Goal: Task Accomplishment & Management: Manage account settings

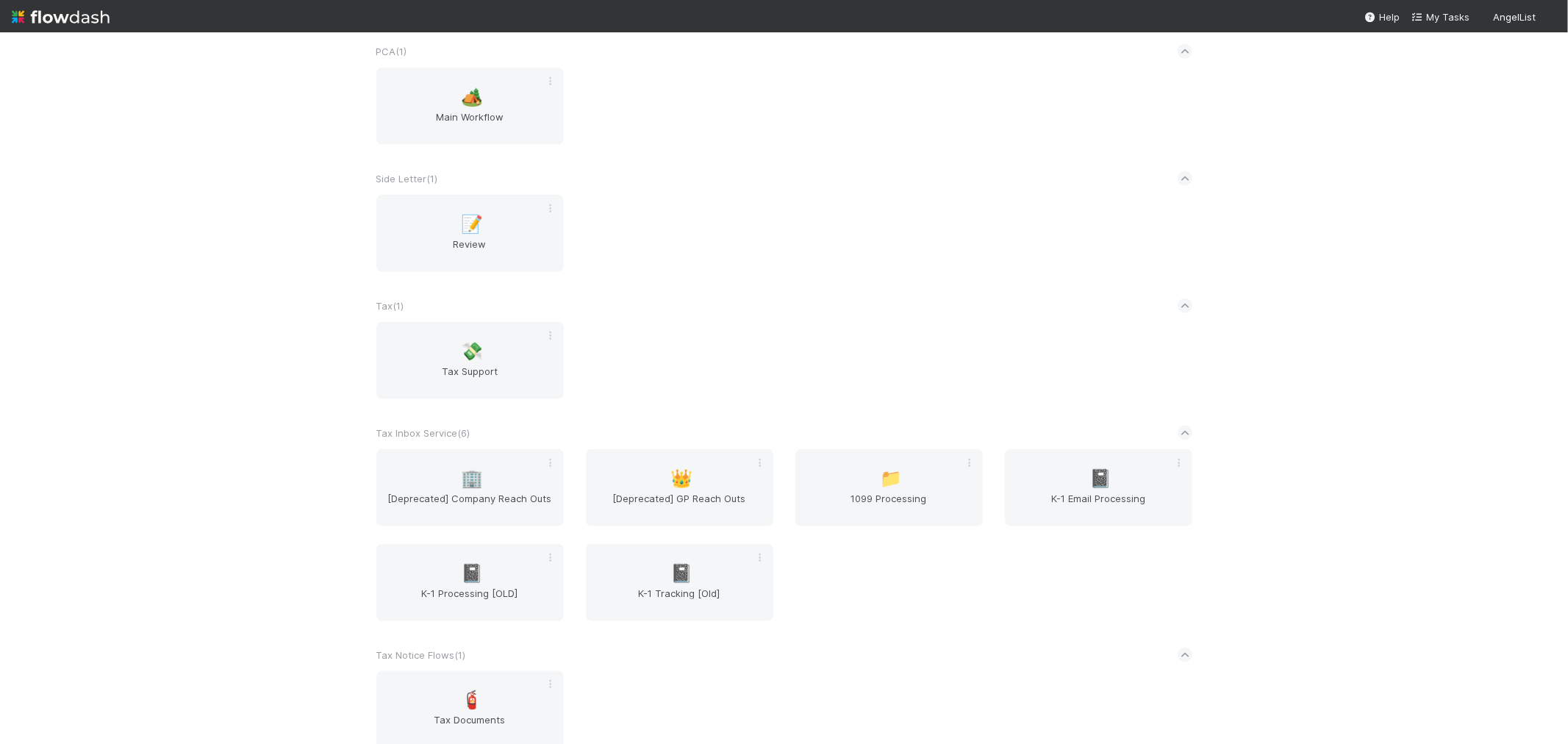
scroll to position [1634, 0]
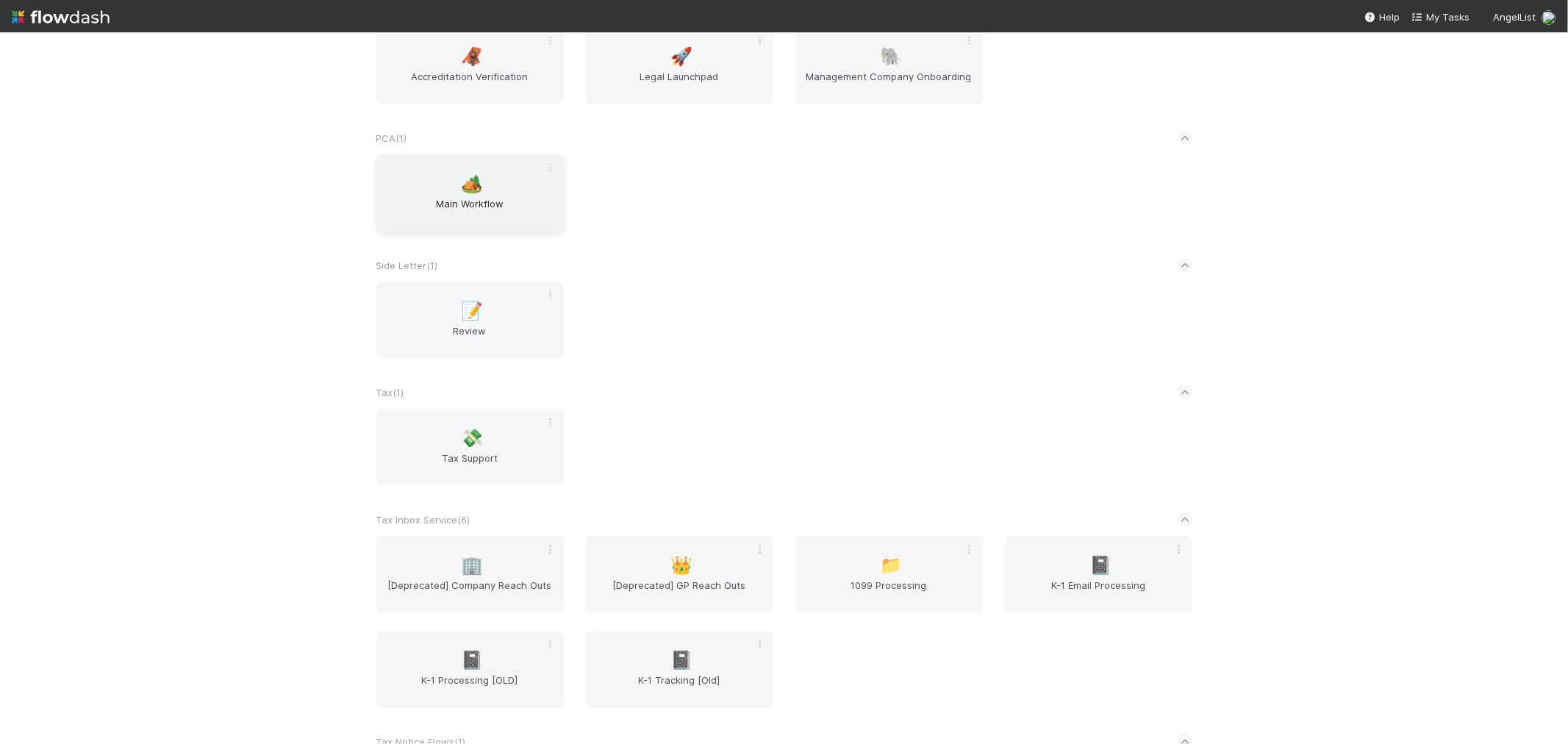
click at [499, 221] on div "🏕️ Main Workflow" at bounding box center [470, 192] width 187 height 77
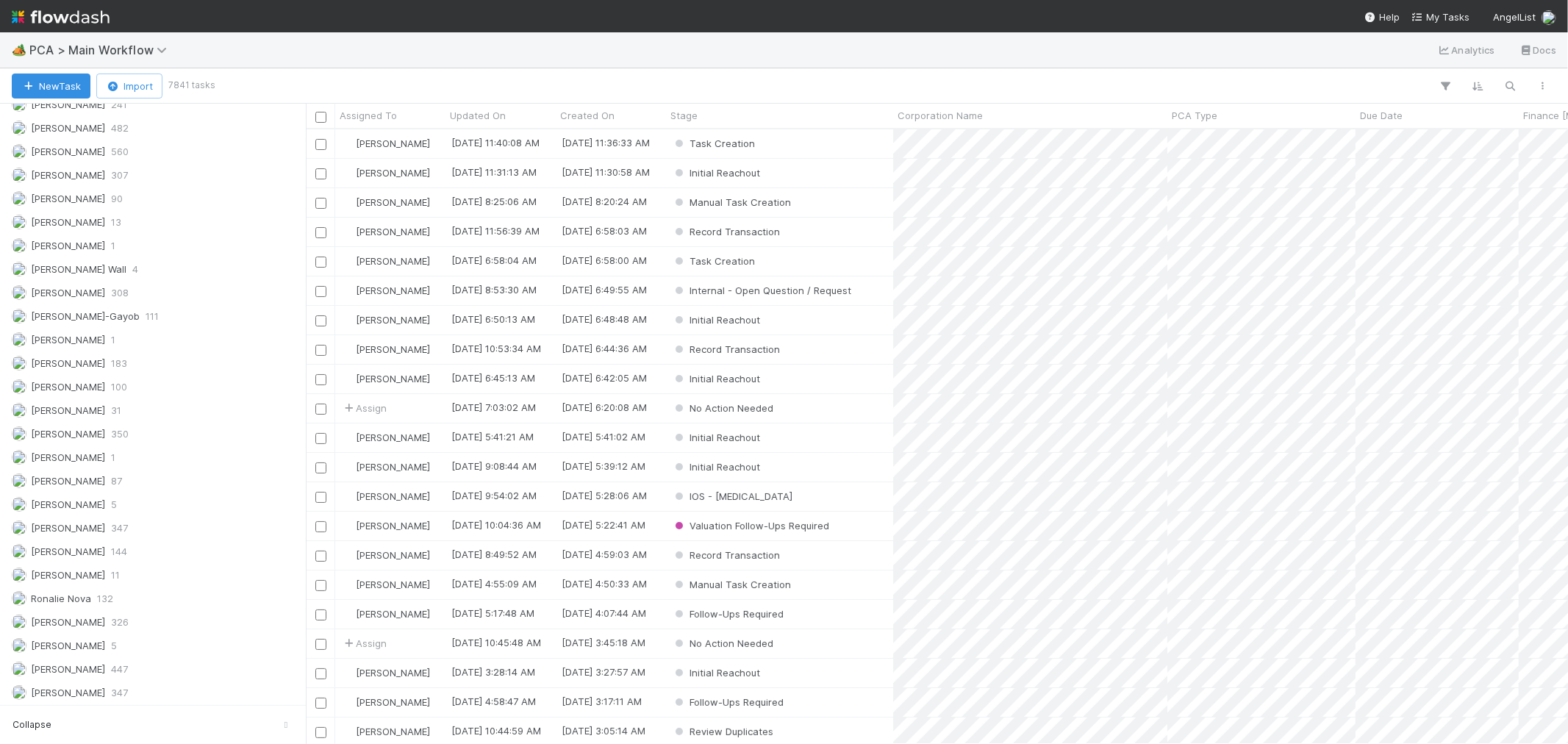
scroll to position [2037, 0]
click at [132, 568] on div "Raven Jacinto 11" at bounding box center [157, 574] width 290 height 19
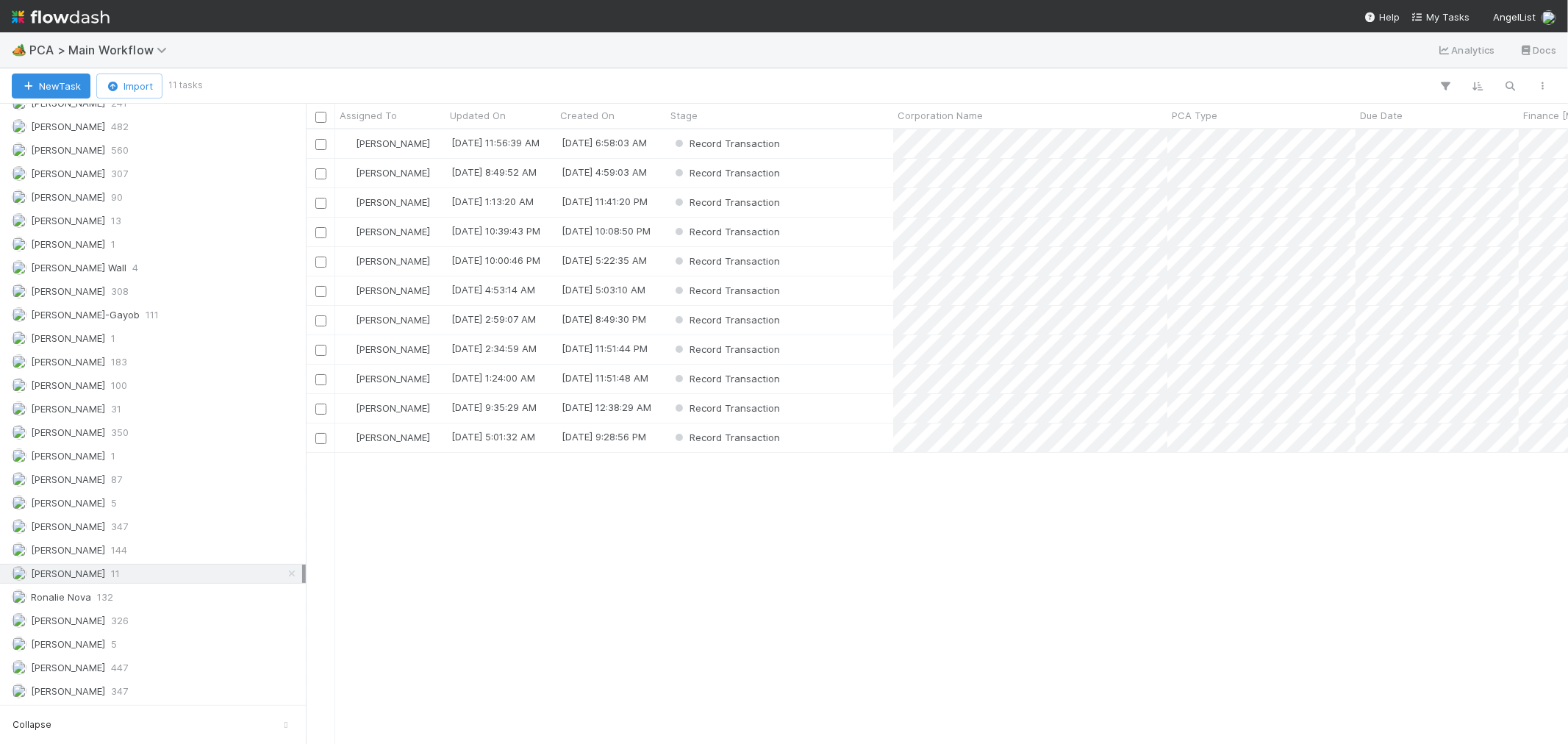
scroll to position [602, 1250]
click at [1229, 109] on div "PCA Type" at bounding box center [1262, 115] width 180 height 14
click at [1216, 136] on div "Sort A → Z" at bounding box center [1256, 143] width 168 height 22
click at [849, 147] on div "Record Transaction" at bounding box center [780, 144] width 227 height 29
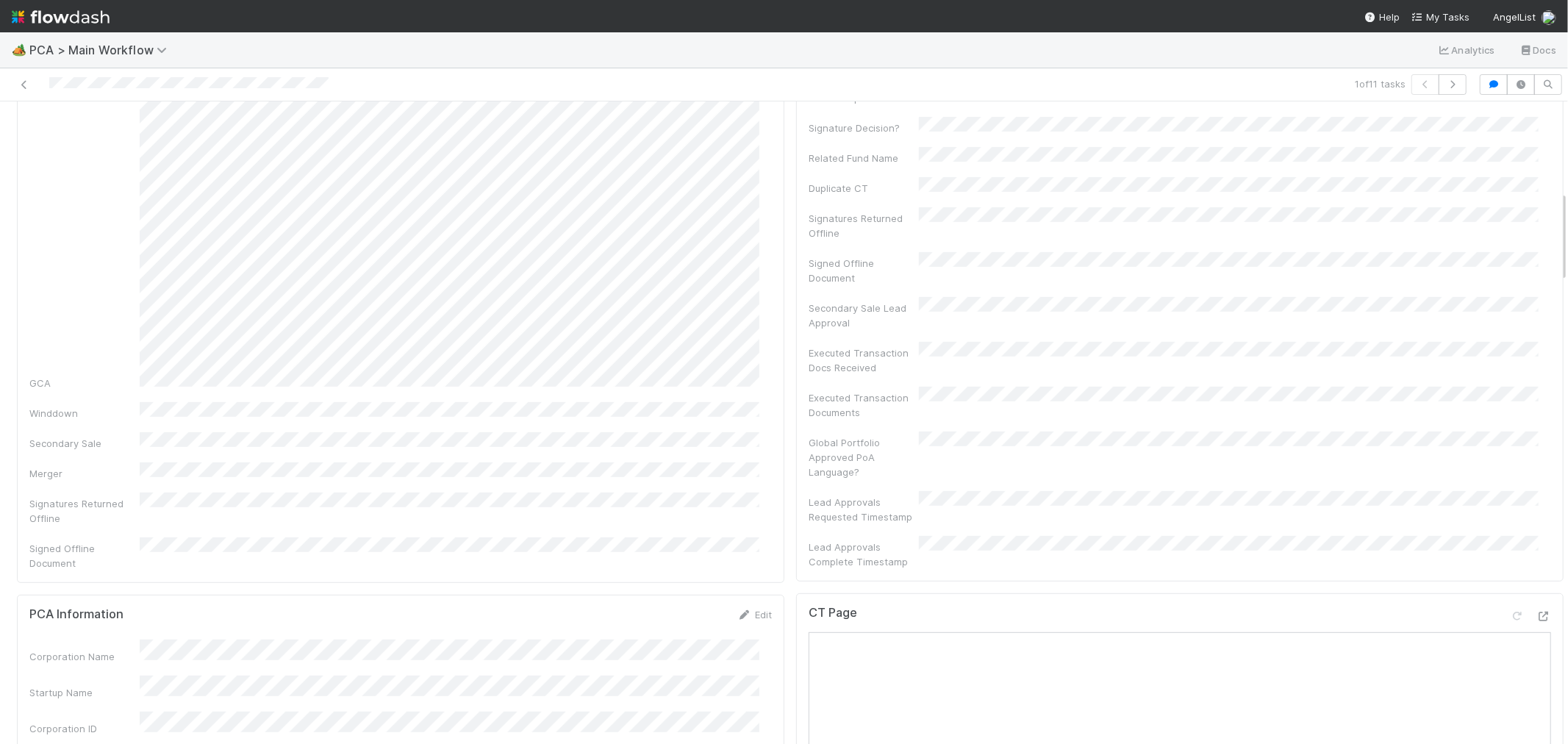
scroll to position [653, 0]
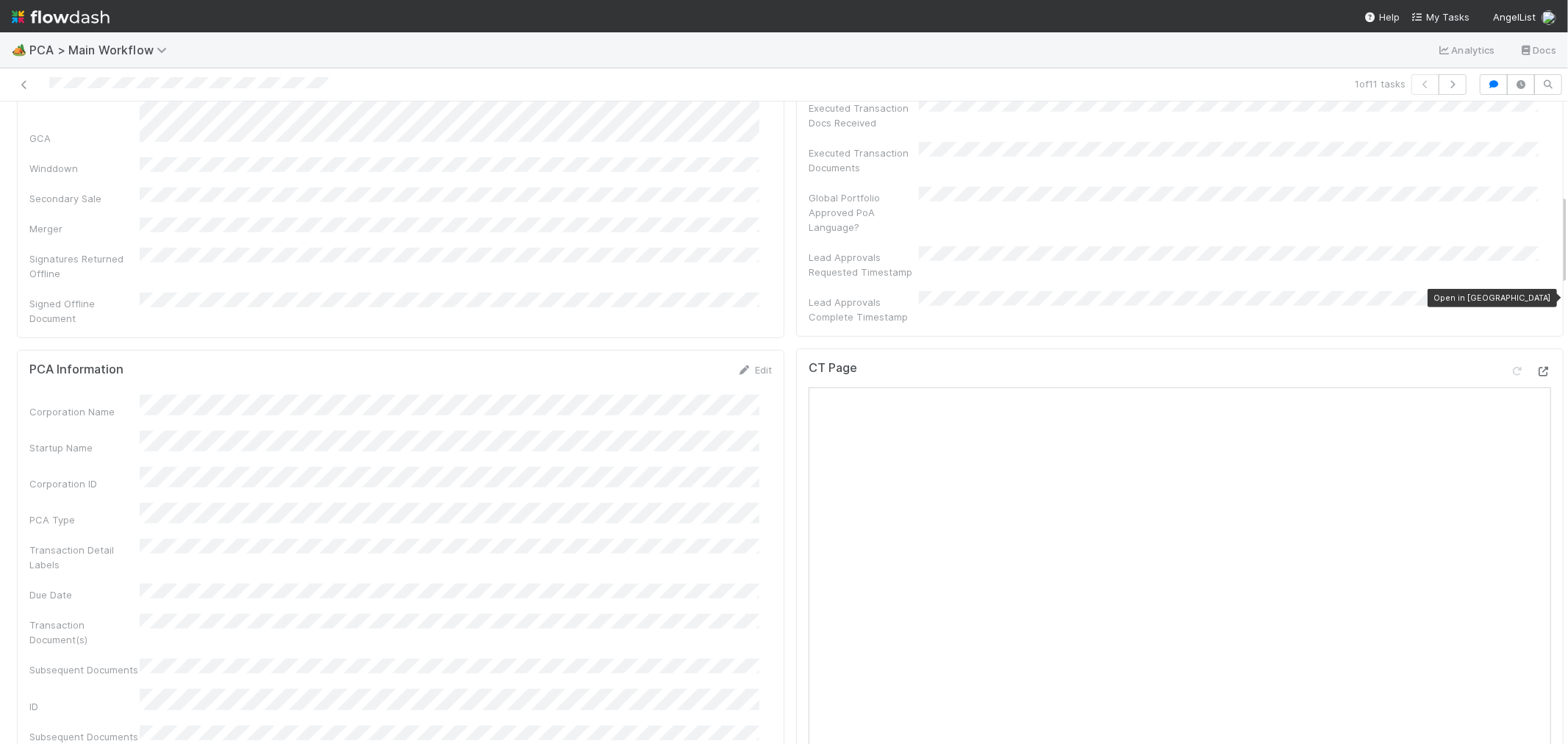
click at [1537, 367] on icon at bounding box center [1543, 371] width 14 height 9
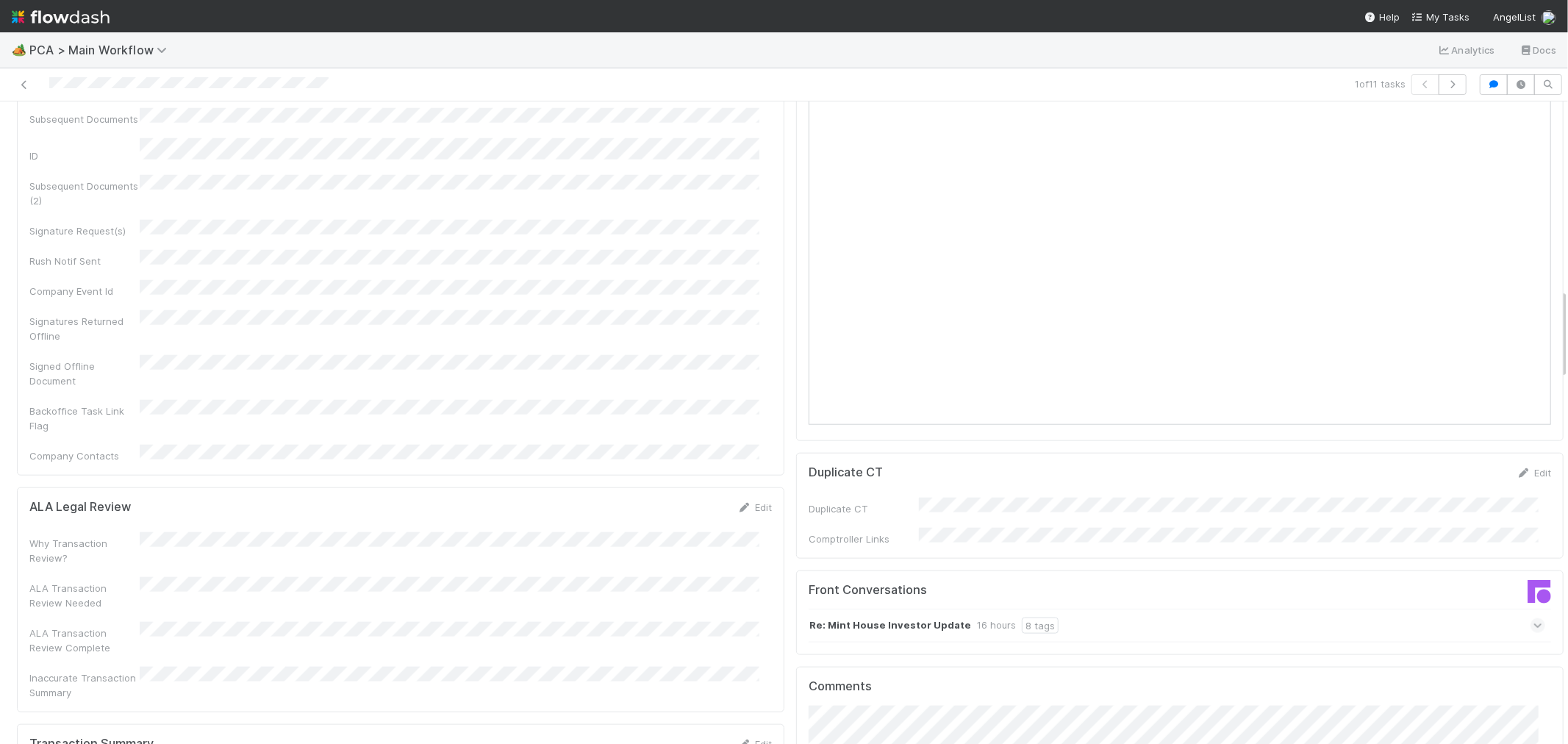
scroll to position [1388, 0]
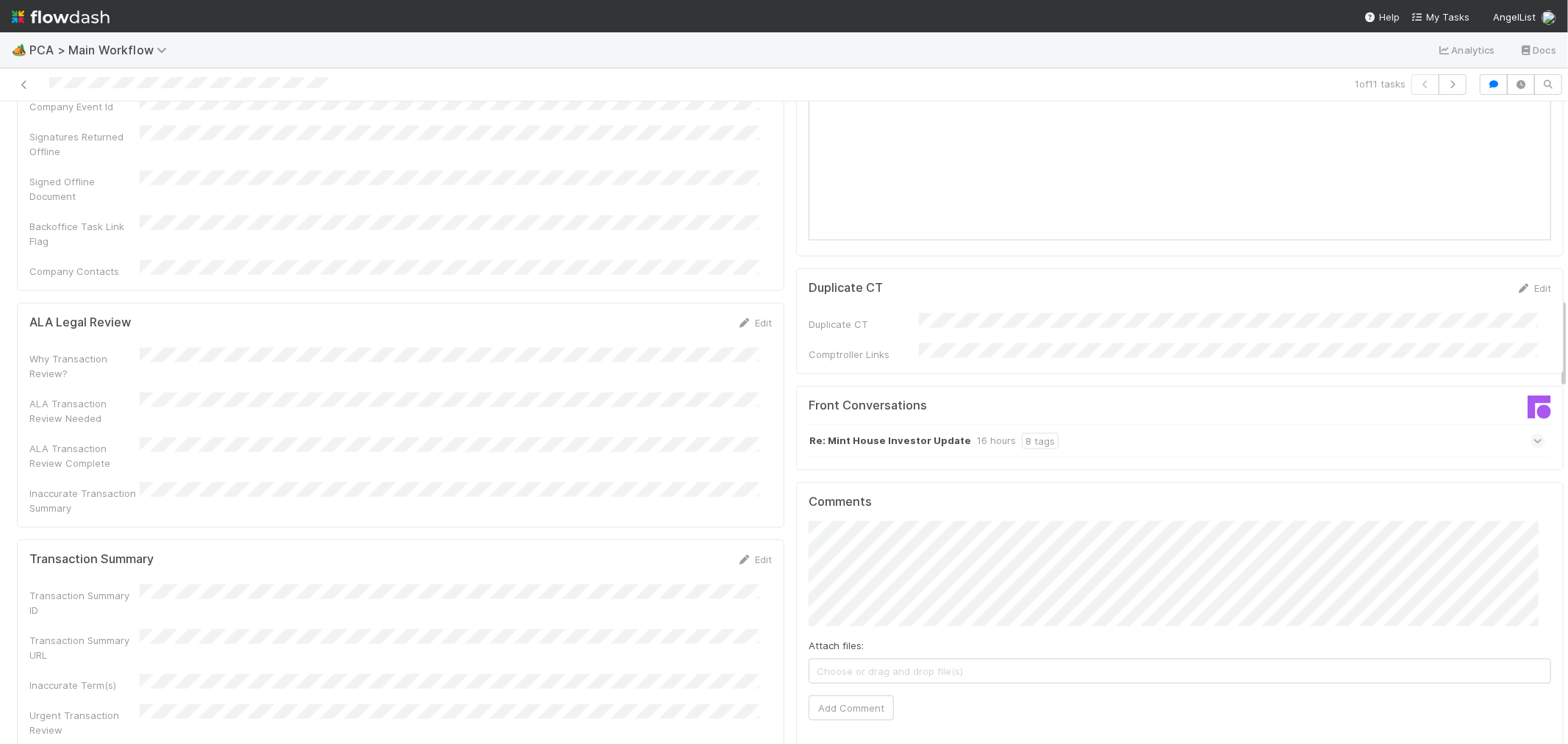
click at [1133, 424] on div "Re: Mint House Investor Update 16 hours 8 tags" at bounding box center [1176, 441] width 736 height 34
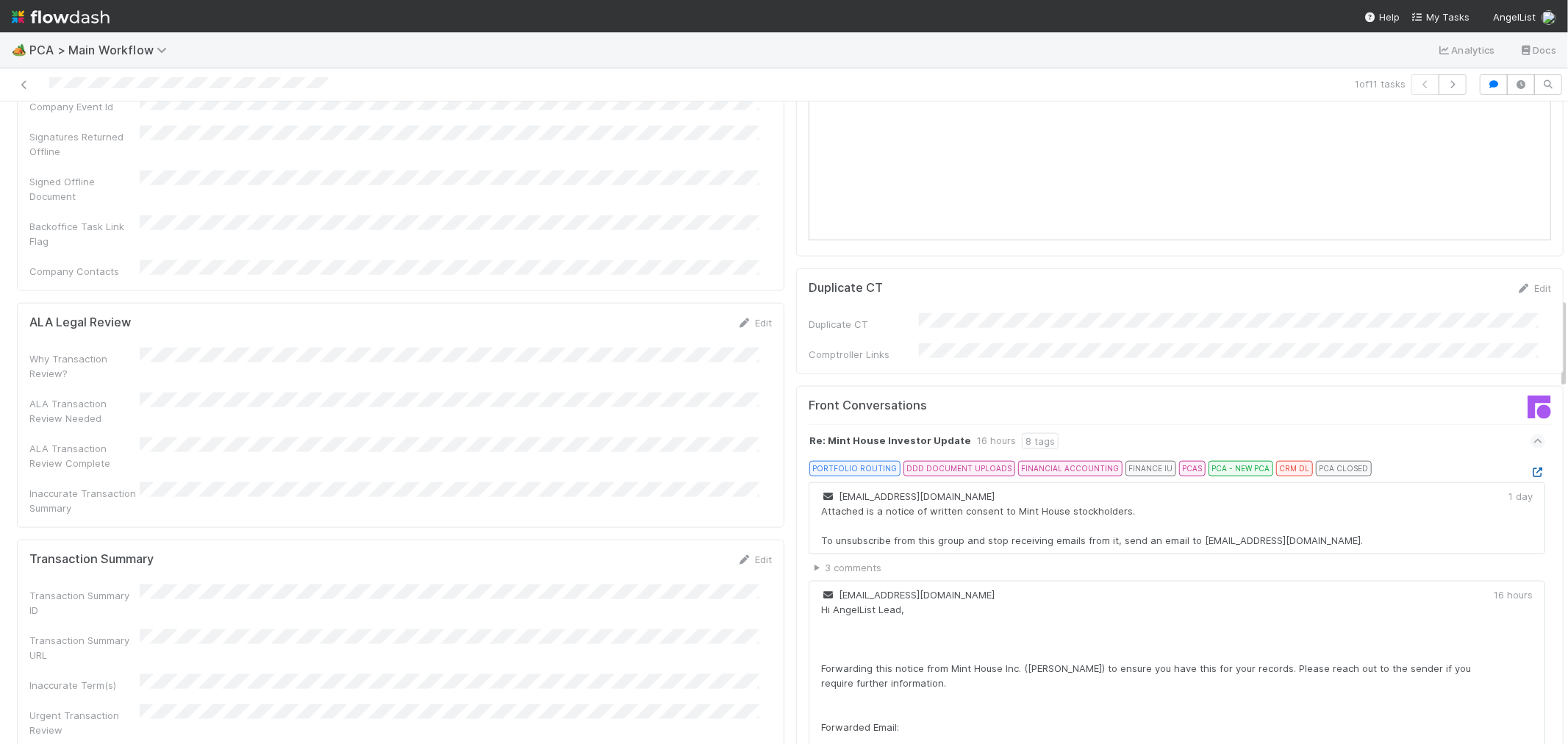
click at [1531, 467] on icon at bounding box center [1537, 472] width 14 height 9
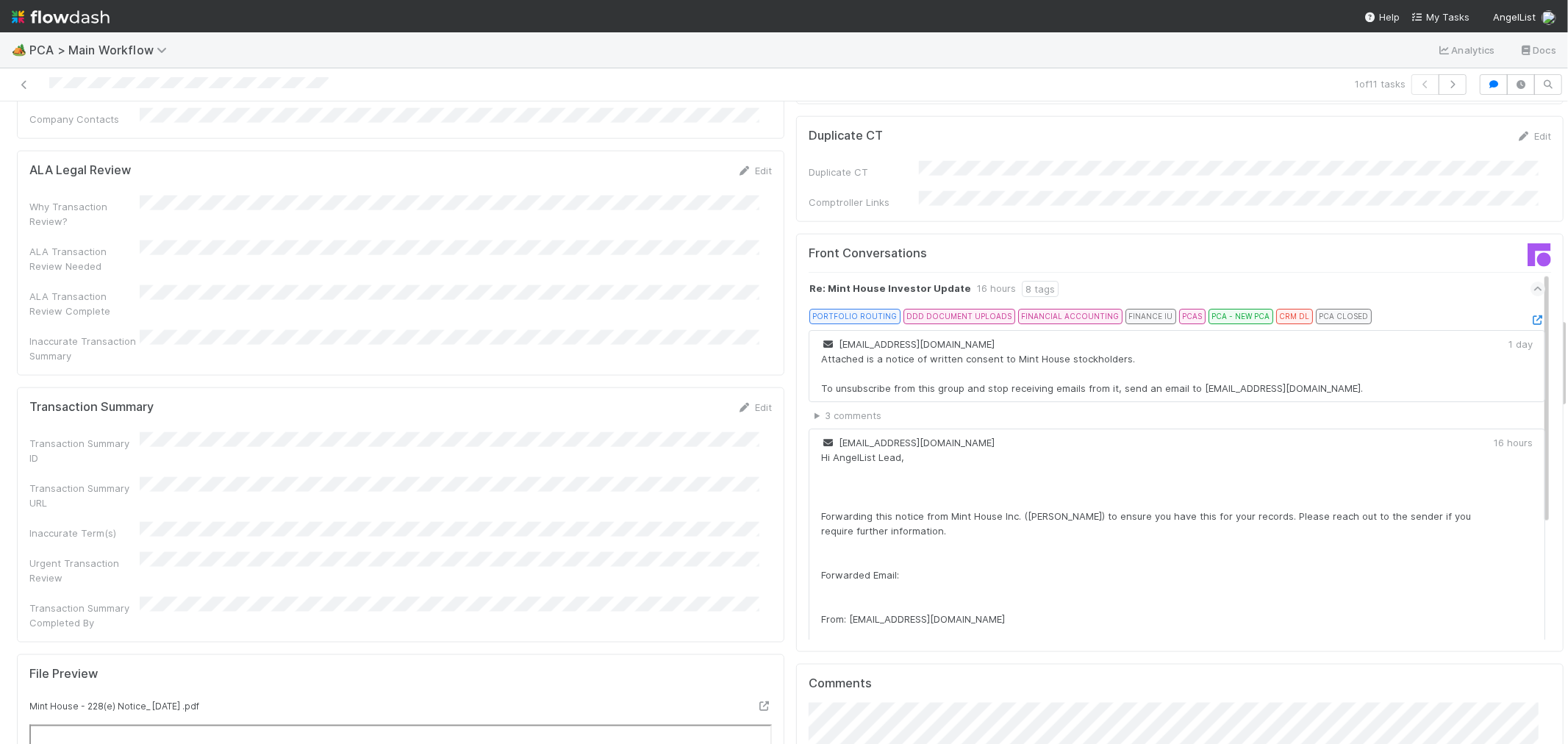
scroll to position [1552, 0]
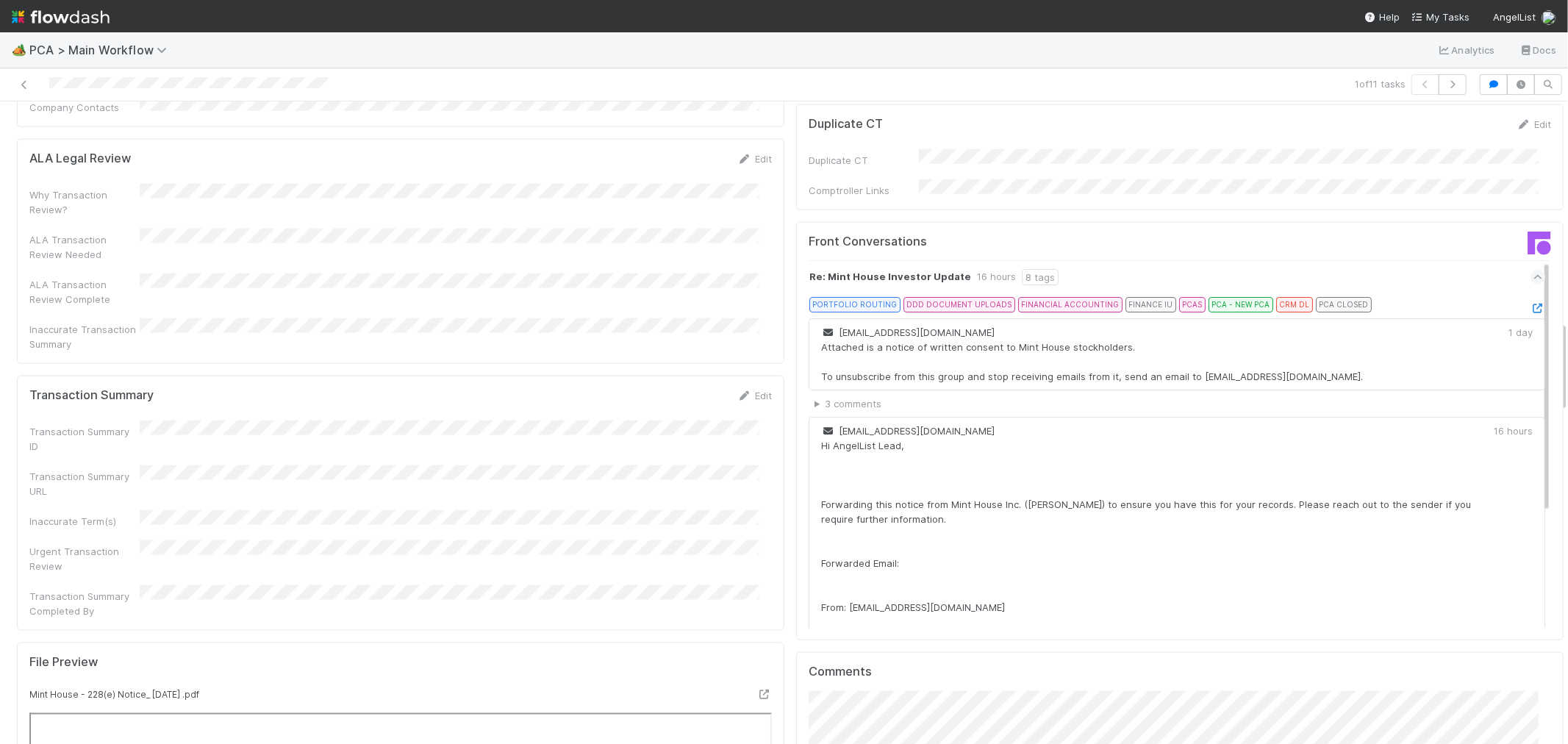
click at [759, 388] on div "Edit" at bounding box center [754, 395] width 35 height 14
click at [747, 390] on link "Edit" at bounding box center [754, 396] width 35 height 12
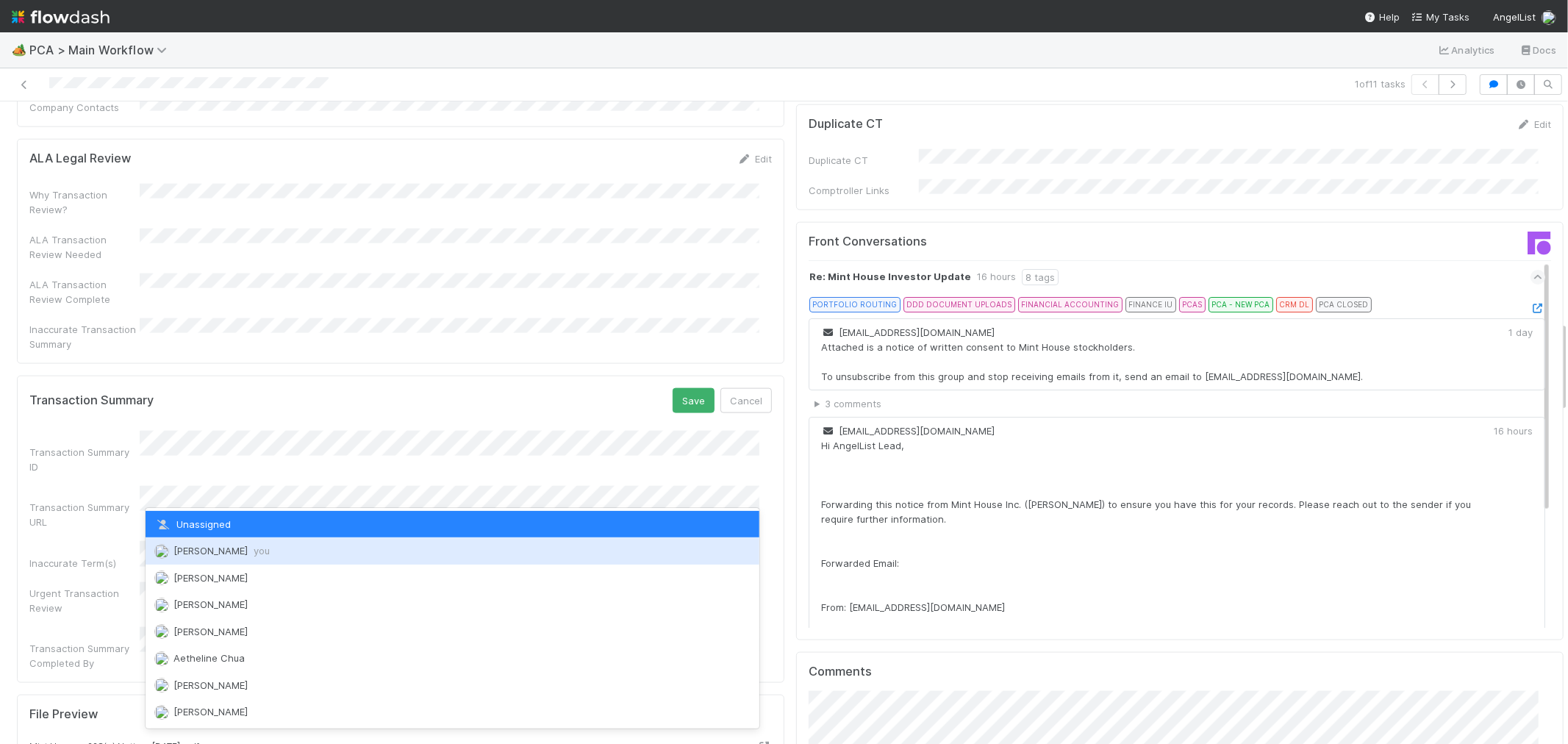
click at [238, 542] on div "Raven Jacinto you" at bounding box center [452, 550] width 614 height 26
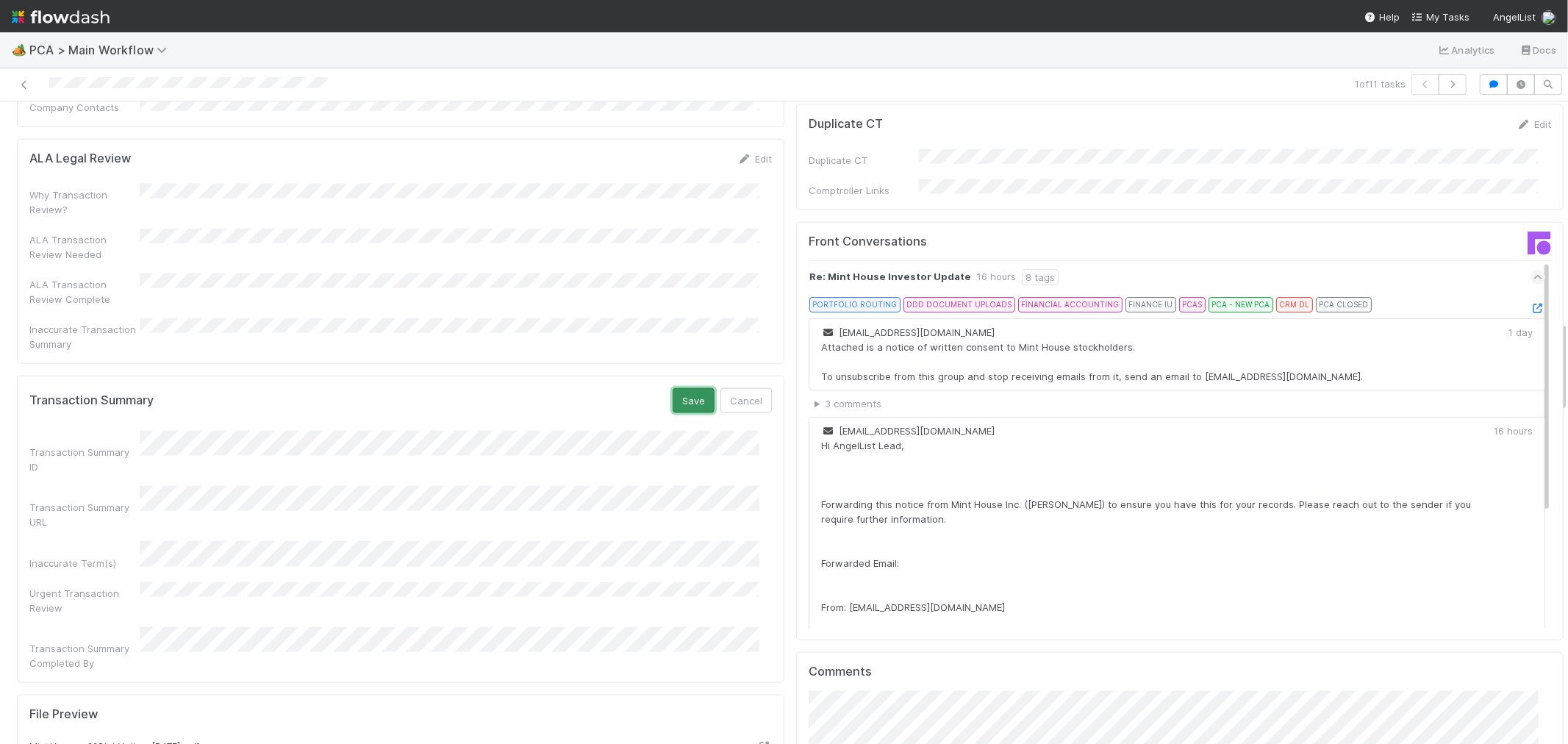
click at [672, 388] on button "Save" at bounding box center [693, 400] width 42 height 25
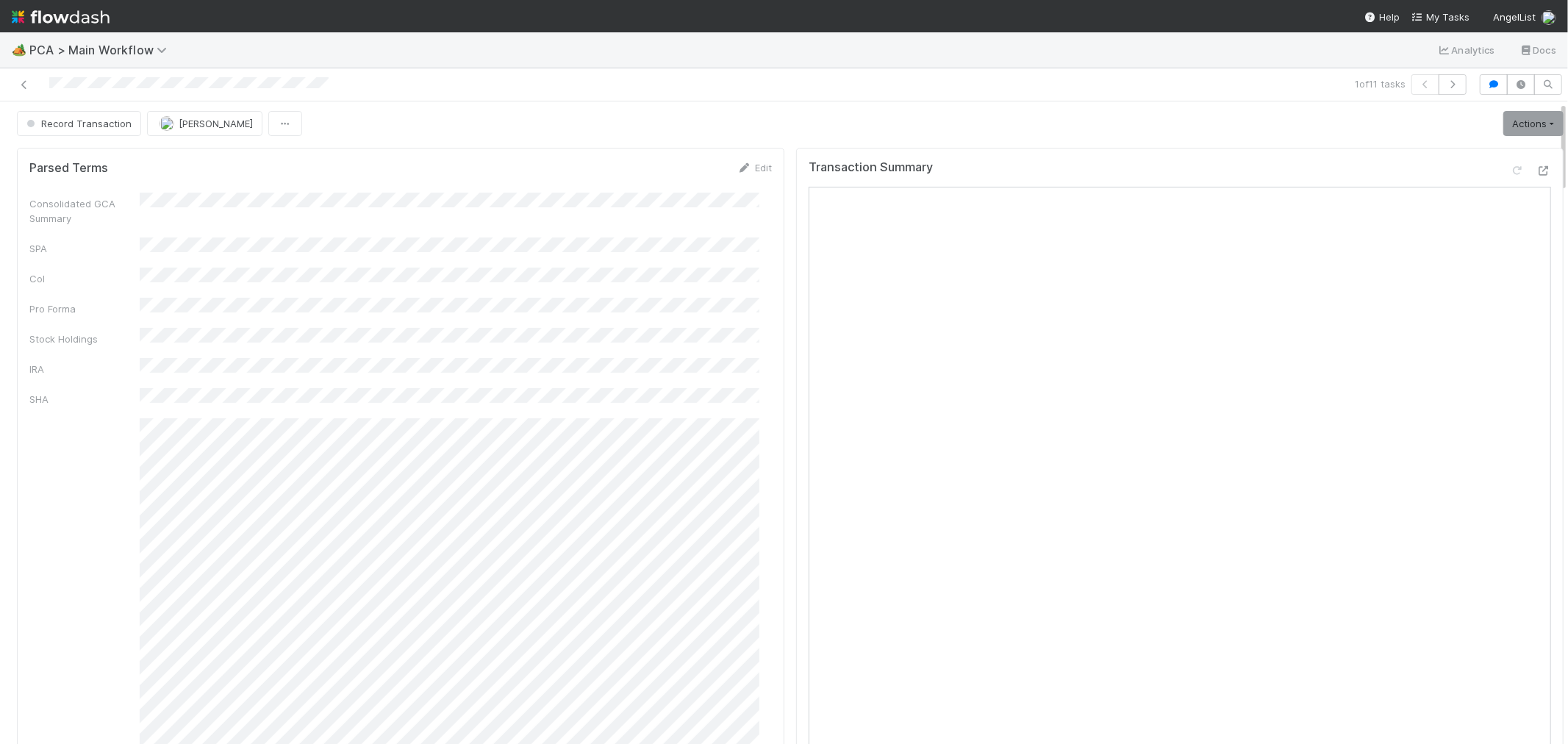
scroll to position [0, 0]
click at [1503, 115] on link "Actions" at bounding box center [1533, 125] width 60 height 25
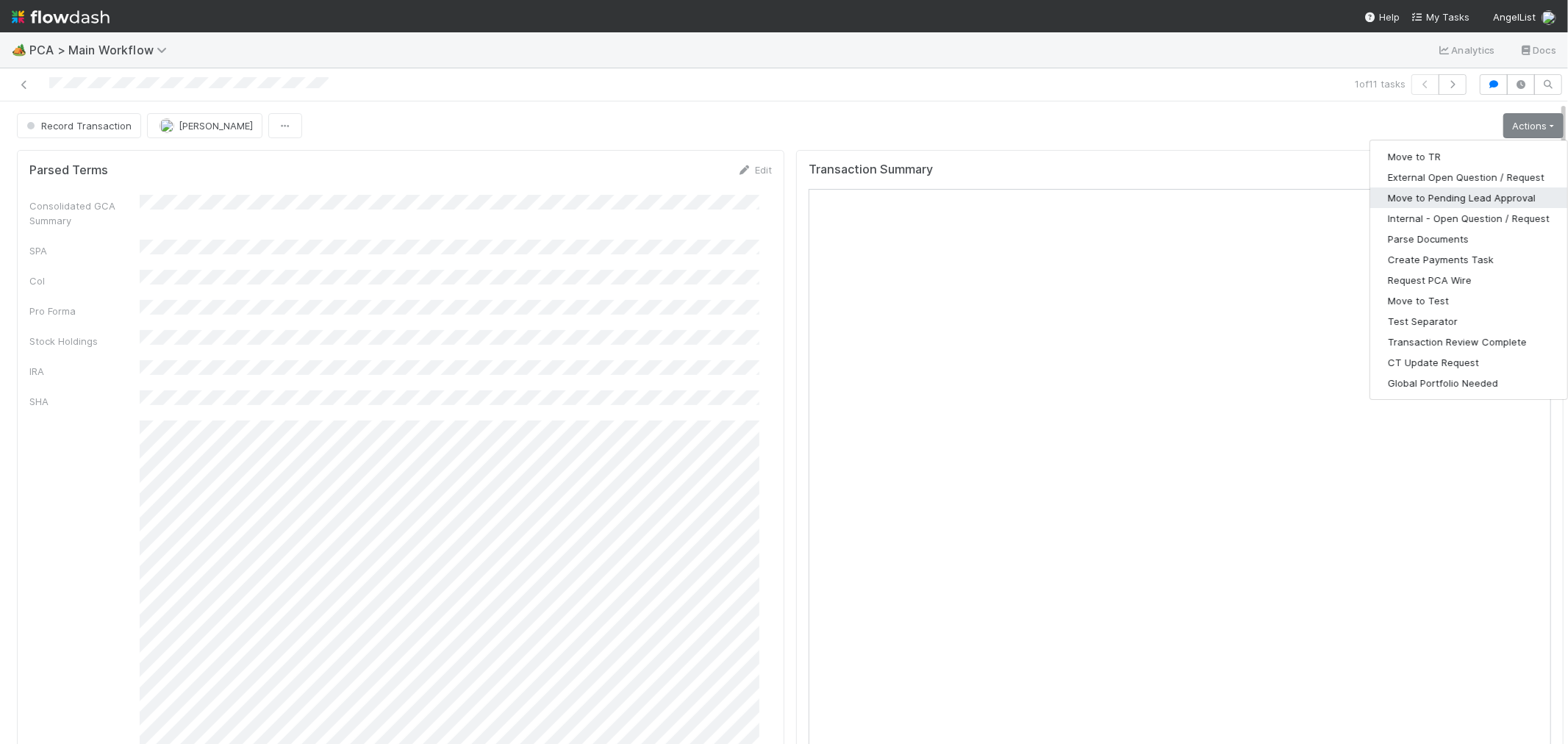
click at [1425, 193] on button "Move to Pending Lead Approval" at bounding box center [1468, 197] width 197 height 20
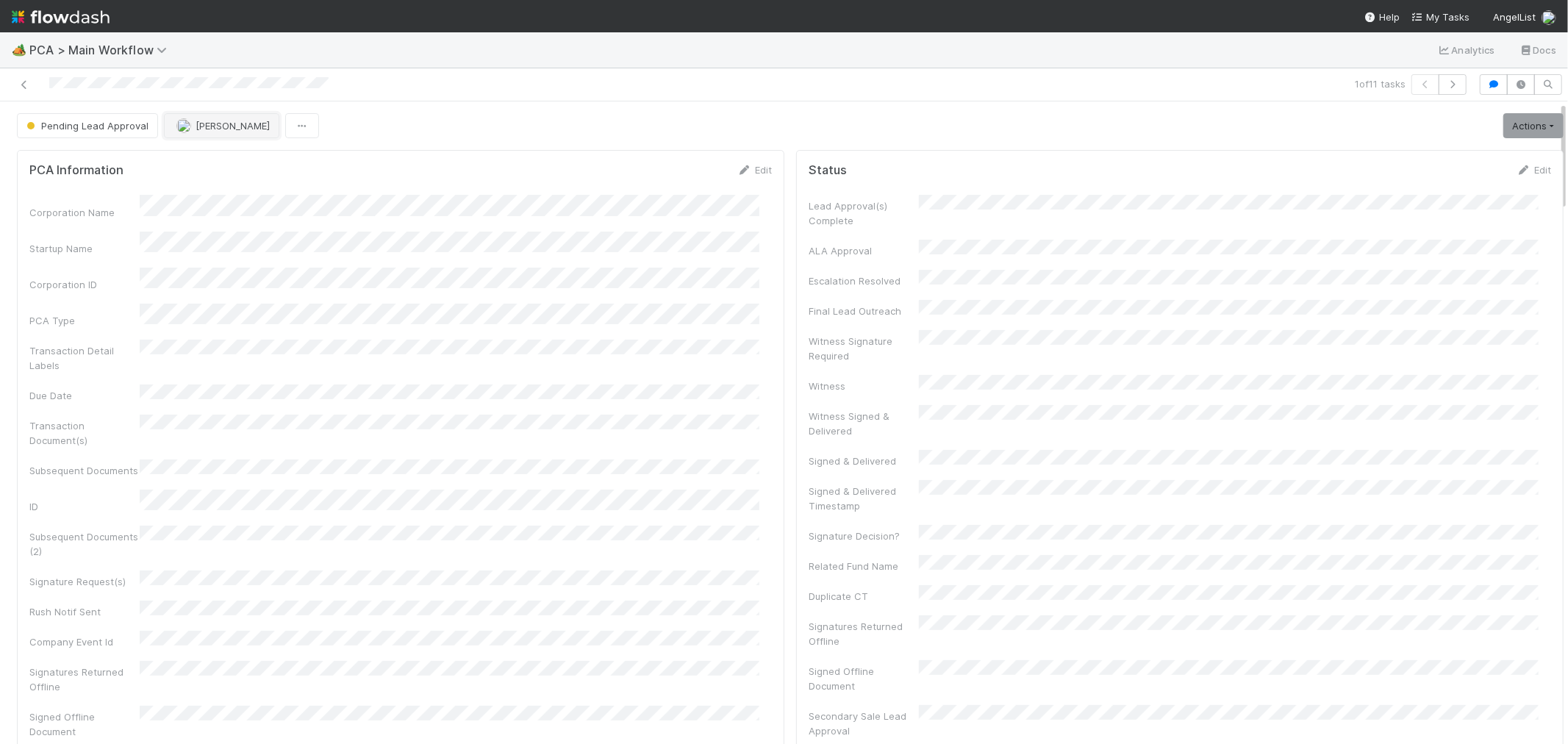
click at [234, 134] on button "[PERSON_NAME]" at bounding box center [222, 125] width 116 height 25
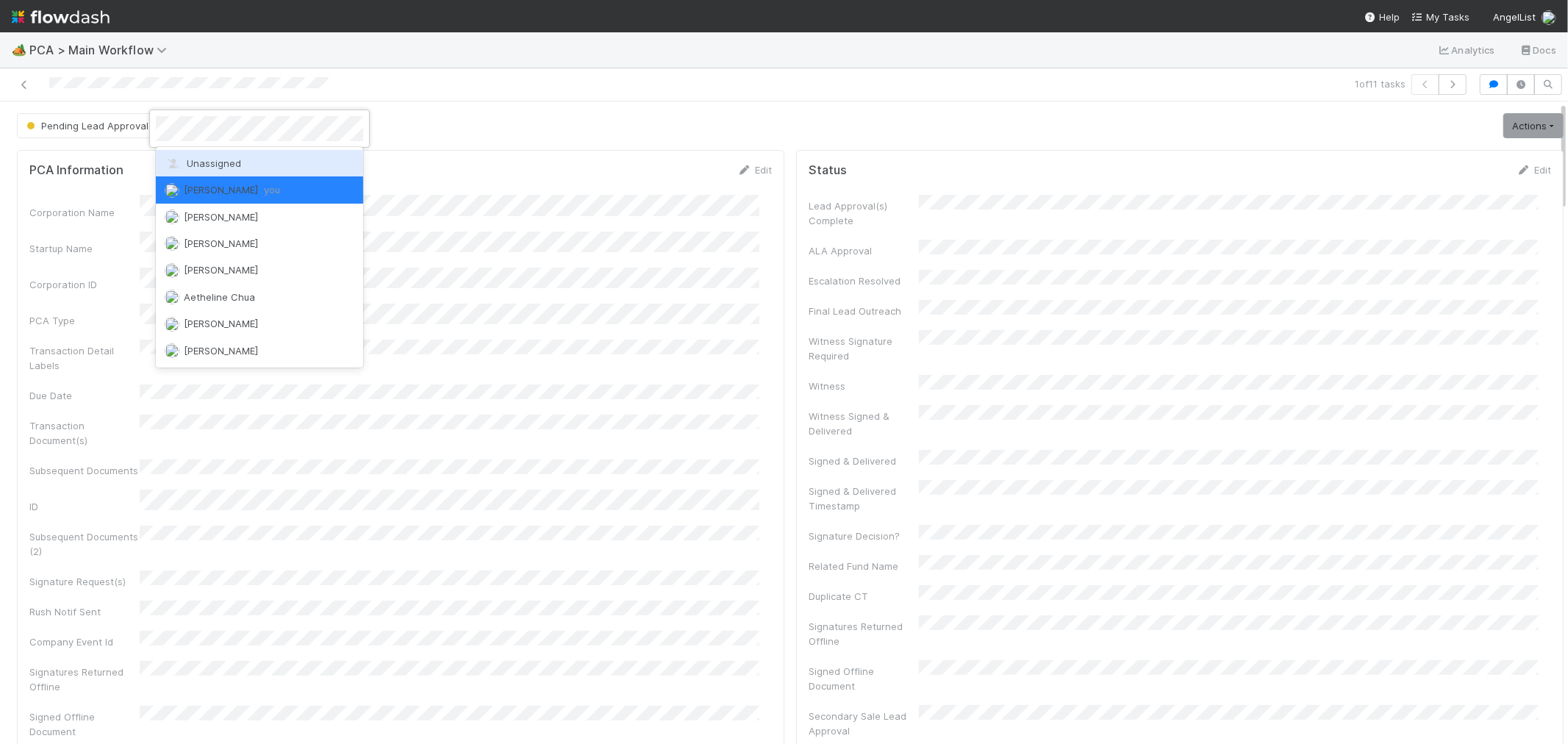
click at [226, 169] on div "Unassigned" at bounding box center [260, 163] width 208 height 26
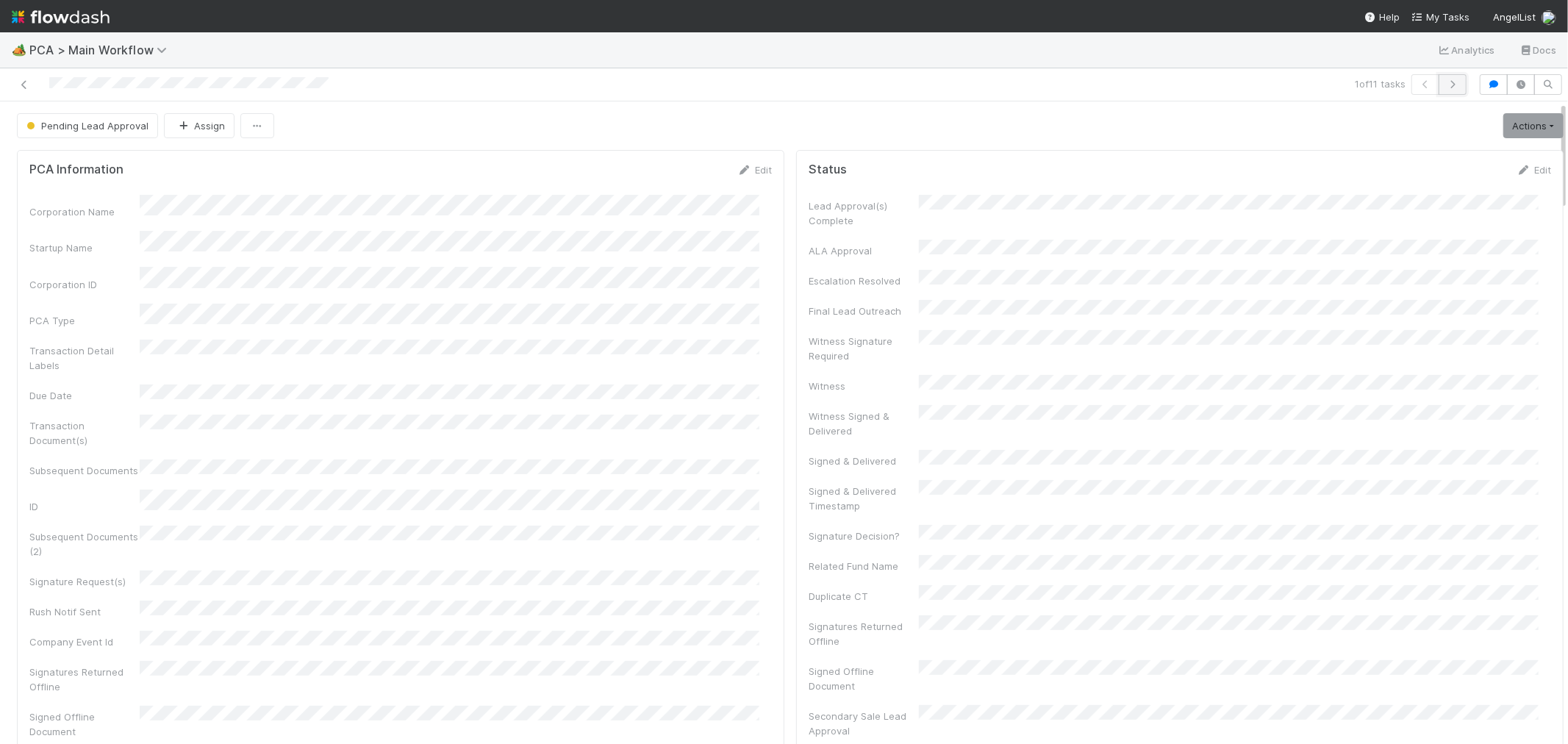
click at [1445, 85] on icon "button" at bounding box center [1452, 84] width 14 height 9
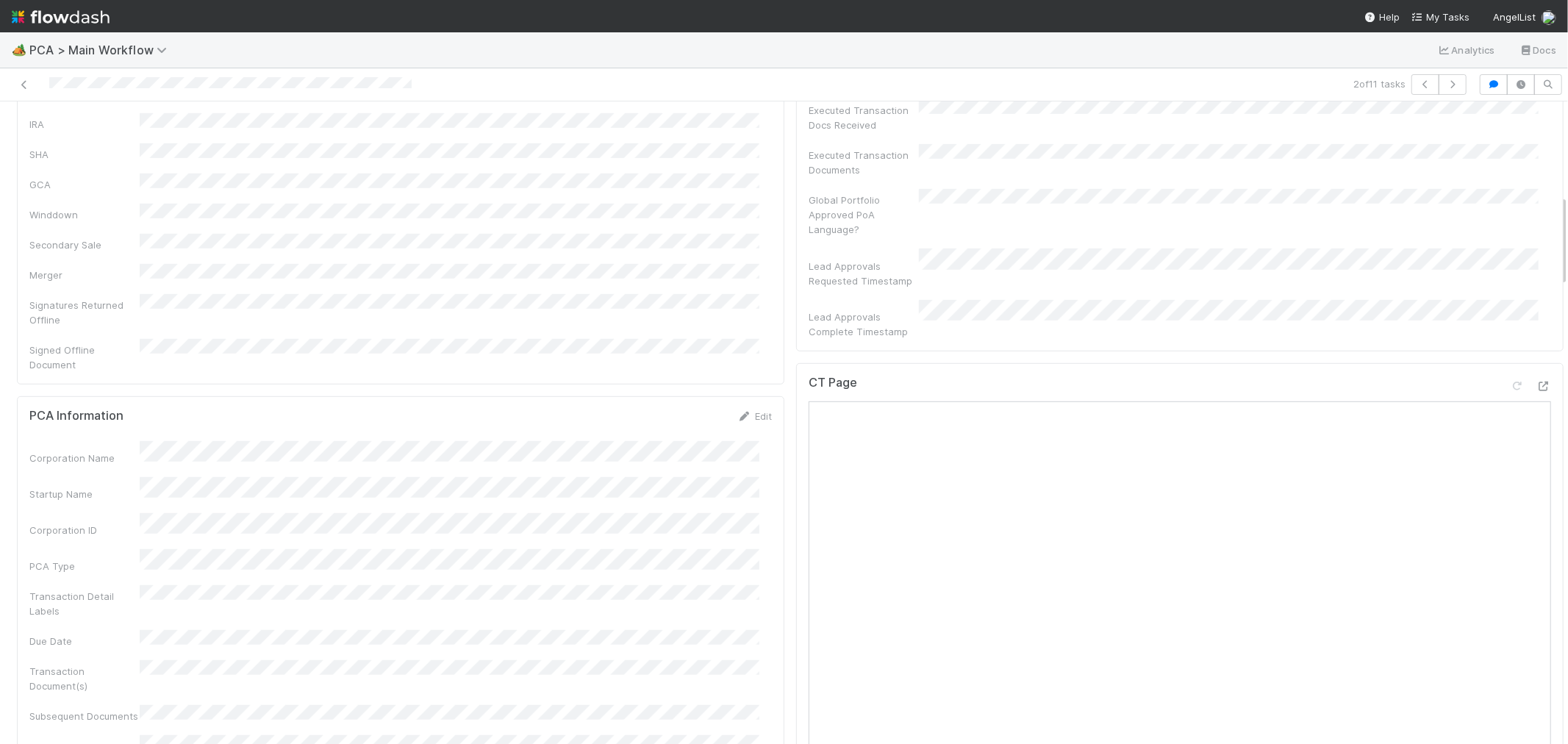
scroll to position [653, 0]
click at [1537, 380] on icon at bounding box center [1543, 384] width 14 height 9
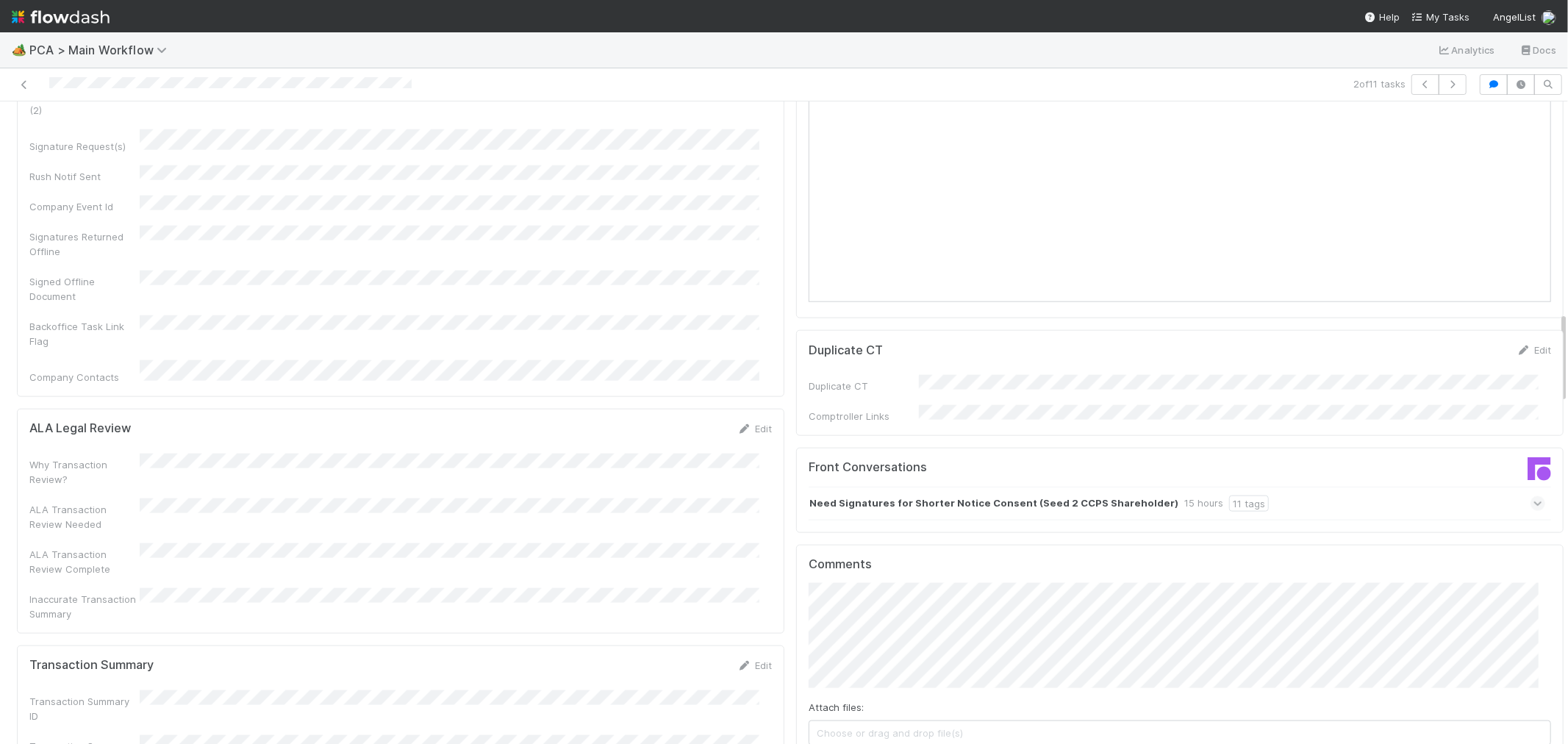
scroll to position [1470, 0]
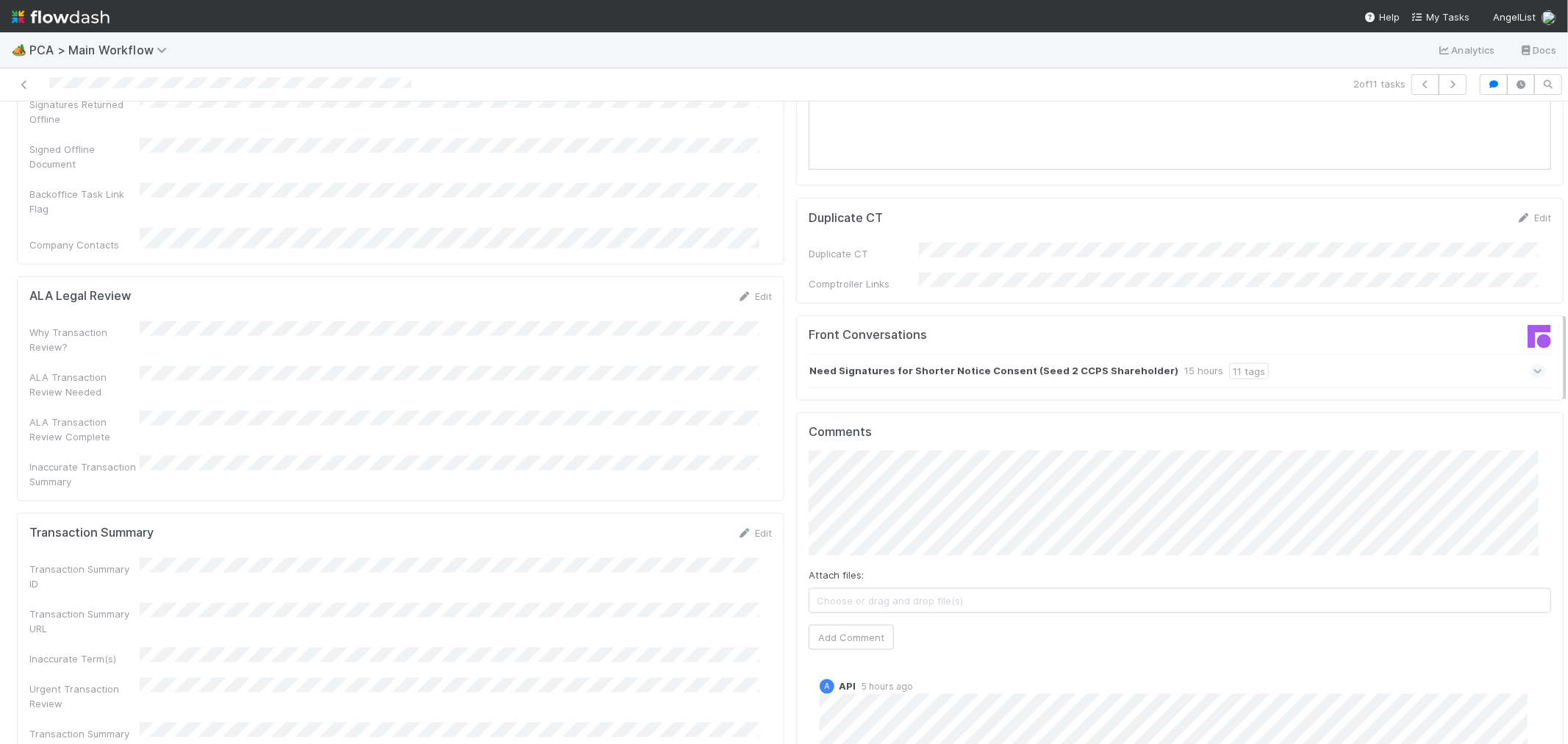
click at [1428, 354] on div "Need Signatures for Shorter Notice Consent (Seed 2 CCPS Shareholder) 15 hours 1…" at bounding box center [1176, 371] width 736 height 34
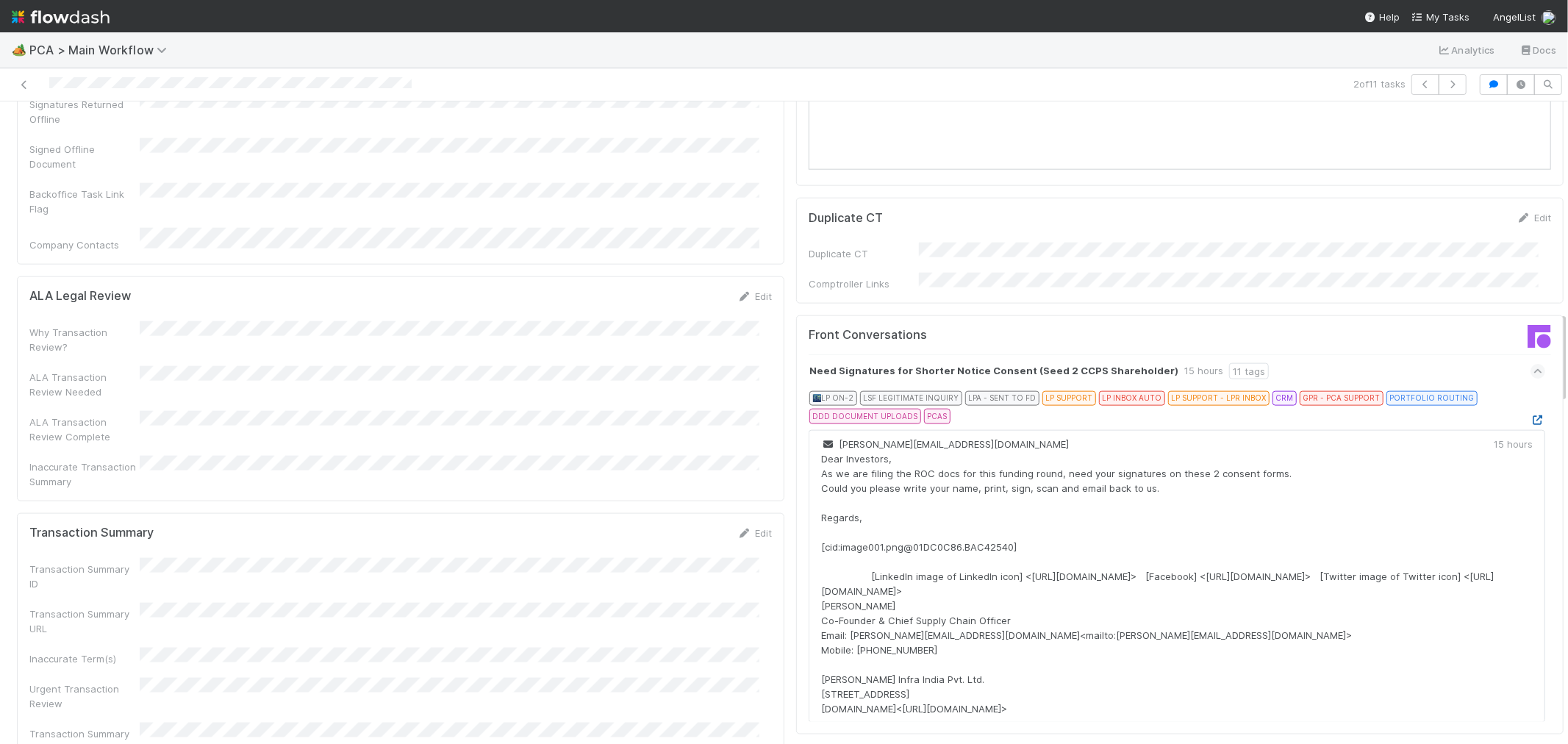
click at [1531, 415] on icon at bounding box center [1537, 420] width 14 height 9
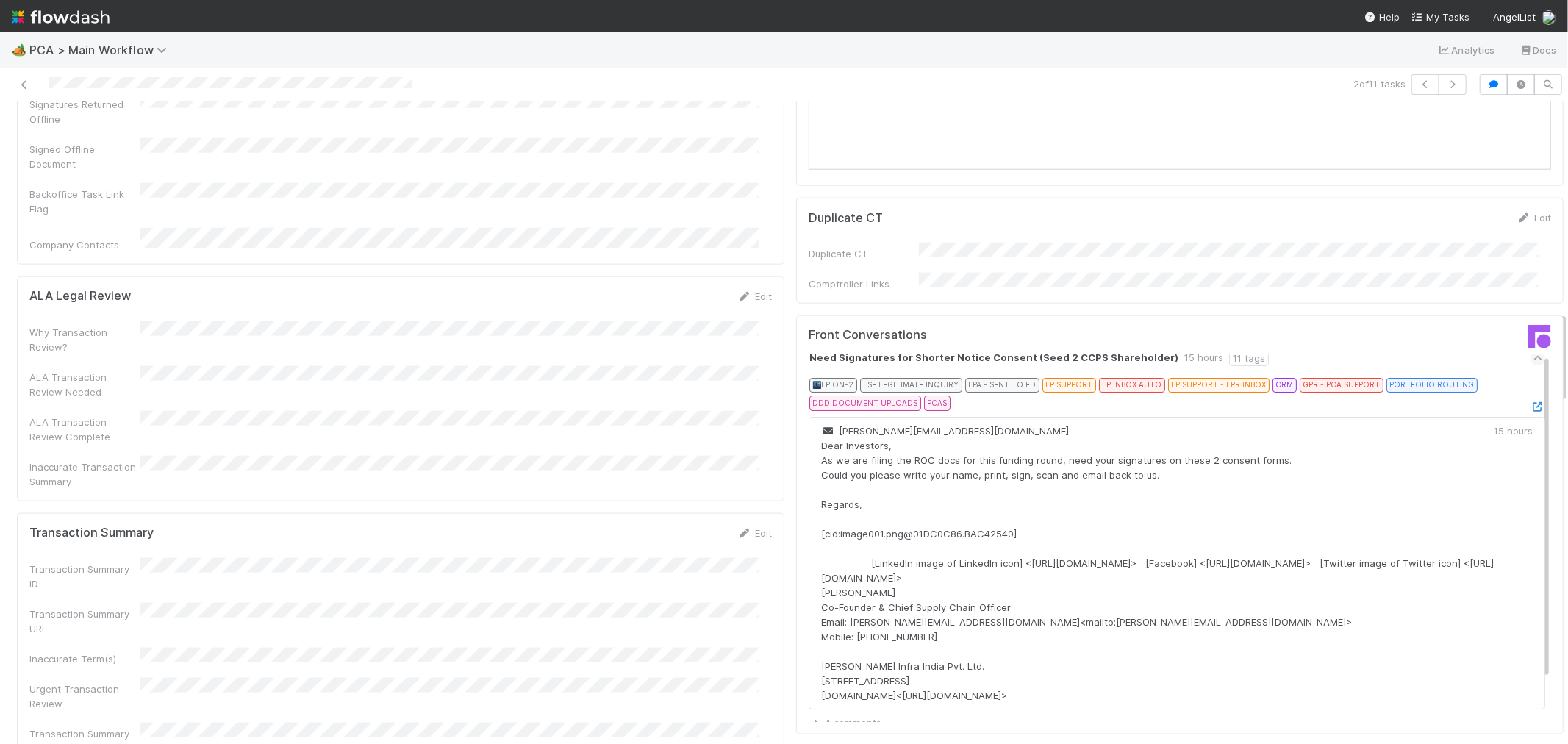
scroll to position [0, 0]
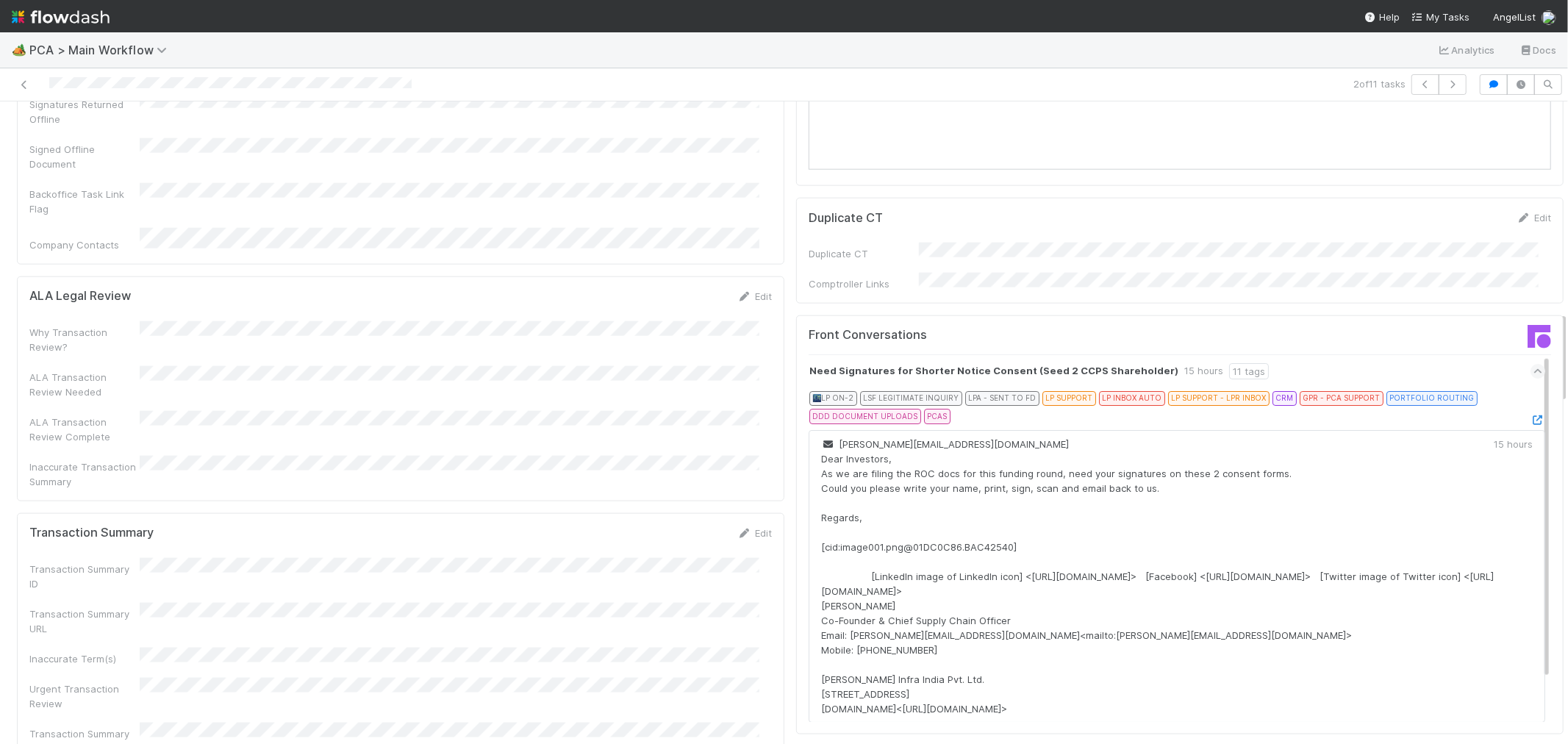
click at [1534, 364] on icon at bounding box center [1538, 371] width 9 height 14
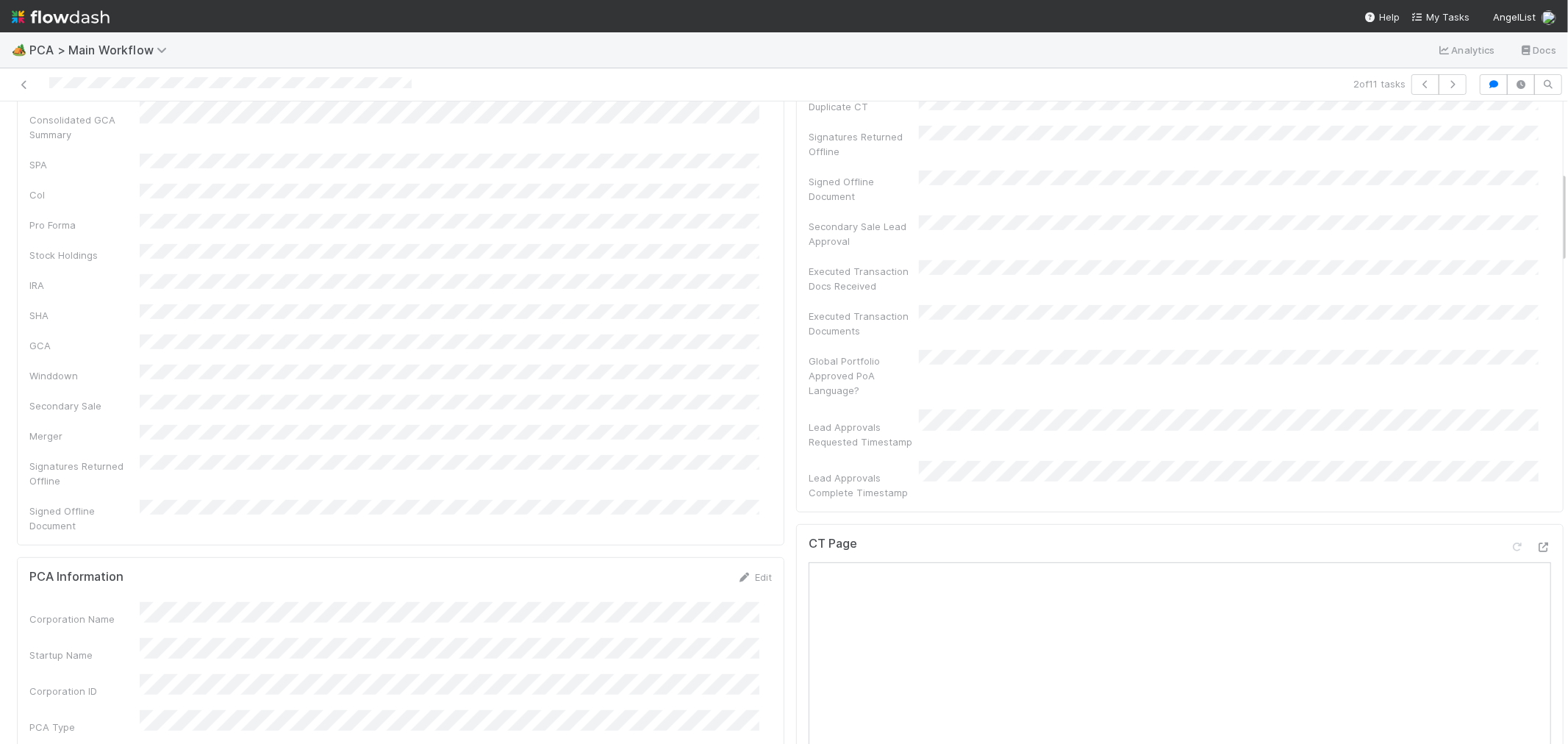
scroll to position [245, 0]
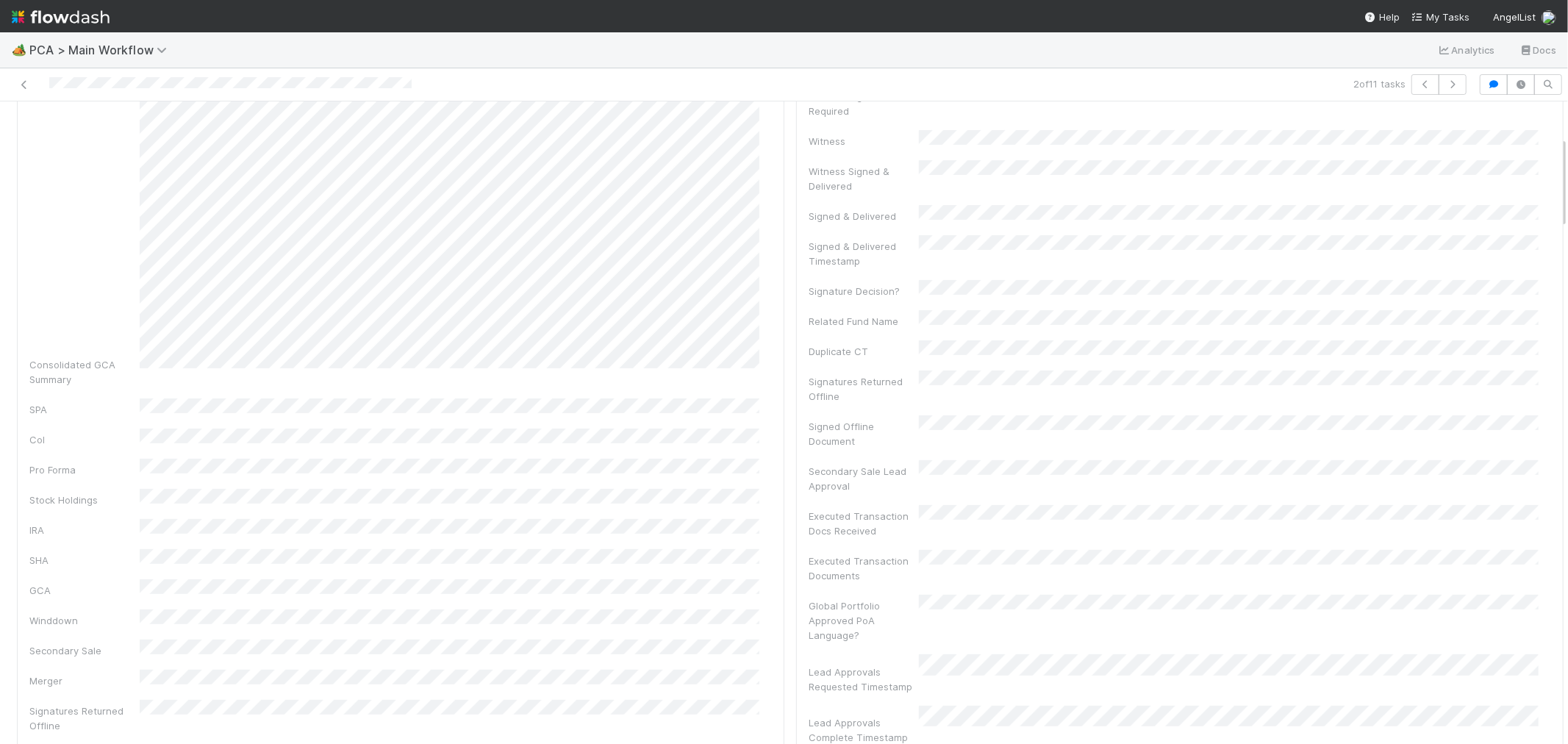
click at [211, 82] on div at bounding box center [374, 84] width 736 height 20
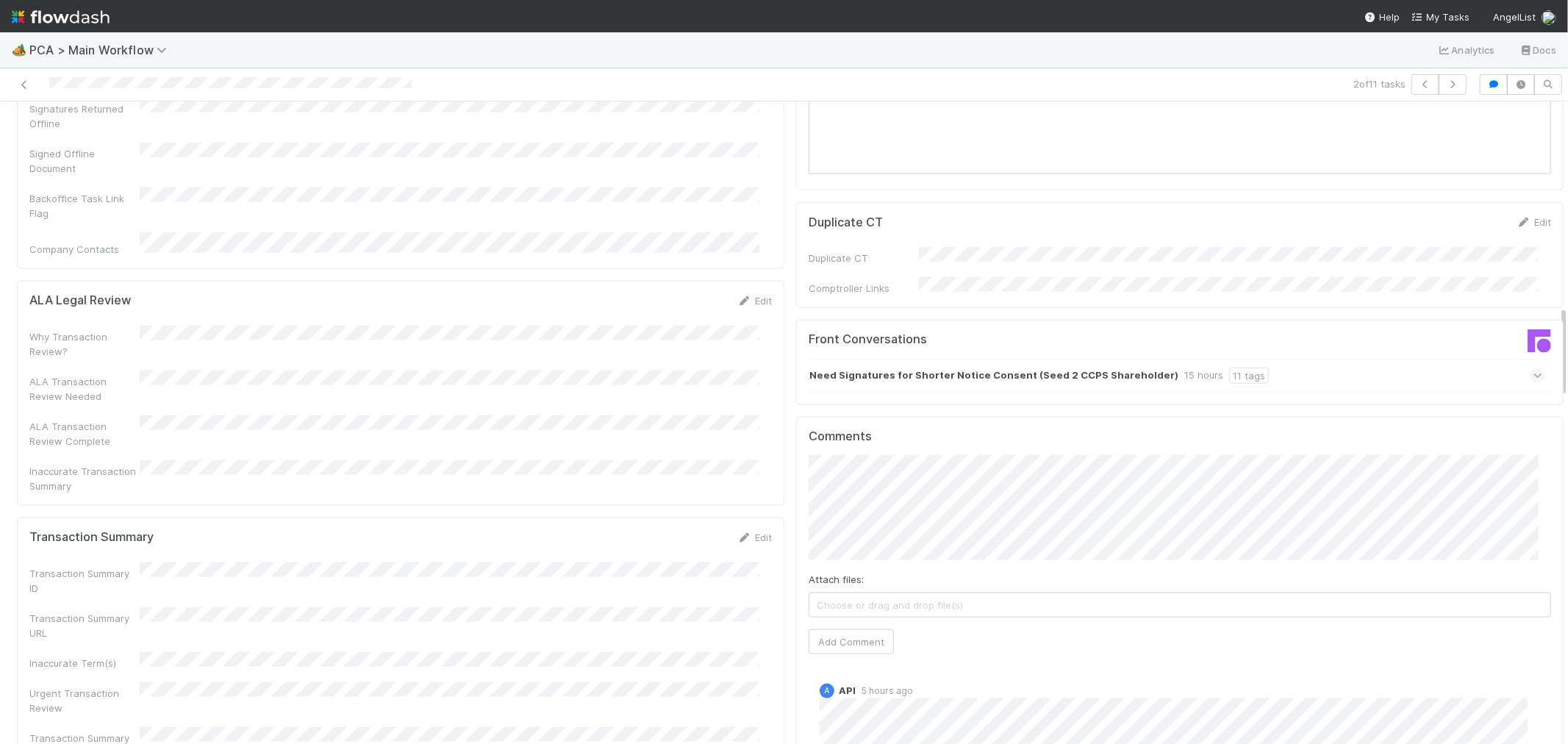
scroll to position [1470, 0]
drag, startPoint x: 752, startPoint y: 395, endPoint x: 699, endPoint y: 416, distance: 57.0
click at [752, 527] on link "Edit" at bounding box center [754, 533] width 35 height 12
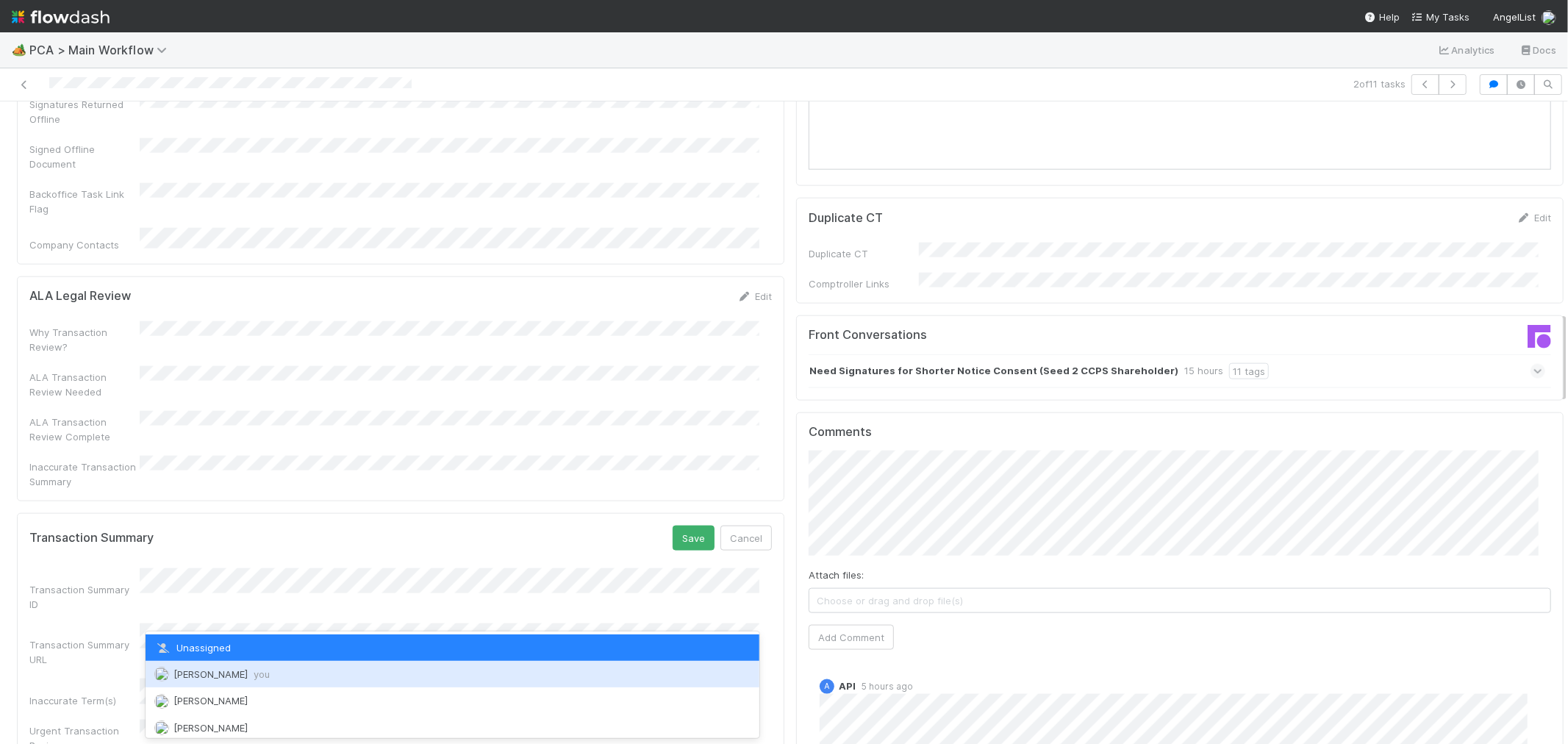
click at [255, 667] on div "Raven Jacinto you" at bounding box center [452, 673] width 614 height 26
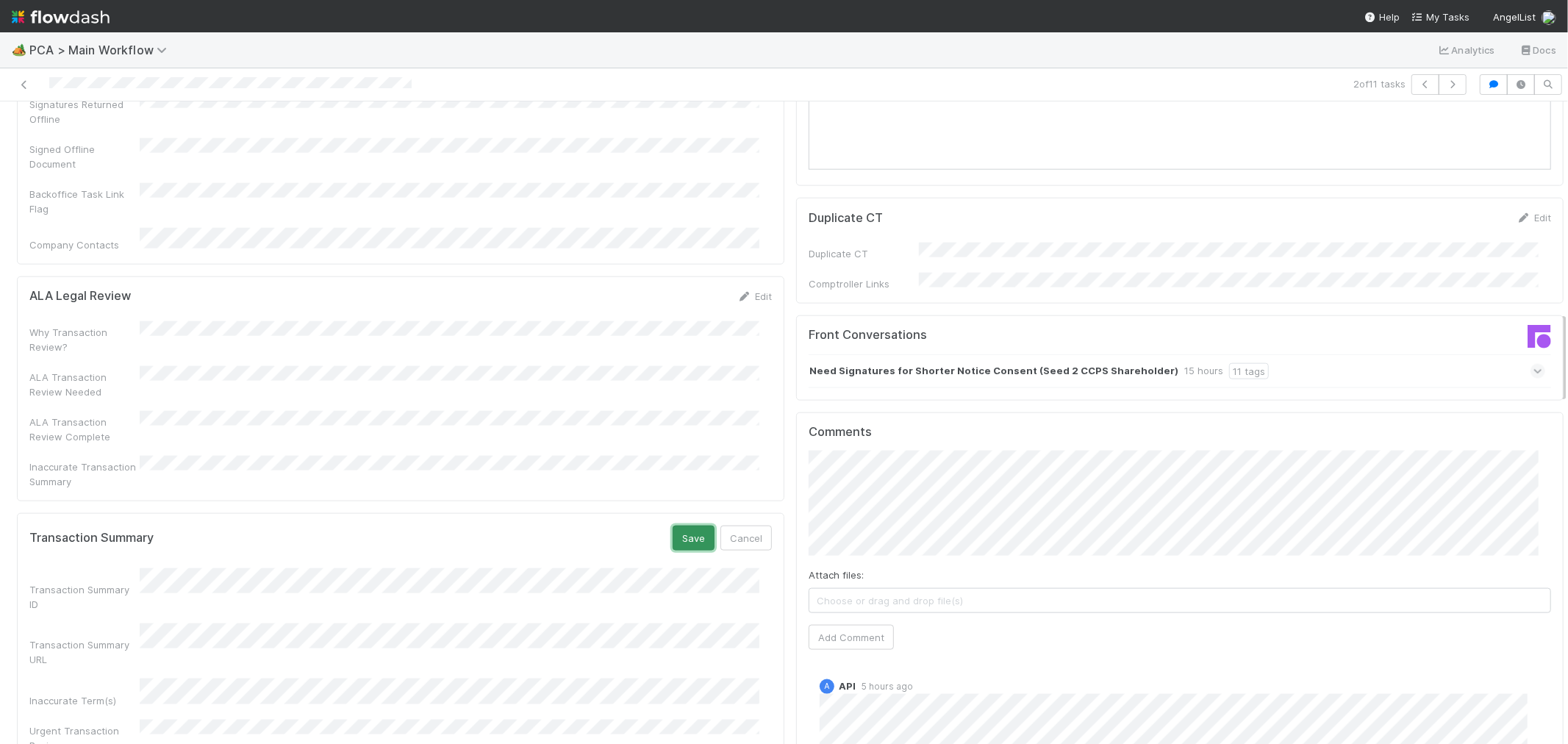
click at [672, 526] on button "Save" at bounding box center [693, 538] width 42 height 25
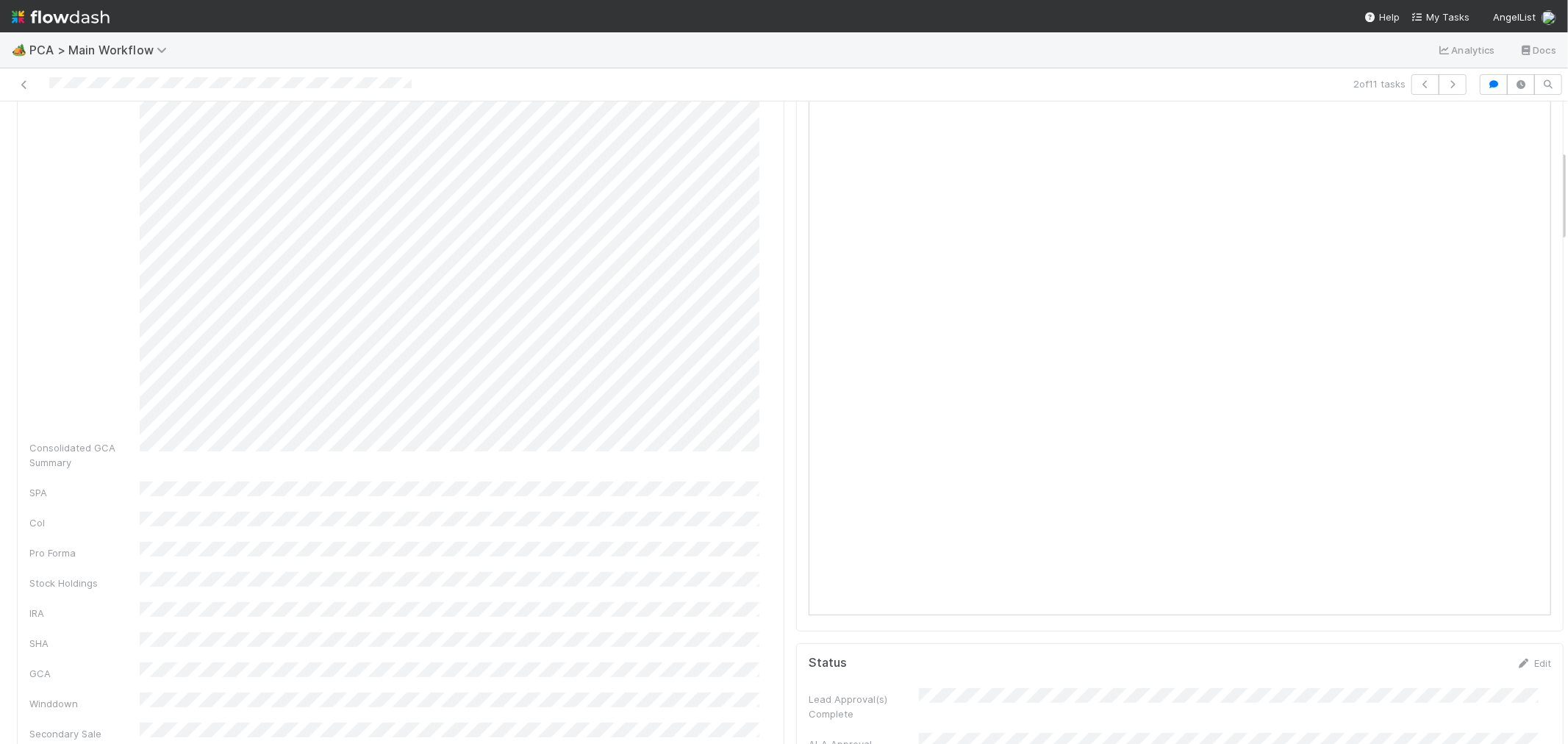
scroll to position [0, 0]
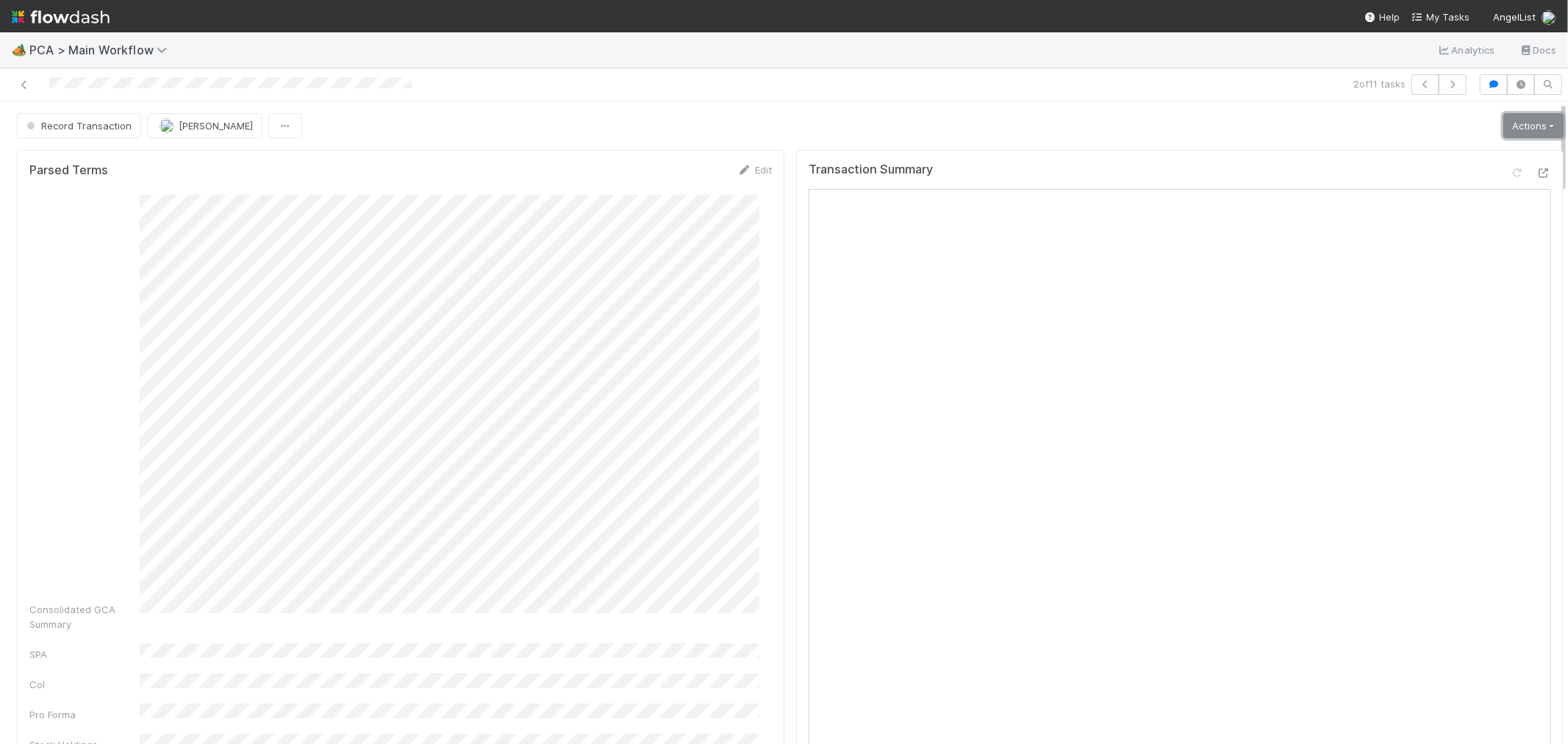
click at [1525, 128] on link "Actions" at bounding box center [1533, 125] width 60 height 25
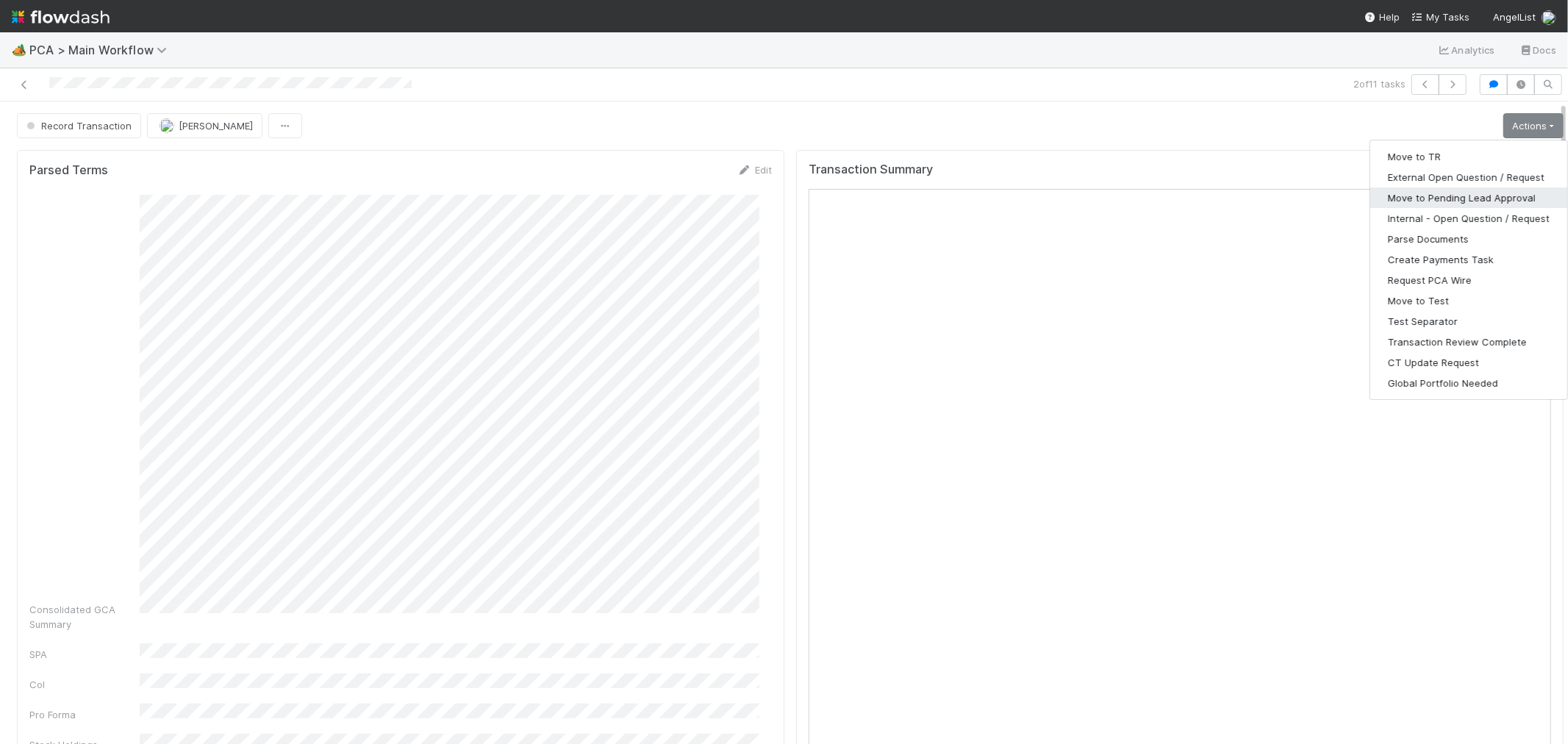
click at [1457, 192] on button "Move to Pending Lead Approval" at bounding box center [1468, 197] width 197 height 20
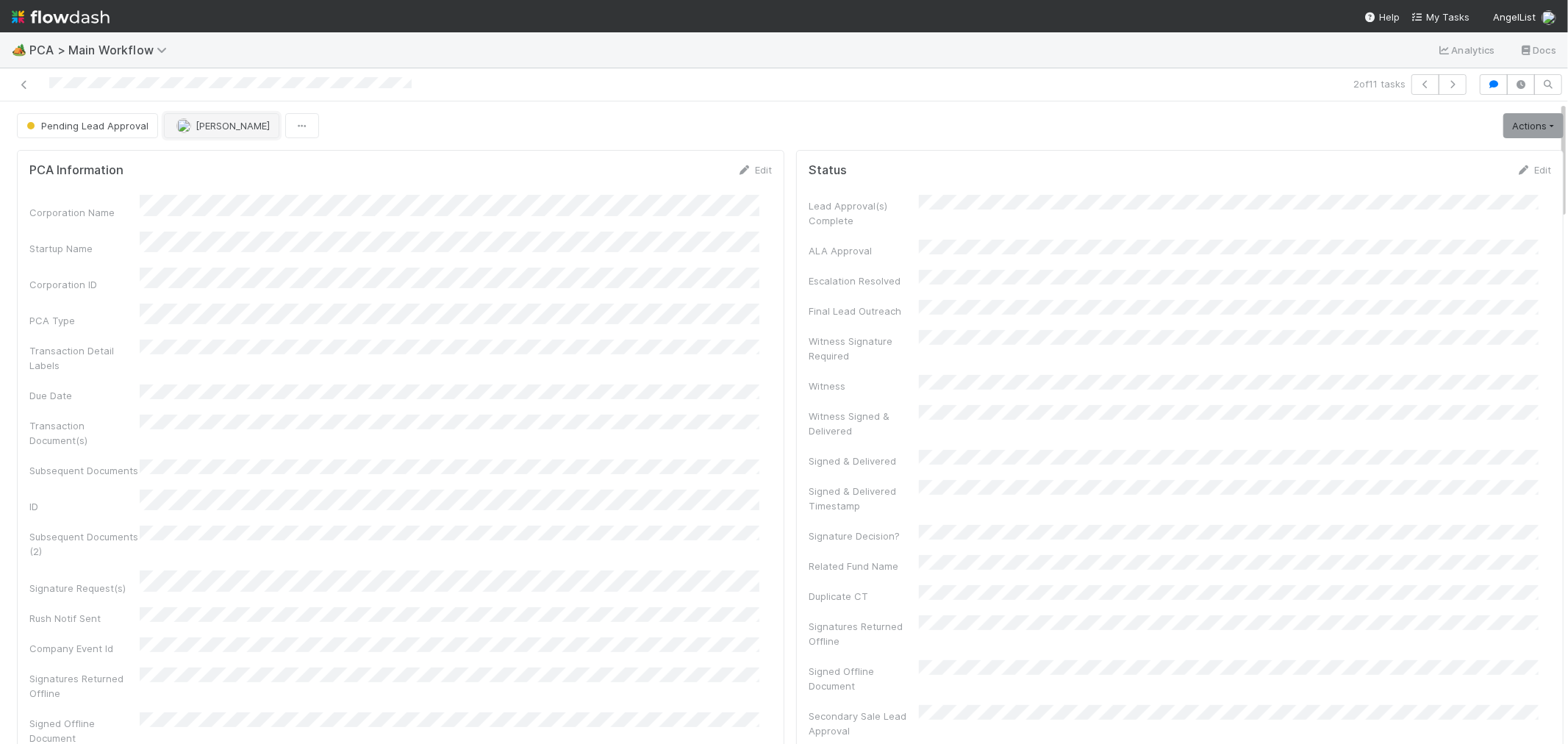
click at [216, 129] on span "[PERSON_NAME]" at bounding box center [232, 126] width 74 height 12
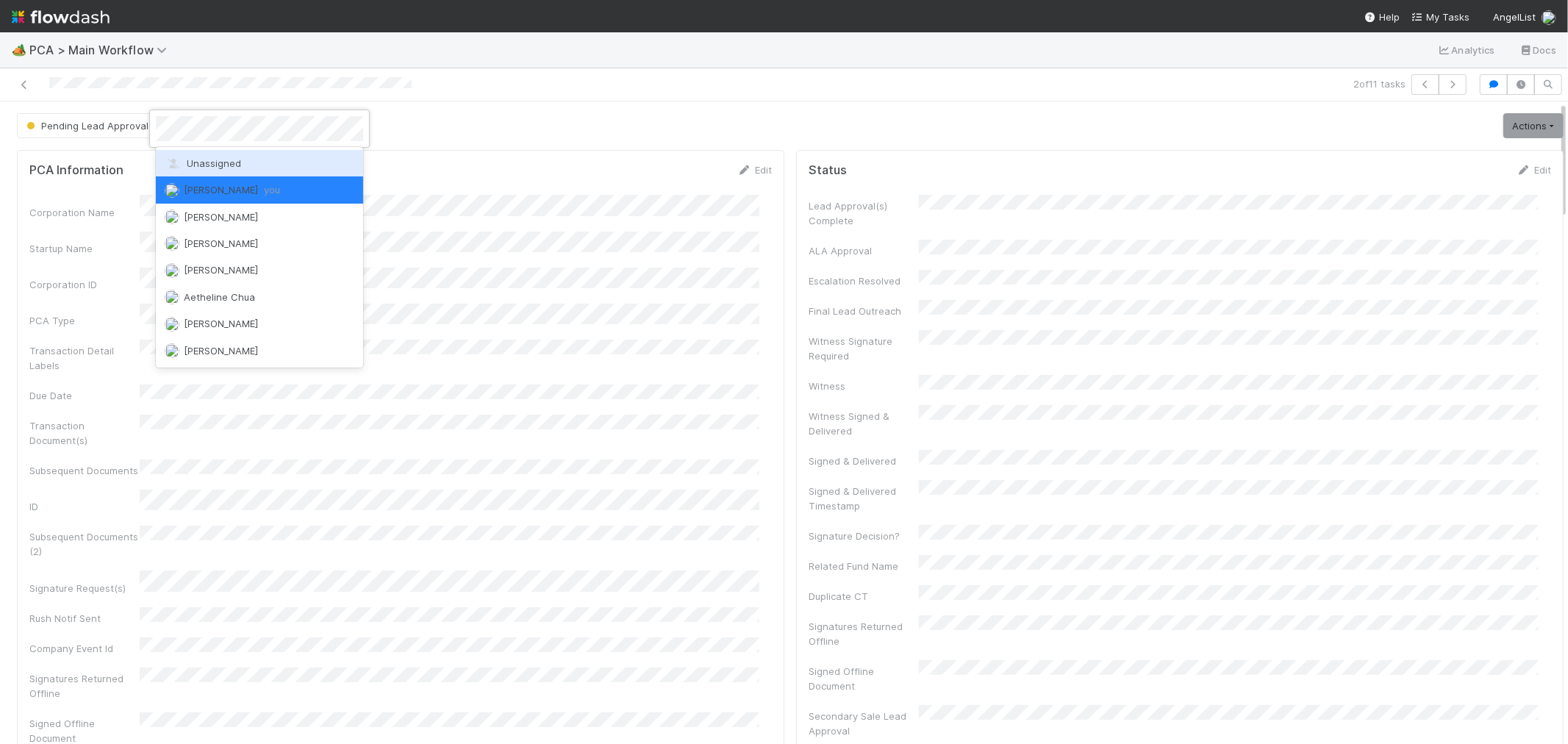
click at [215, 163] on span "Unassigned" at bounding box center [203, 163] width 77 height 12
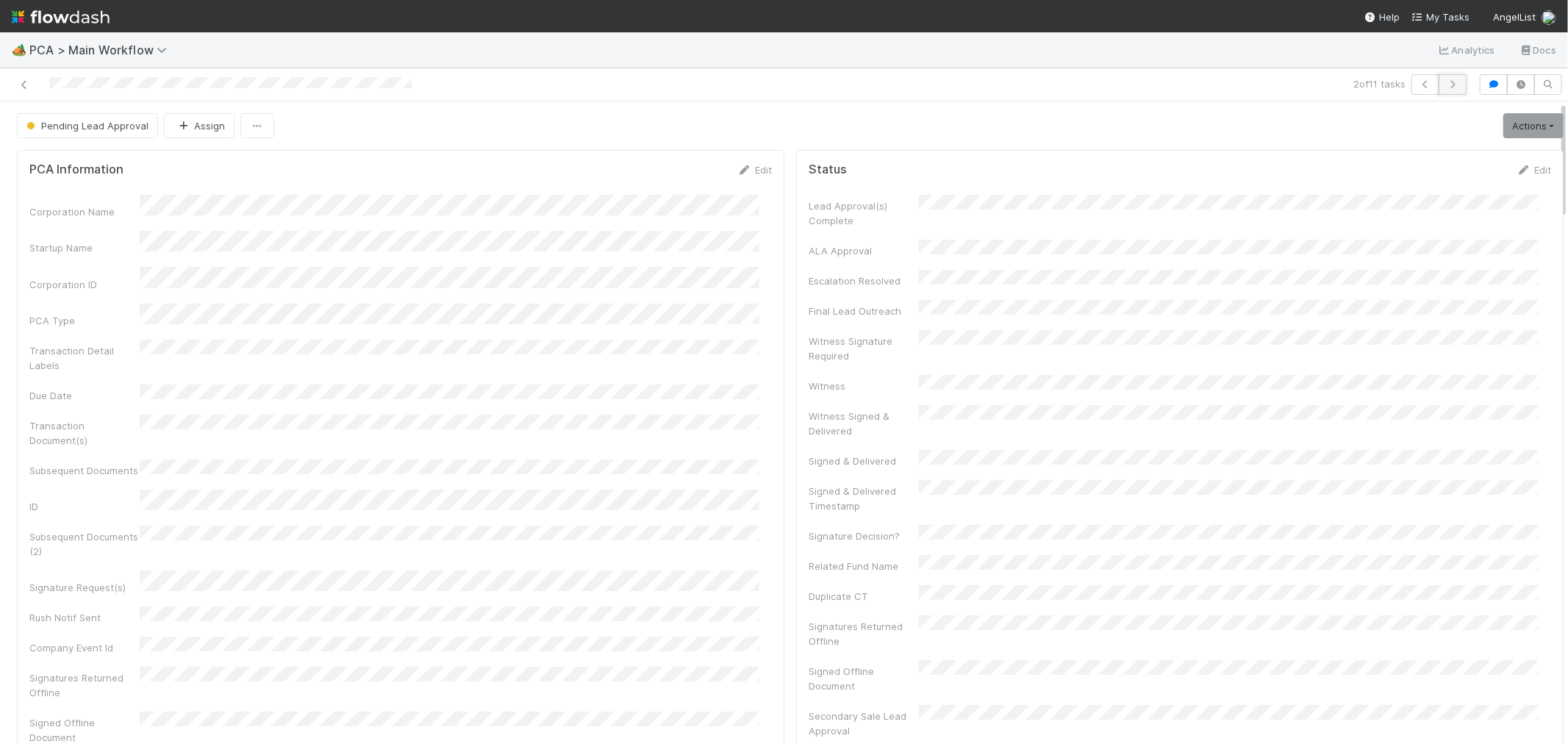
click at [1439, 89] on button "button" at bounding box center [1452, 84] width 28 height 20
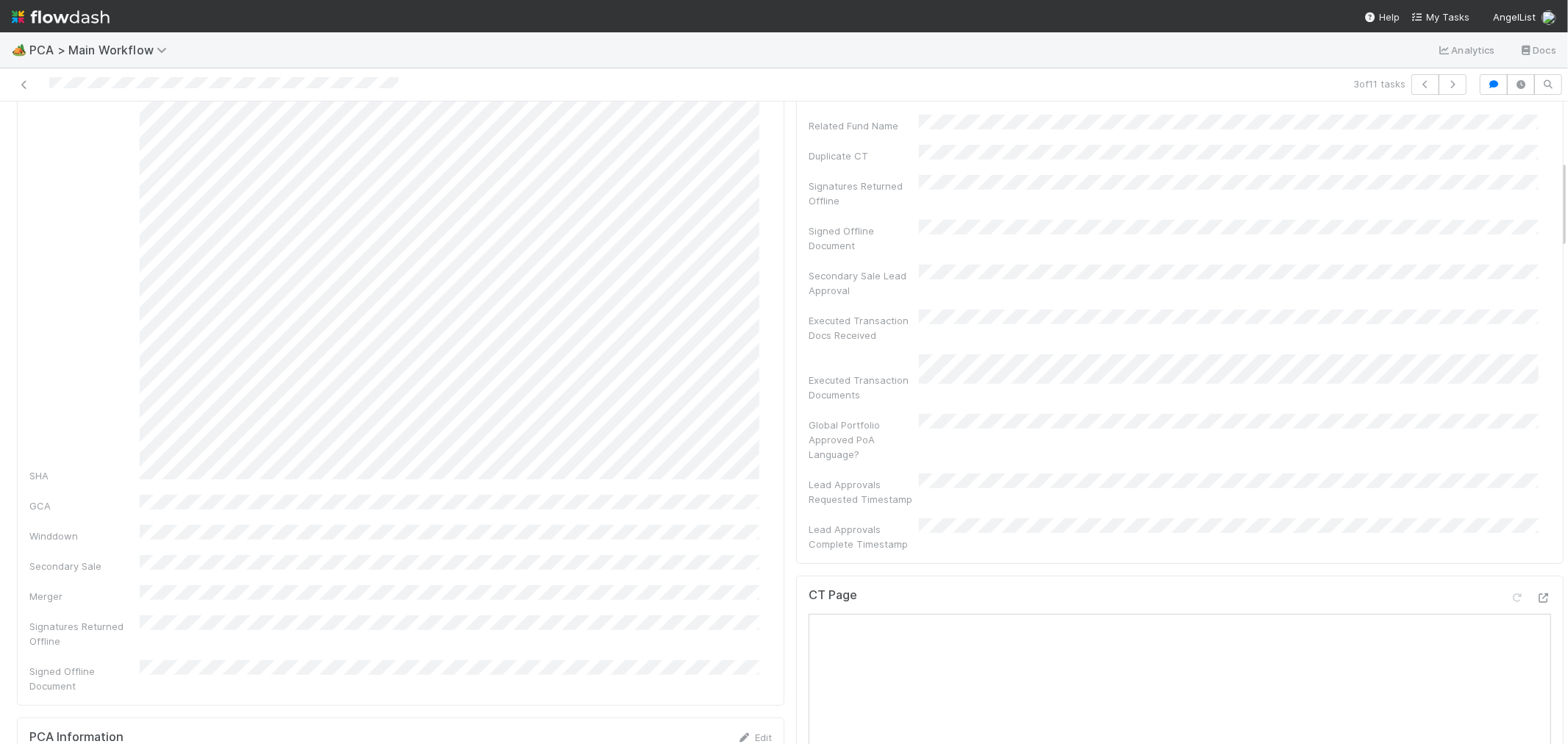
scroll to position [489, 0]
click at [1537, 551] on icon at bounding box center [1543, 555] width 14 height 9
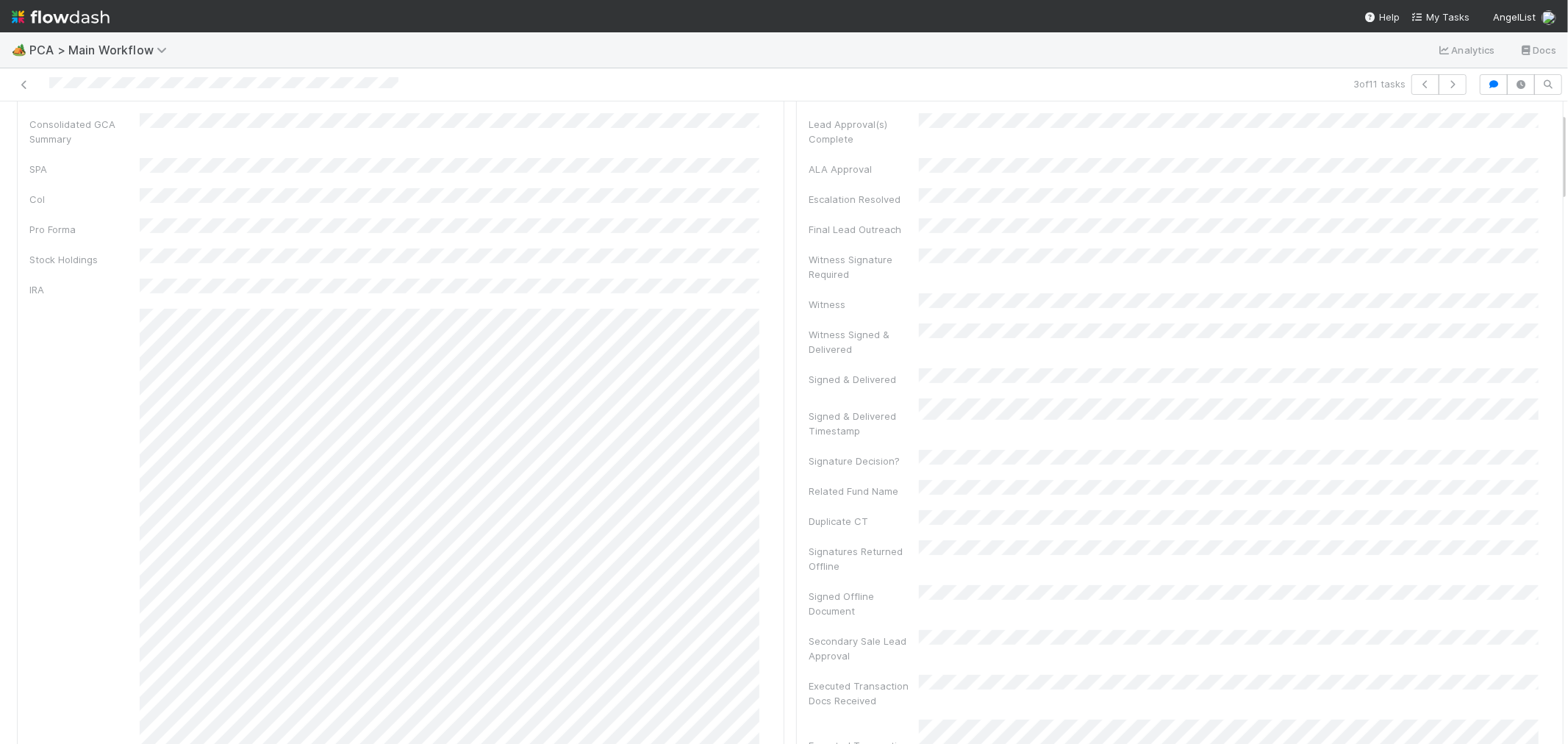
click at [170, 84] on div at bounding box center [374, 84] width 736 height 20
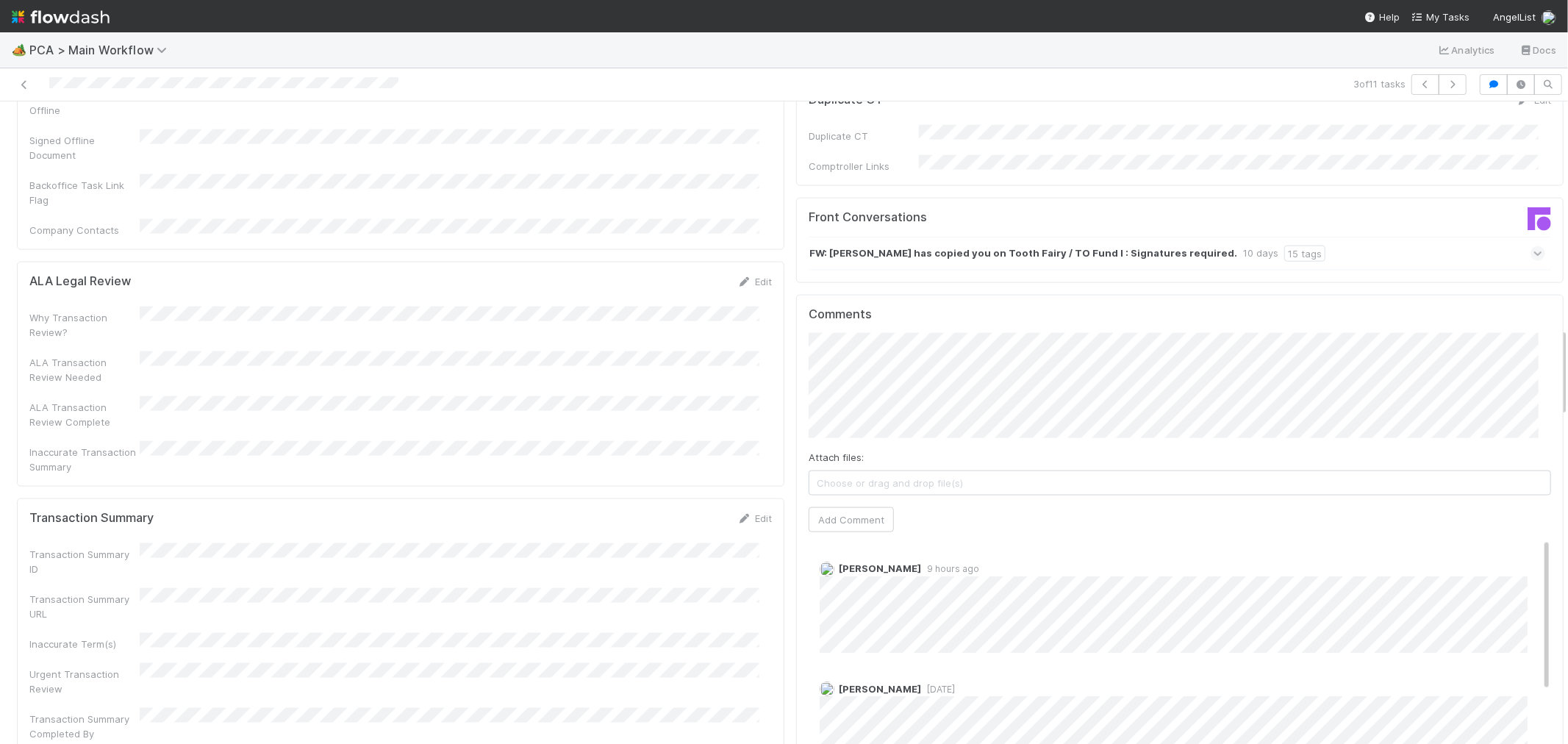
scroll to position [1797, 0]
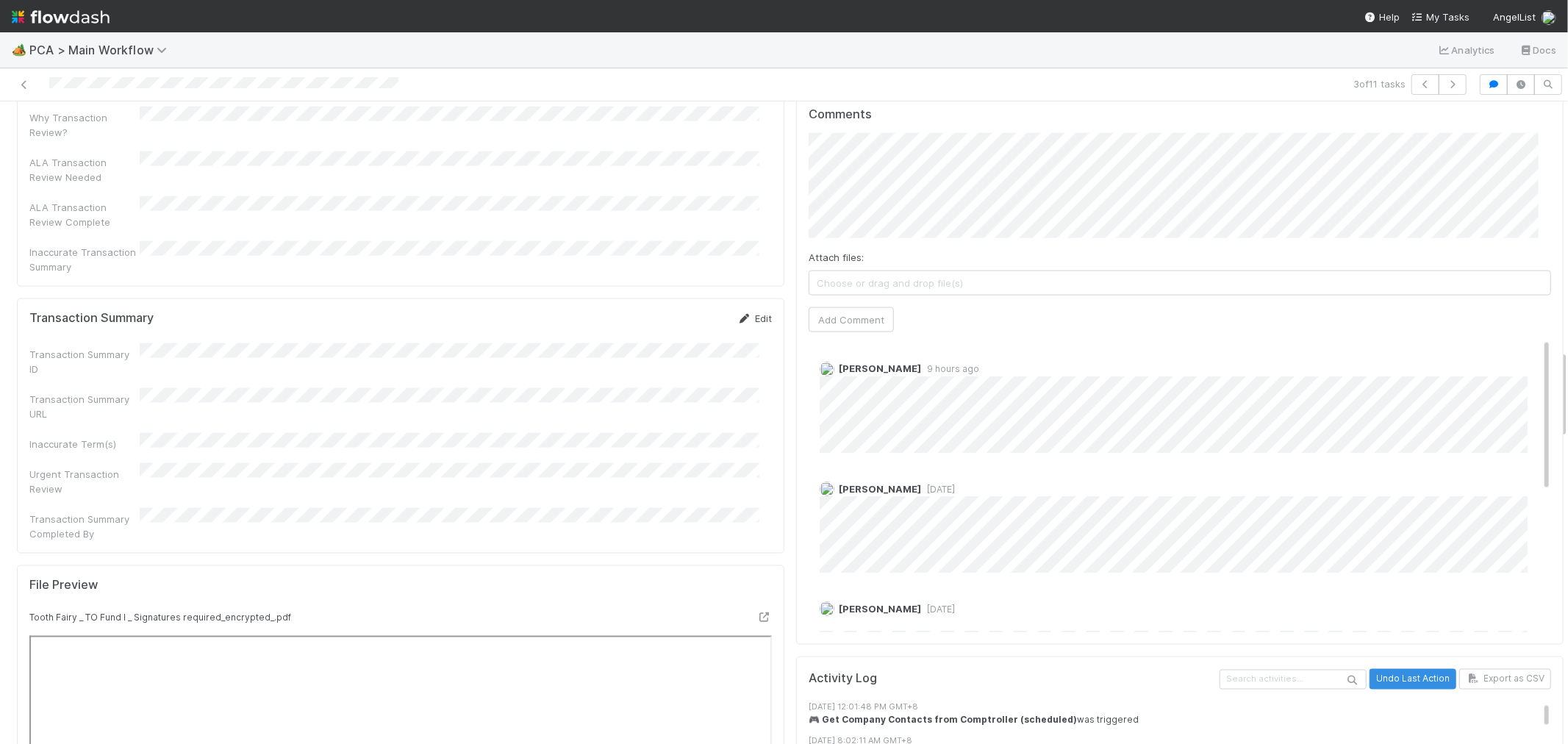
click at [750, 312] on link "Edit" at bounding box center [754, 318] width 35 height 12
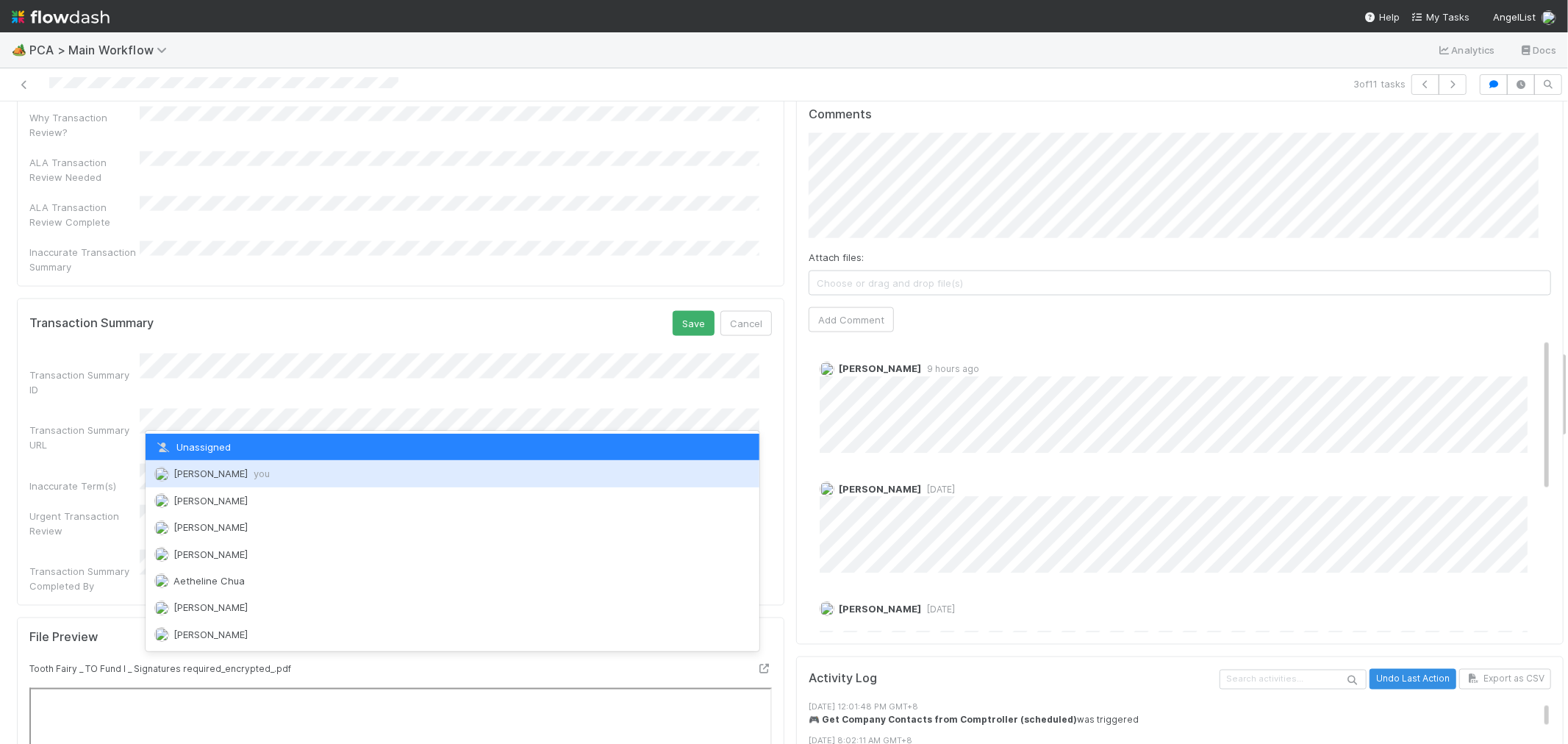
click at [210, 471] on span "Raven Jacinto you" at bounding box center [221, 473] width 96 height 12
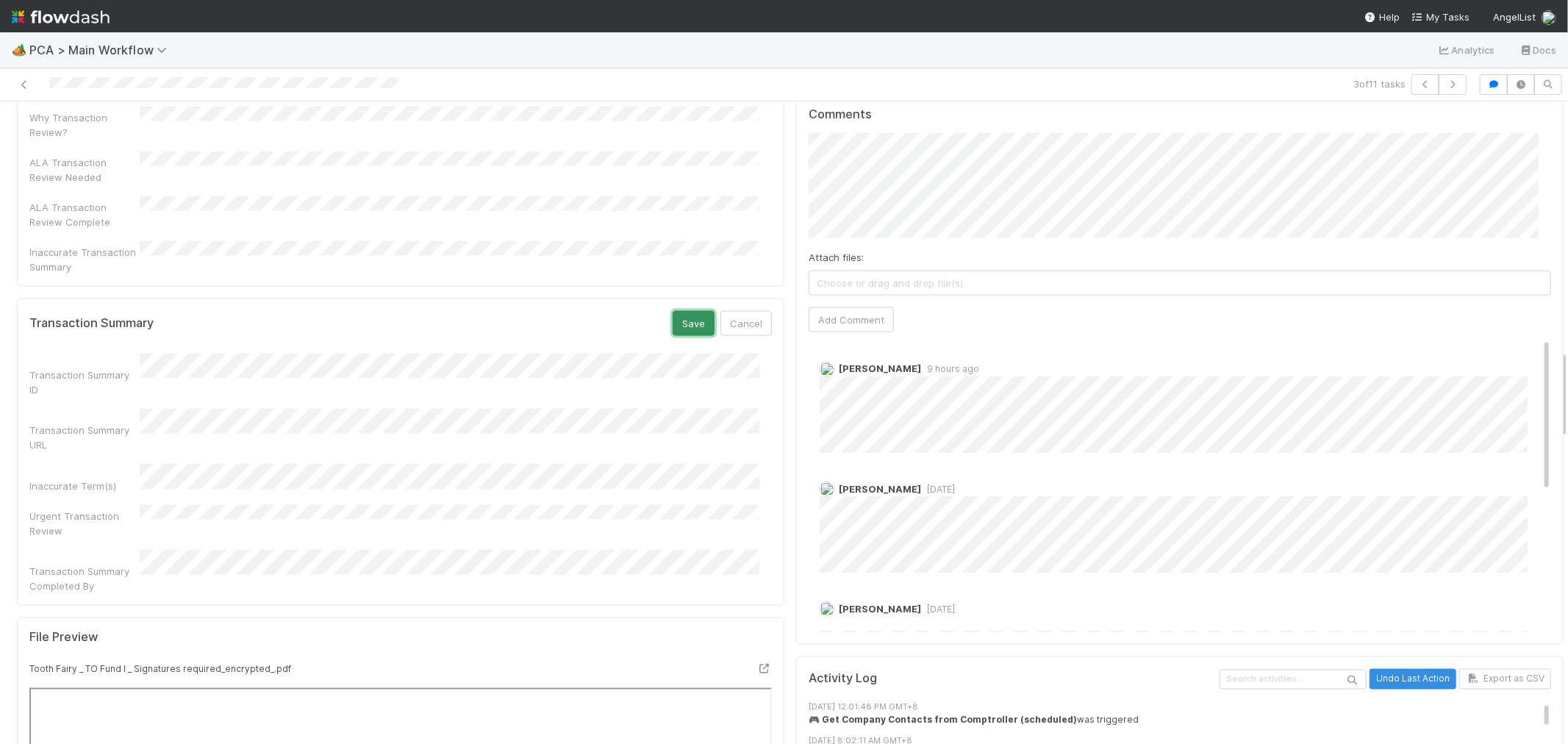
click at [684, 311] on button "Save" at bounding box center [693, 323] width 42 height 25
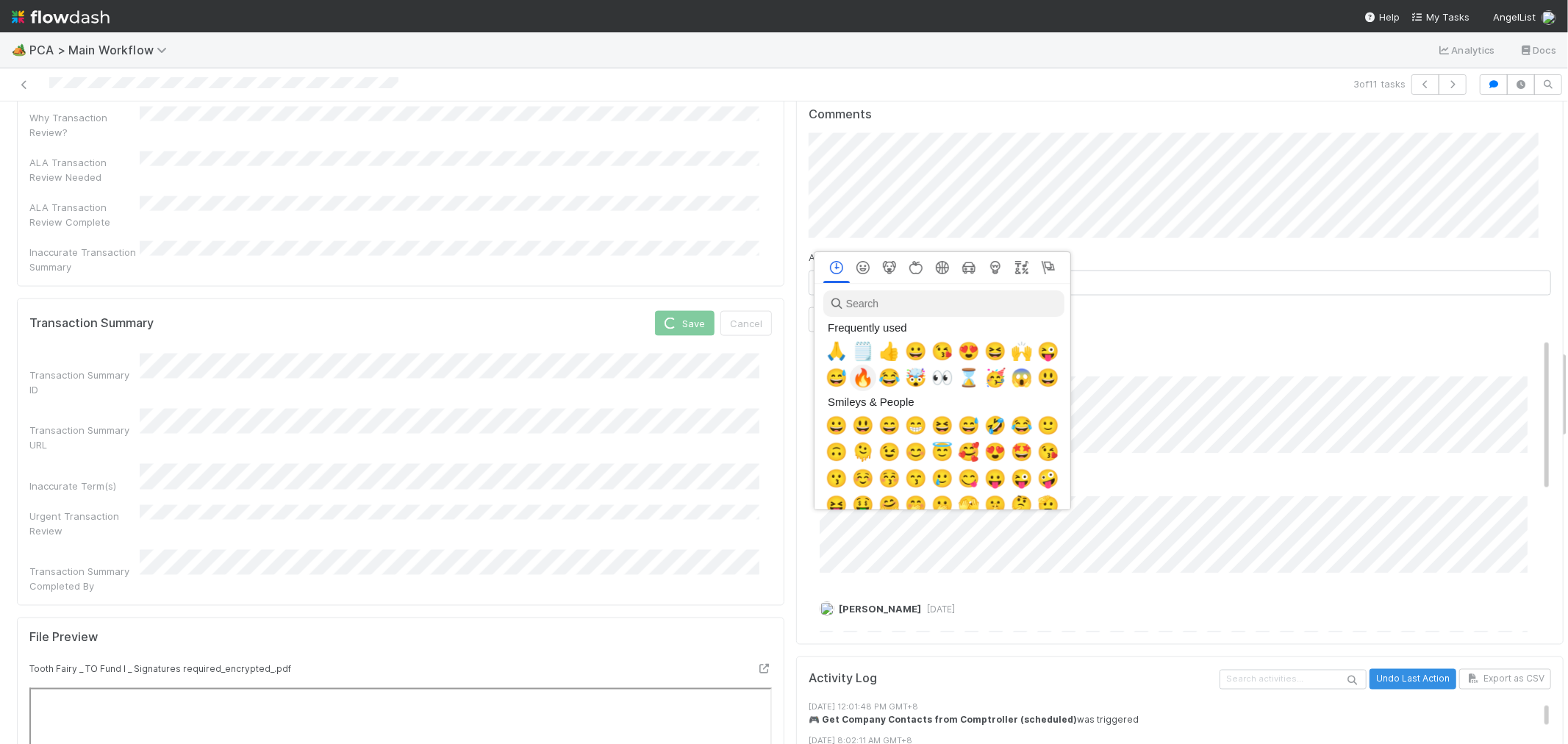
scroll to position [0, 6]
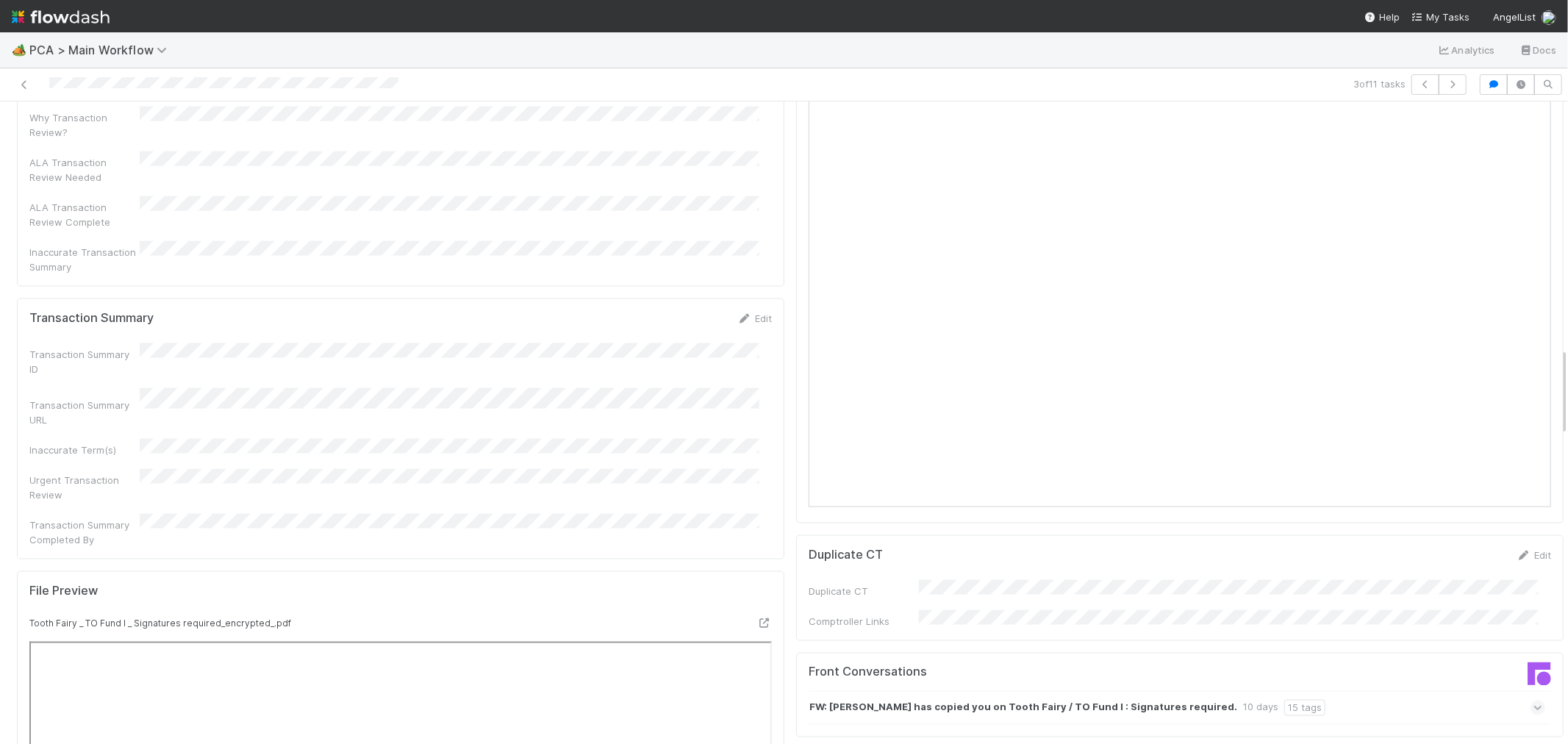
click at [780, 358] on div at bounding box center [784, 372] width 1568 height 744
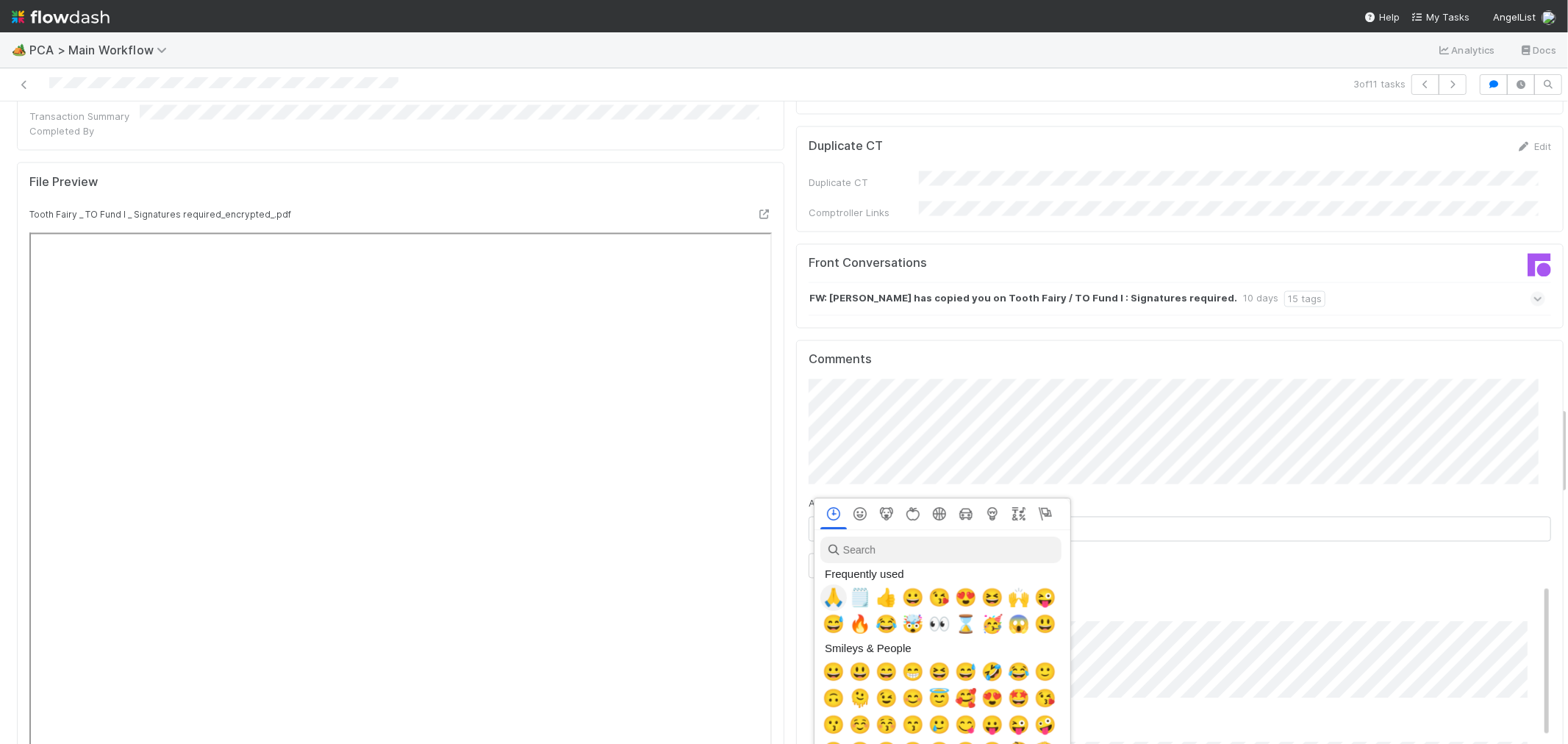
click at [823, 592] on span "🙏" at bounding box center [834, 598] width 22 height 20
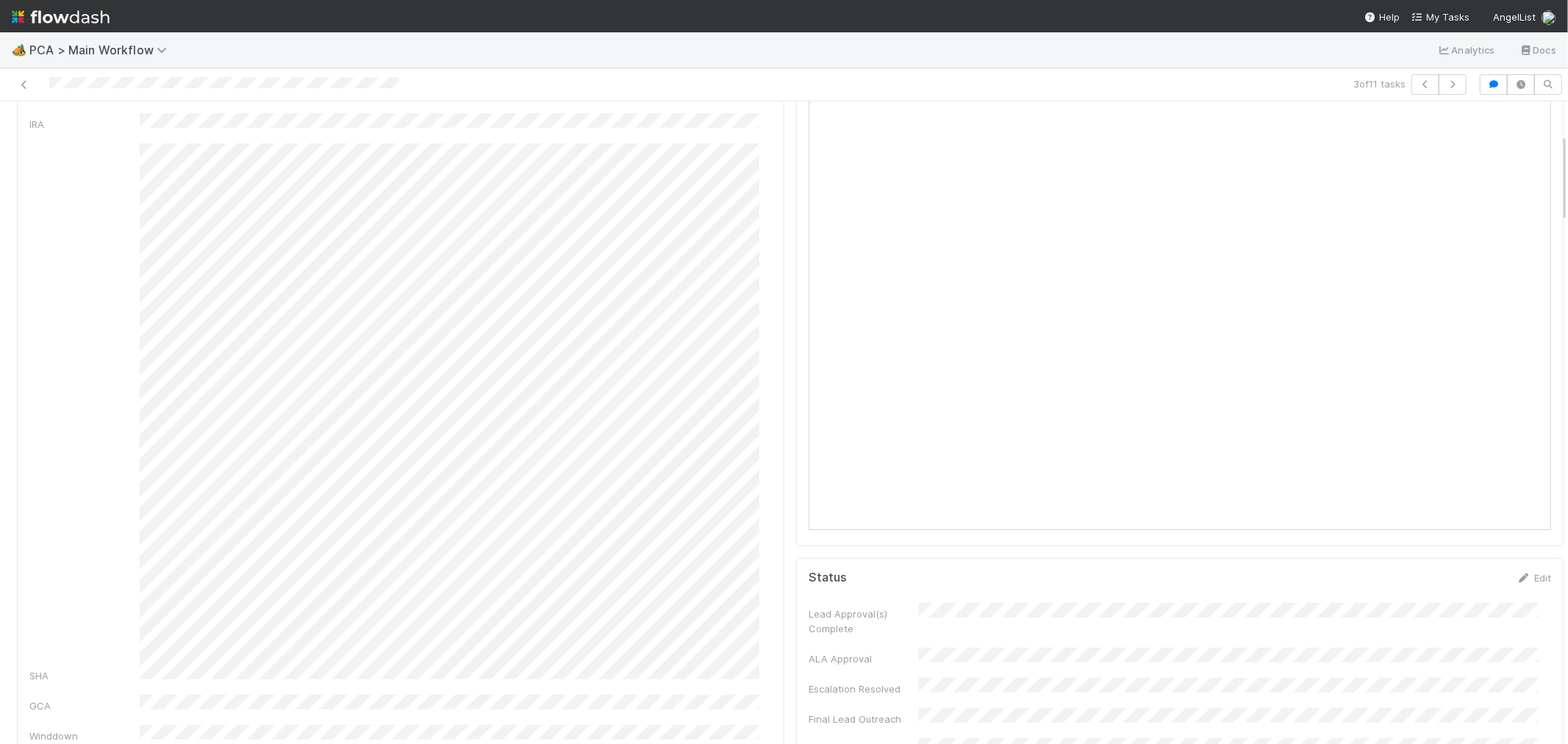
scroll to position [0, 0]
click at [1519, 119] on link "Actions" at bounding box center [1533, 125] width 60 height 25
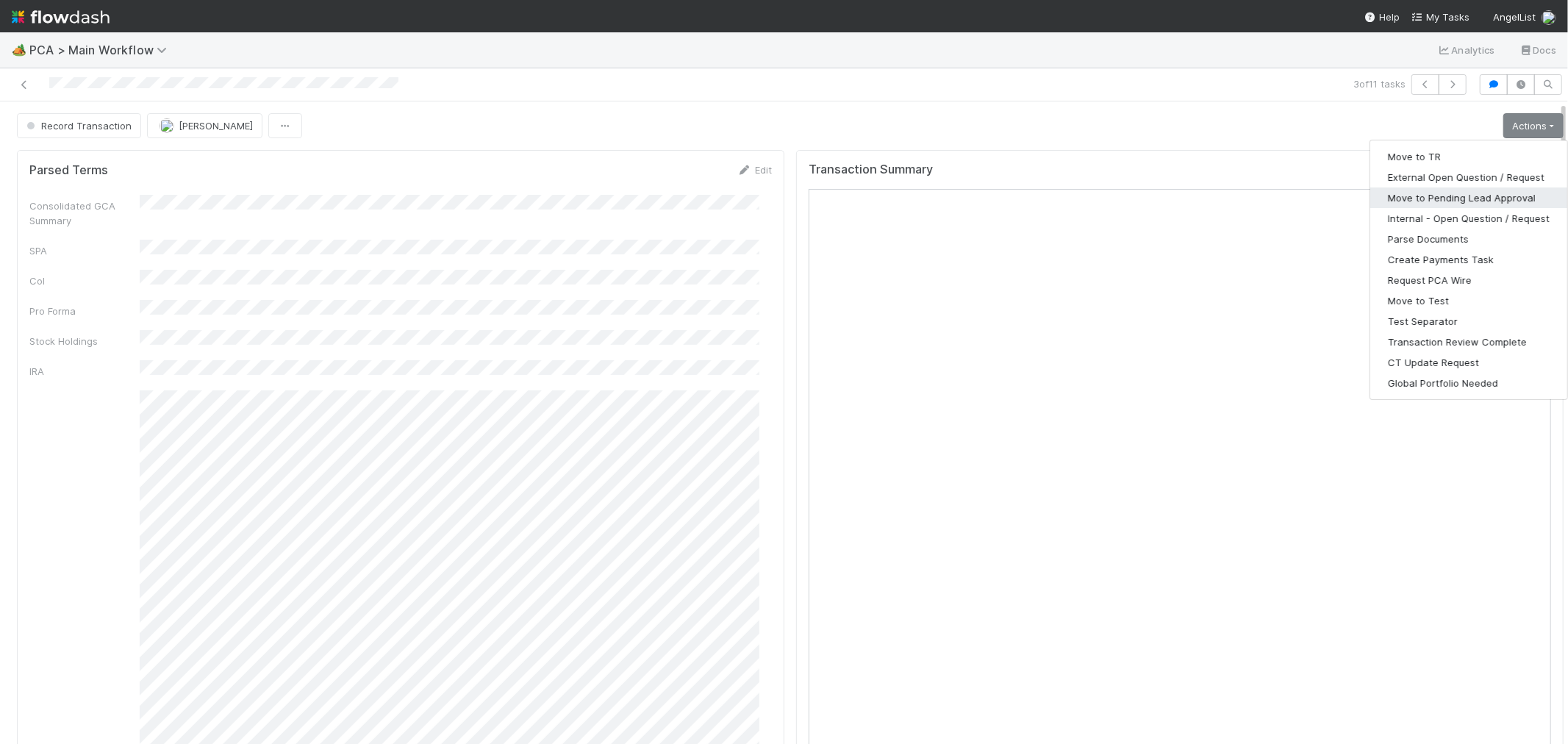
click at [1420, 192] on button "Move to Pending Lead Approval" at bounding box center [1468, 197] width 197 height 20
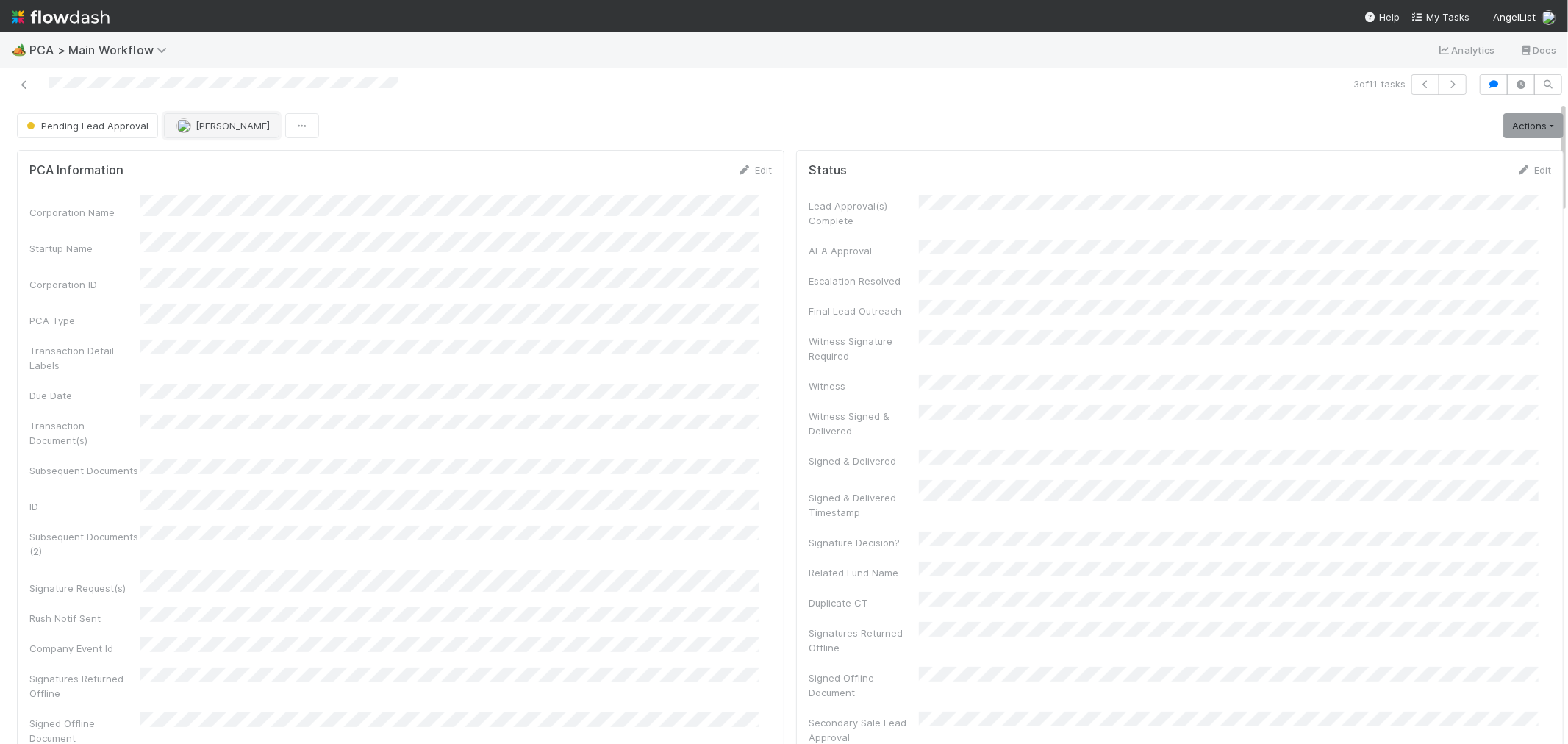
click at [192, 128] on span "[PERSON_NAME]" at bounding box center [223, 126] width 94 height 12
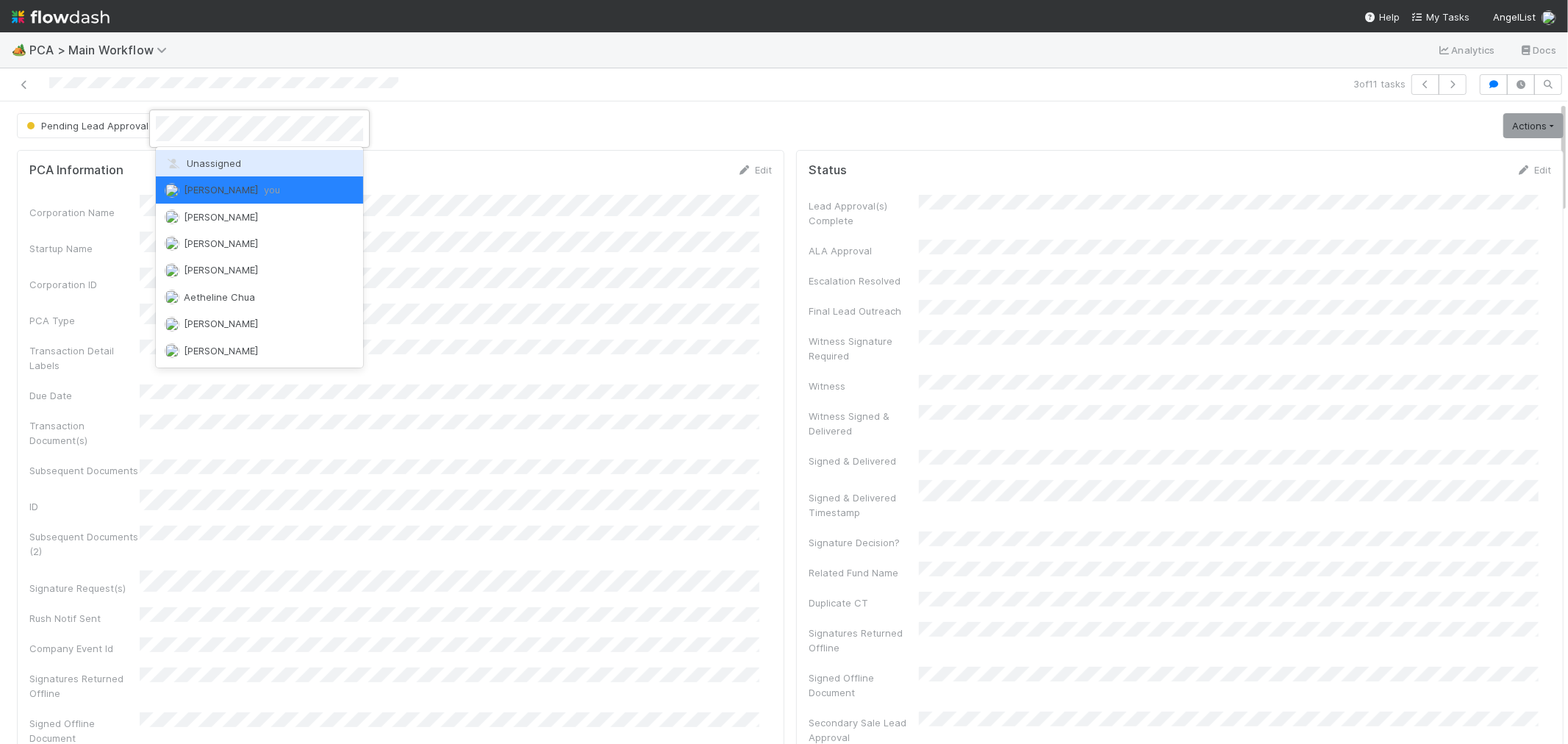
click at [203, 154] on div "Unassigned" at bounding box center [260, 163] width 208 height 26
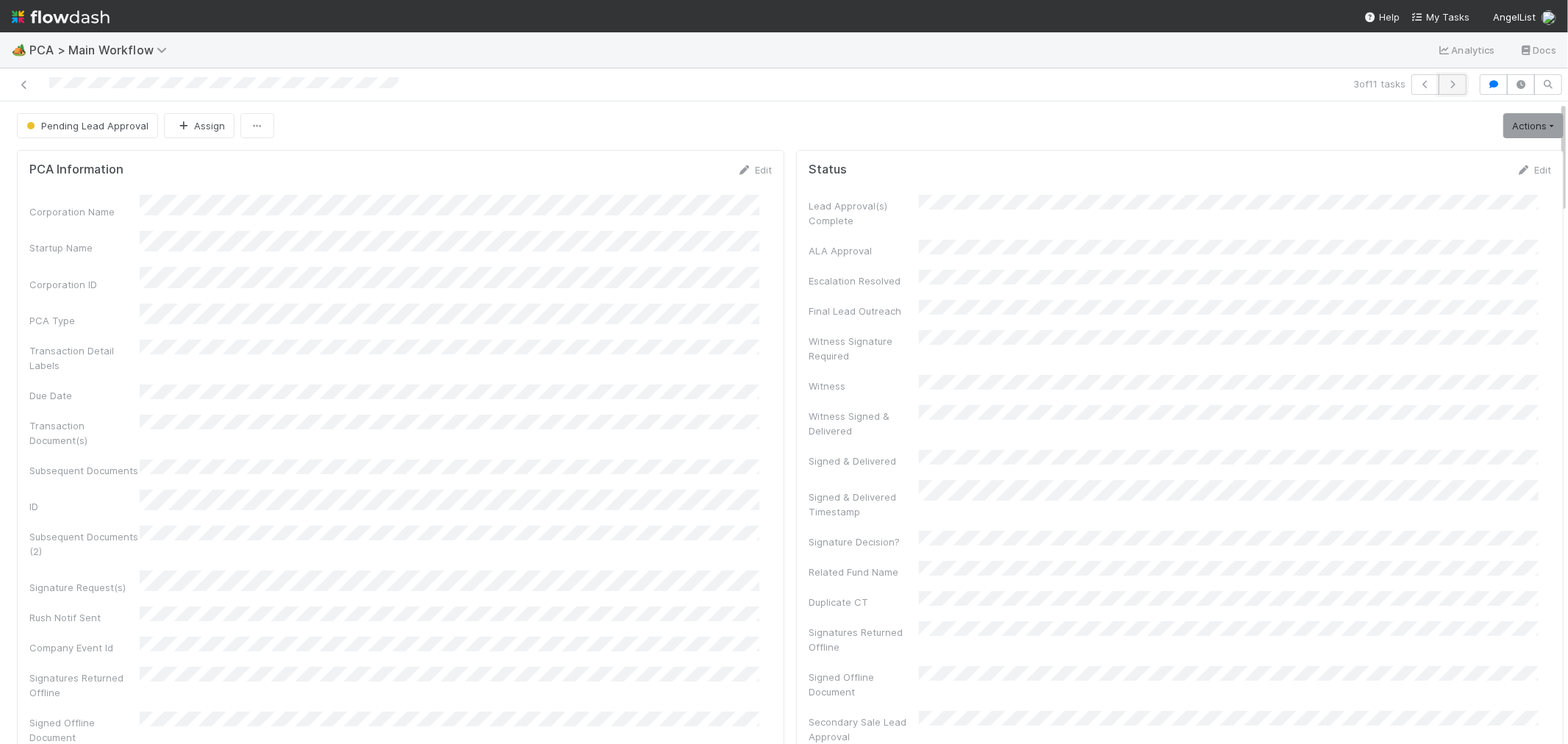
click at [1442, 90] on button "button" at bounding box center [1452, 84] width 28 height 20
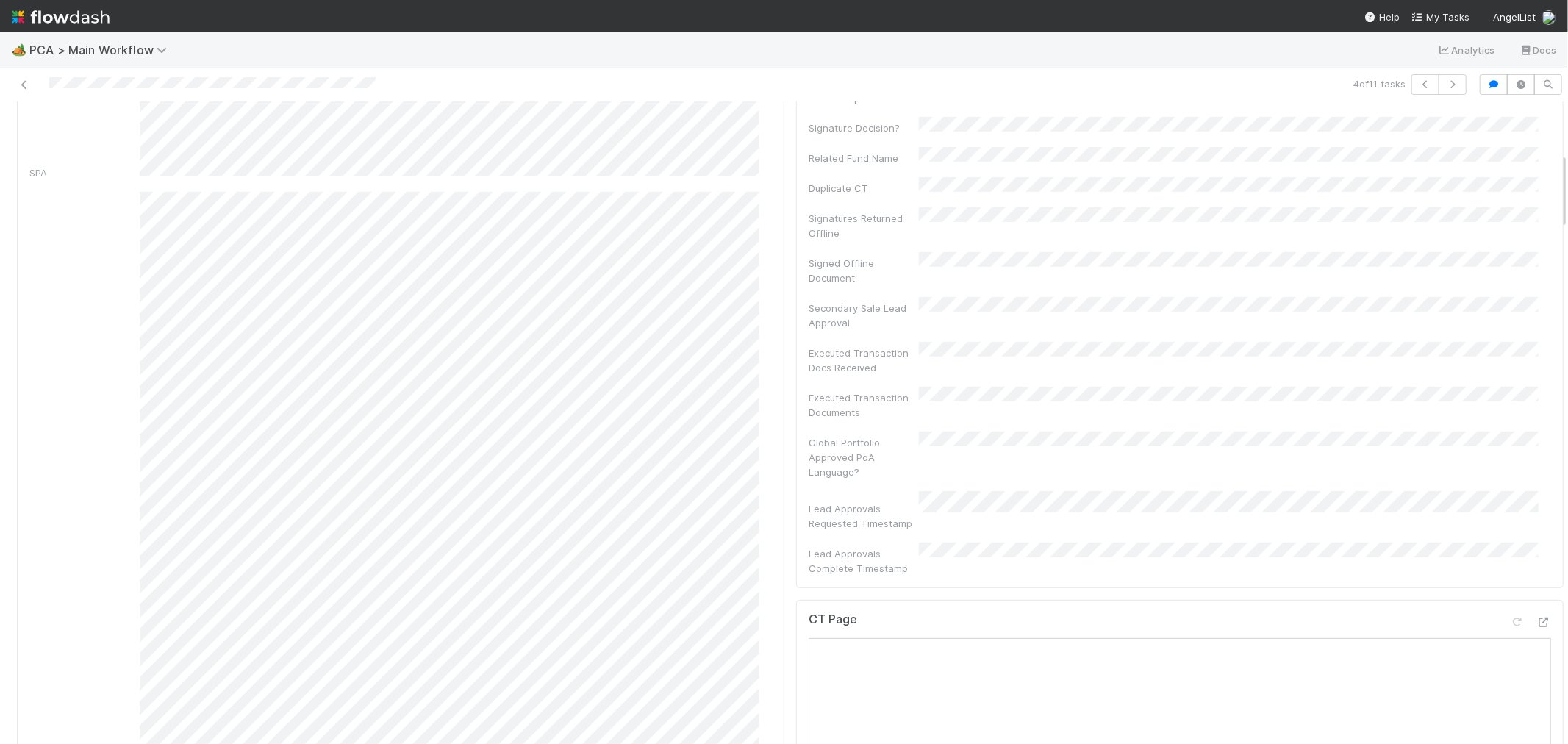
scroll to position [653, 0]
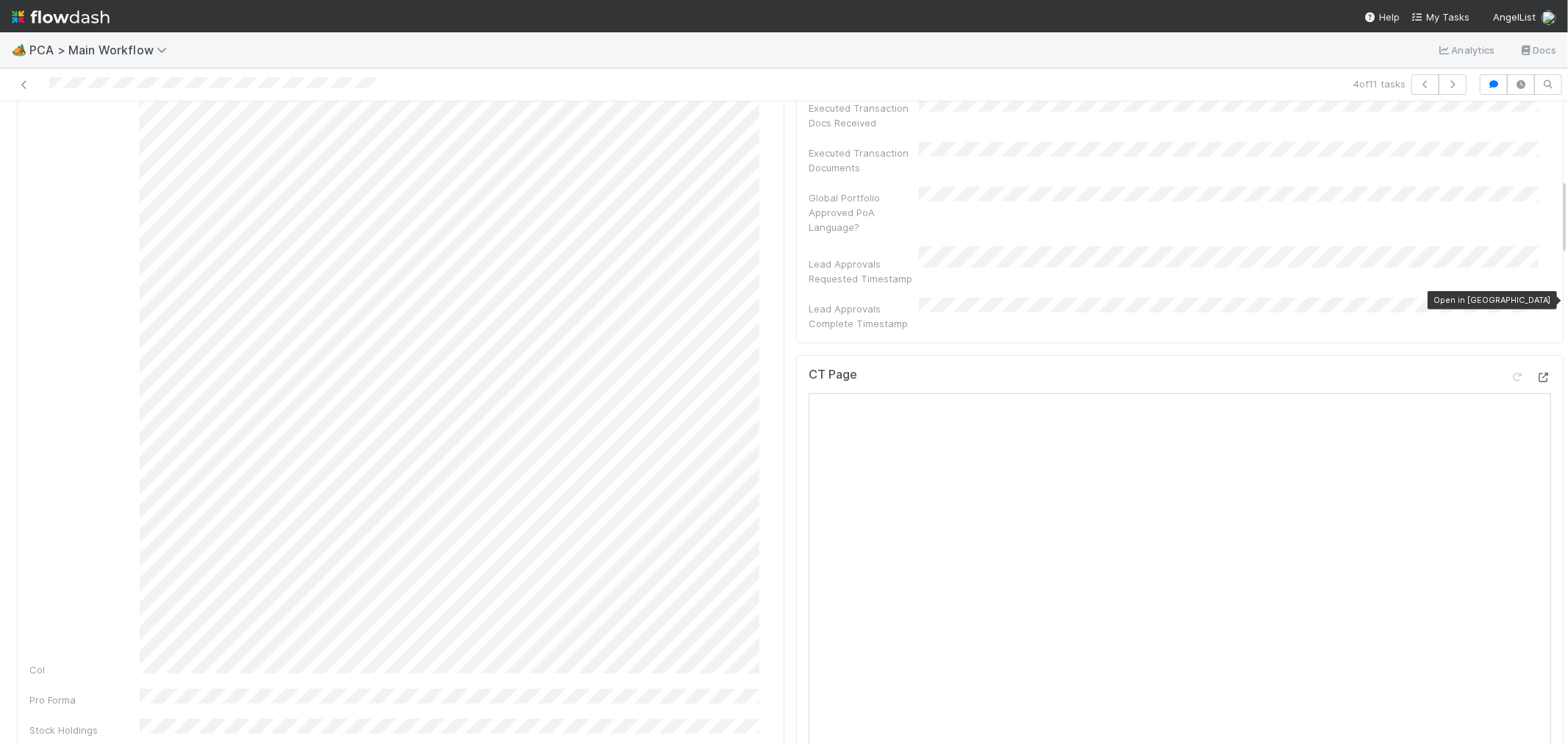
click at [1537, 373] on icon at bounding box center [1543, 377] width 14 height 9
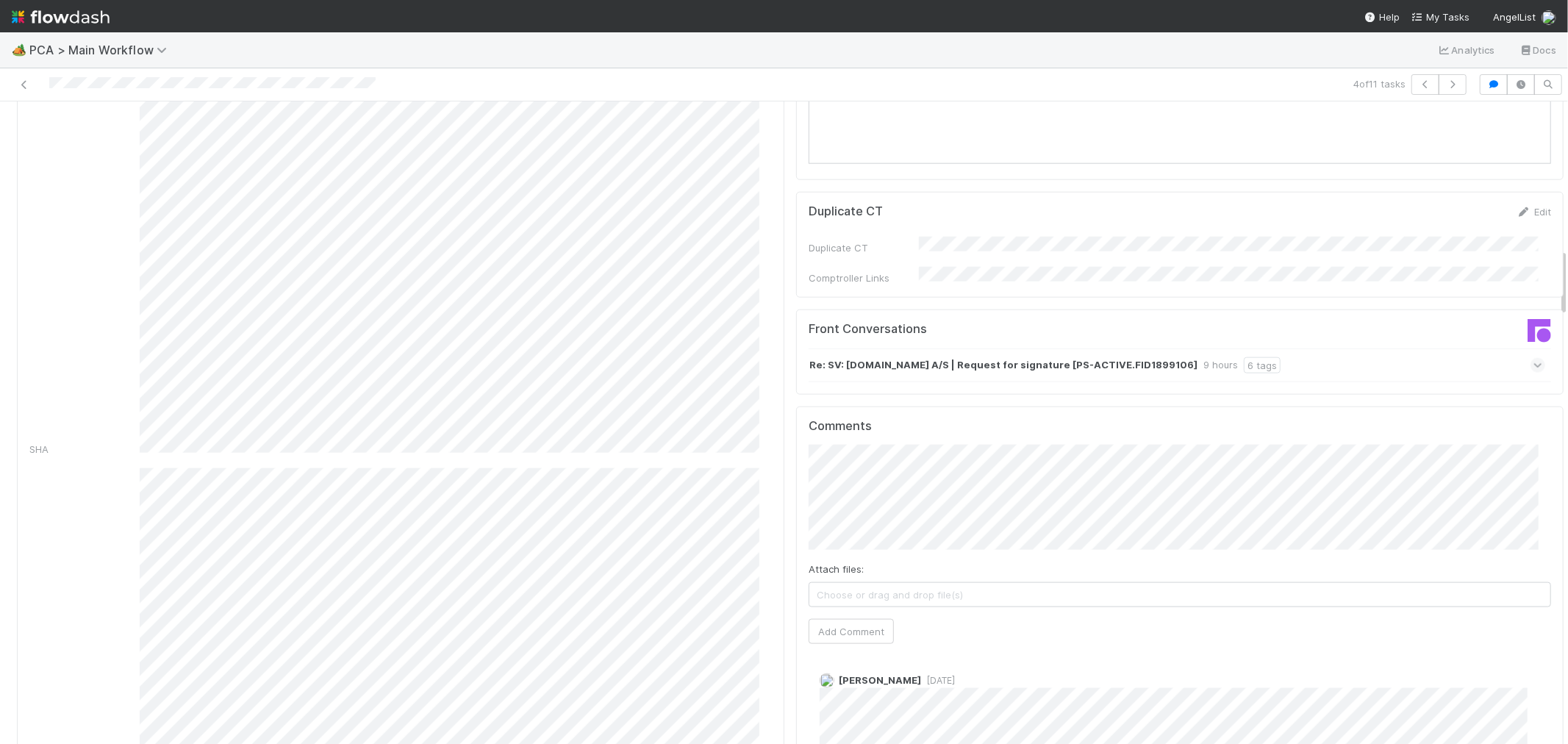
scroll to position [1225, 0]
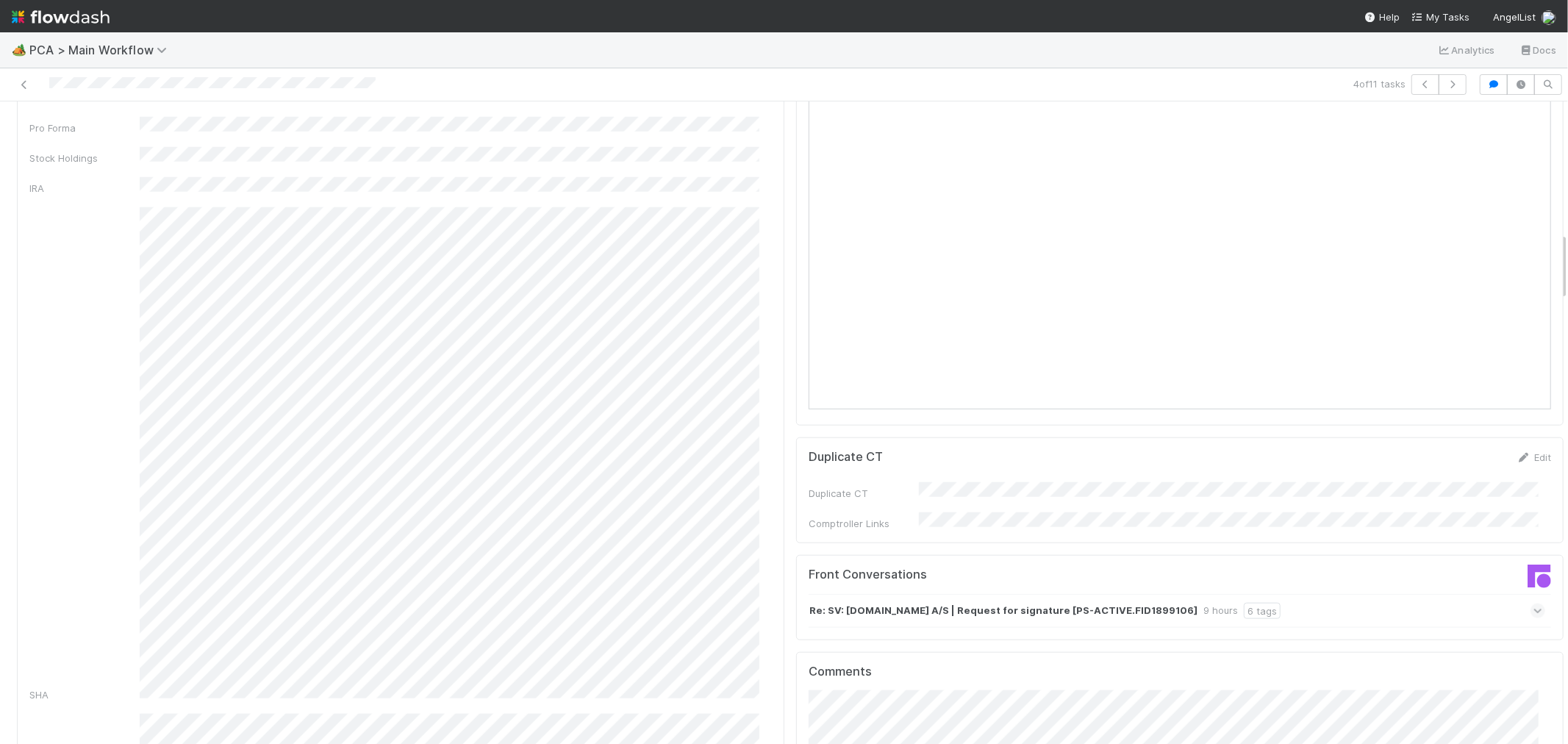
click at [1262, 594] on div "Re: SV: Holdbar.com A/S | Request for signature [PS-ACTIVE.FID1899106] 9 hours …" at bounding box center [1176, 611] width 736 height 34
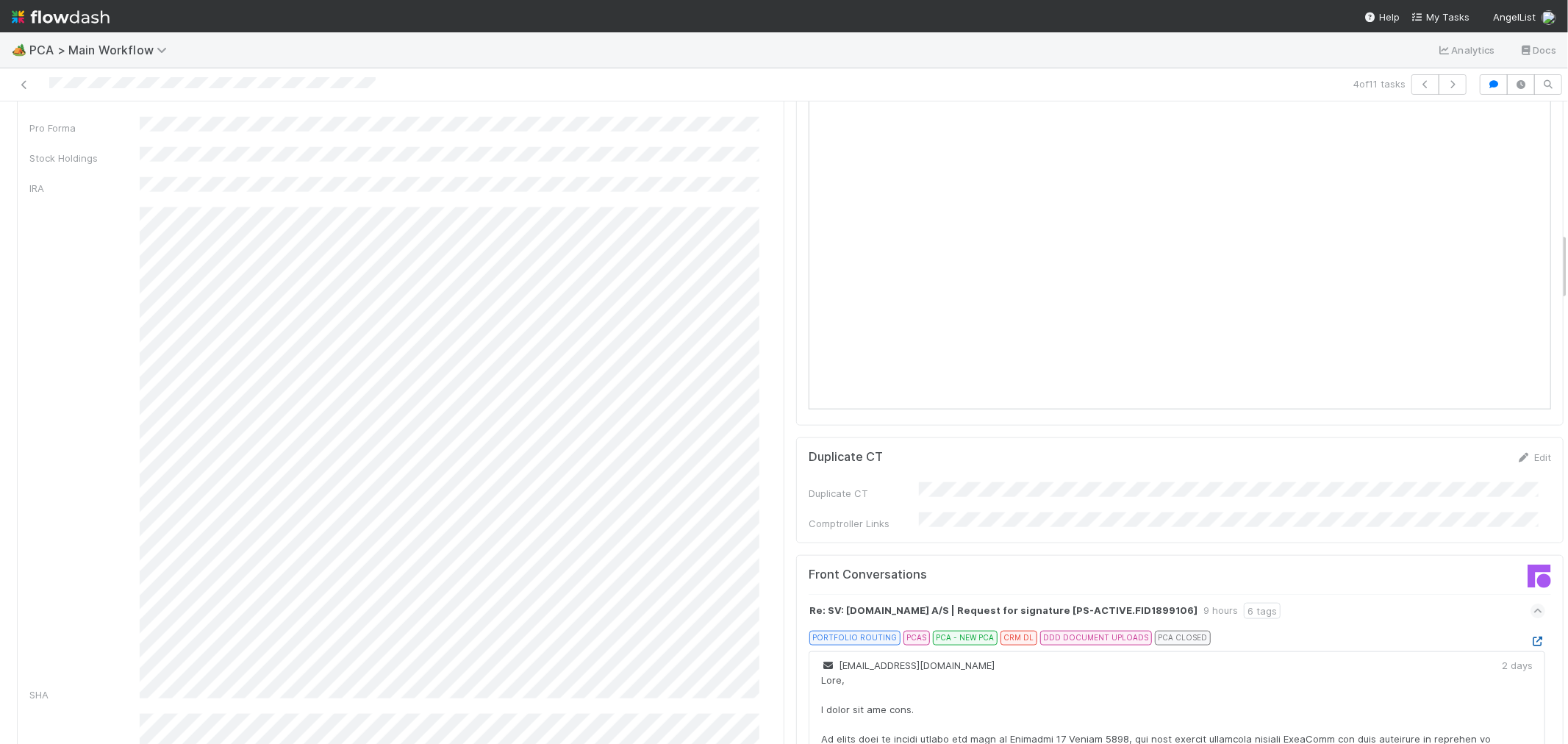
click at [1531, 635] on link at bounding box center [1537, 641] width 14 height 12
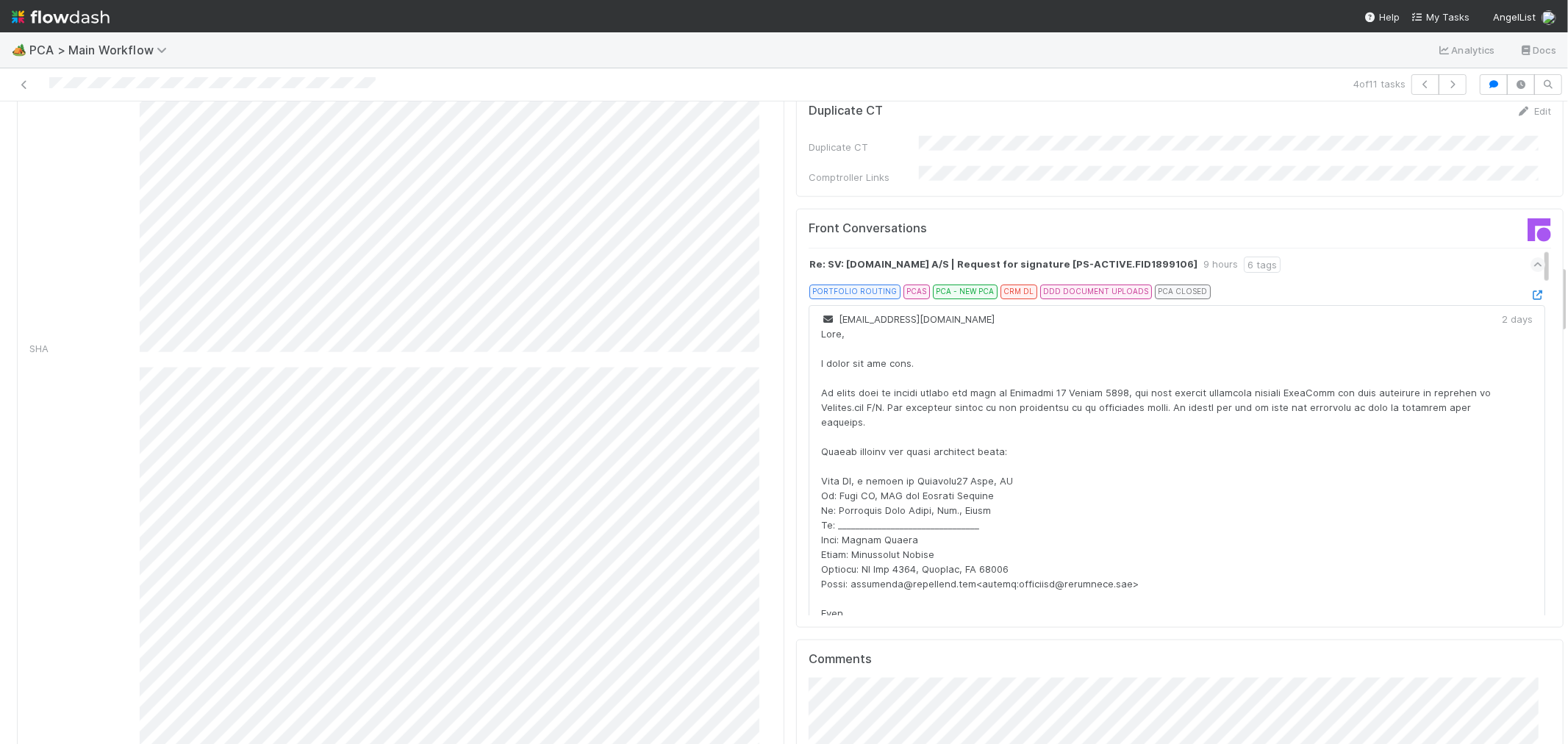
scroll to position [1470, 0]
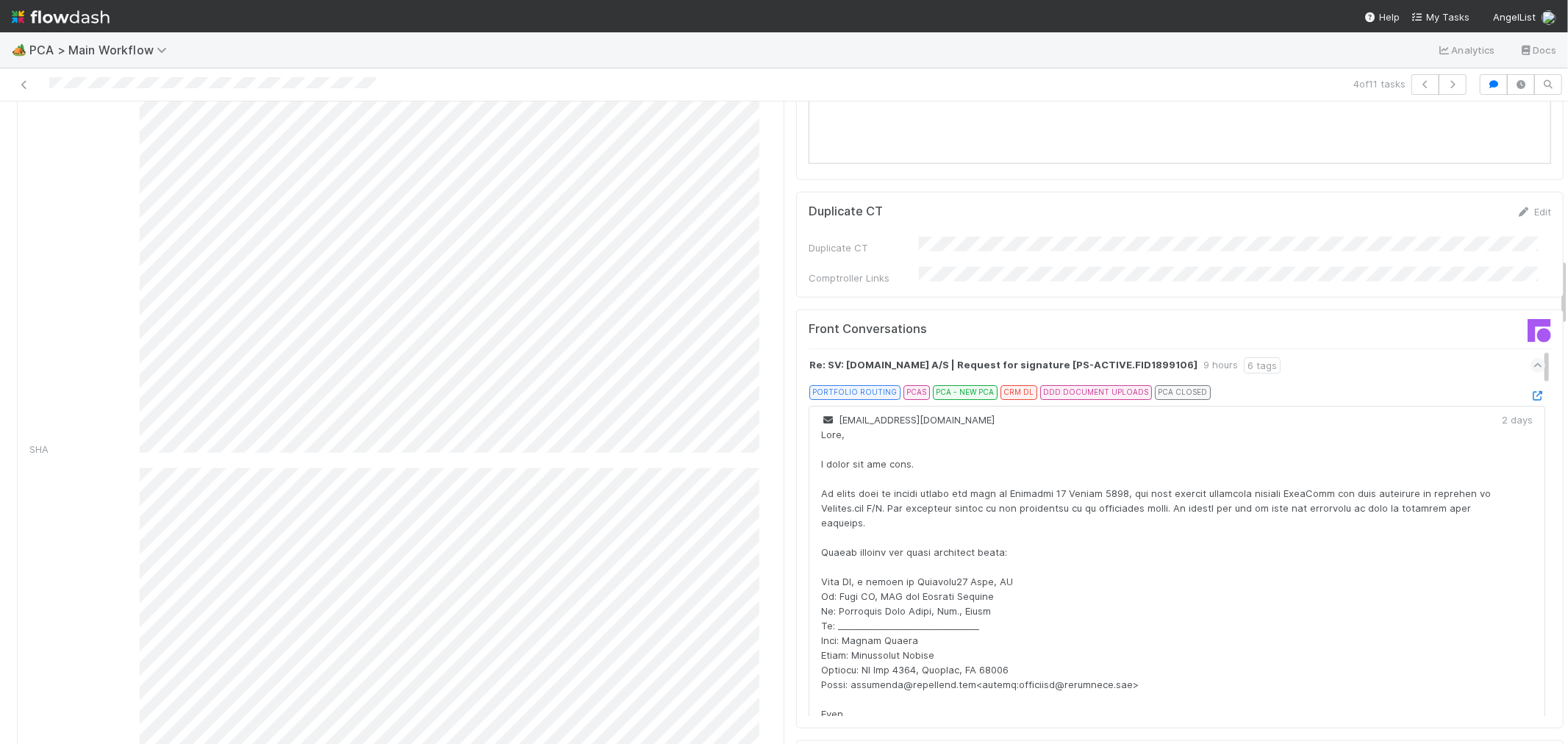
click at [1405, 348] on div "Re: SV: Holdbar.com A/S | Request for signature [PS-ACTIVE.FID1899106] 9 hours …" at bounding box center [1176, 365] width 736 height 34
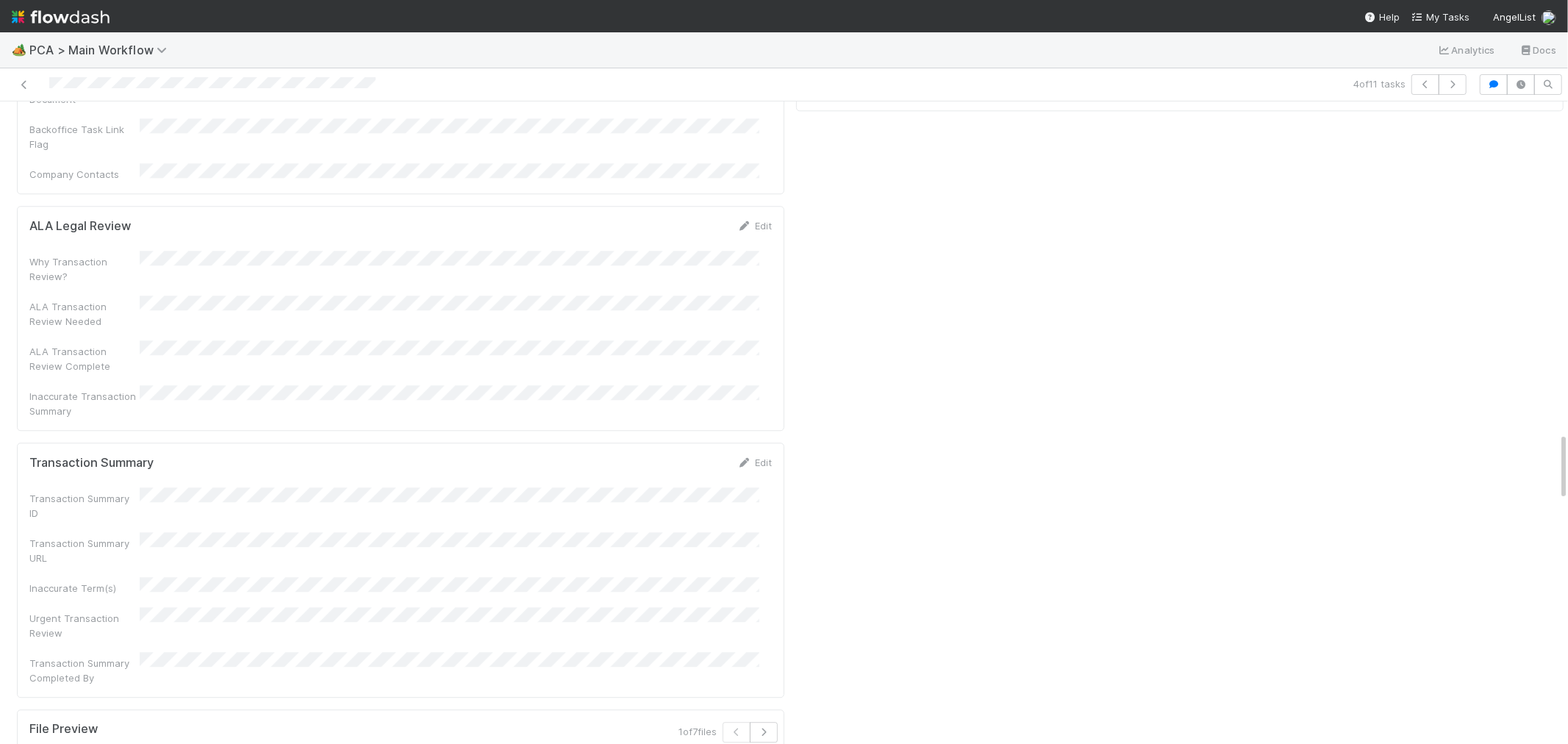
scroll to position [3105, 0]
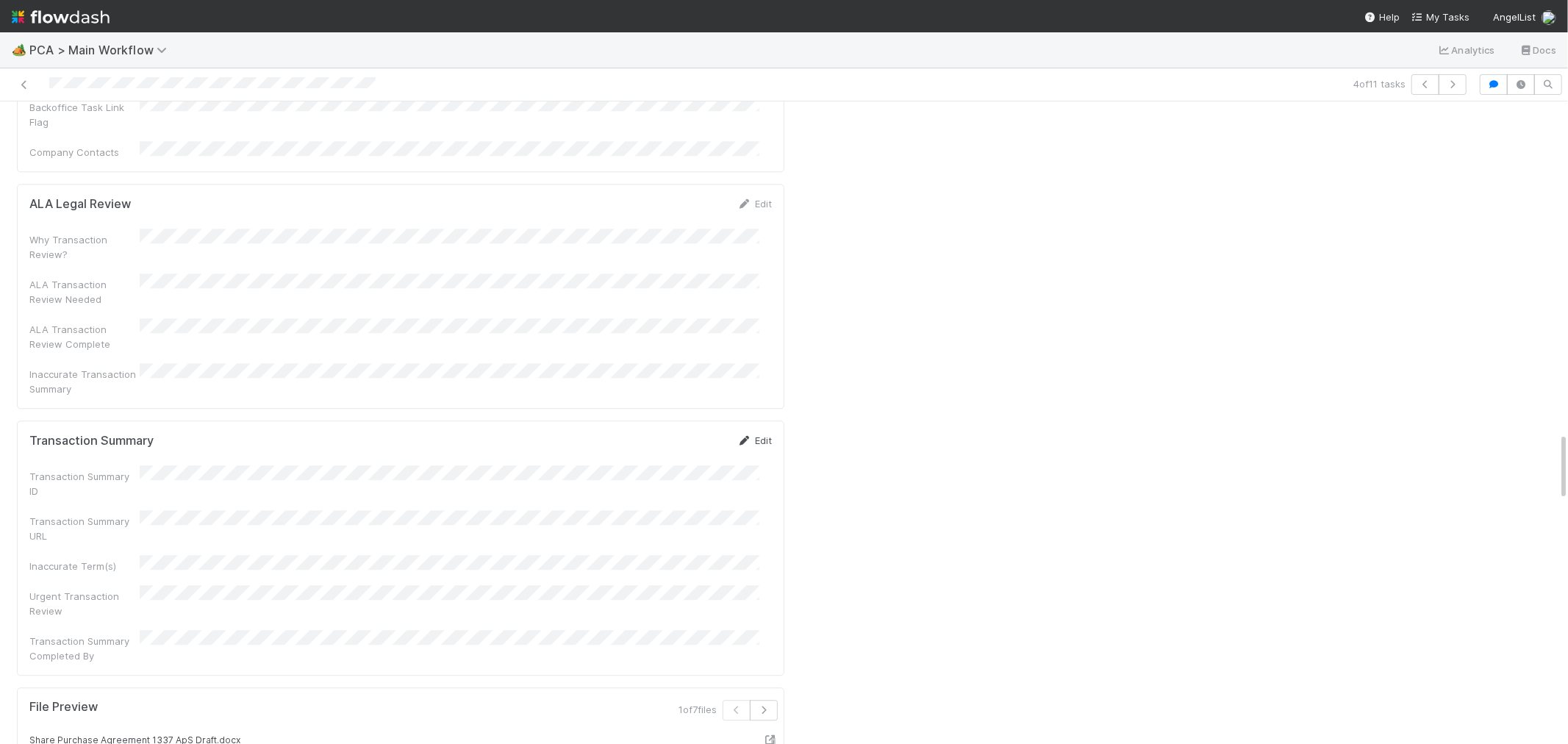
click at [745, 434] on link "Edit" at bounding box center [754, 440] width 35 height 12
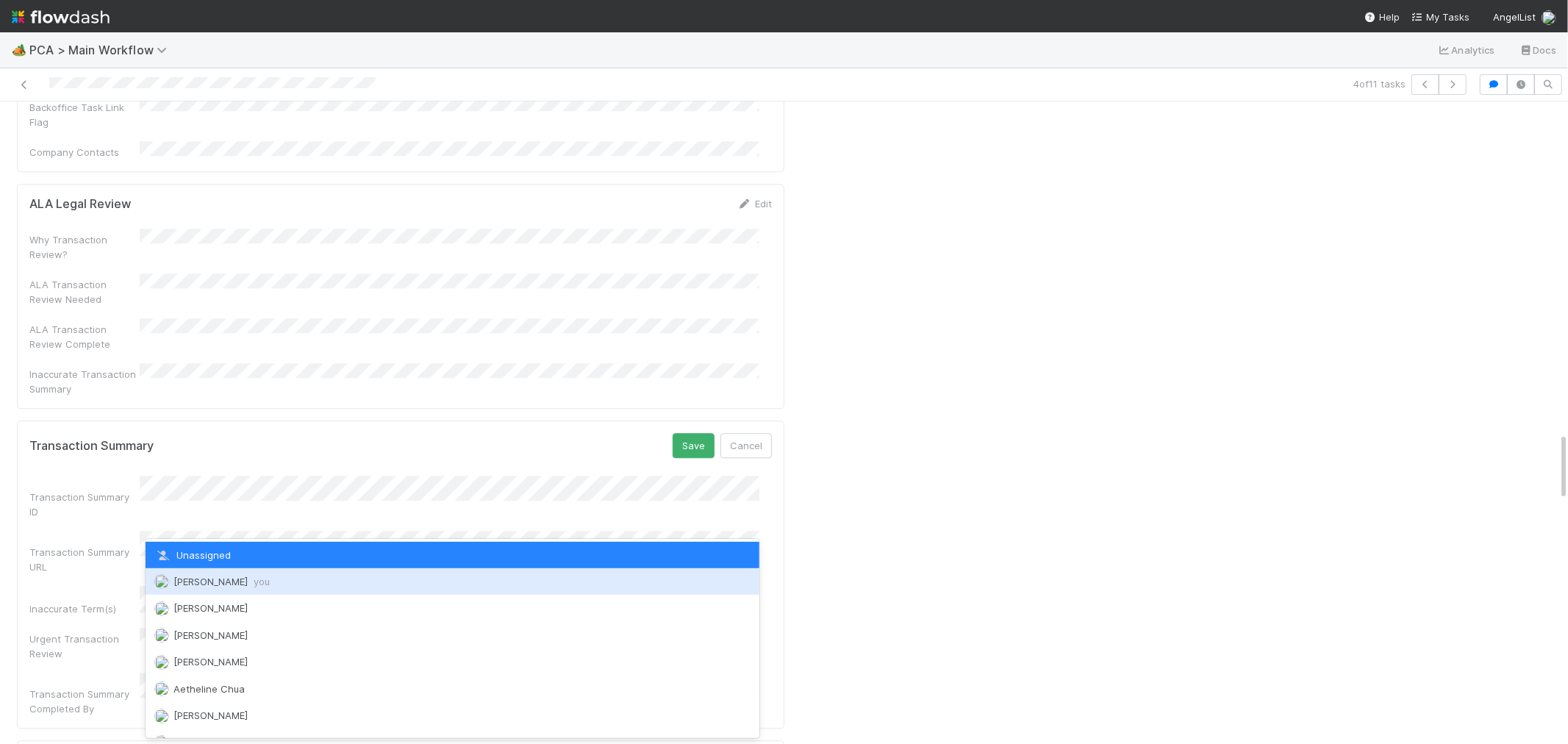
click at [221, 591] on div "Raven Jacinto you" at bounding box center [452, 581] width 614 height 26
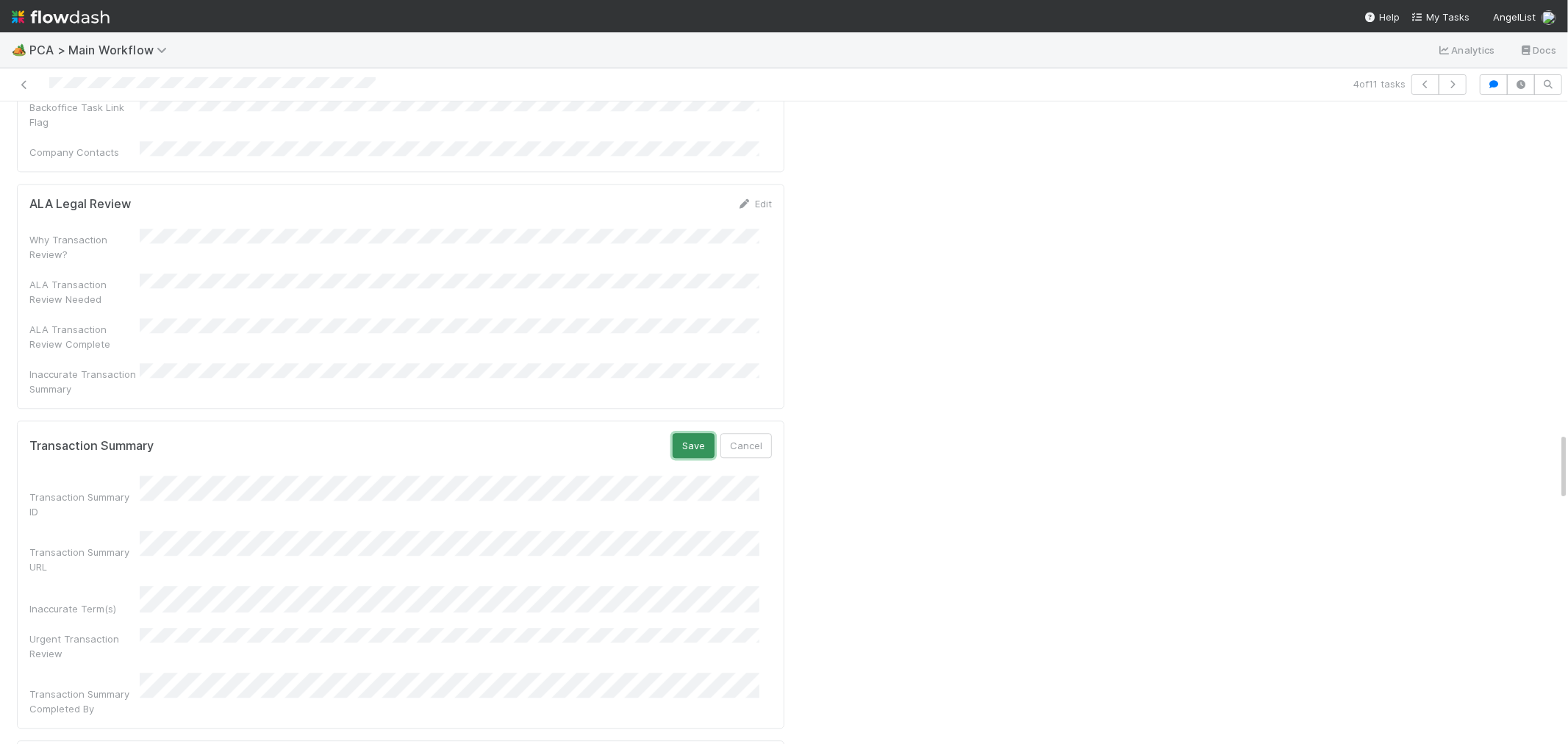
click at [683, 433] on button "Save" at bounding box center [693, 445] width 42 height 25
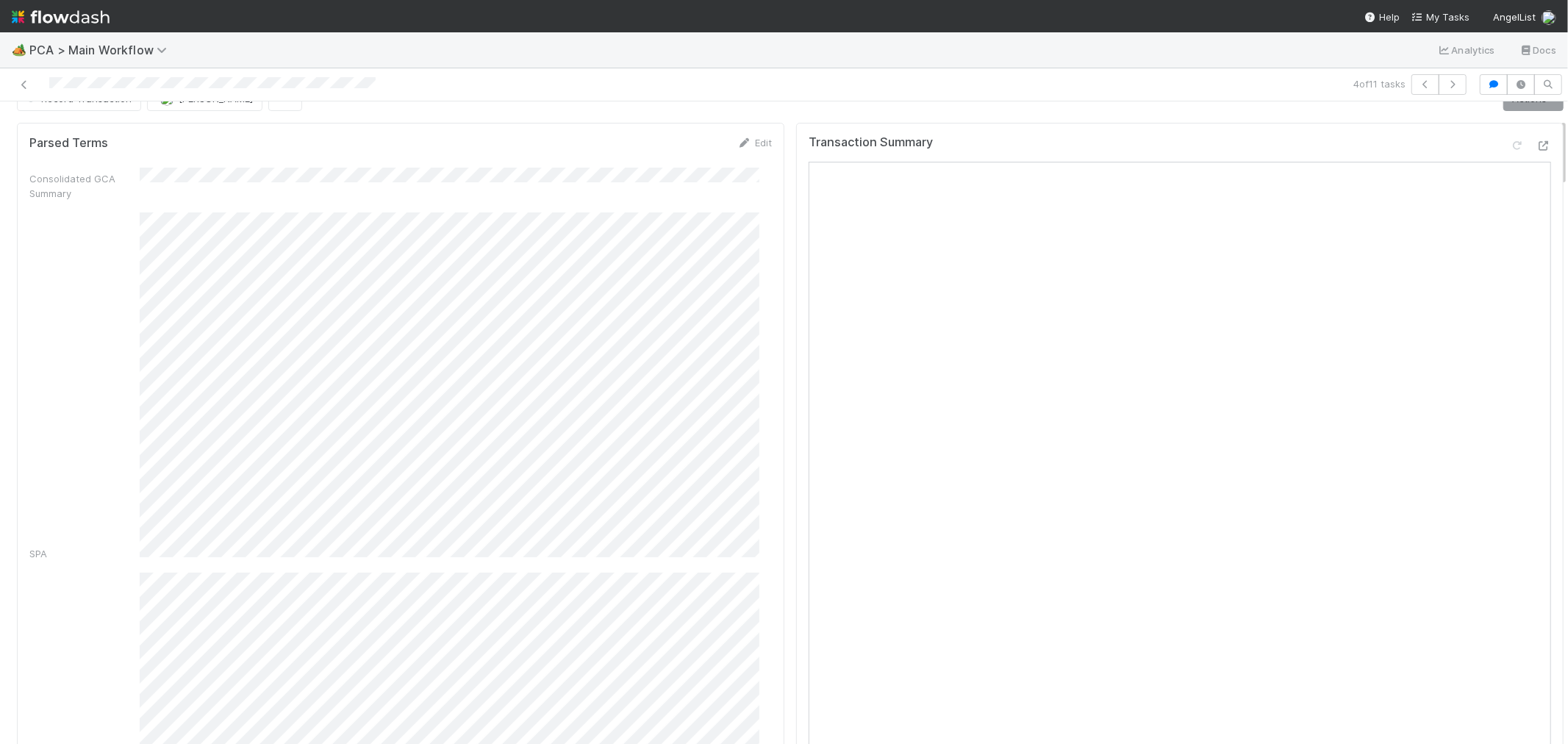
scroll to position [0, 0]
click at [1510, 132] on link "Actions" at bounding box center [1533, 125] width 60 height 25
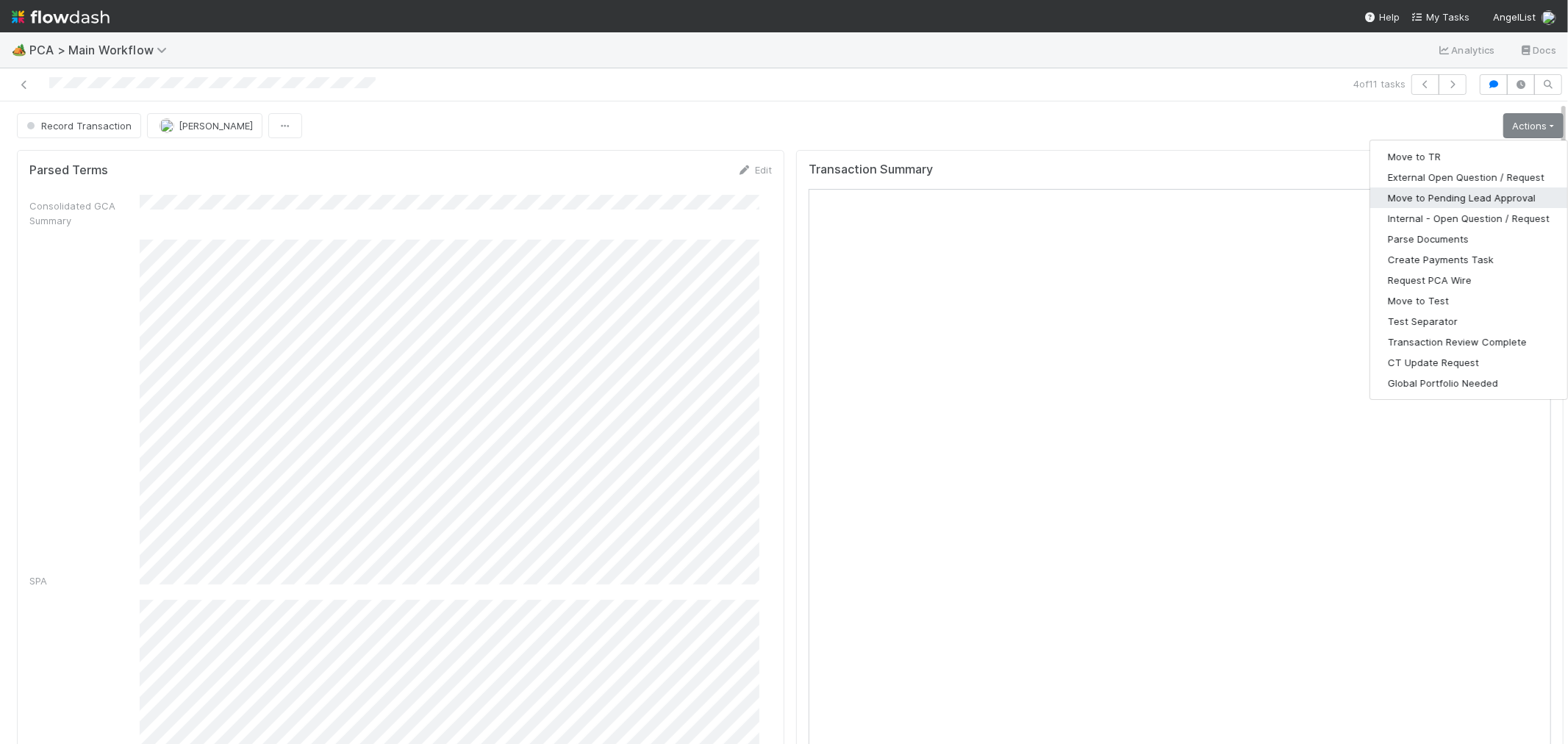
click at [1449, 189] on button "Move to Pending Lead Approval" at bounding box center [1468, 197] width 197 height 20
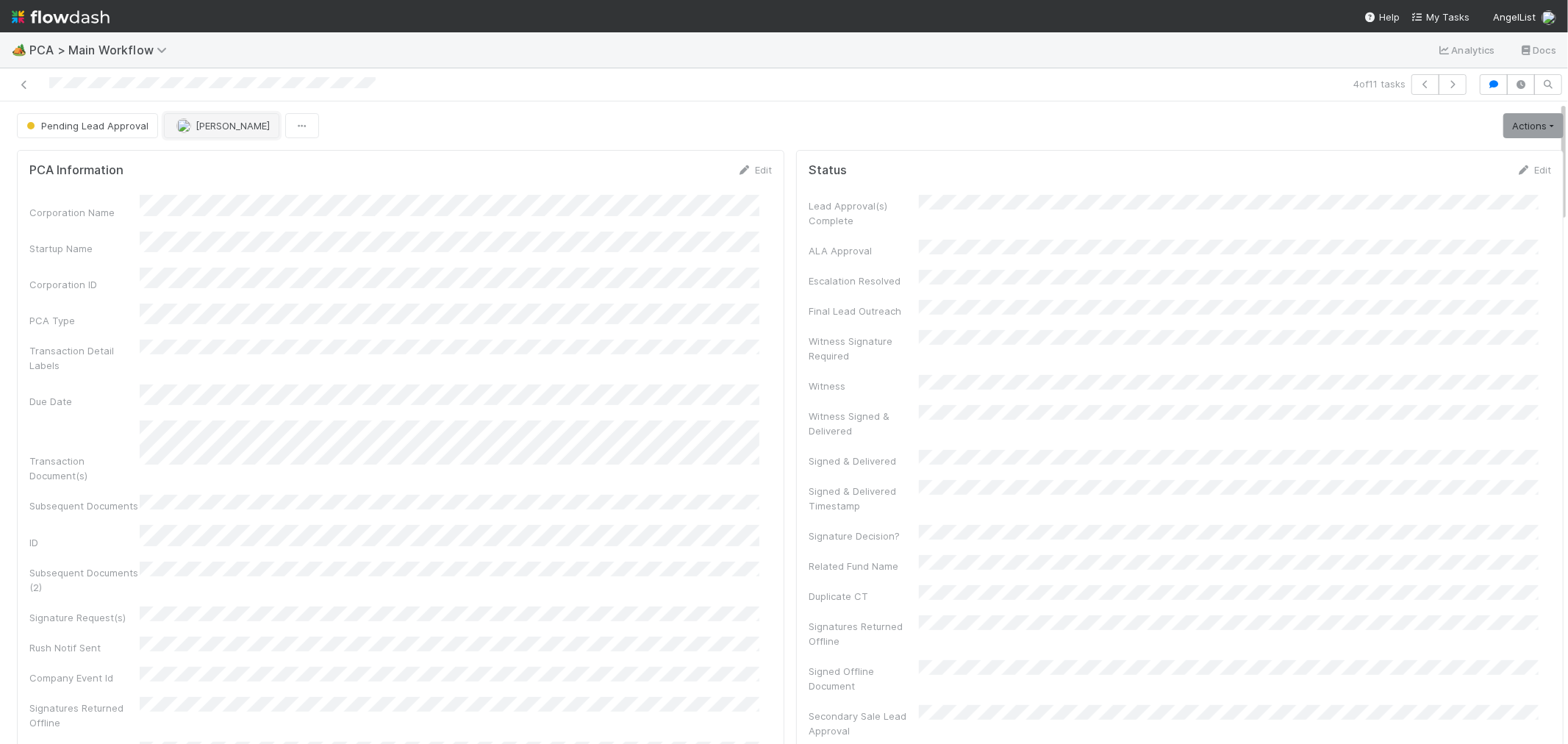
click at [236, 123] on span "[PERSON_NAME]" at bounding box center [232, 126] width 74 height 12
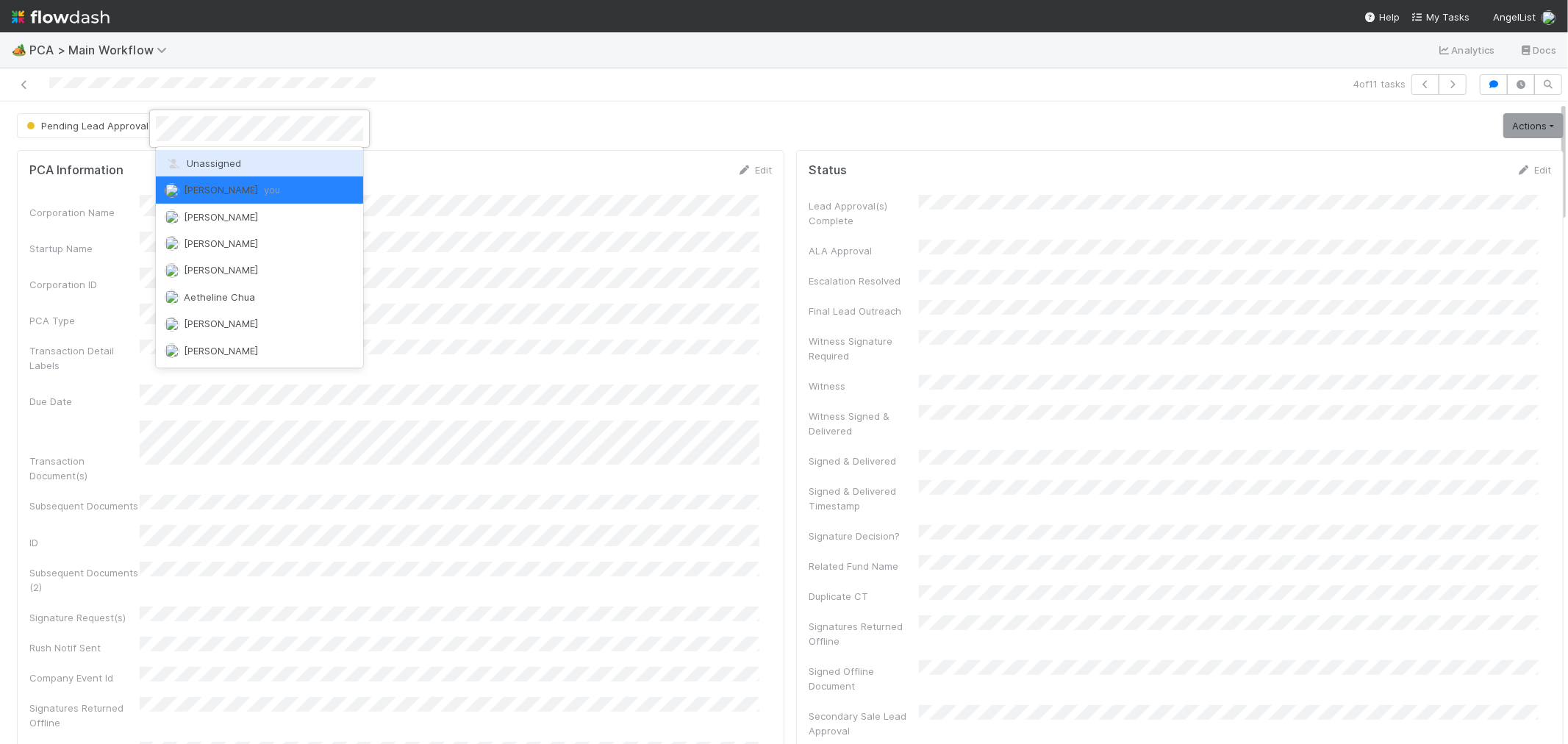
click at [232, 167] on span "Unassigned" at bounding box center [203, 163] width 77 height 12
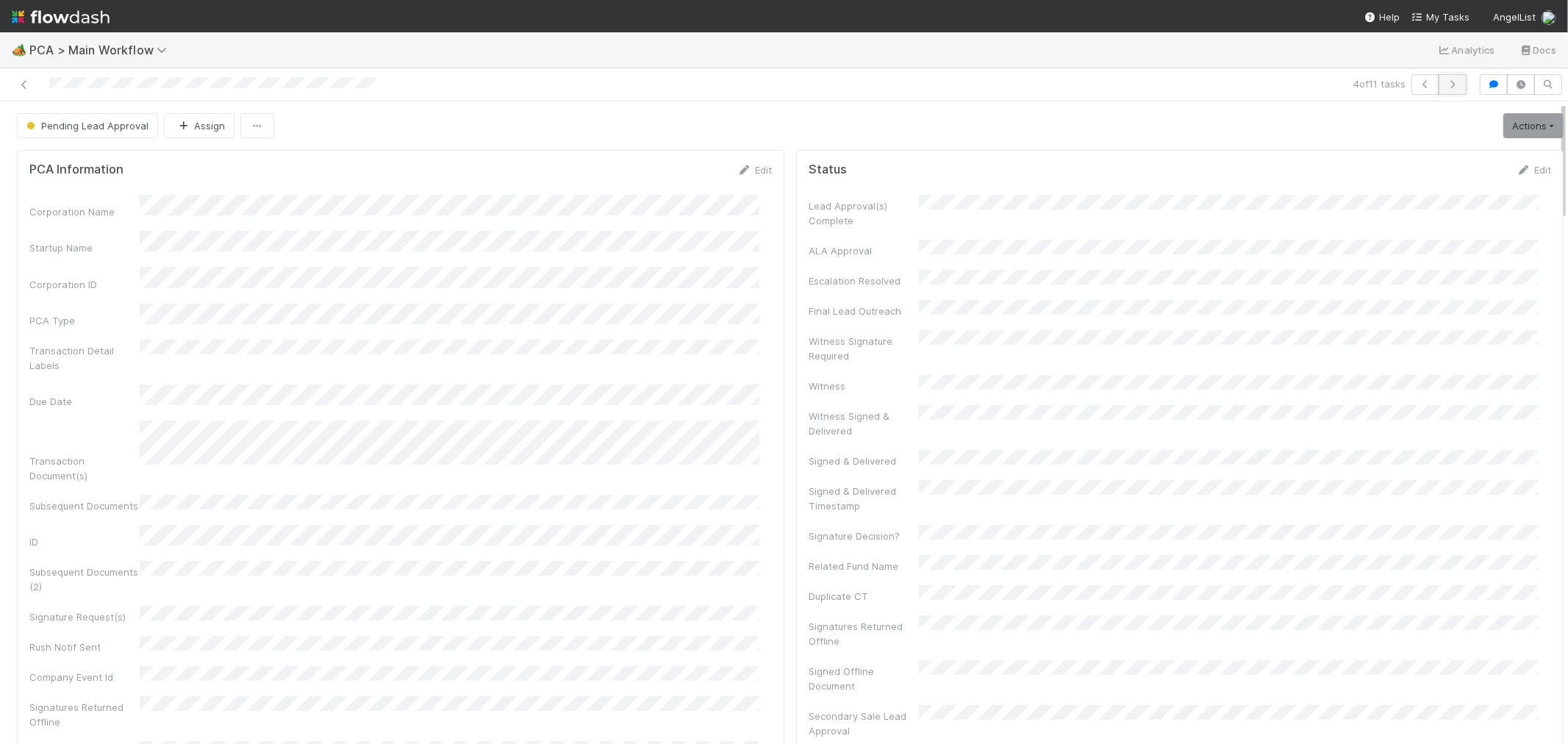
click at [1445, 87] on icon "button" at bounding box center [1452, 84] width 14 height 9
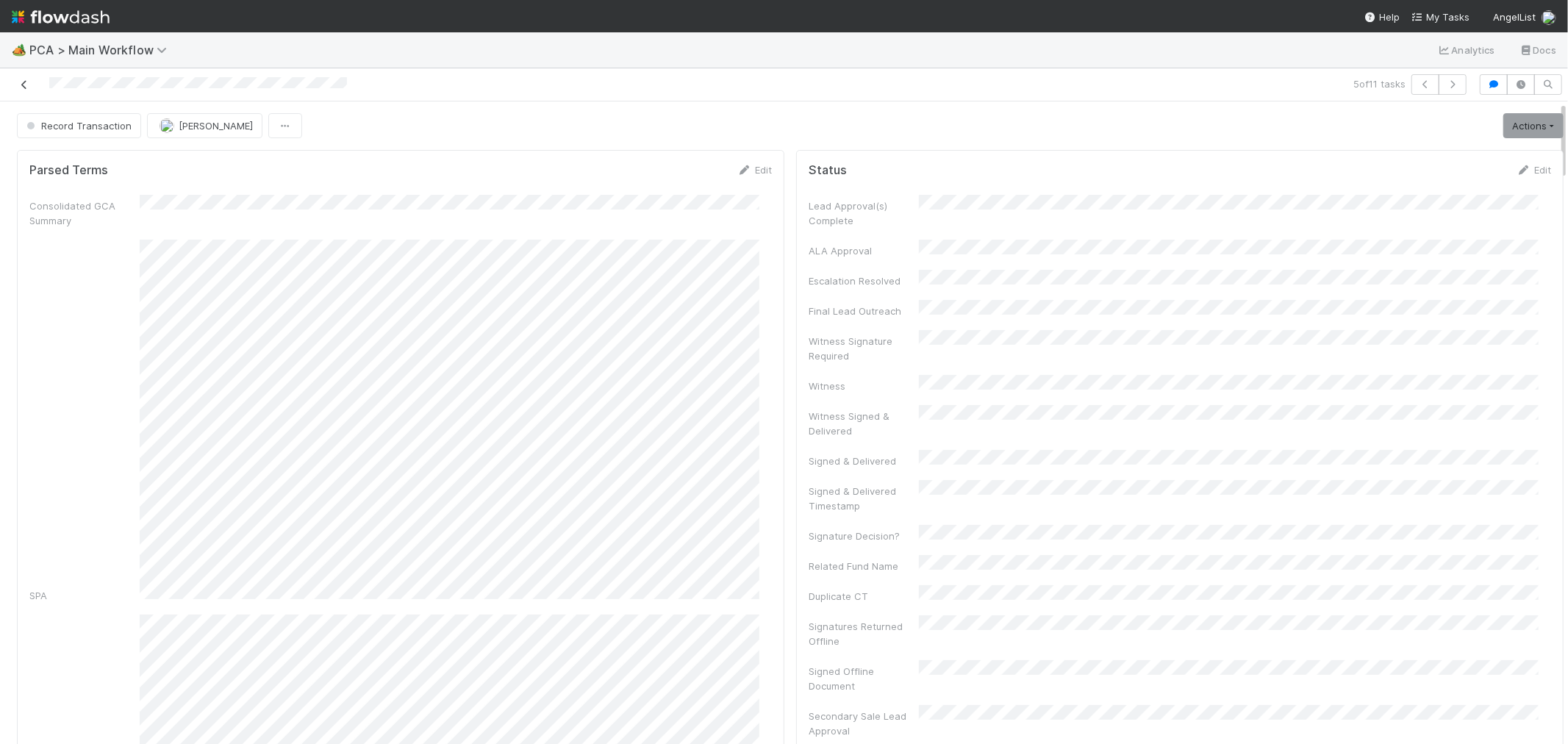
click at [24, 84] on icon at bounding box center [24, 84] width 14 height 9
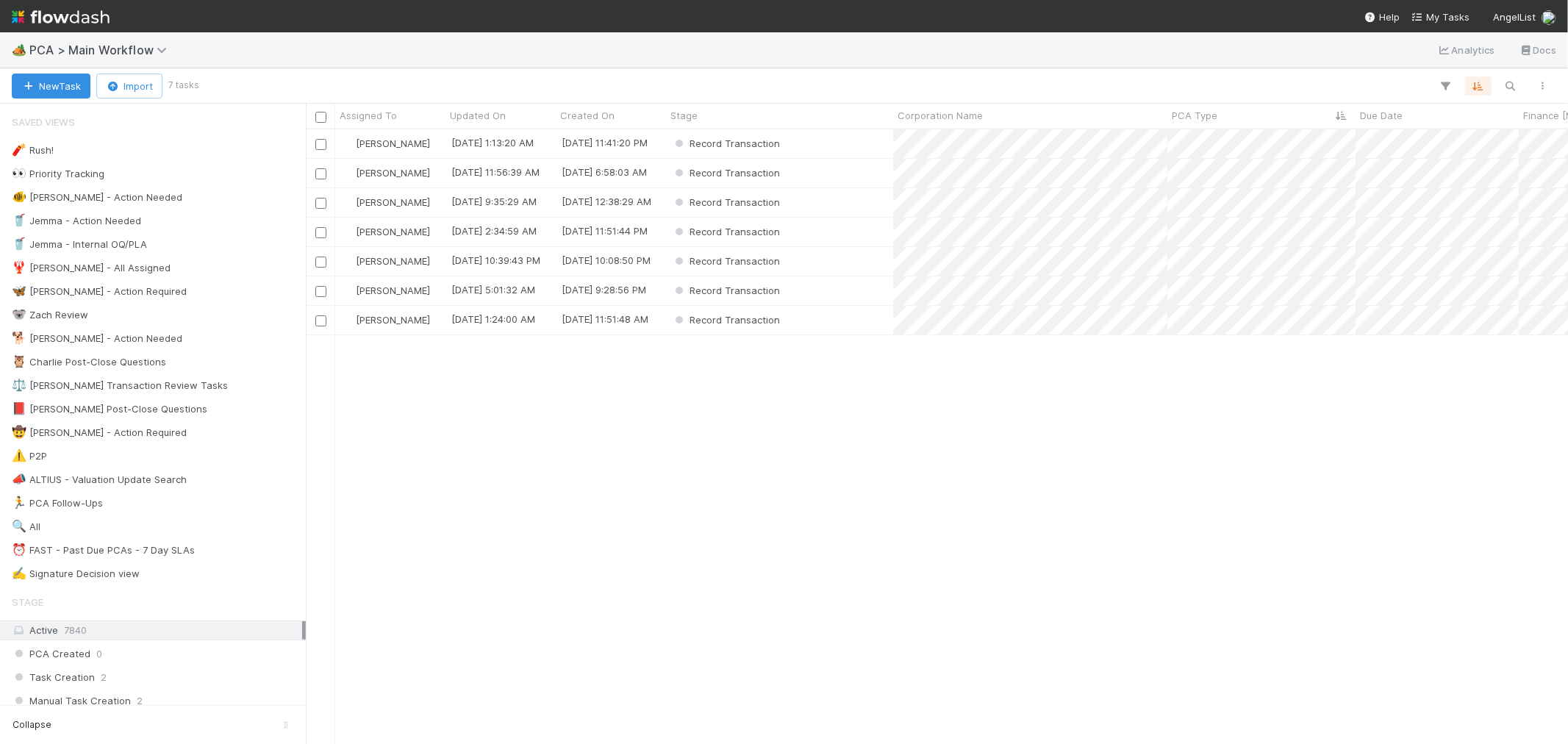
scroll to position [602, 1250]
click at [826, 148] on div "Record Transaction" at bounding box center [780, 144] width 227 height 29
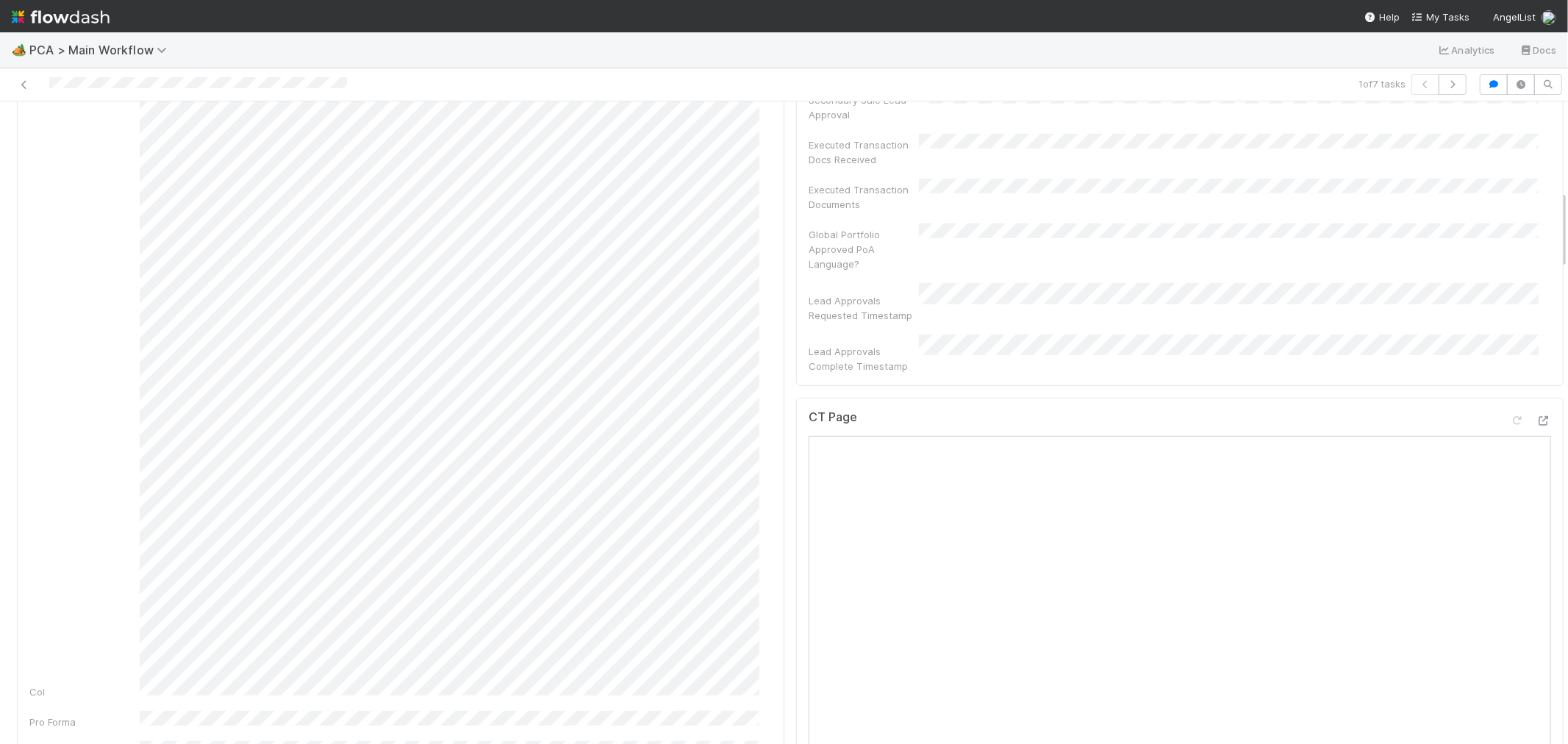
scroll to position [735, 0]
click at [1537, 297] on icon at bounding box center [1543, 301] width 14 height 9
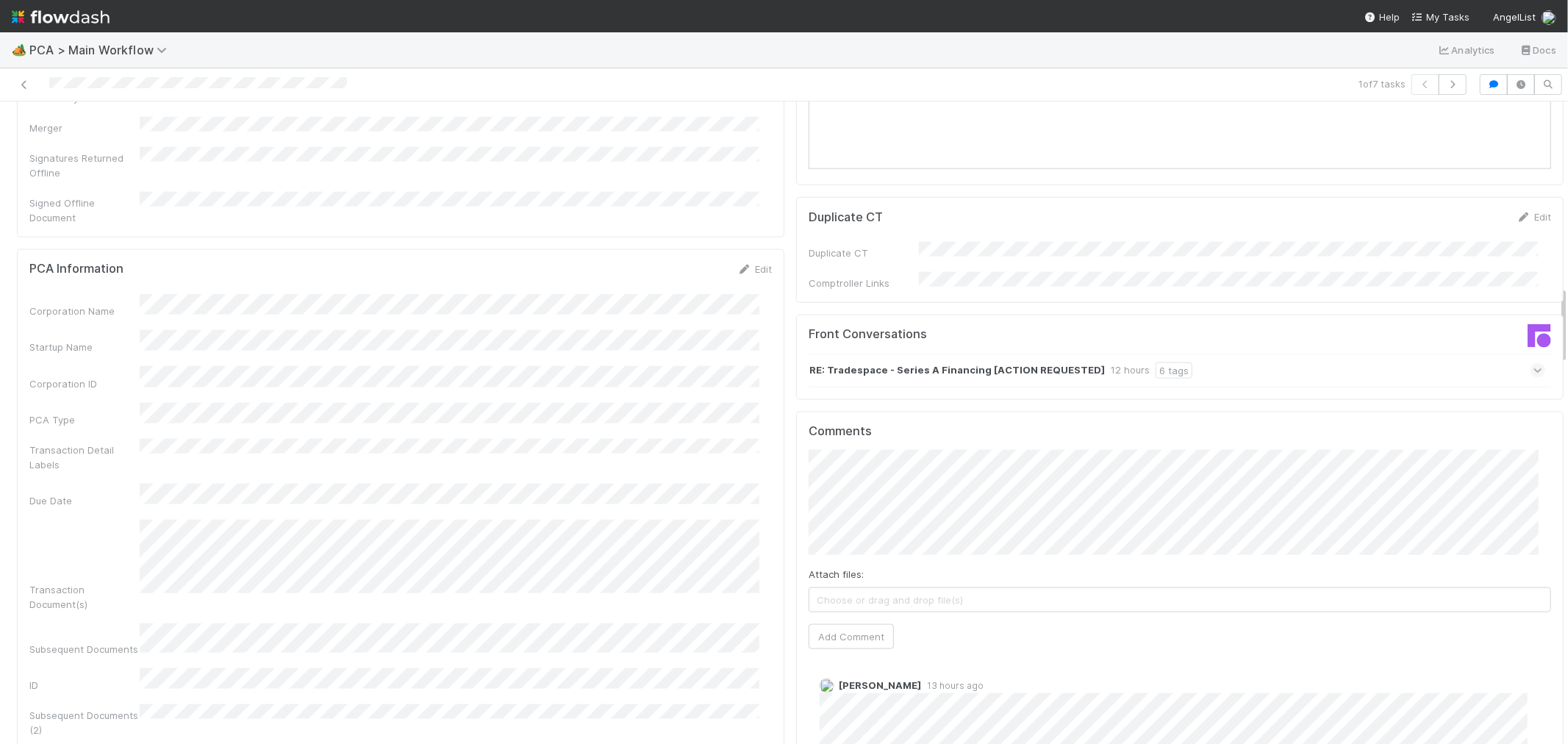
scroll to position [1470, 0]
click at [1216, 354] on div "RE: Tradespace - Series A Financing [ACTION REQUESTED] 12 hours 6 tags" at bounding box center [1176, 371] width 736 height 34
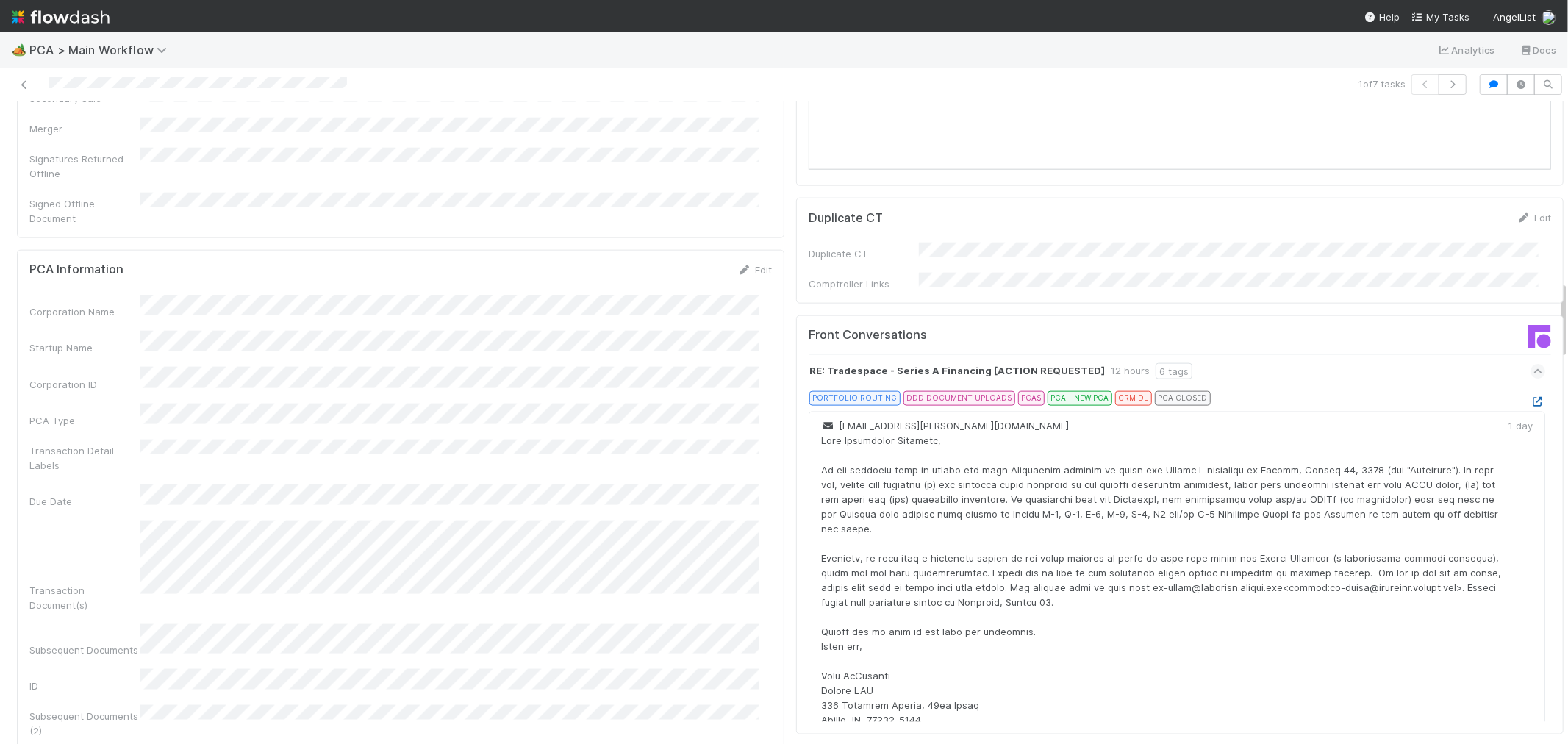
click at [1531, 397] on icon at bounding box center [1537, 401] width 14 height 9
click at [117, 84] on div at bounding box center [374, 84] width 736 height 20
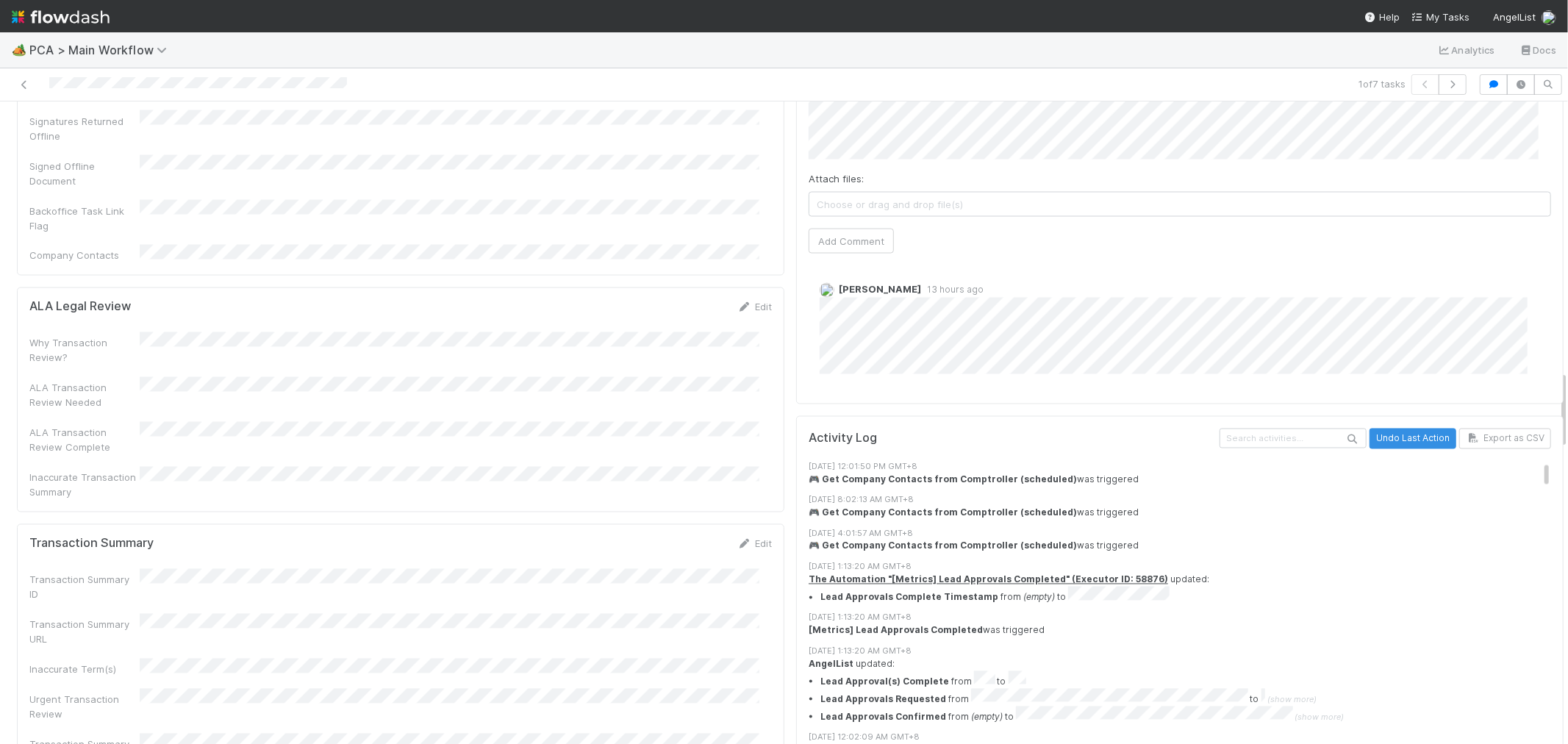
scroll to position [2206, 0]
click at [747, 533] on link "Edit" at bounding box center [754, 539] width 35 height 12
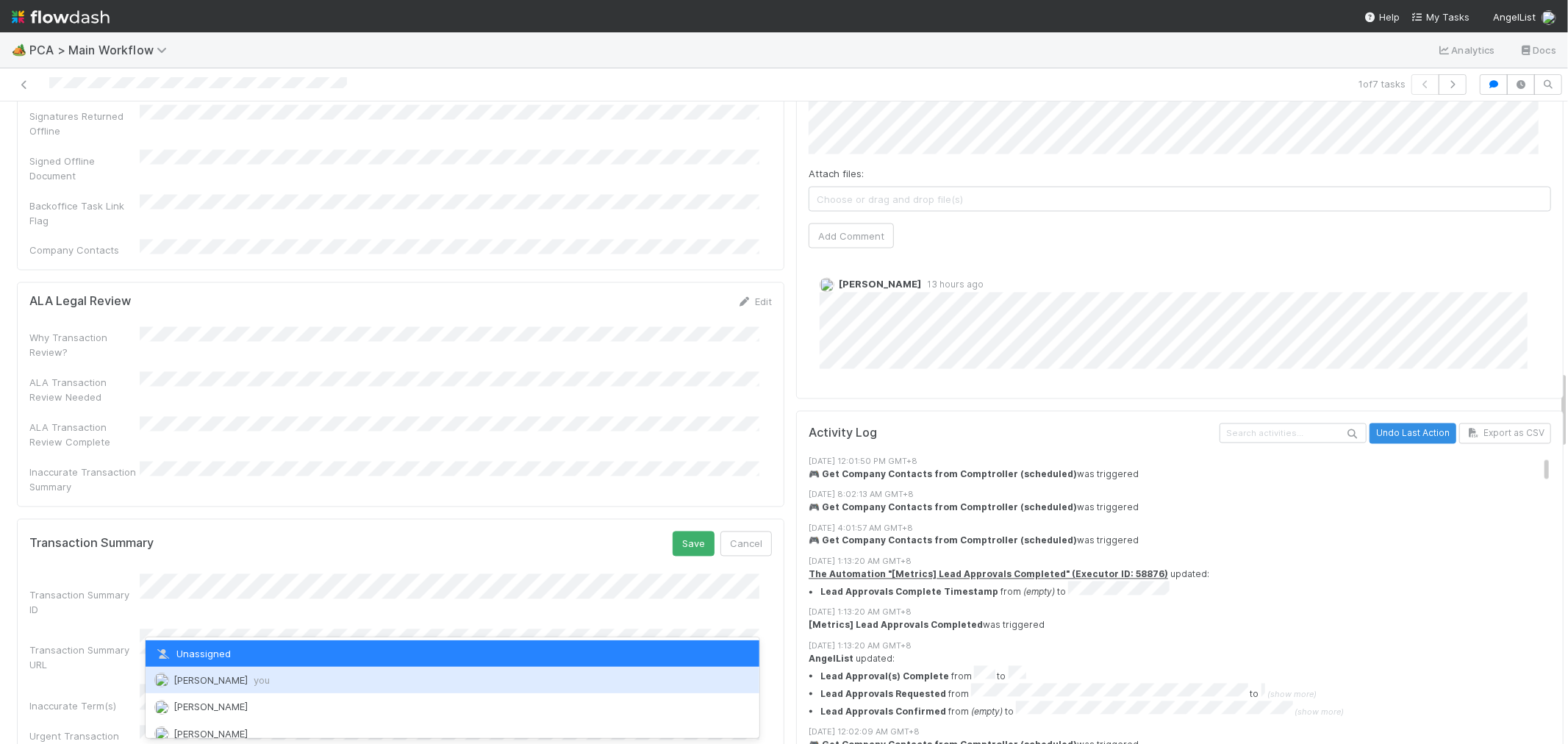
click at [192, 682] on span "Raven Jacinto you" at bounding box center [221, 680] width 96 height 12
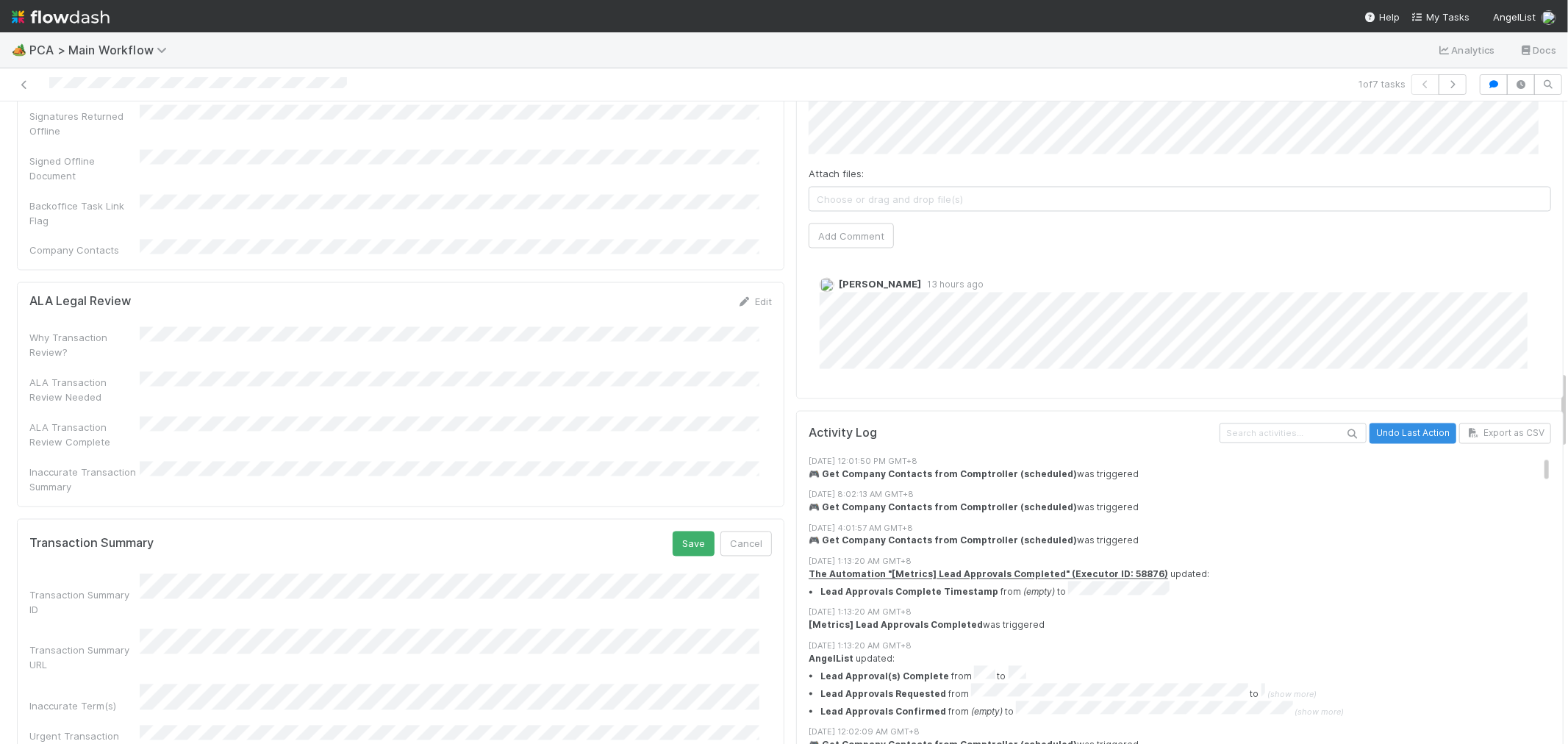
click at [671, 519] on div "Transaction Summary Save Cancel Transaction Summary ID Transaction Summary URL …" at bounding box center [401, 672] width 768 height 307
click at [677, 531] on button "Save" at bounding box center [693, 543] width 42 height 25
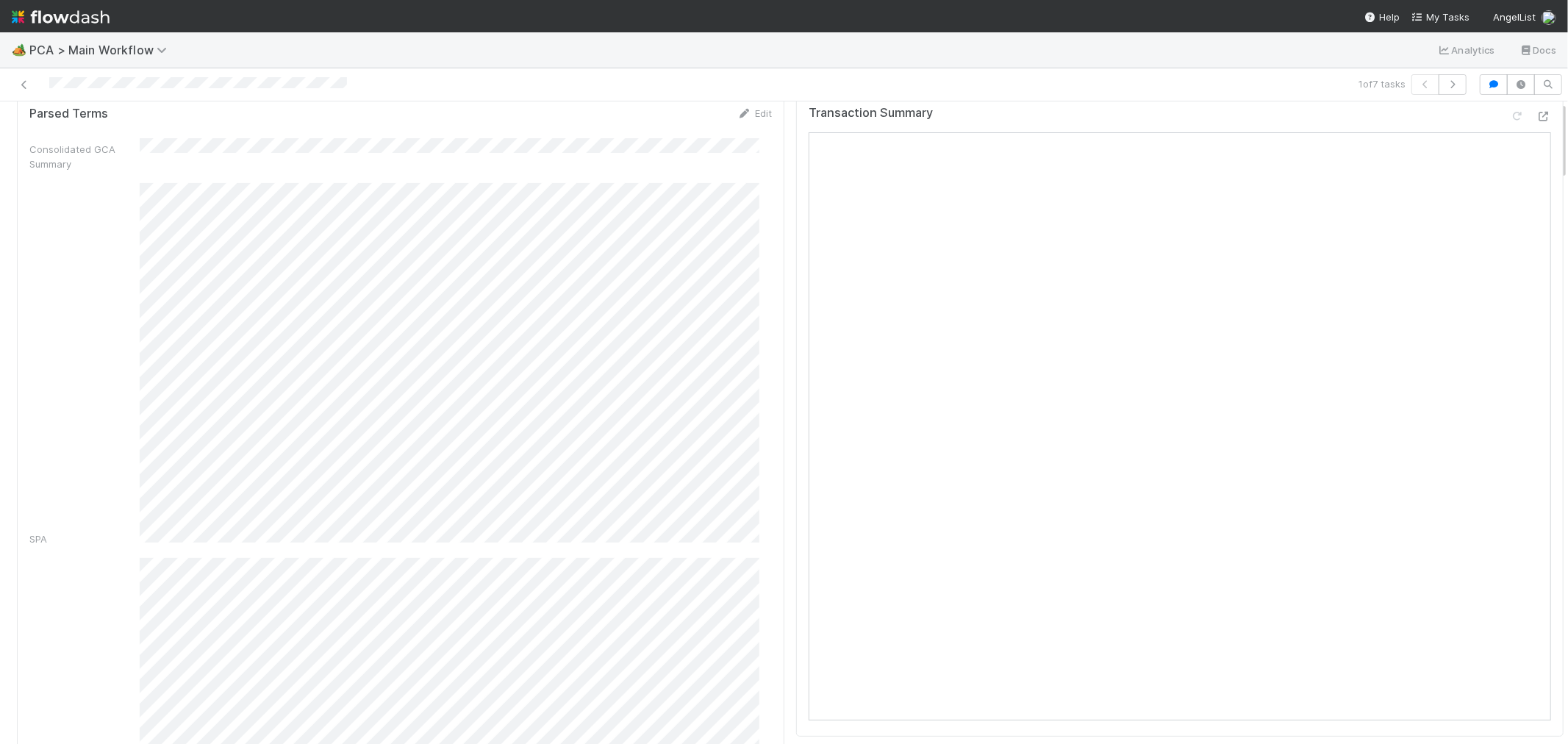
scroll to position [0, 0]
click at [1528, 129] on link "Actions" at bounding box center [1533, 125] width 60 height 25
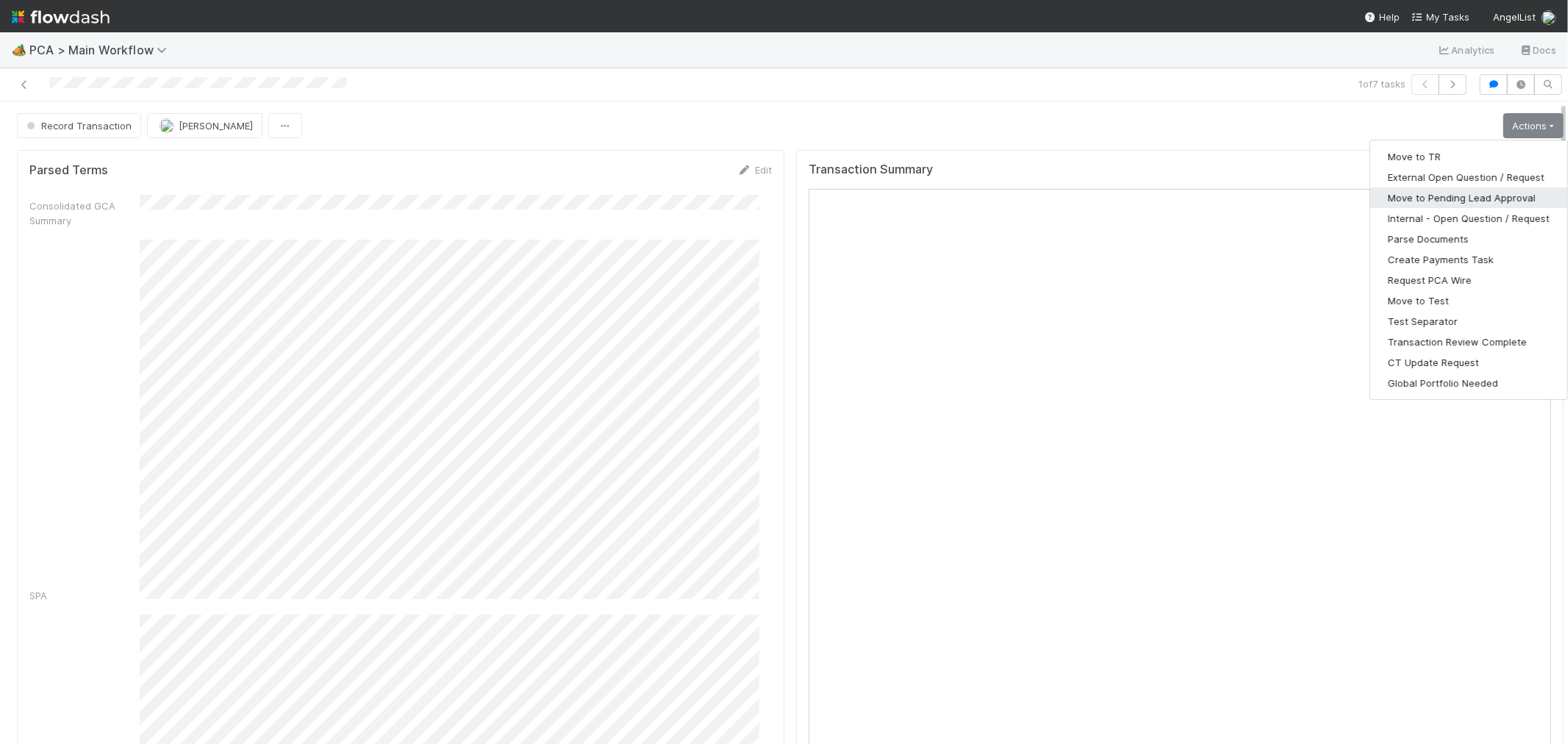
click at [1458, 199] on button "Move to Pending Lead Approval" at bounding box center [1468, 197] width 197 height 20
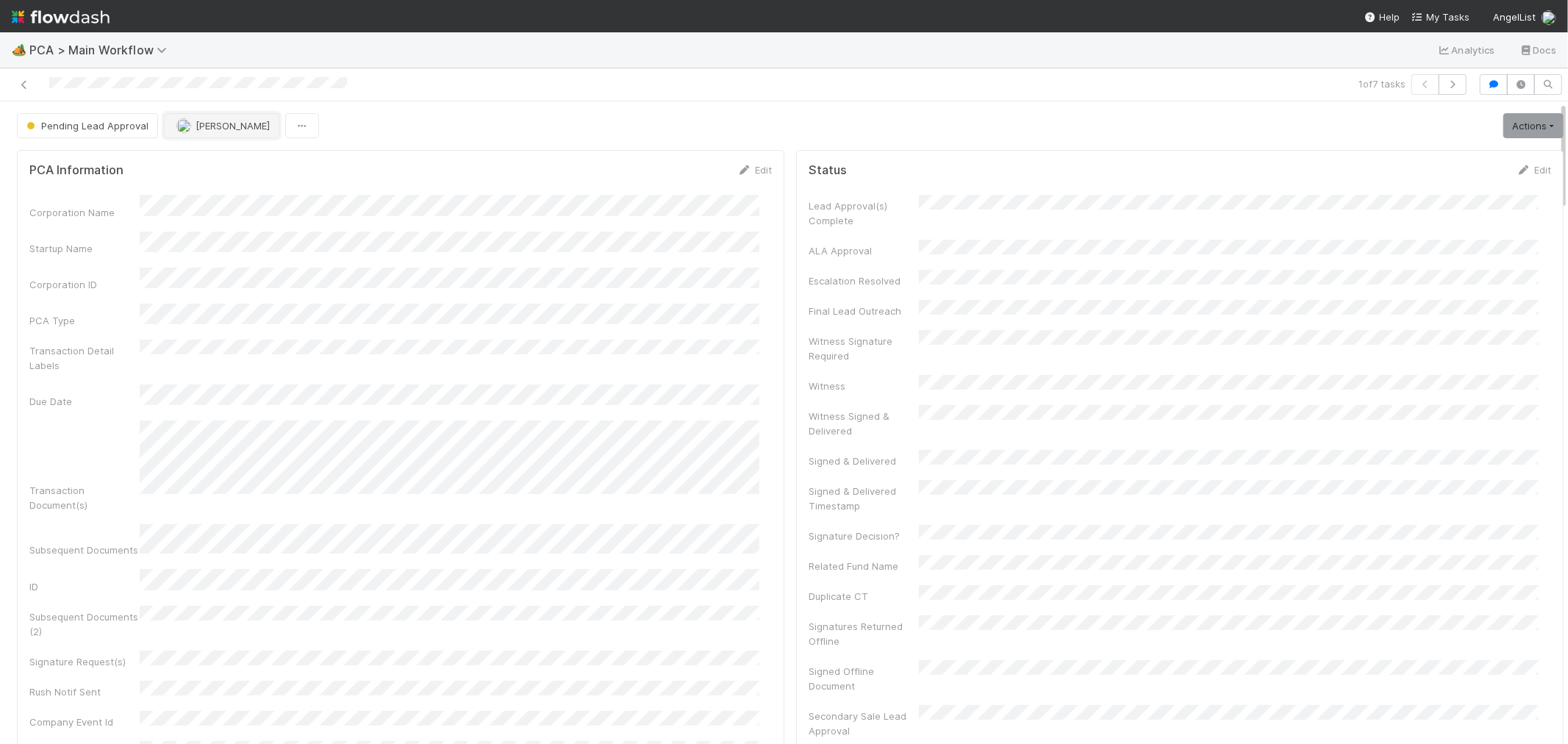
click at [219, 127] on span "[PERSON_NAME]" at bounding box center [232, 126] width 74 height 12
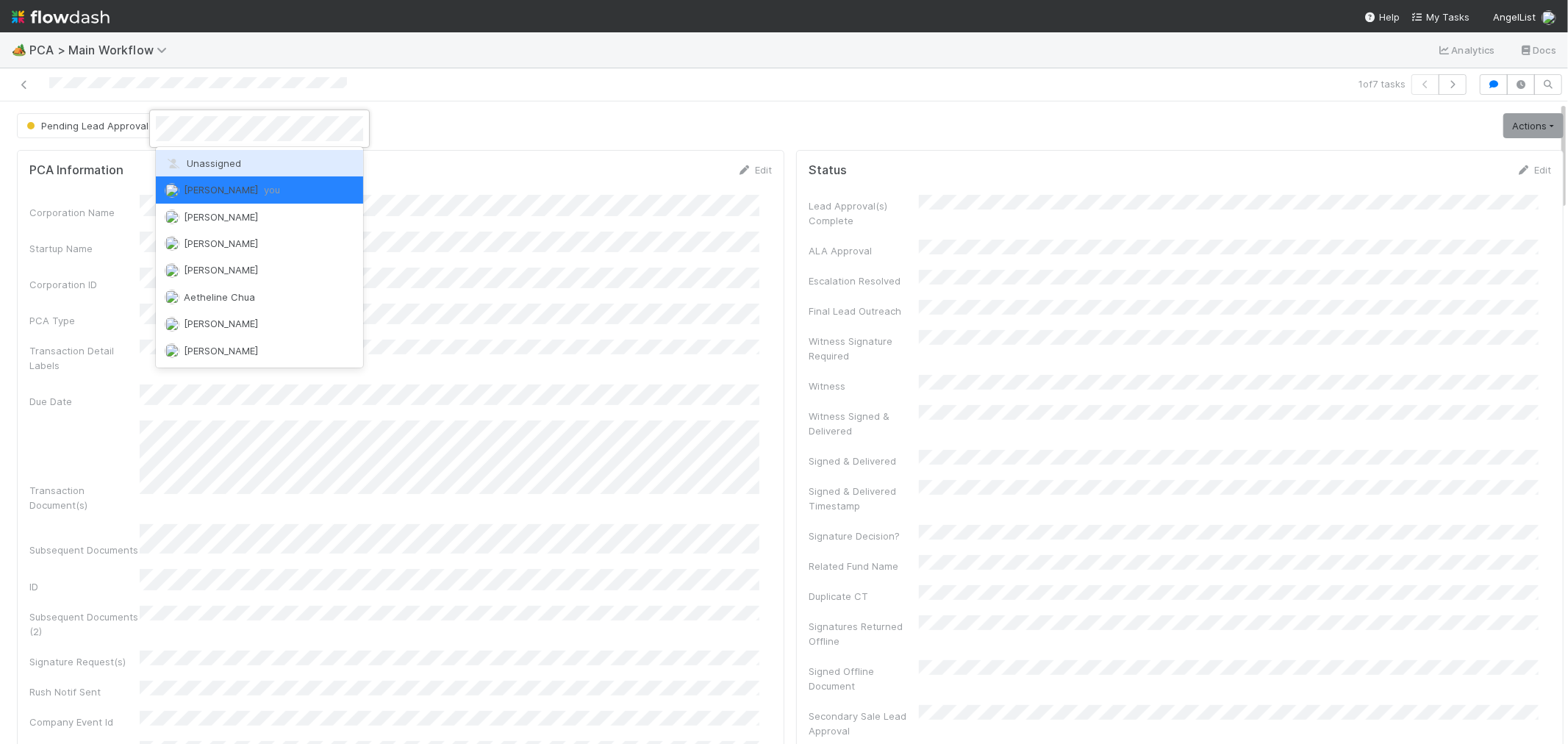
click at [198, 164] on span "Unassigned" at bounding box center [203, 163] width 77 height 12
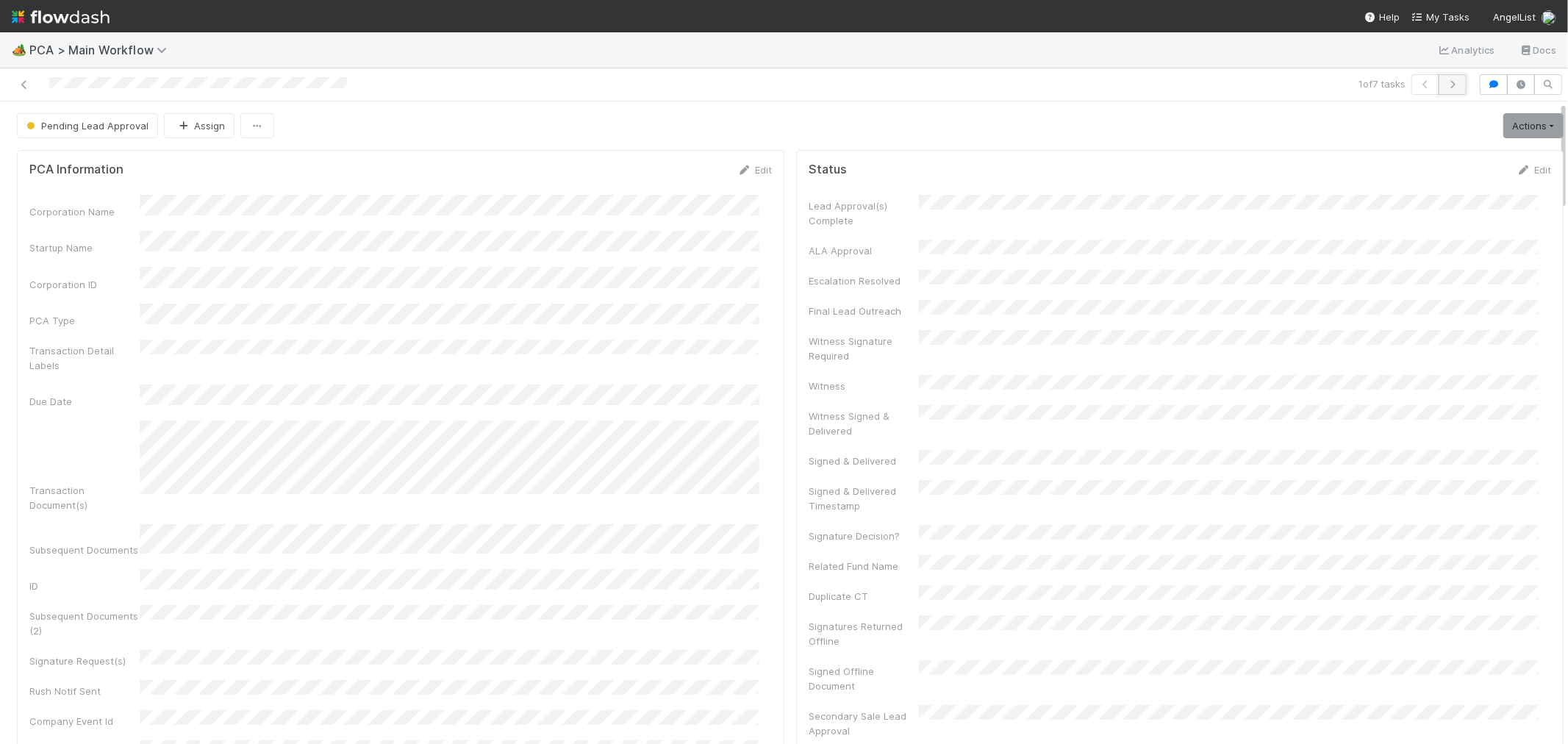
click at [1445, 84] on icon "button" at bounding box center [1452, 84] width 14 height 9
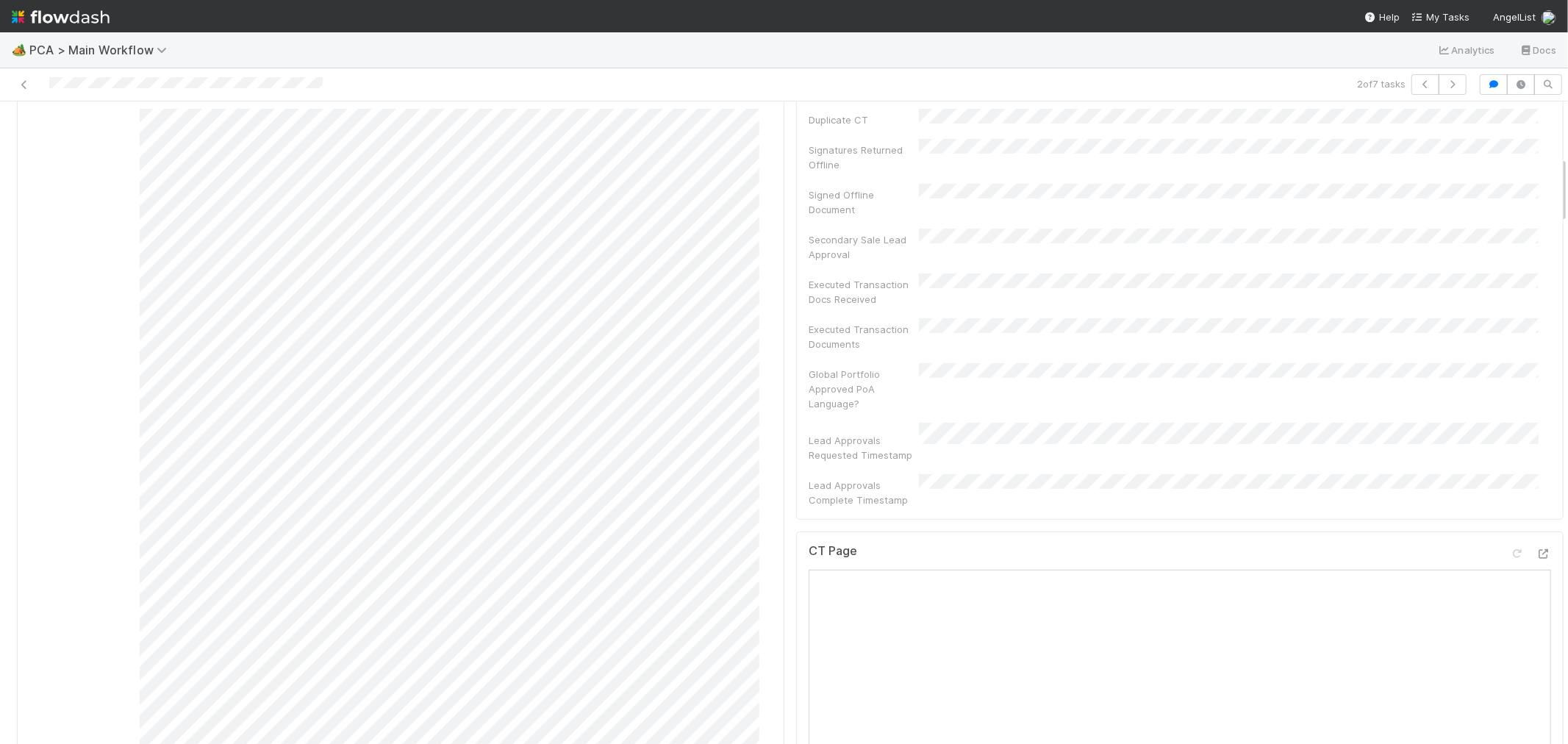
scroll to position [653, 0]
click at [1537, 369] on div at bounding box center [1543, 376] width 14 height 14
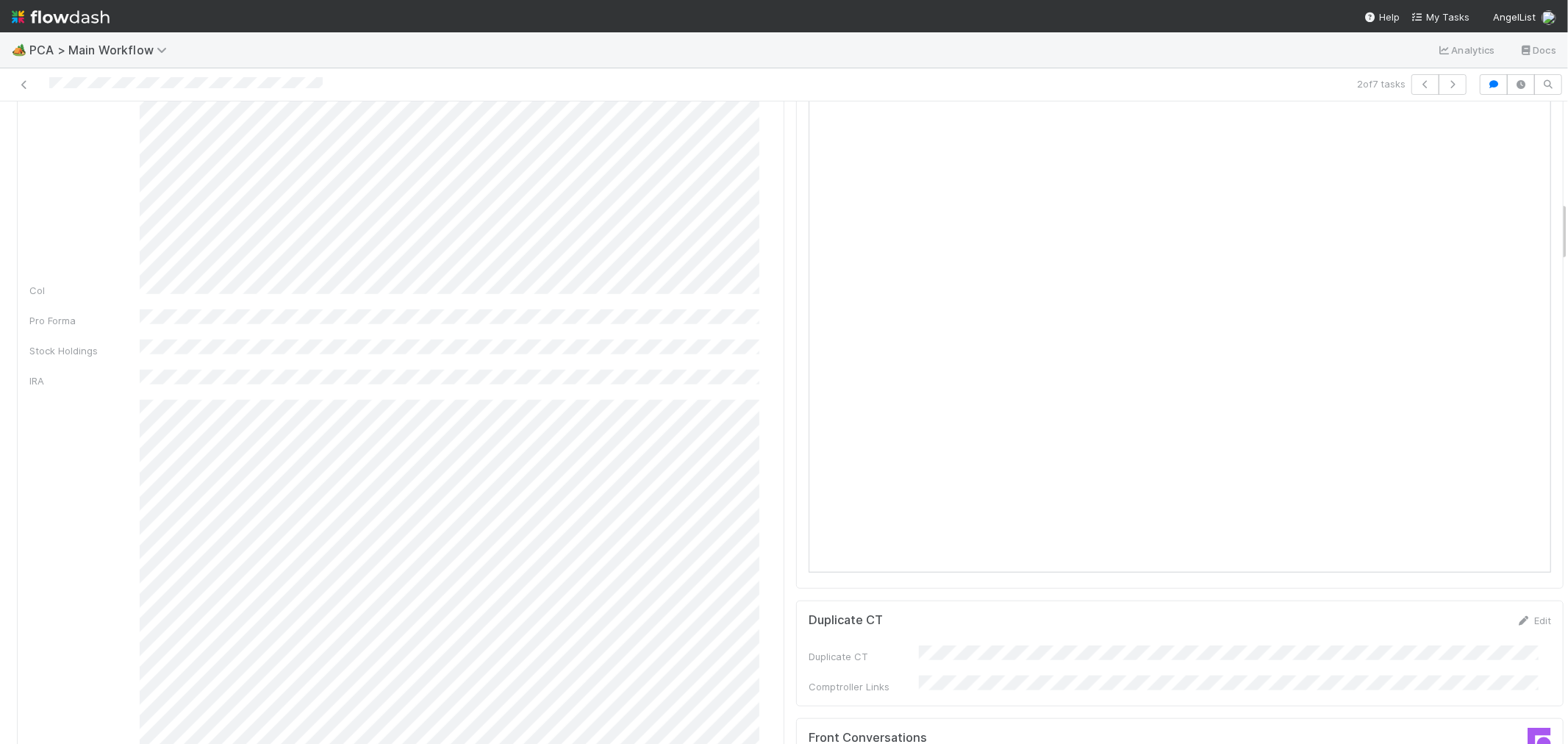
scroll to position [1388, 0]
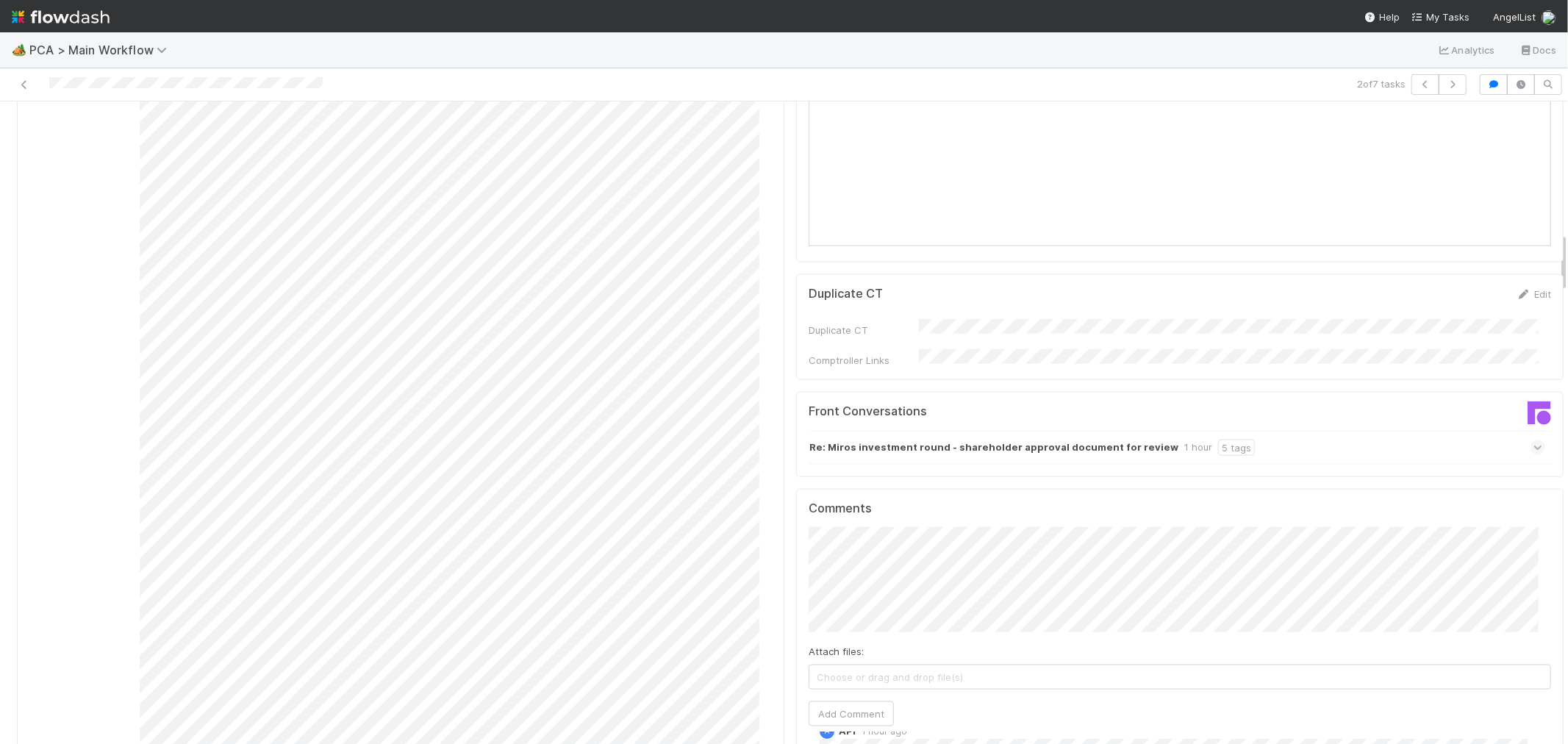
click at [1431, 431] on div "Re: Miros investment round - shareholder approval document for review 1 hour 5 …" at bounding box center [1176, 448] width 736 height 34
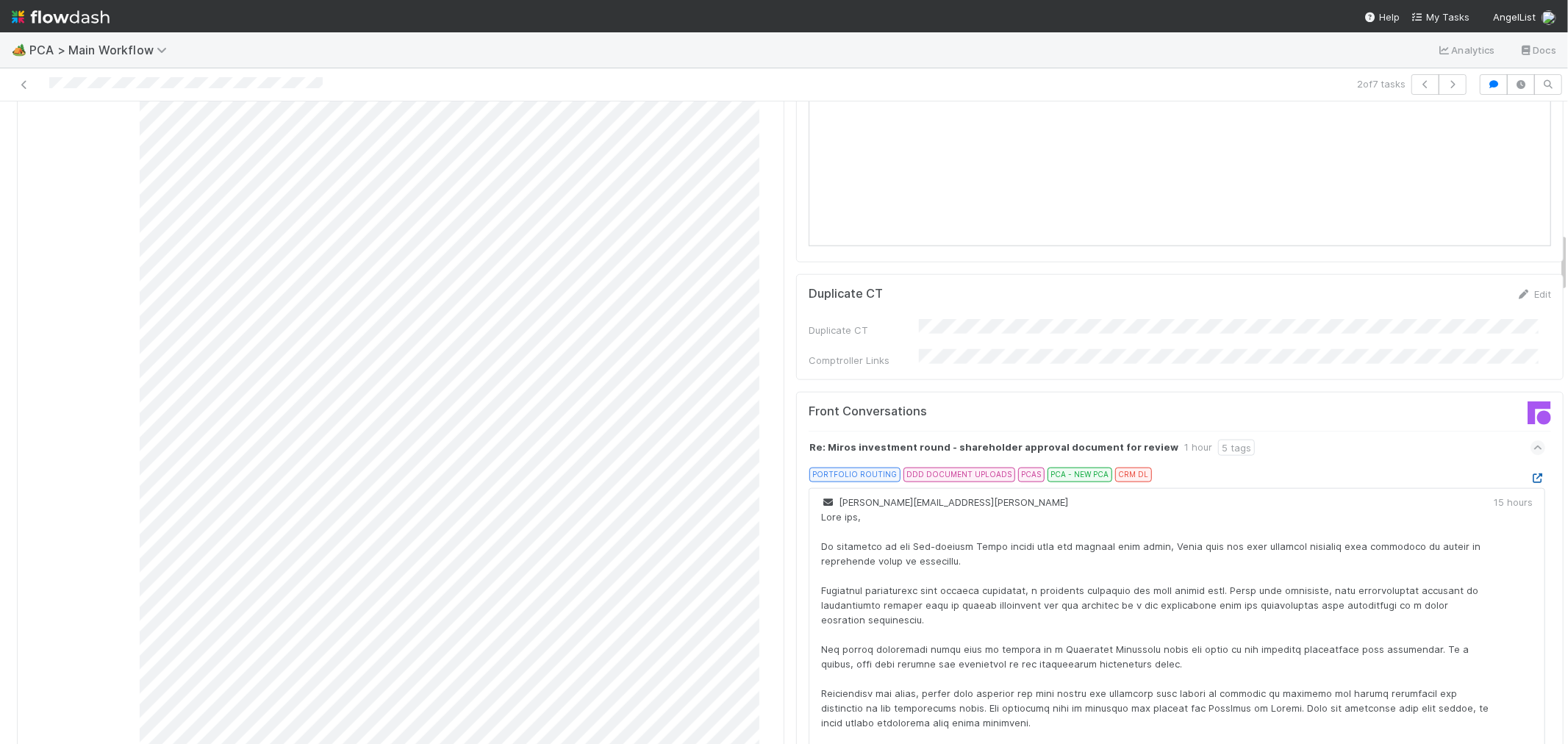
click at [1531, 473] on icon at bounding box center [1537, 478] width 14 height 9
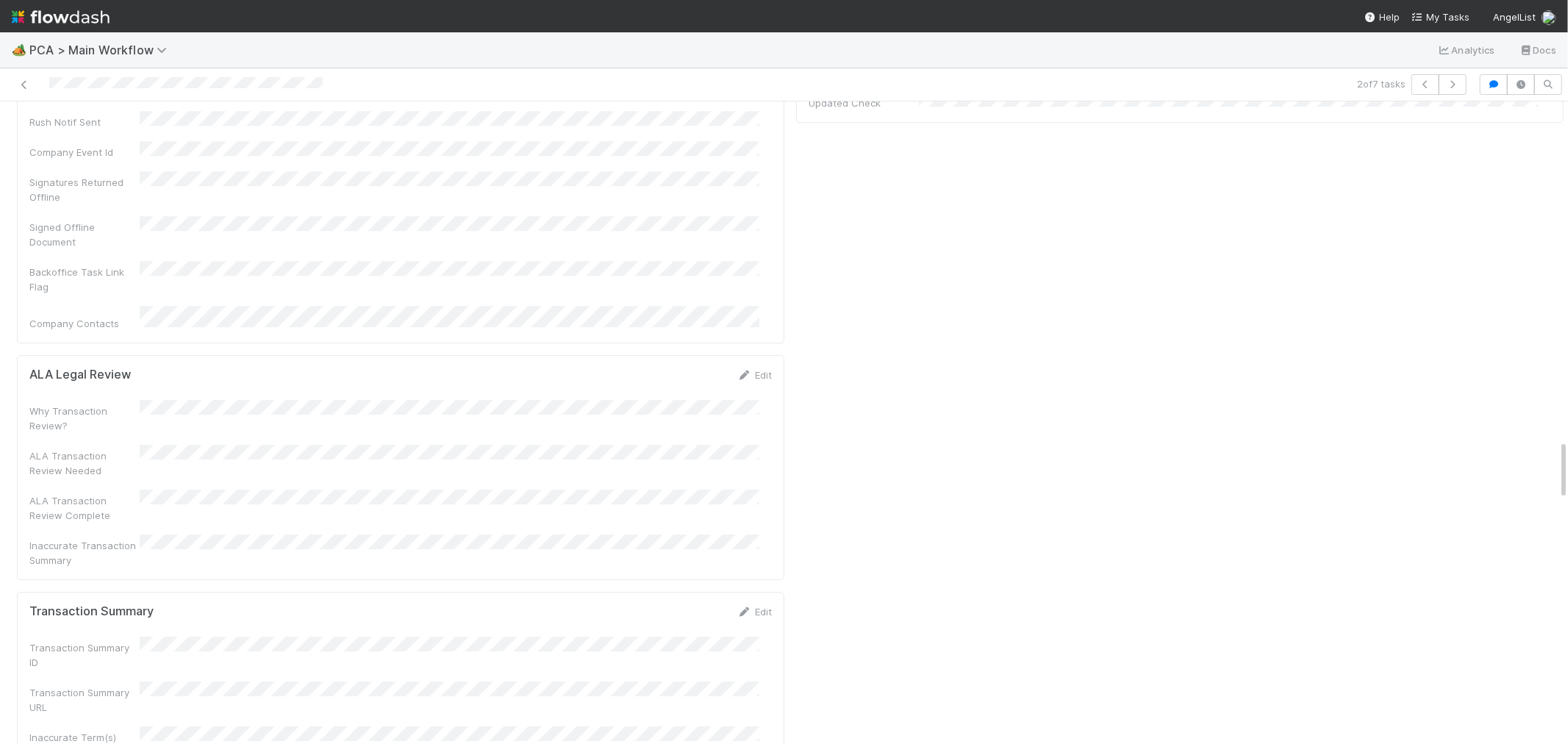
scroll to position [3594, 0]
click at [754, 584] on link "Edit" at bounding box center [754, 590] width 35 height 12
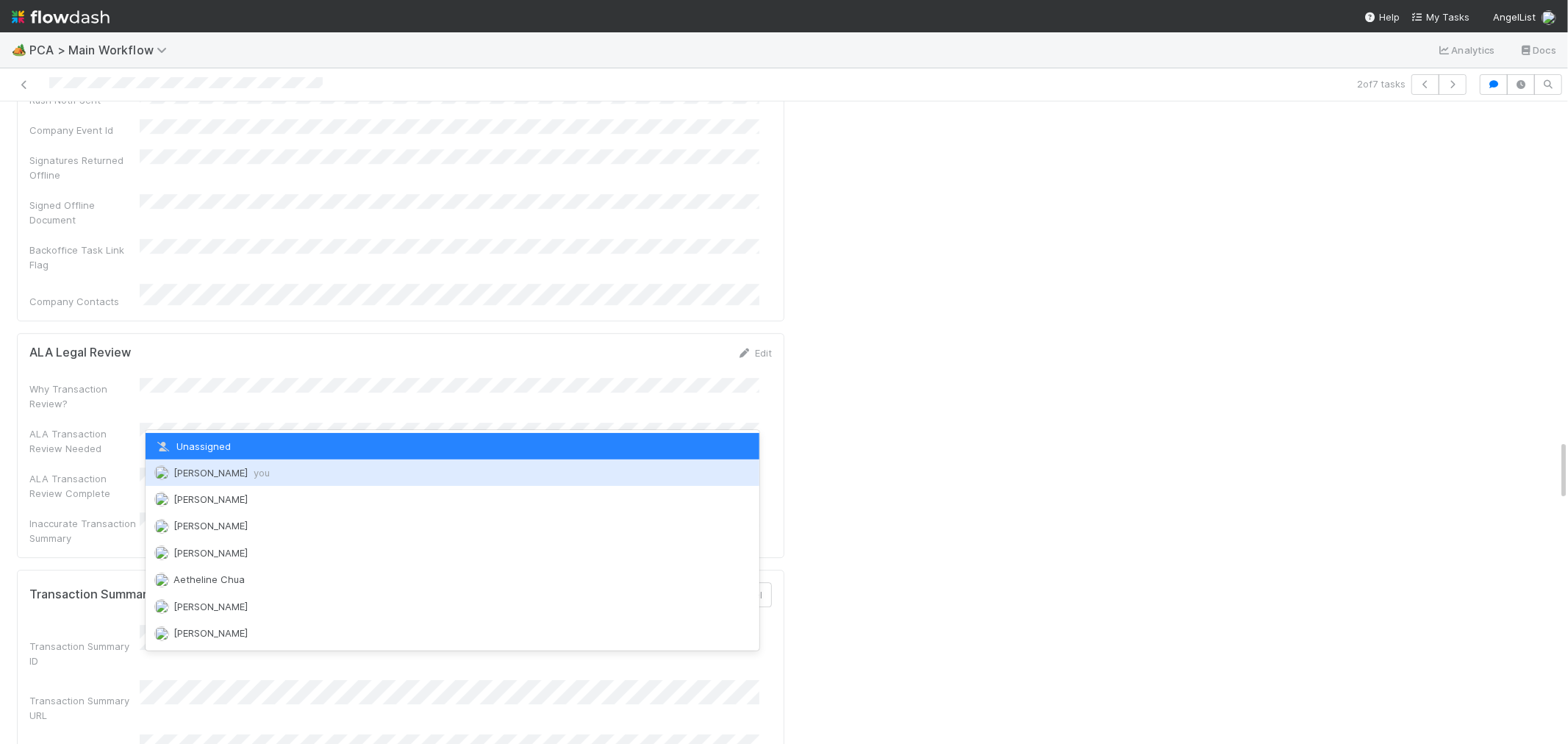
click at [262, 483] on div "Raven Jacinto you" at bounding box center [452, 472] width 614 height 26
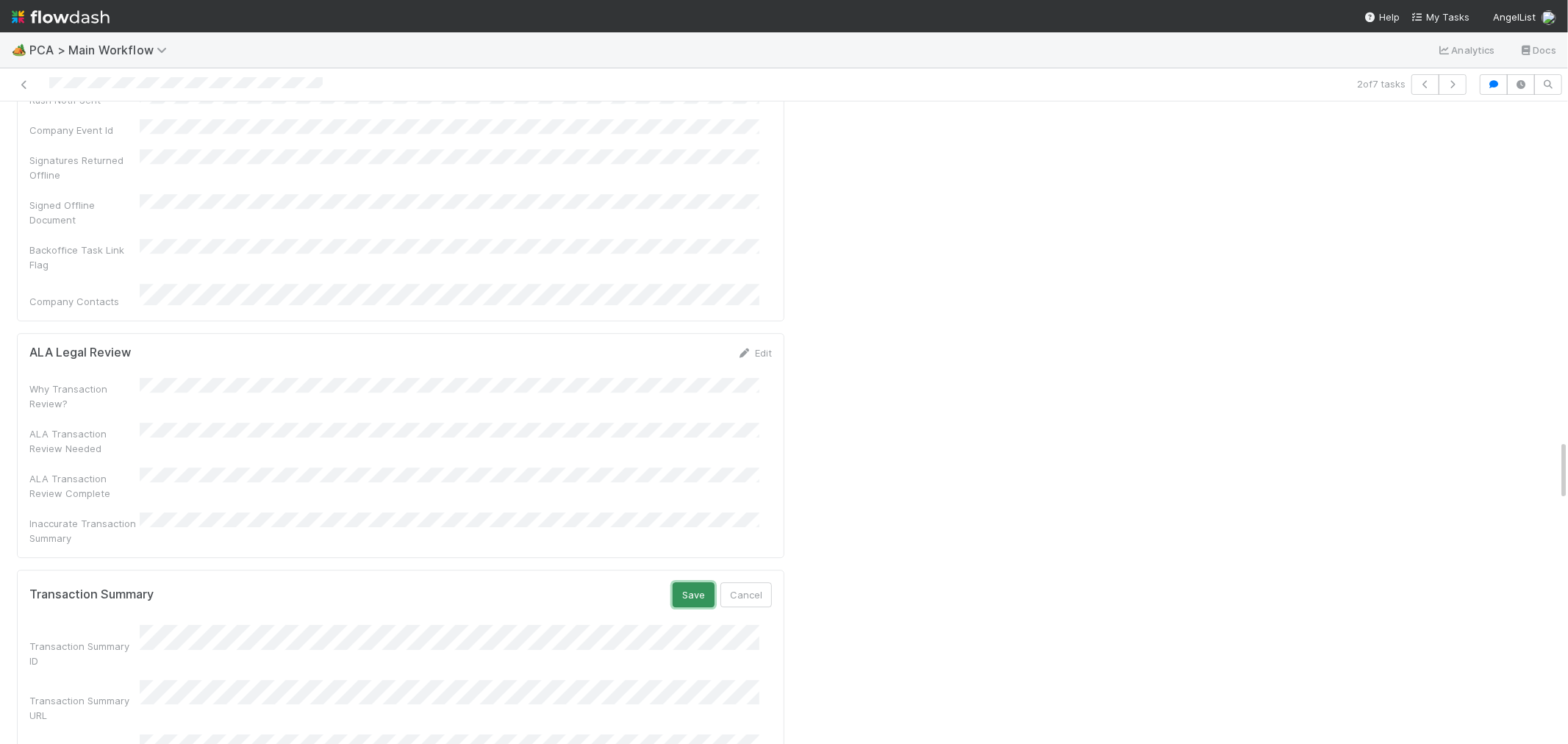
click at [690, 582] on button "Save" at bounding box center [693, 594] width 42 height 25
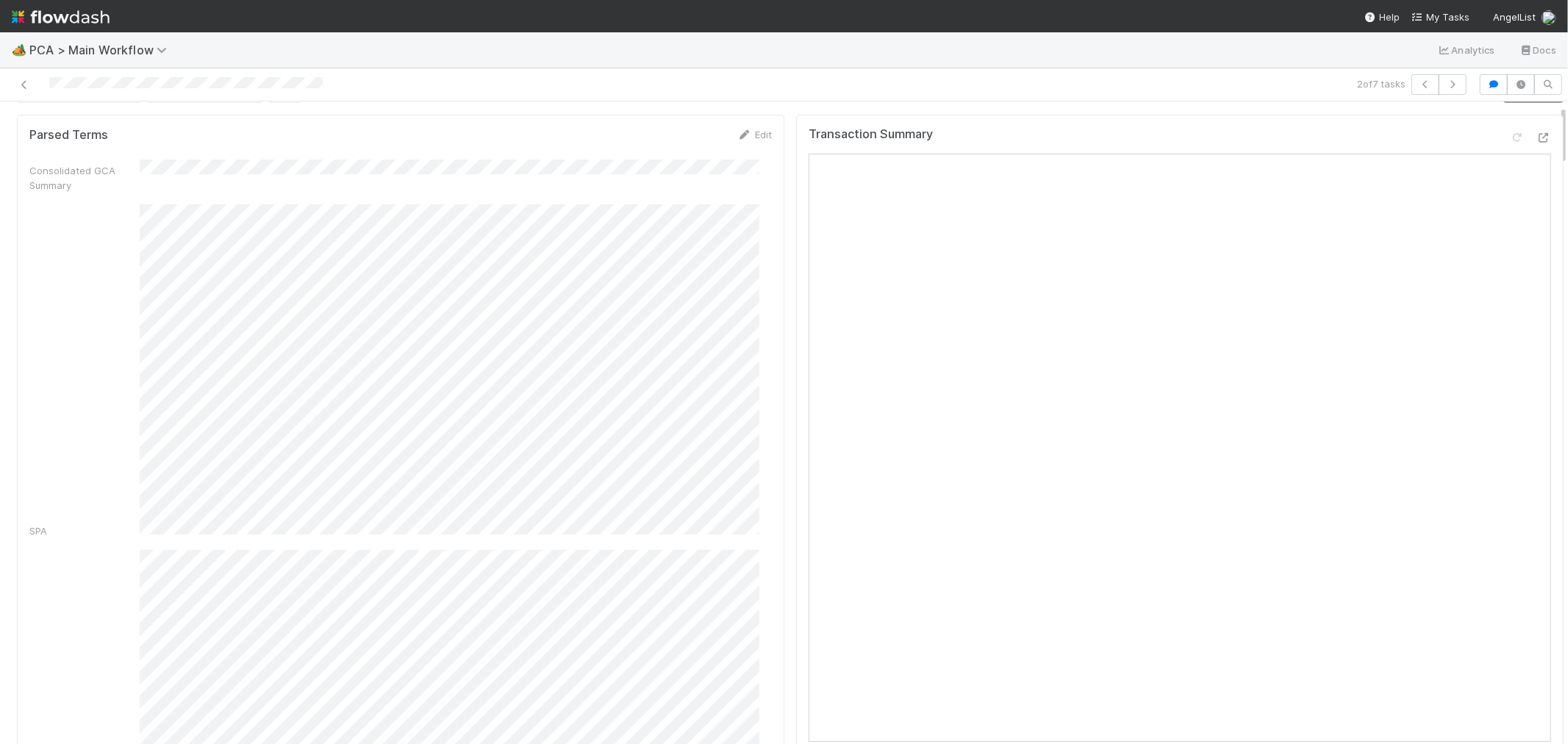
scroll to position [0, 0]
click at [1503, 122] on link "Actions" at bounding box center [1533, 125] width 60 height 25
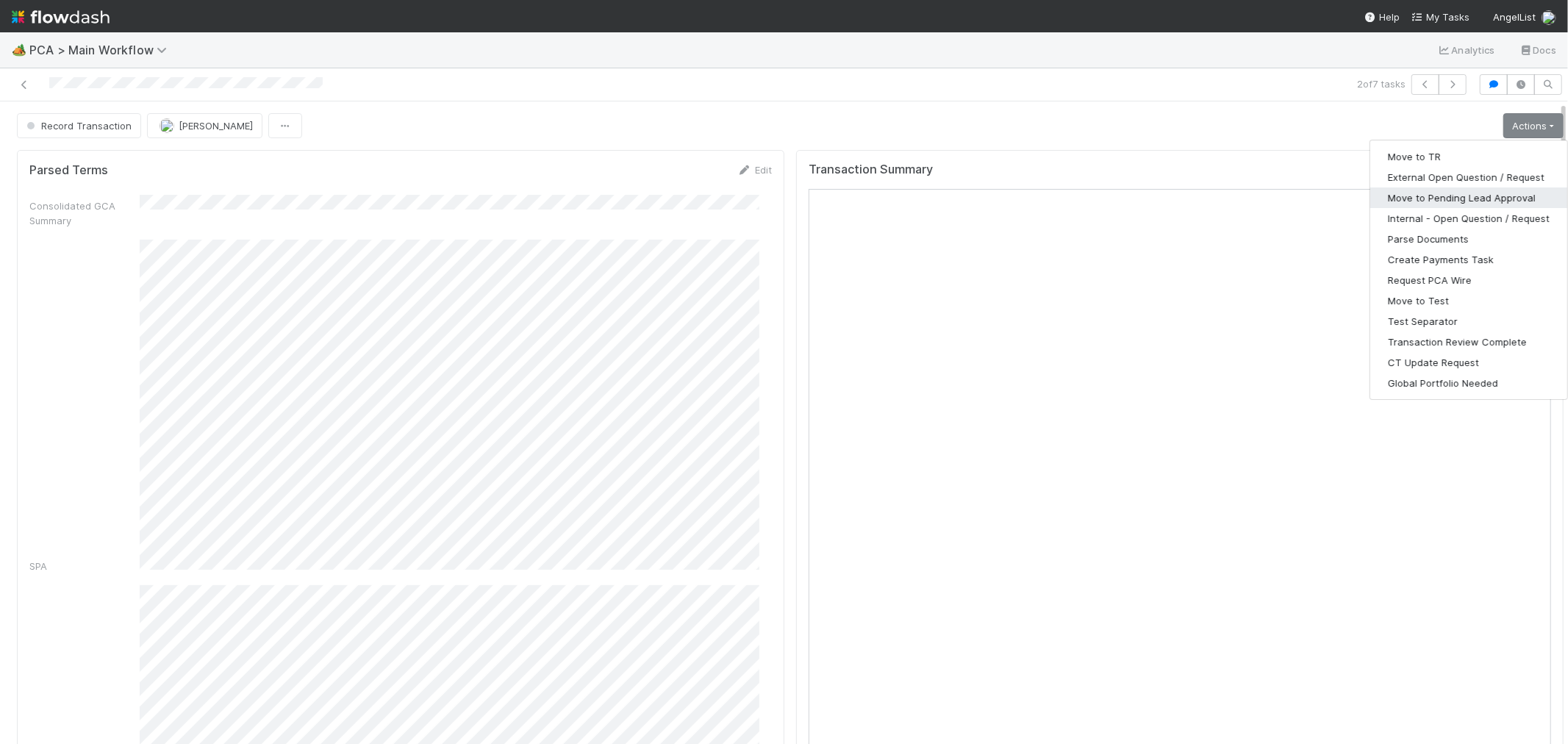
click at [1442, 192] on button "Move to Pending Lead Approval" at bounding box center [1468, 197] width 197 height 20
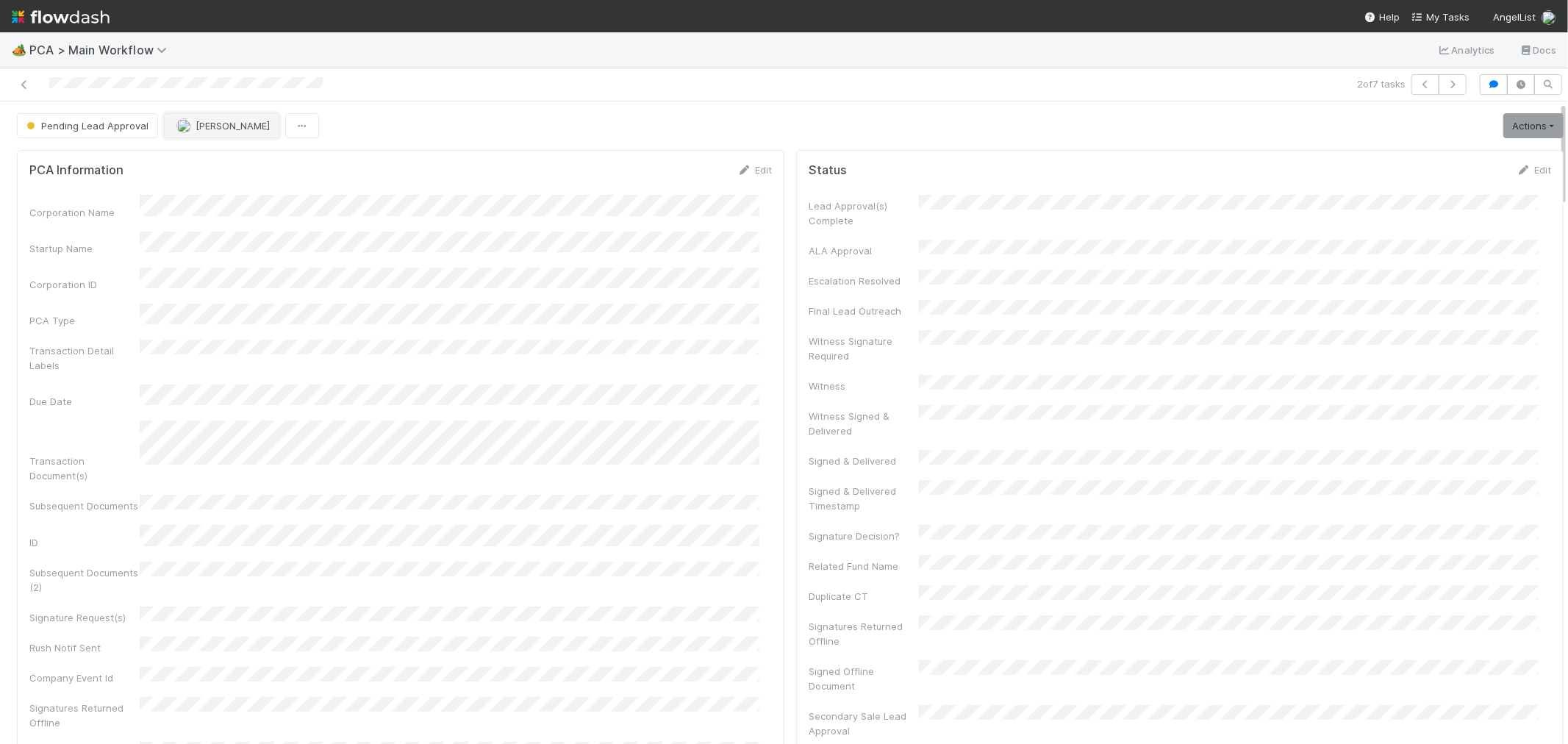
click at [219, 118] on button "[PERSON_NAME]" at bounding box center [222, 125] width 116 height 25
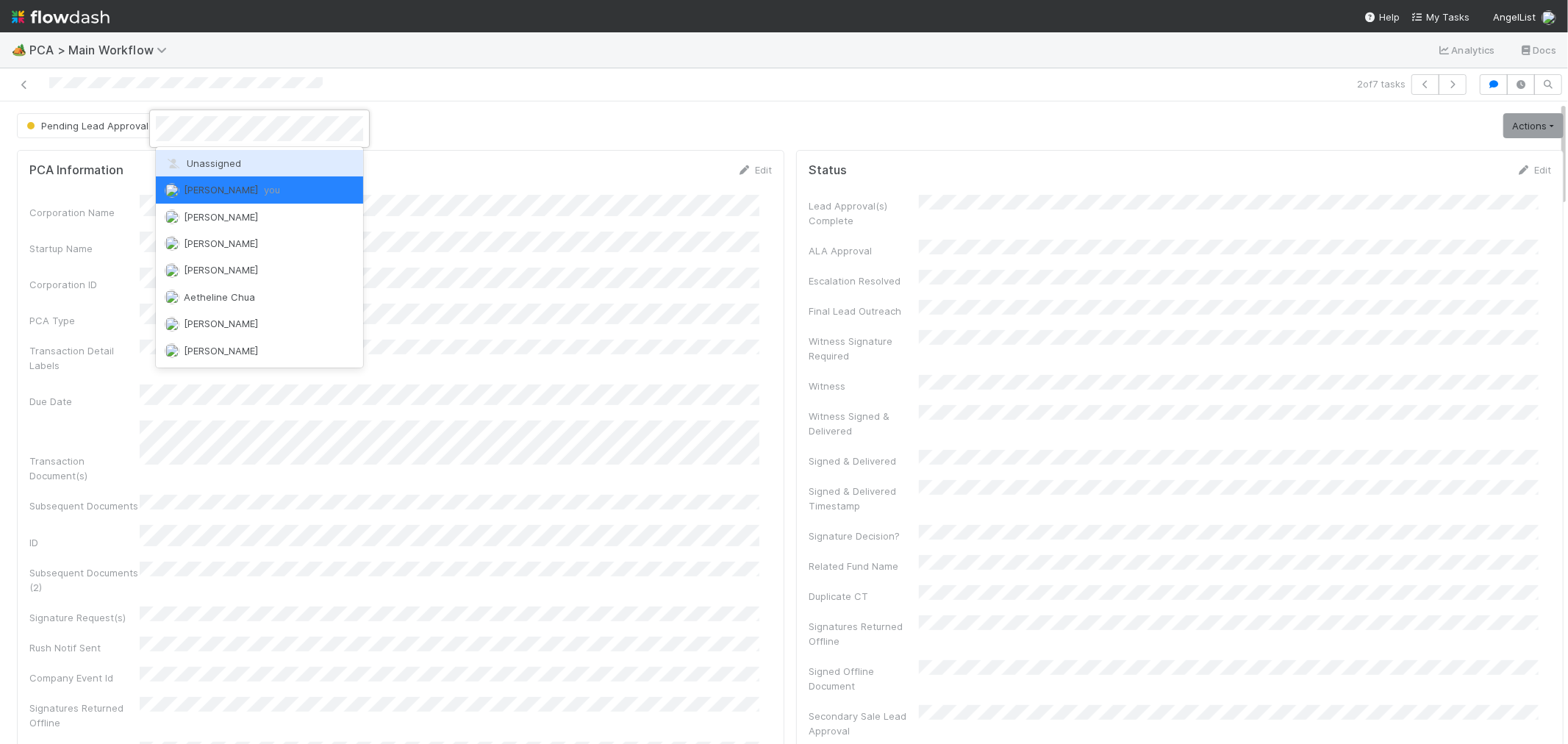
click at [214, 162] on span "Unassigned" at bounding box center [203, 163] width 77 height 12
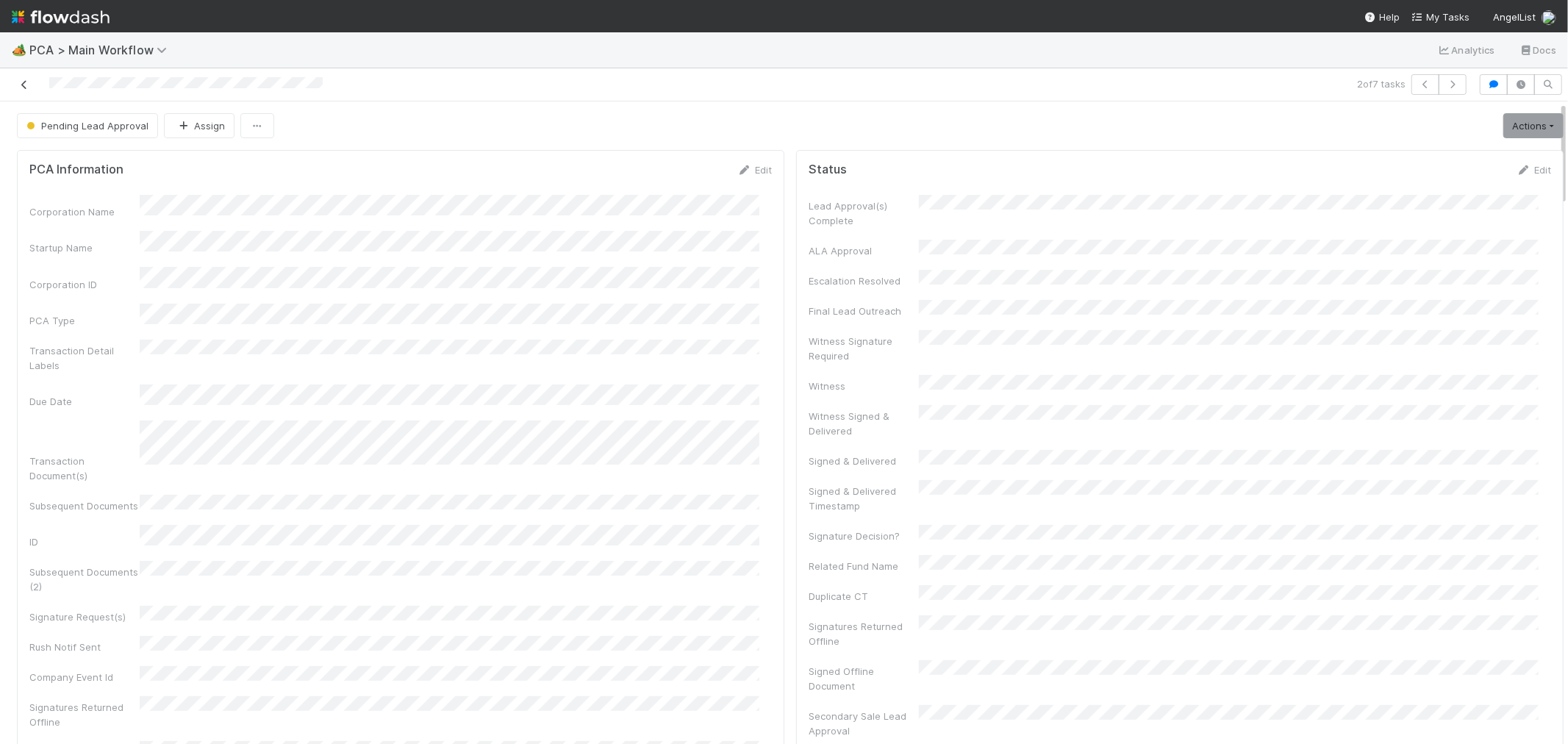
click at [20, 87] on icon at bounding box center [24, 84] width 14 height 9
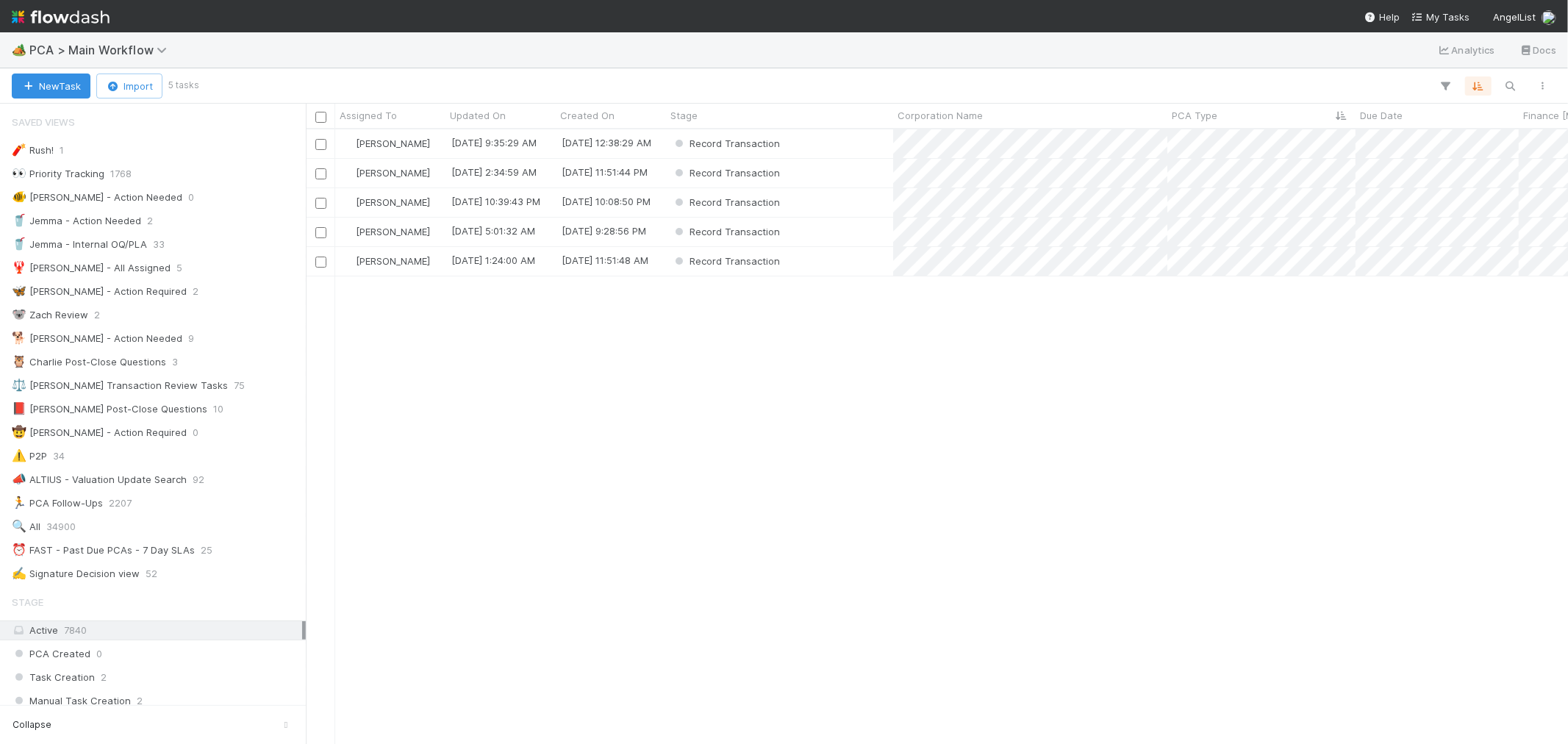
scroll to position [602, 1250]
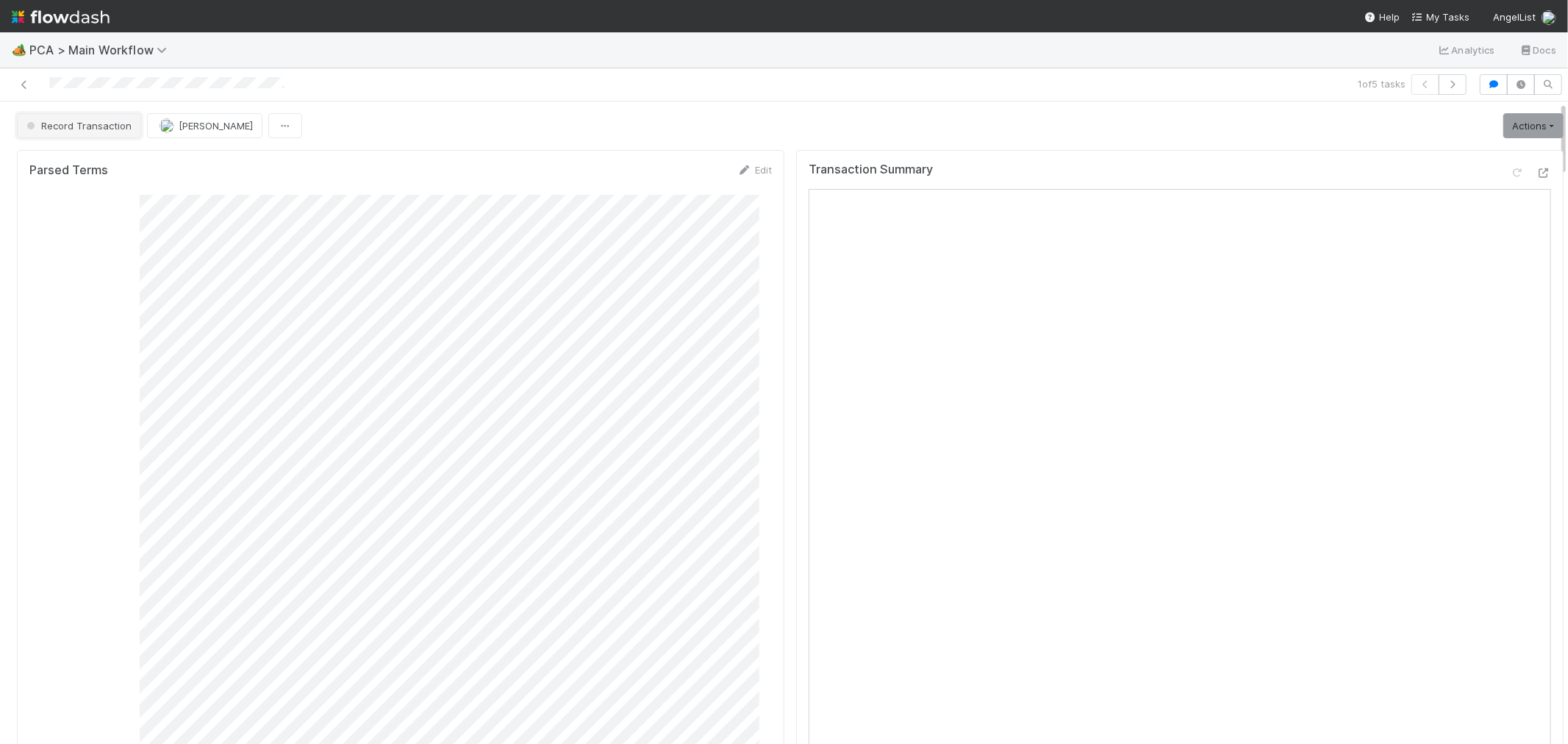
click at [94, 134] on button "Record Transaction" at bounding box center [79, 125] width 124 height 25
click at [106, 163] on div "ICU" at bounding box center [116, 163] width 208 height 26
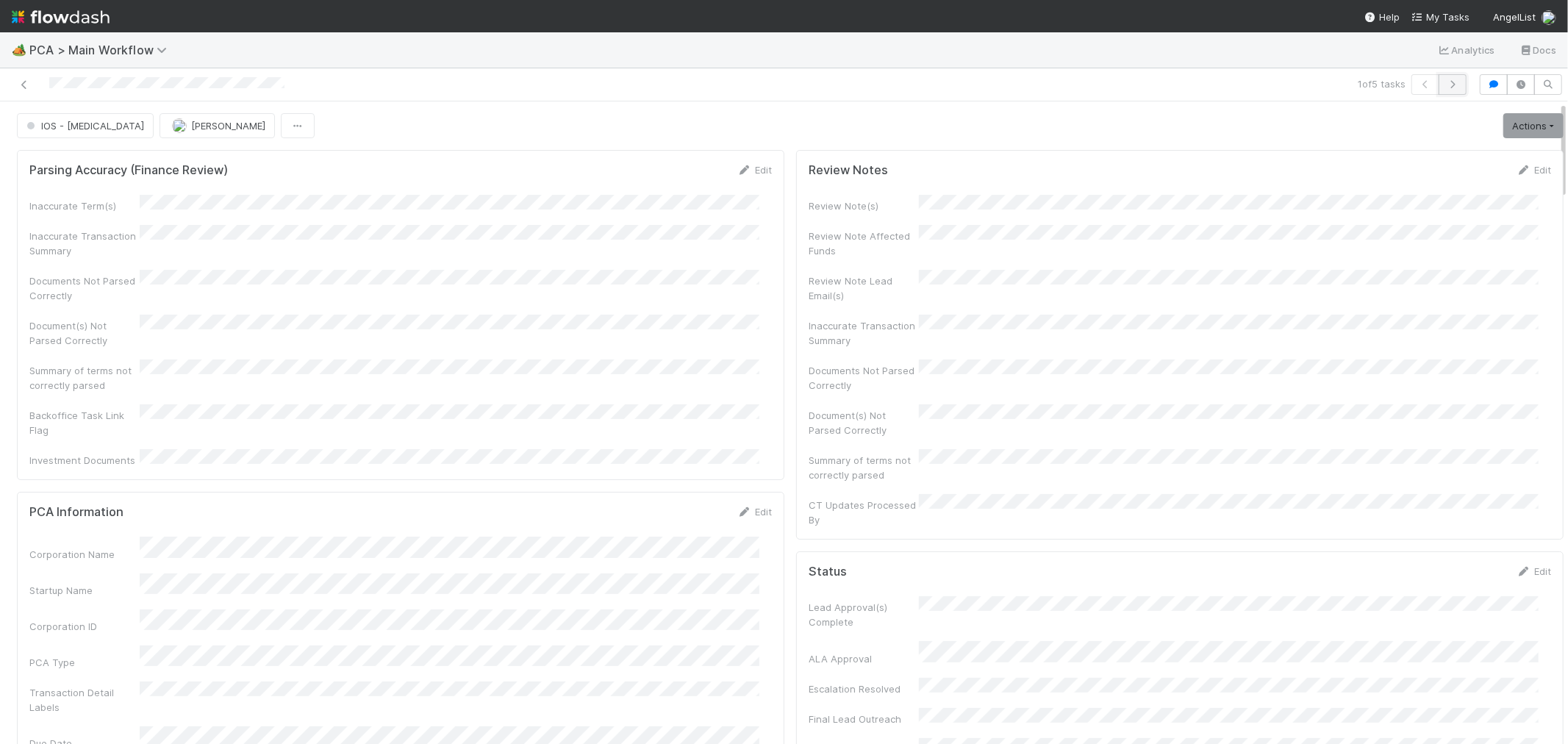
click at [1439, 89] on button "button" at bounding box center [1452, 84] width 28 height 20
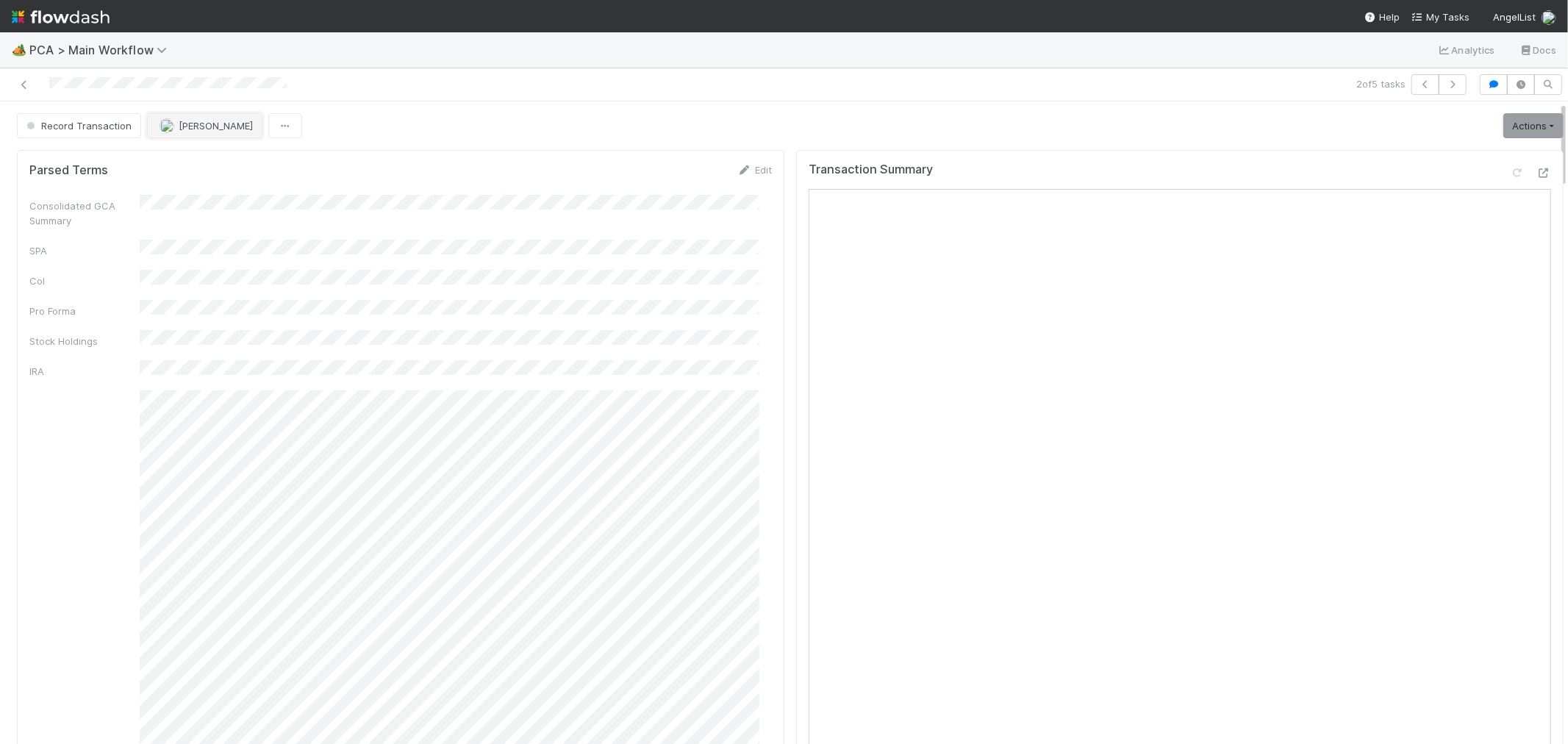
click at [198, 130] on span "[PERSON_NAME]" at bounding box center [215, 126] width 74 height 12
click at [208, 158] on span "Febbie Cervantes" at bounding box center [203, 163] width 74 height 12
click at [1411, 90] on button "button" at bounding box center [1425, 84] width 28 height 20
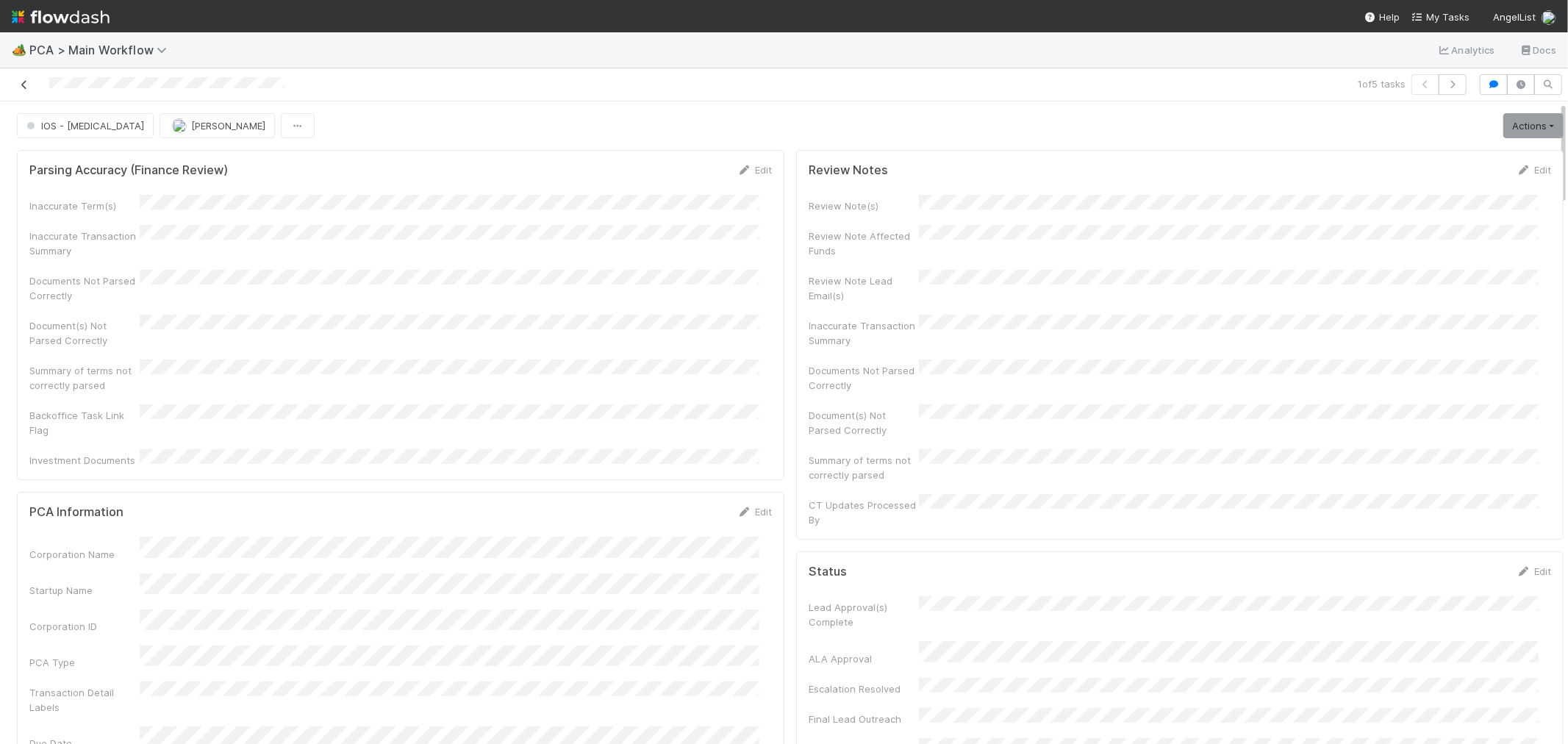
click at [25, 86] on icon at bounding box center [24, 84] width 14 height 9
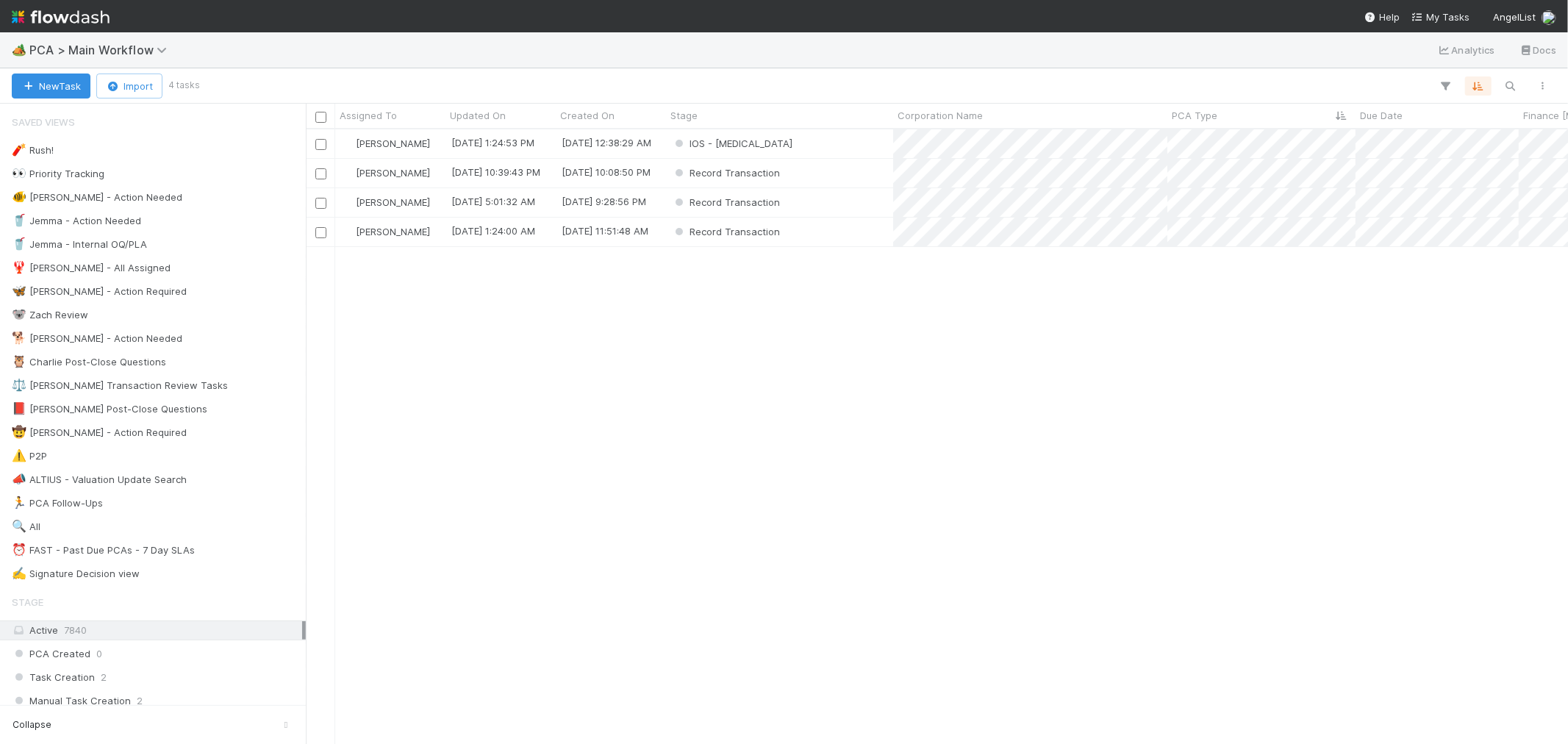
scroll to position [602, 1250]
click at [791, 149] on div "IOS - ICU" at bounding box center [780, 144] width 227 height 29
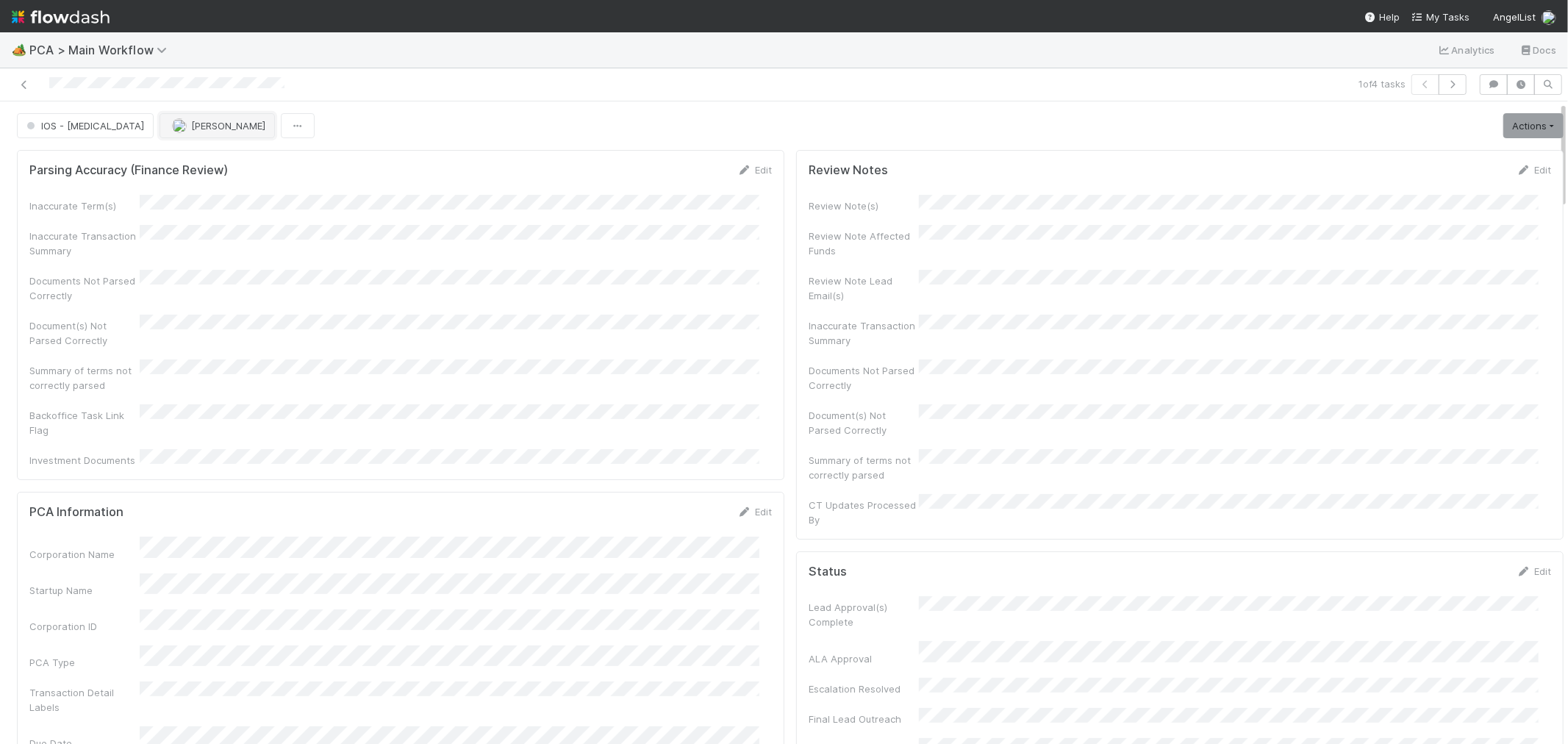
click at [192, 129] on span "[PERSON_NAME]" at bounding box center [228, 126] width 74 height 12
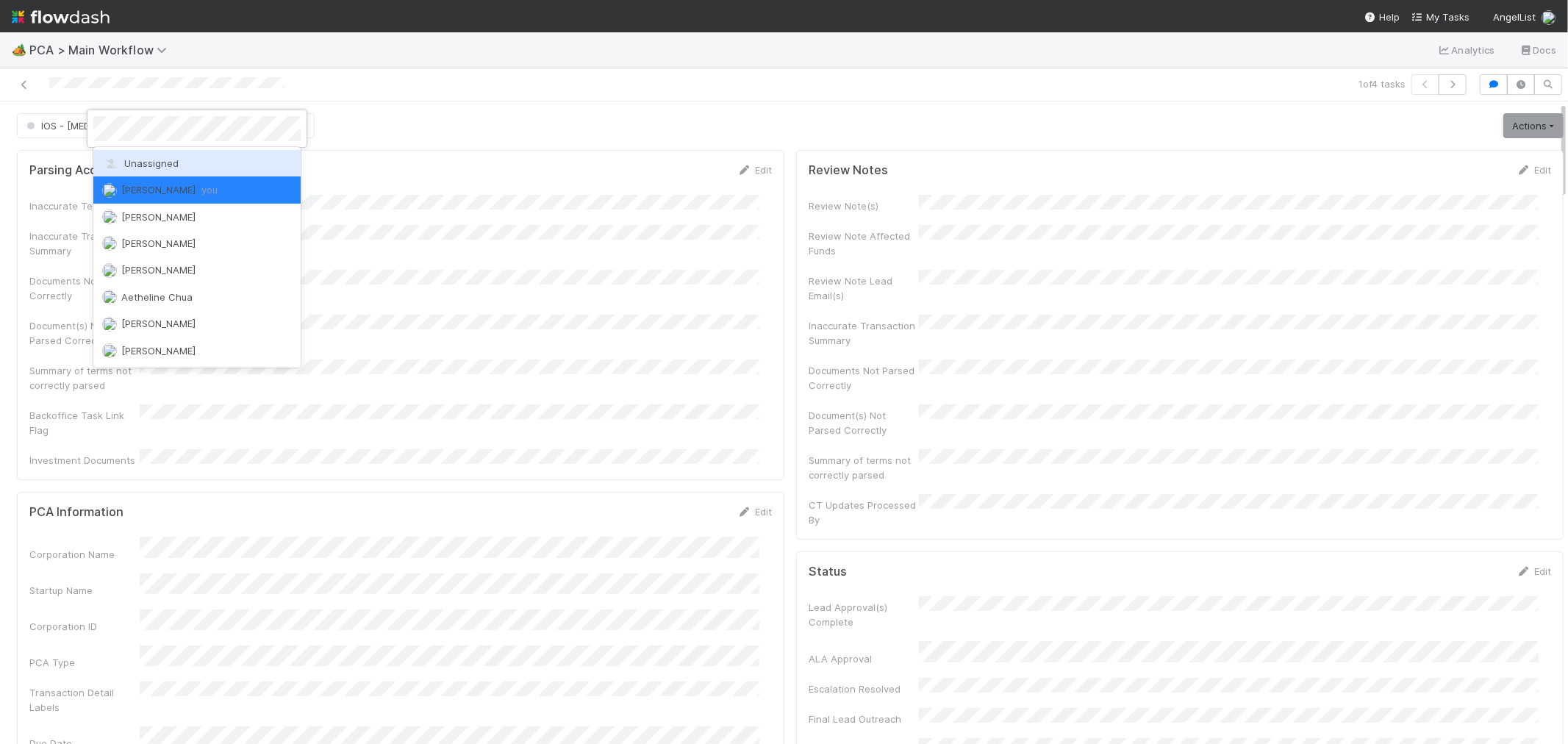
click at [539, 120] on div at bounding box center [784, 372] width 1568 height 744
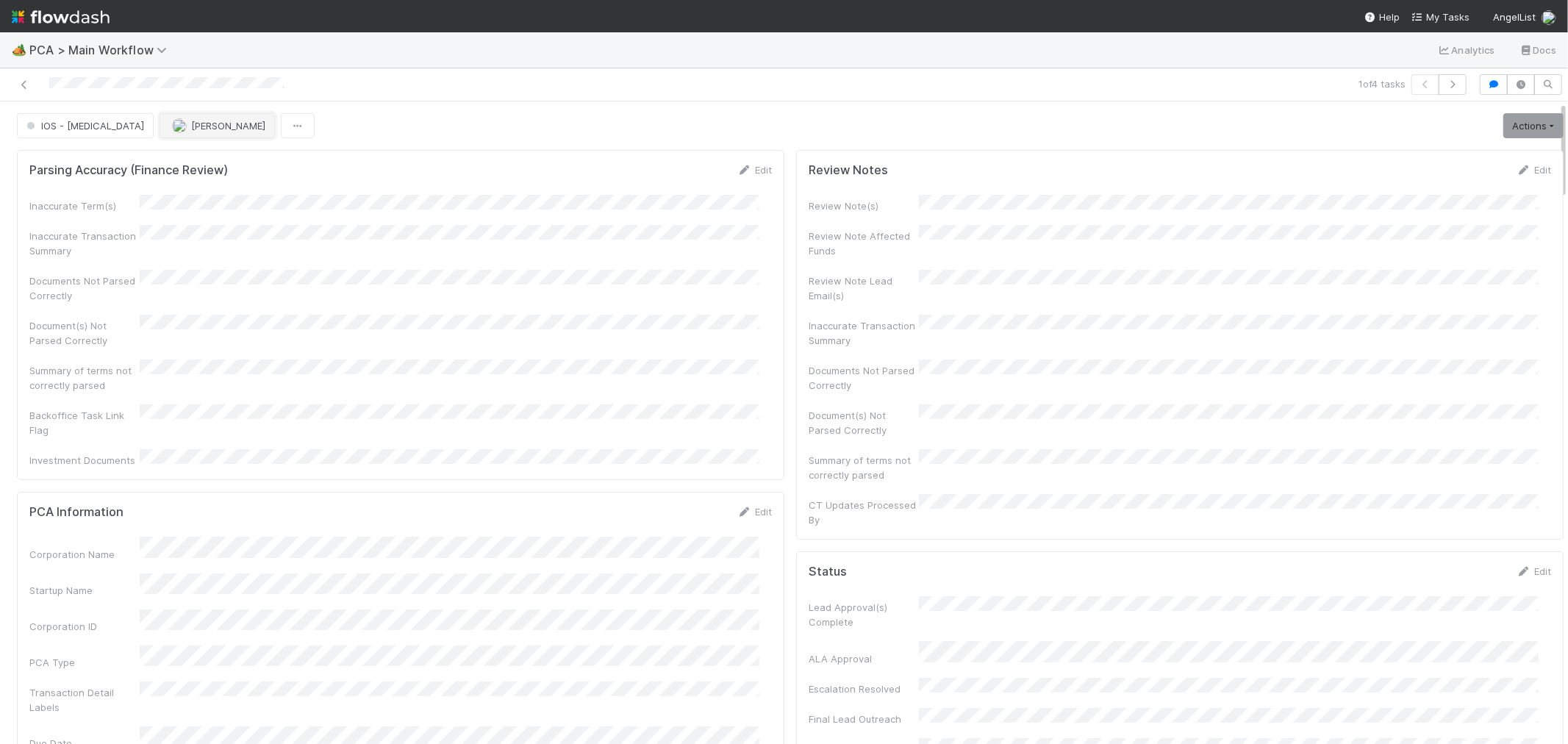
click at [192, 129] on span "[PERSON_NAME]" at bounding box center [228, 126] width 74 height 12
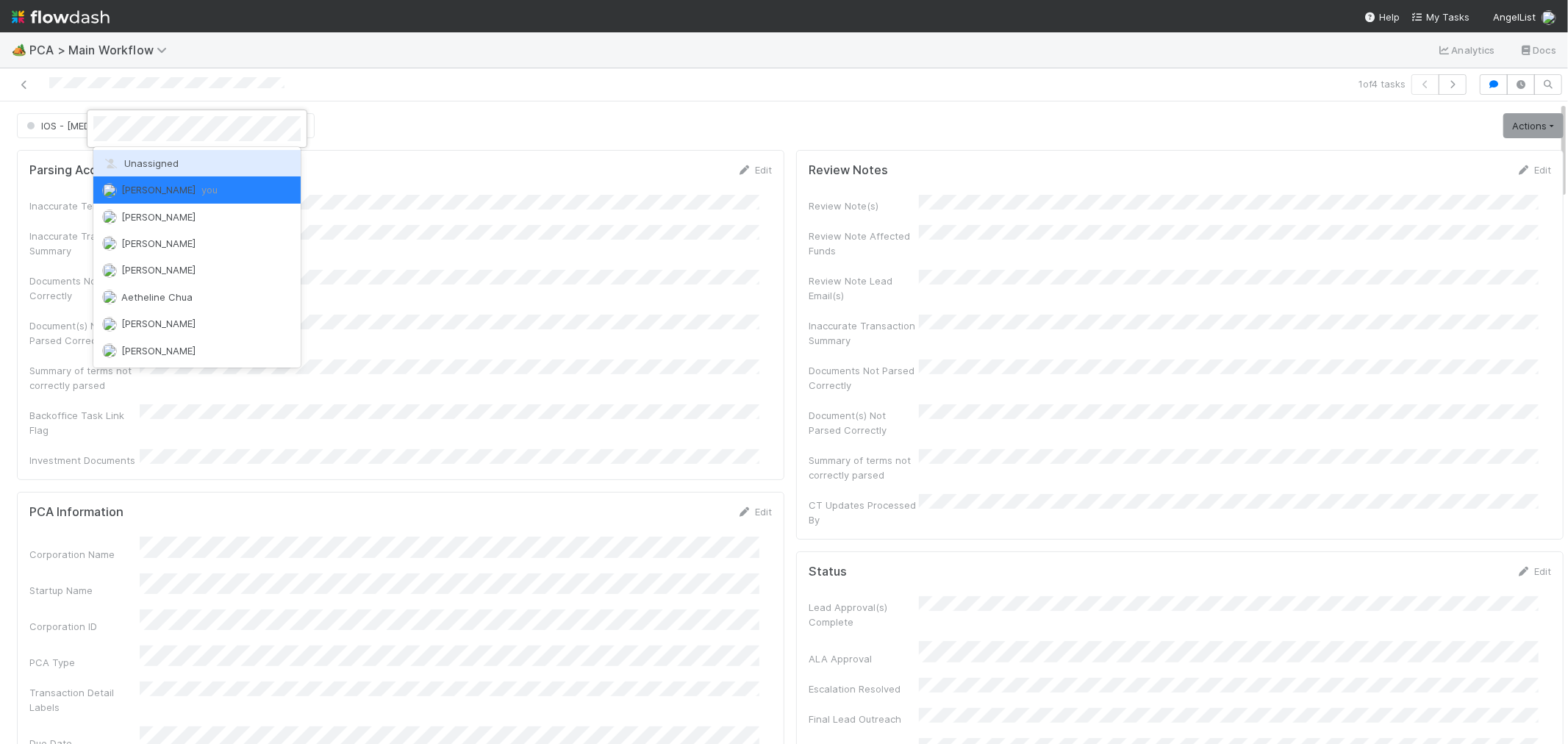
click at [186, 166] on div "Unassigned" at bounding box center [197, 163] width 208 height 26
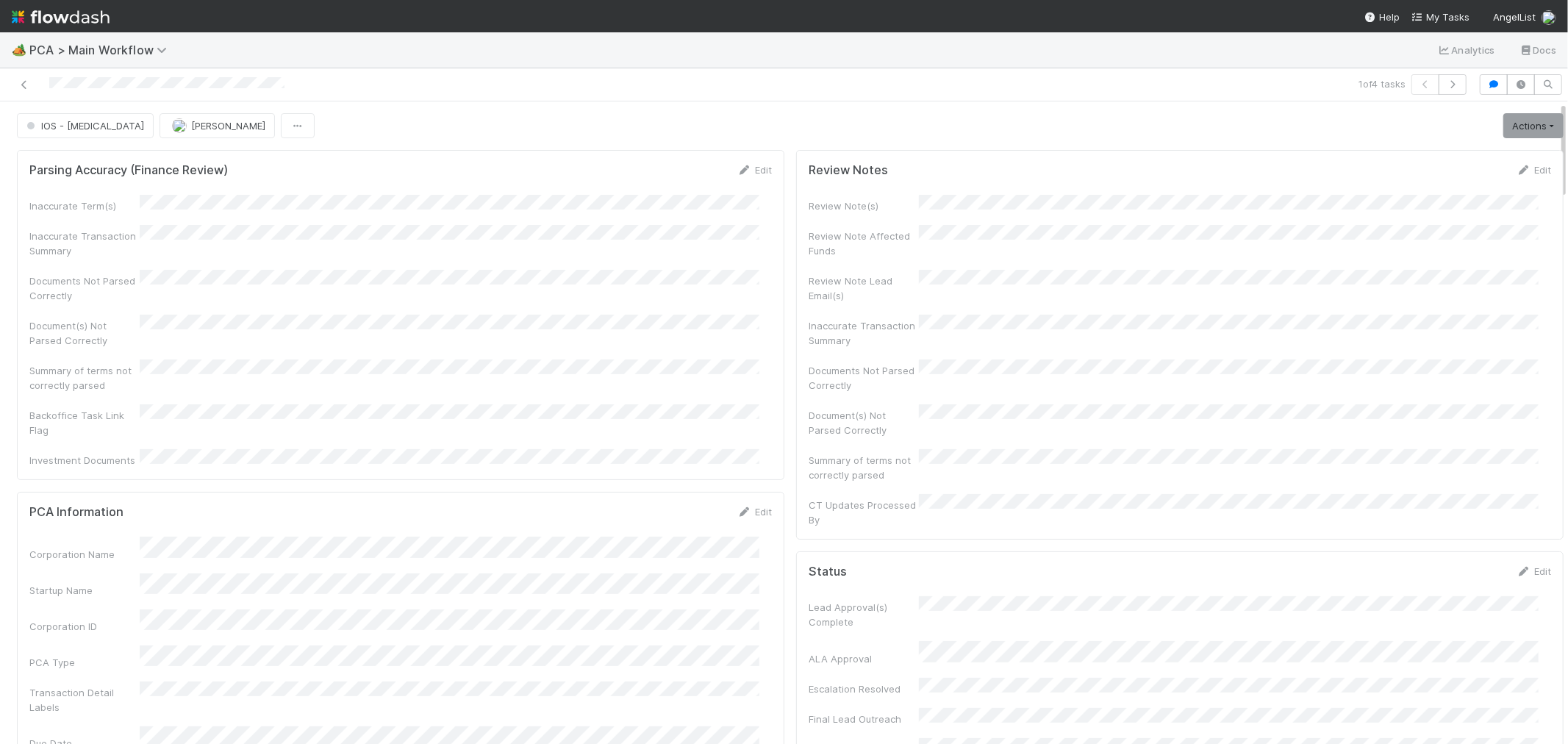
click at [772, 123] on div "IOS - ICU Raven Jacinto Actions Finish Move to Post-Close Question Move to Fina…" at bounding box center [790, 125] width 1547 height 25
click at [1446, 87] on icon "button" at bounding box center [1452, 84] width 14 height 9
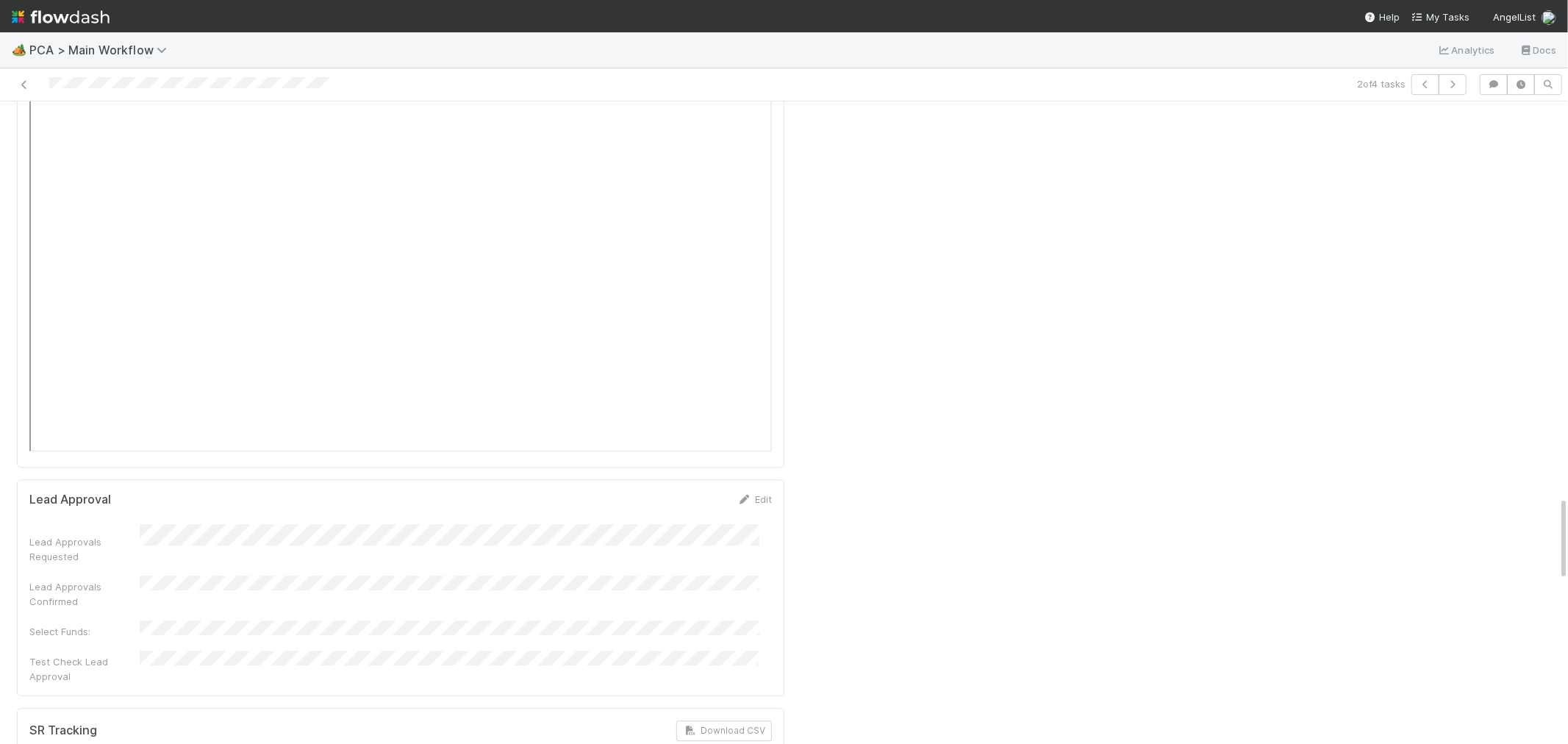
scroll to position [3023, 0]
click at [1445, 83] on icon "button" at bounding box center [1452, 84] width 14 height 9
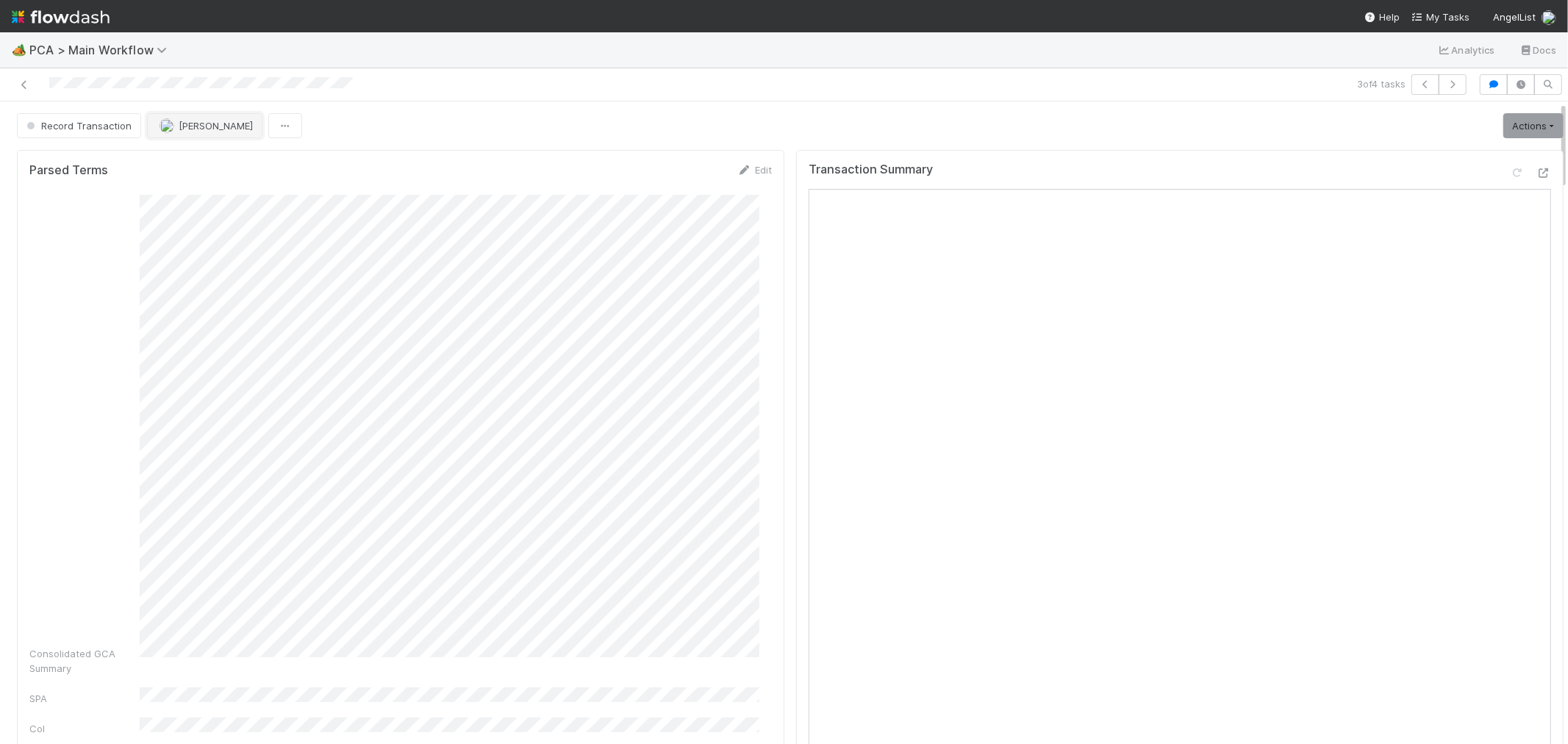
click at [240, 127] on button "[PERSON_NAME]" at bounding box center [205, 125] width 116 height 25
click at [222, 168] on span "Meg Castanare" at bounding box center [203, 163] width 74 height 12
click at [1445, 83] on icon "button" at bounding box center [1452, 84] width 14 height 9
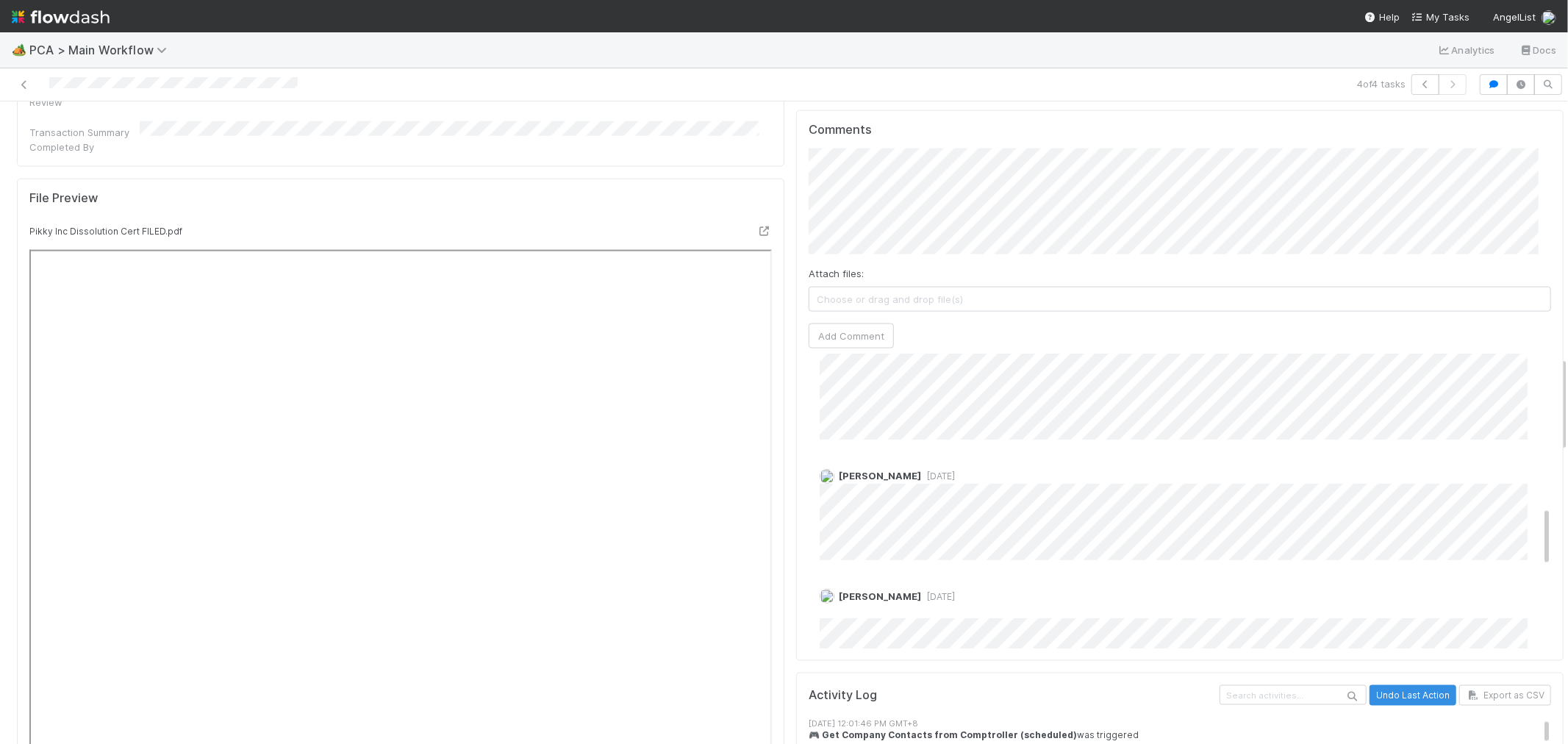
scroll to position [735, 0]
click at [1418, 82] on icon "button" at bounding box center [1425, 84] width 14 height 9
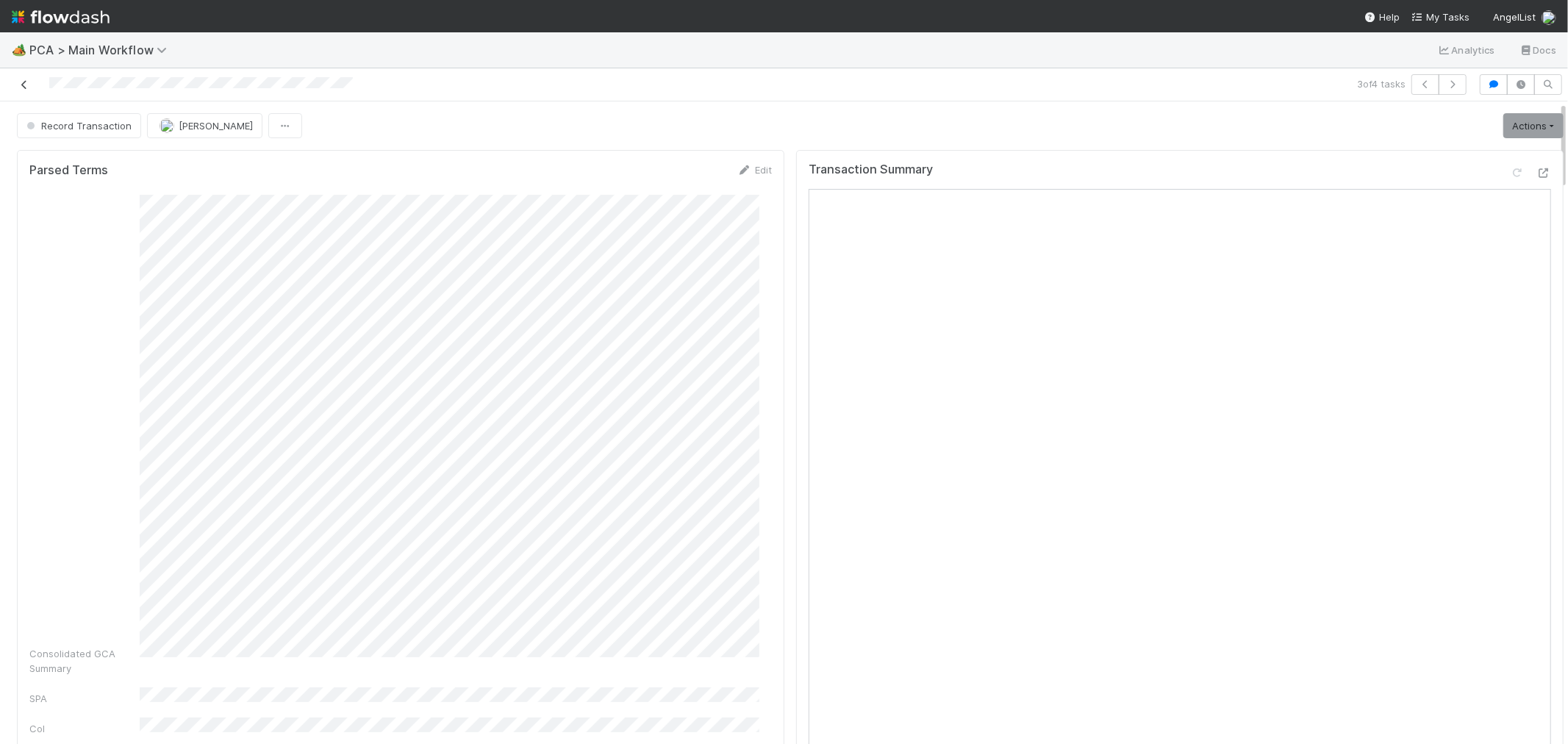
click at [23, 86] on icon at bounding box center [24, 84] width 14 height 9
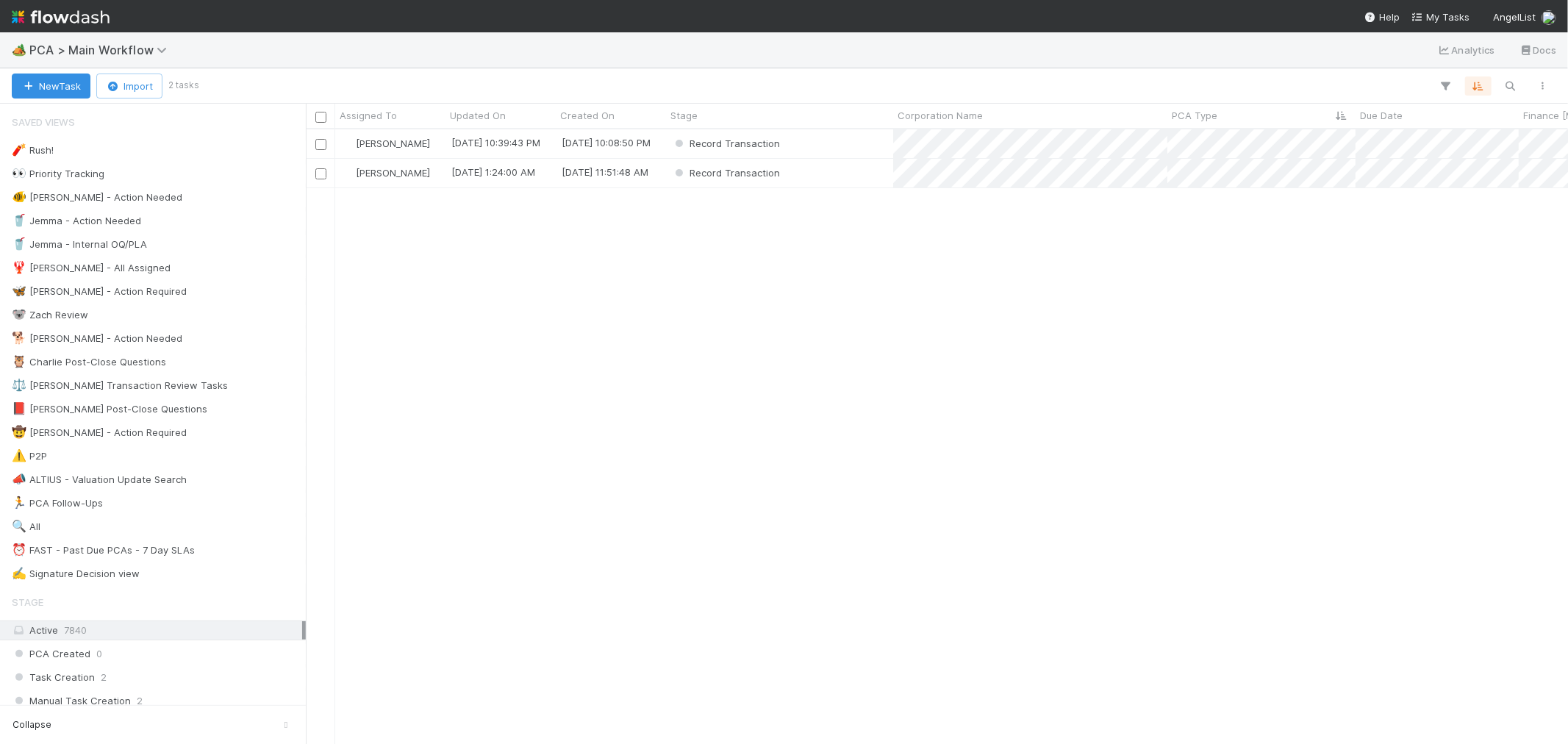
scroll to position [602, 1250]
click at [828, 148] on div "Record Transaction" at bounding box center [780, 144] width 227 height 29
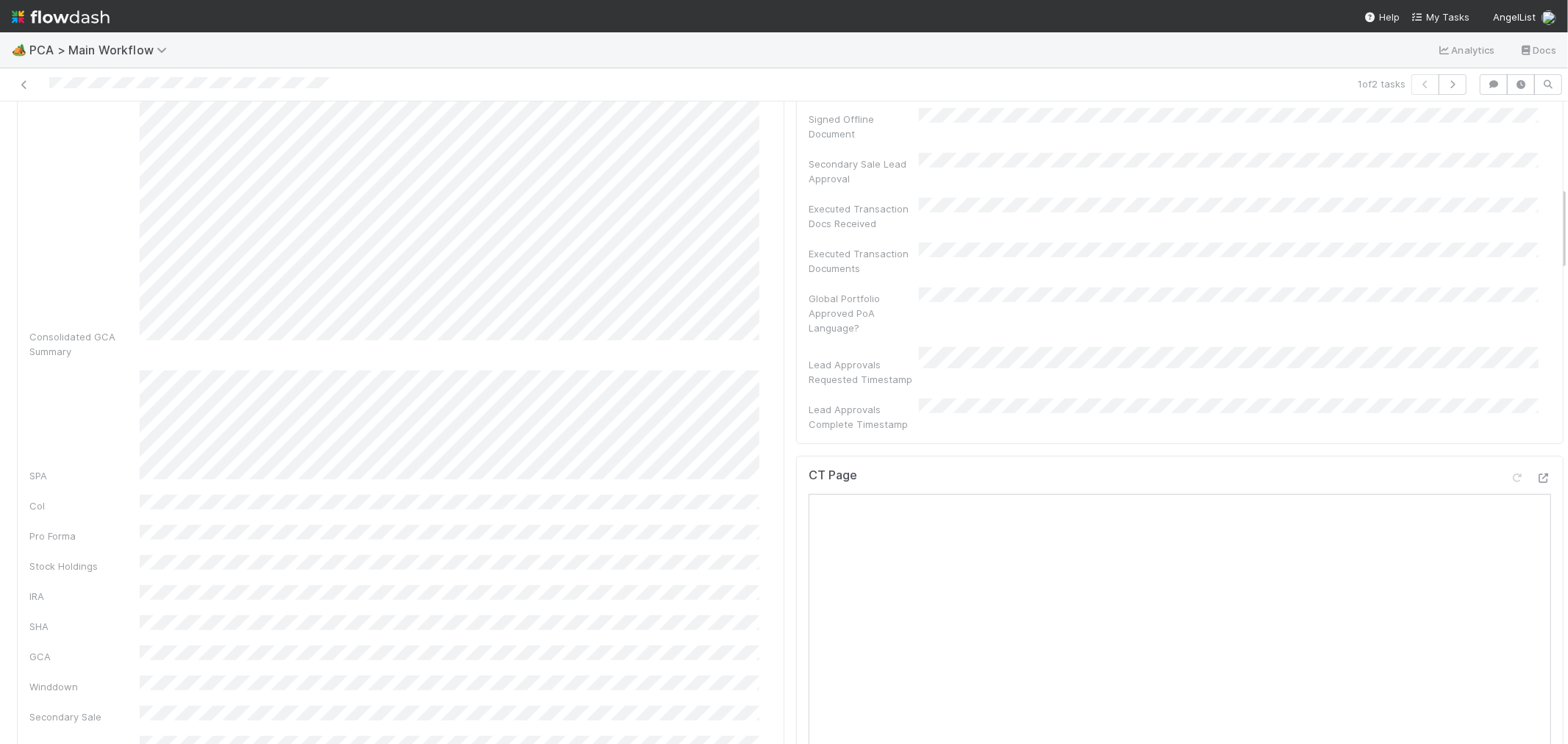
scroll to position [653, 0]
click at [1537, 373] on icon at bounding box center [1543, 377] width 14 height 9
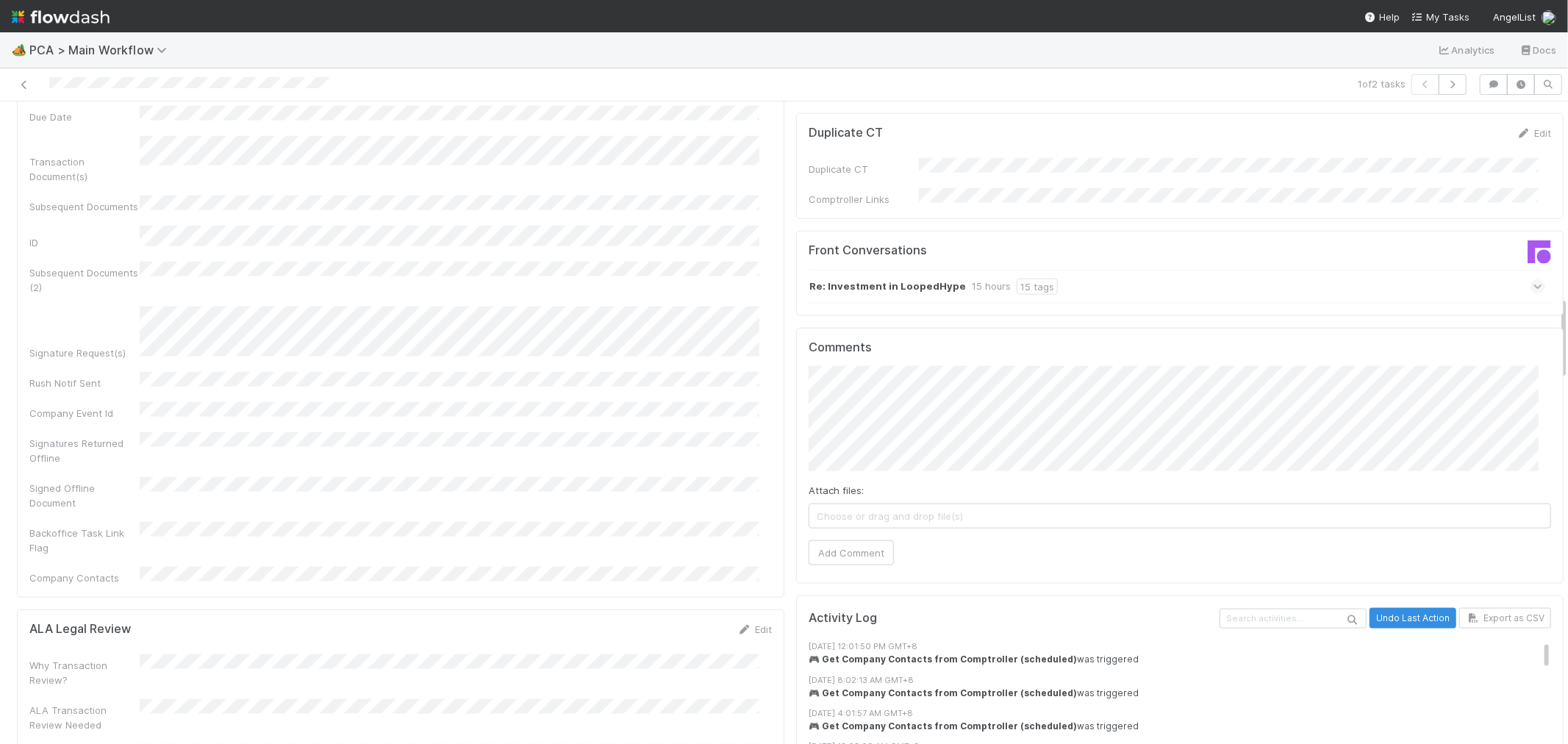
scroll to position [1552, 0]
click at [1210, 267] on div "Re: Investment in LoopedHype 15 hours 15 tags" at bounding box center [1176, 284] width 736 height 34
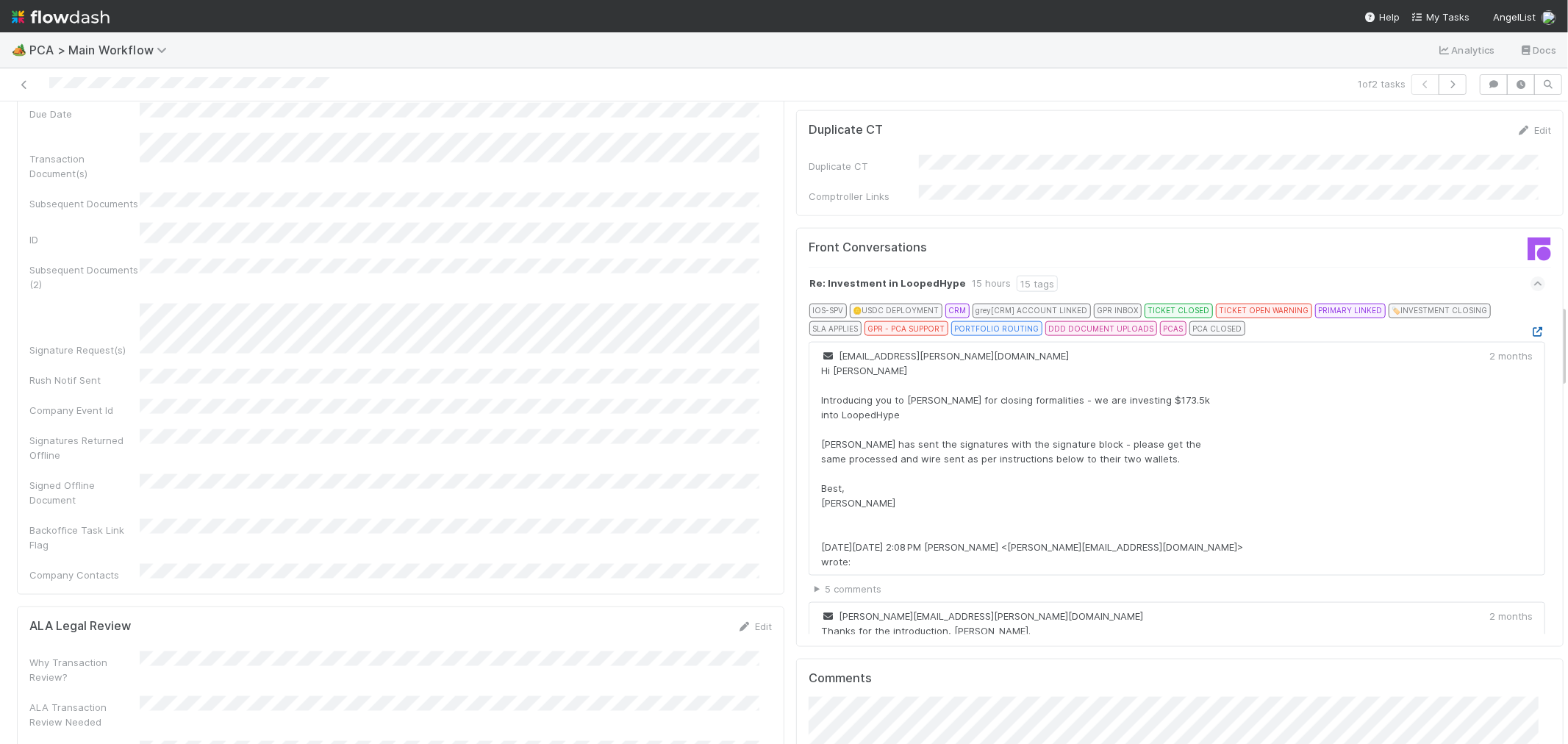
click at [1531, 327] on icon at bounding box center [1537, 331] width 14 height 9
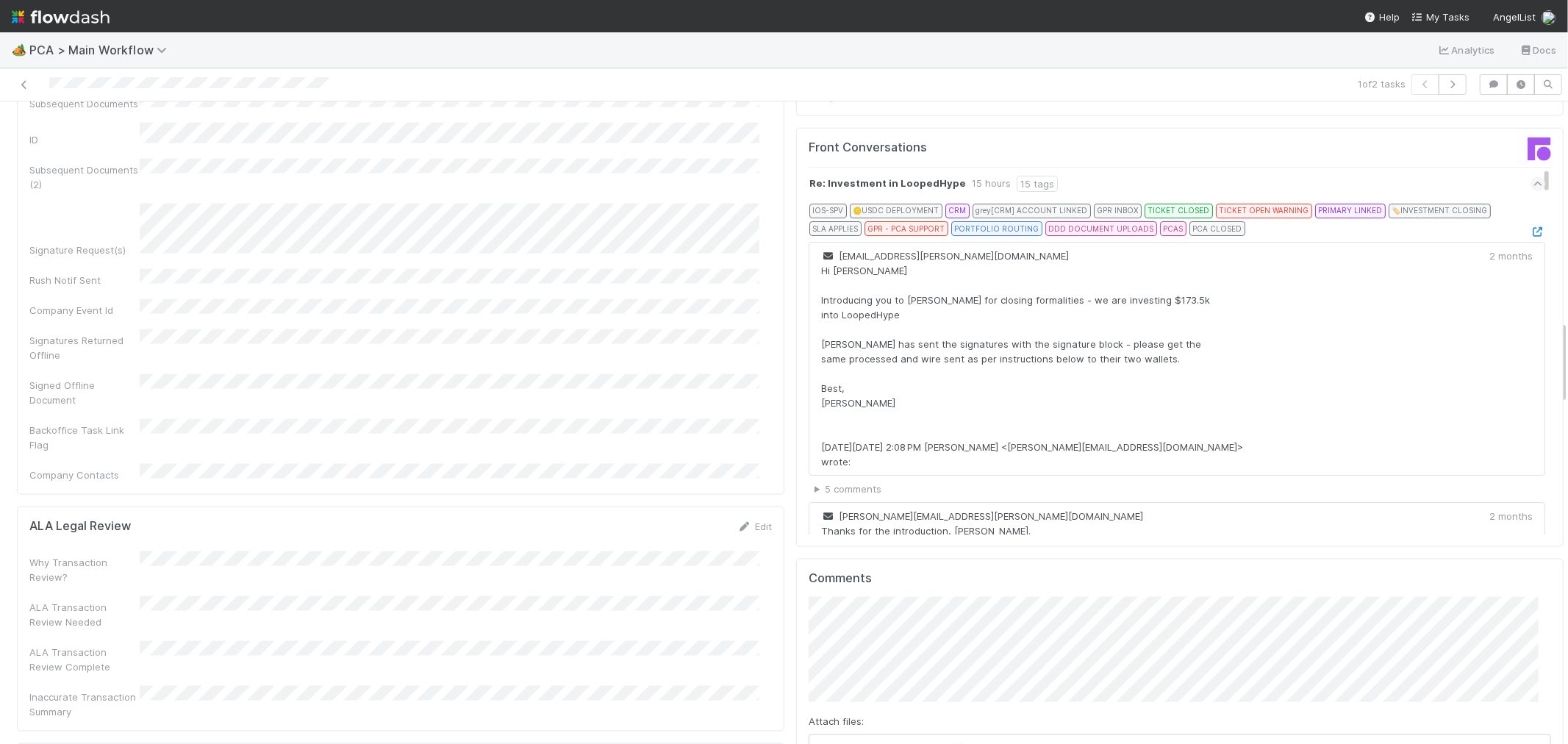
scroll to position [1634, 0]
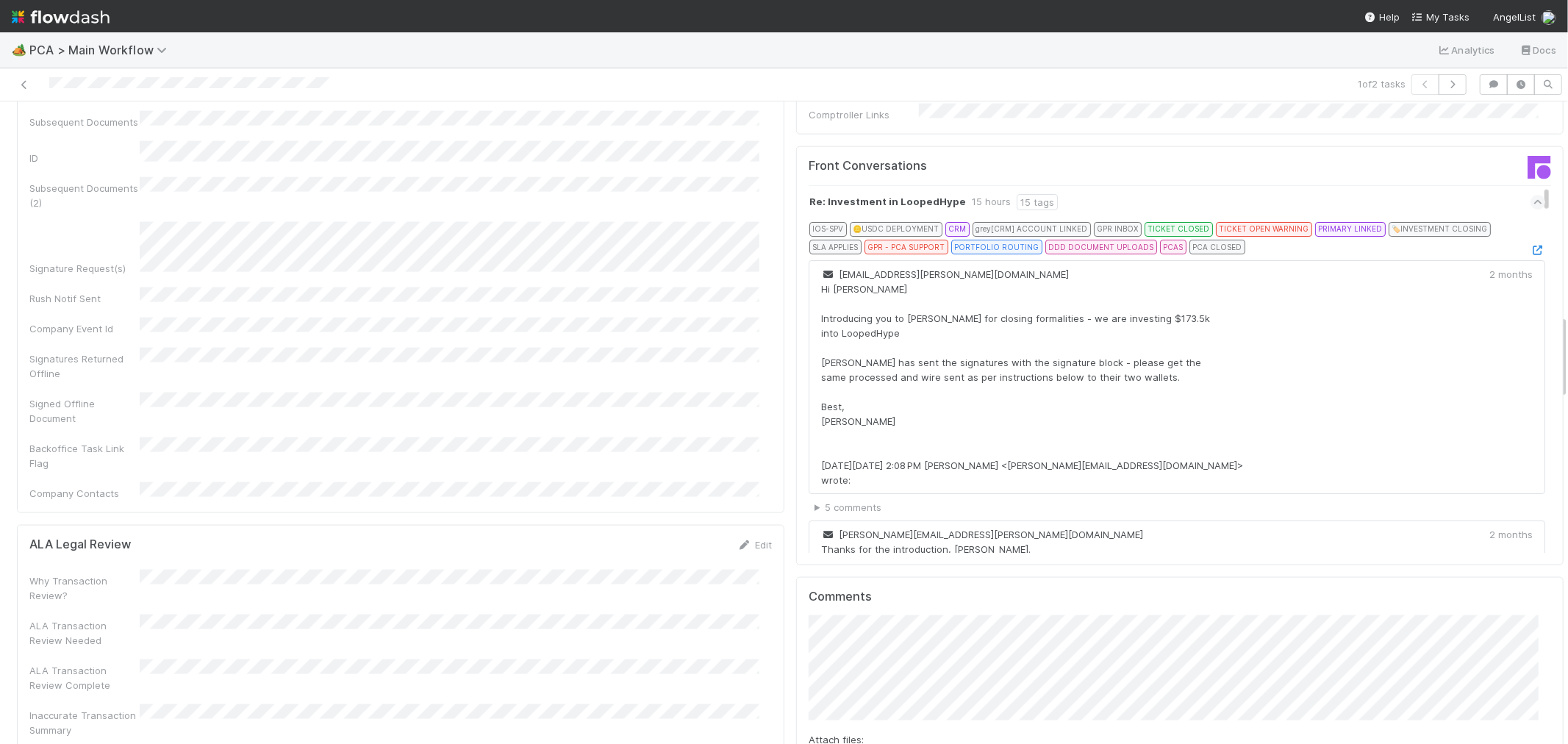
click at [1534, 195] on icon at bounding box center [1538, 202] width 9 height 14
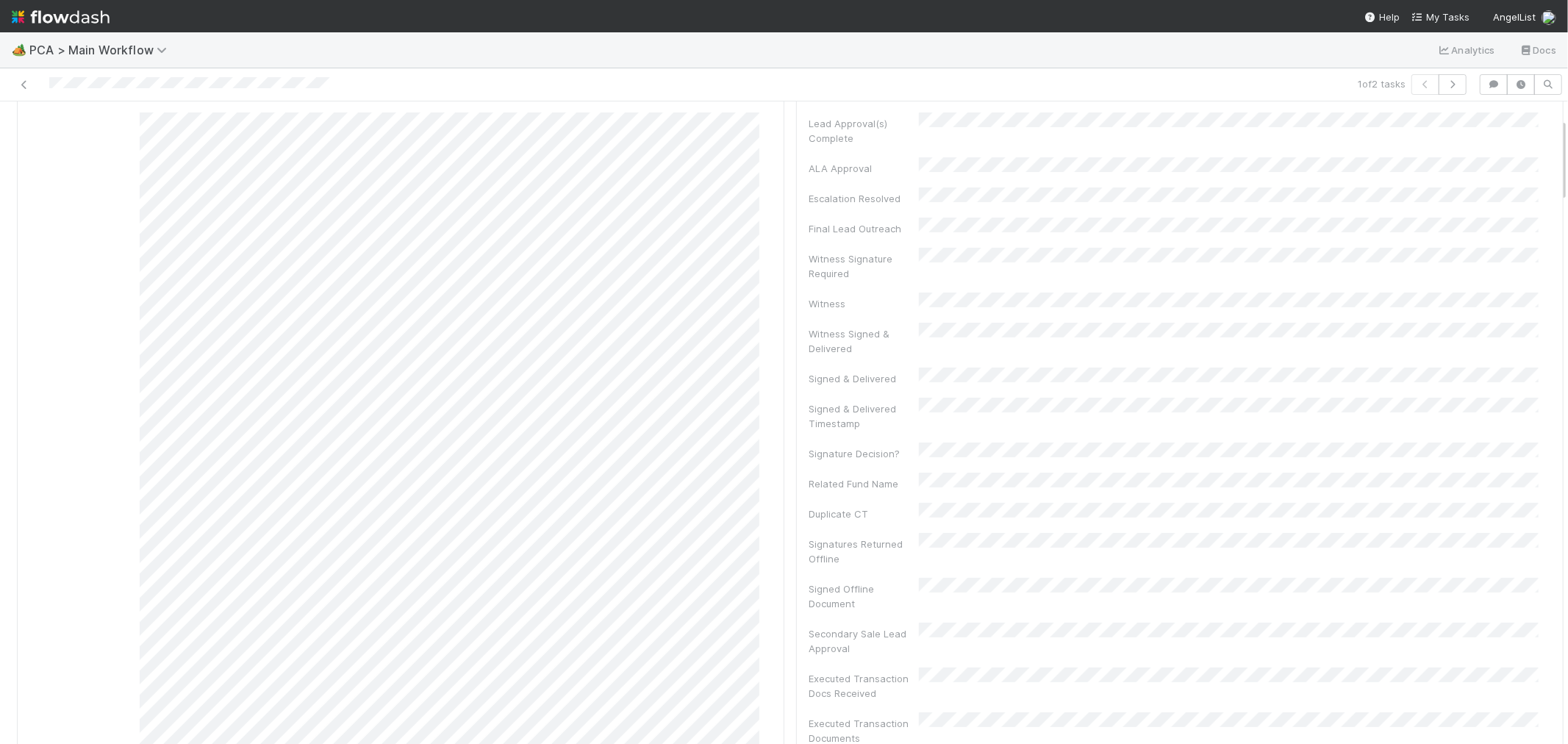
scroll to position [0, 0]
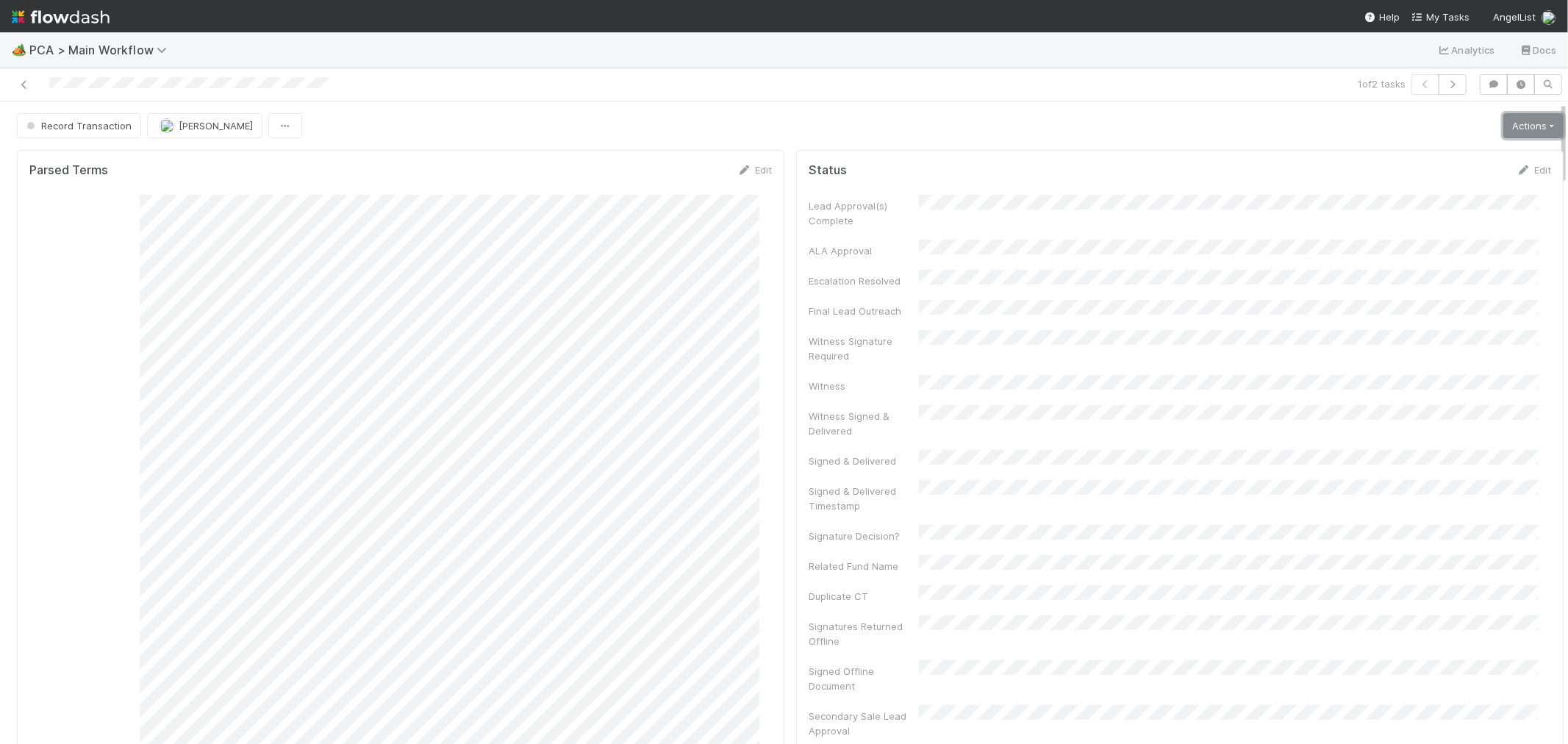
click at [1503, 125] on link "Actions" at bounding box center [1533, 125] width 60 height 25
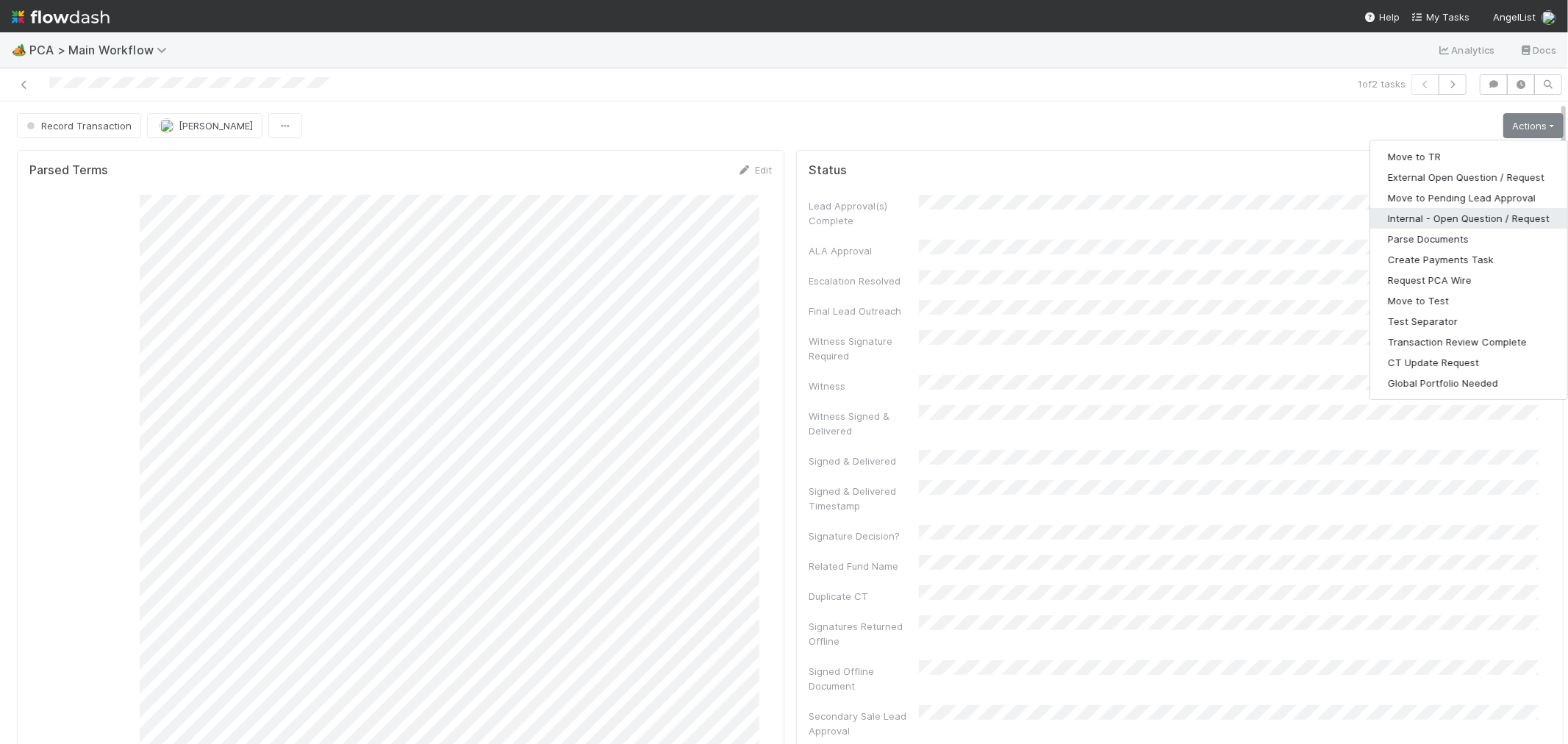
click at [1388, 216] on button "Internal - Open Question / Request" at bounding box center [1468, 218] width 197 height 20
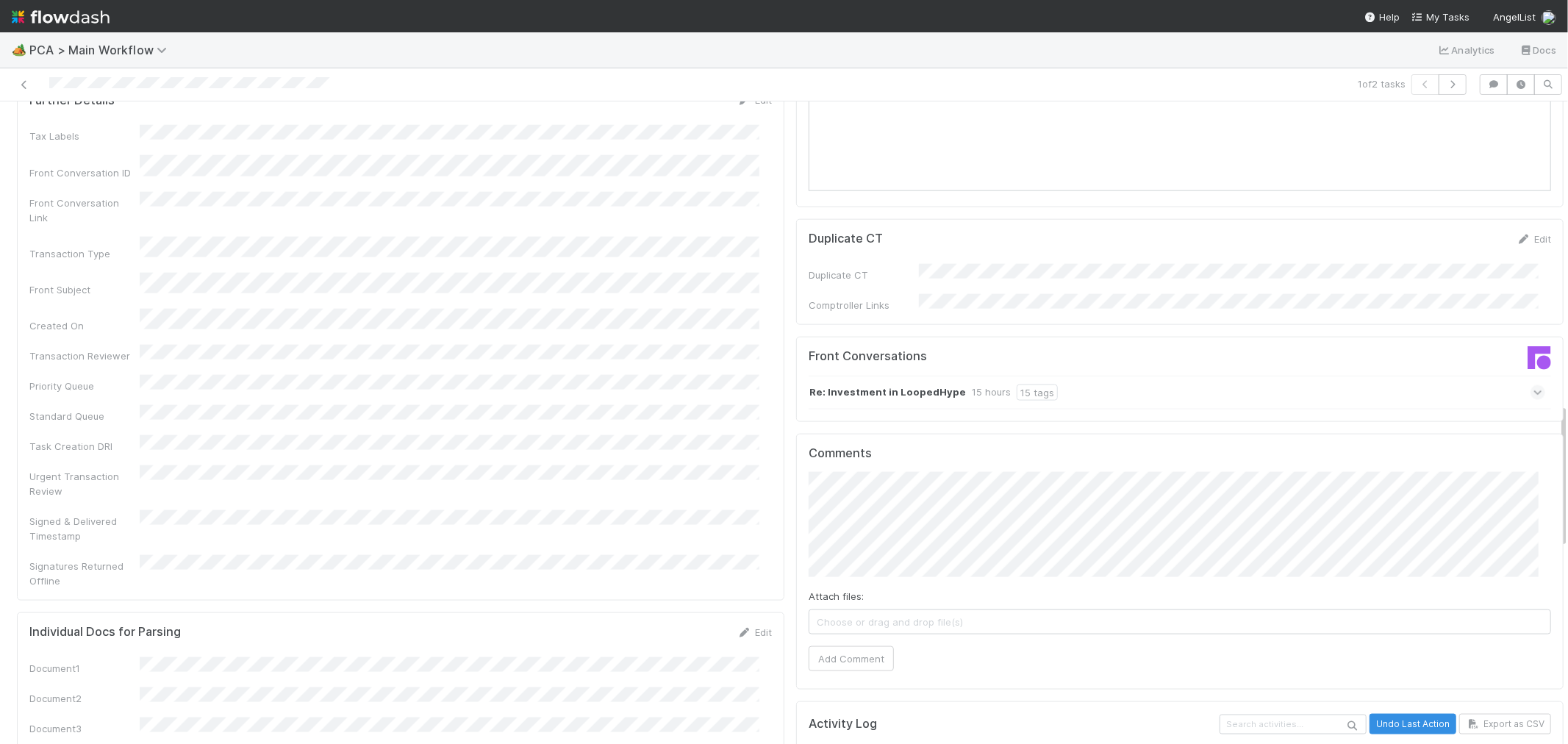
scroll to position [1552, 0]
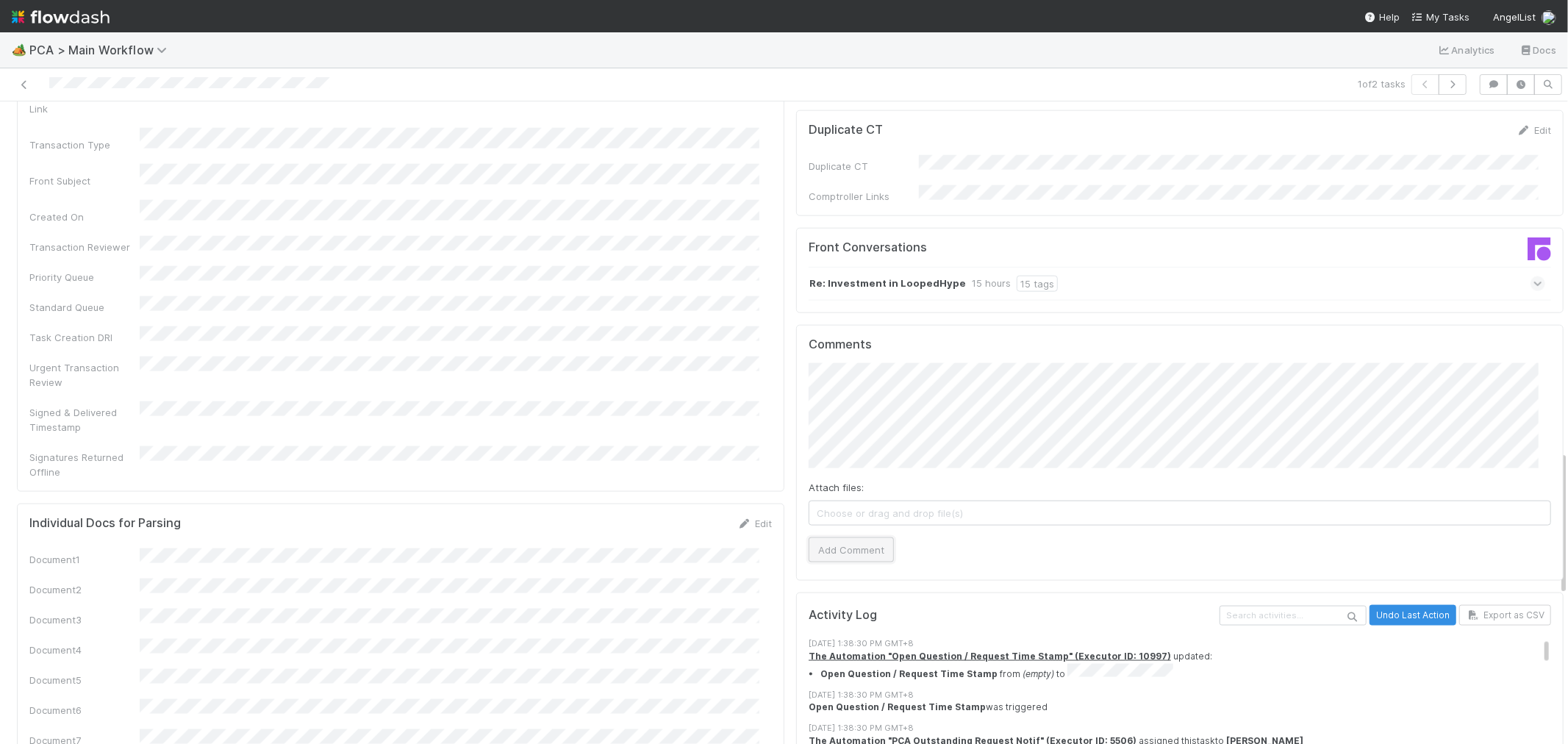
click at [878, 537] on button "Add Comment" at bounding box center [851, 549] width 85 height 25
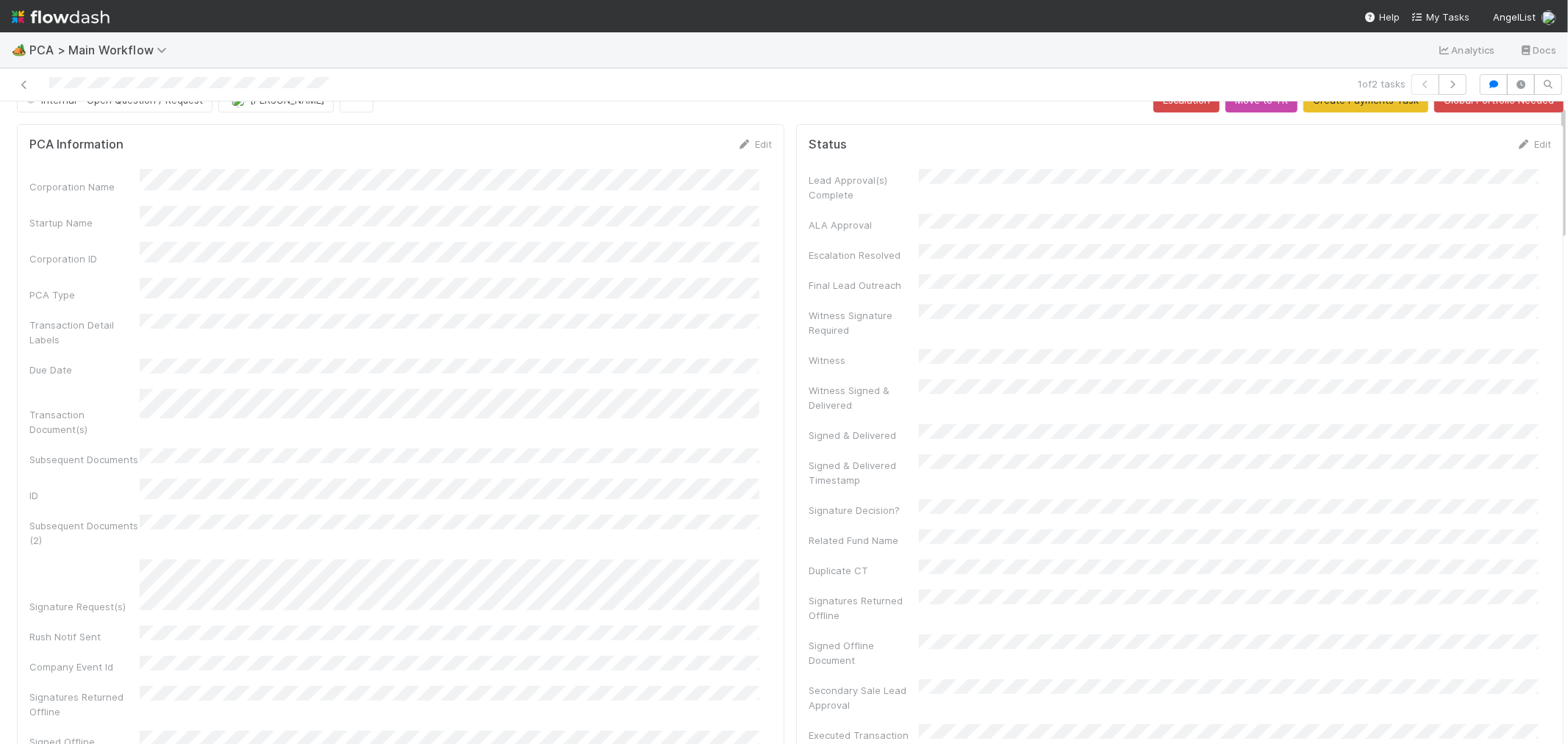
scroll to position [0, 0]
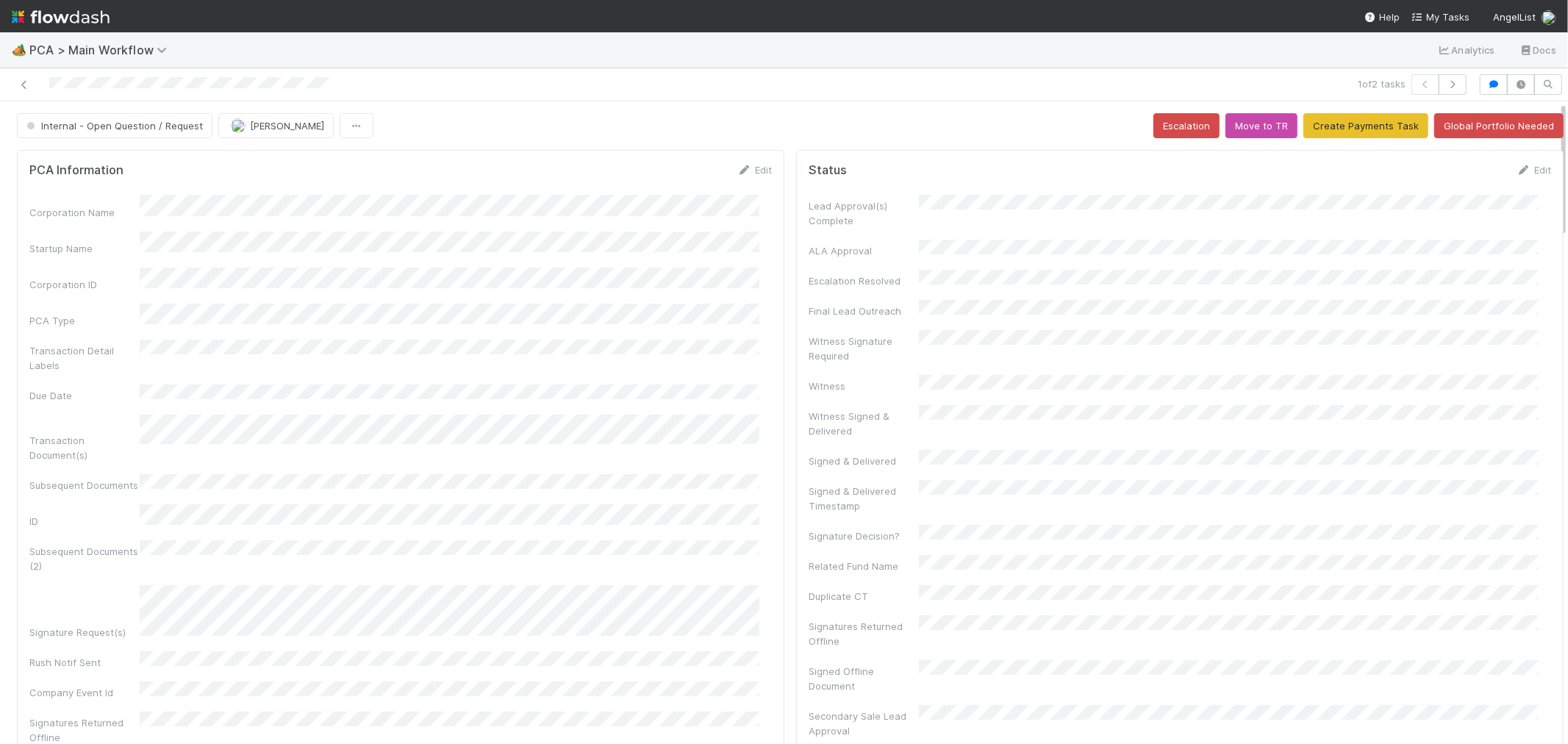
click at [56, 20] on img at bounding box center [60, 16] width 98 height 25
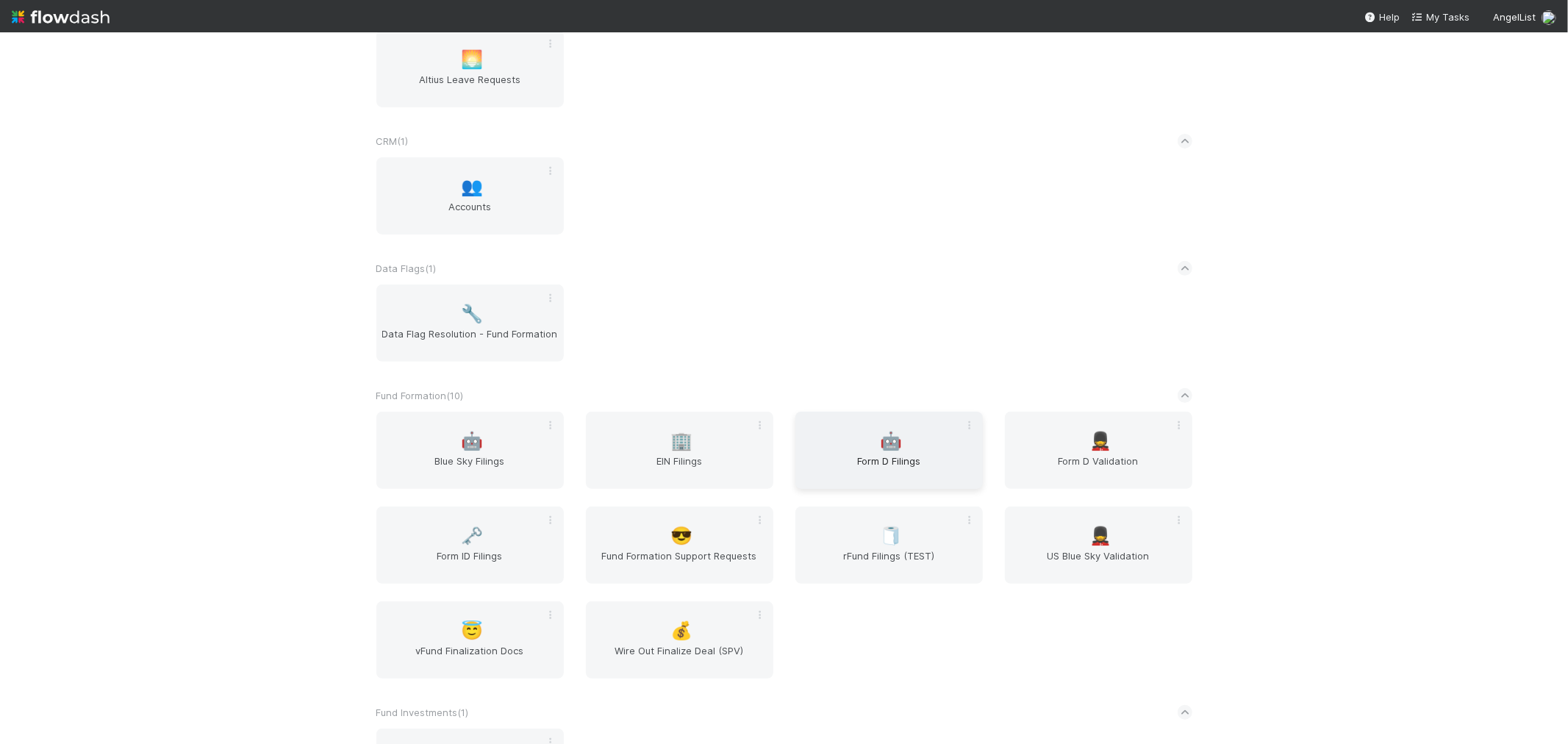
scroll to position [353, 0]
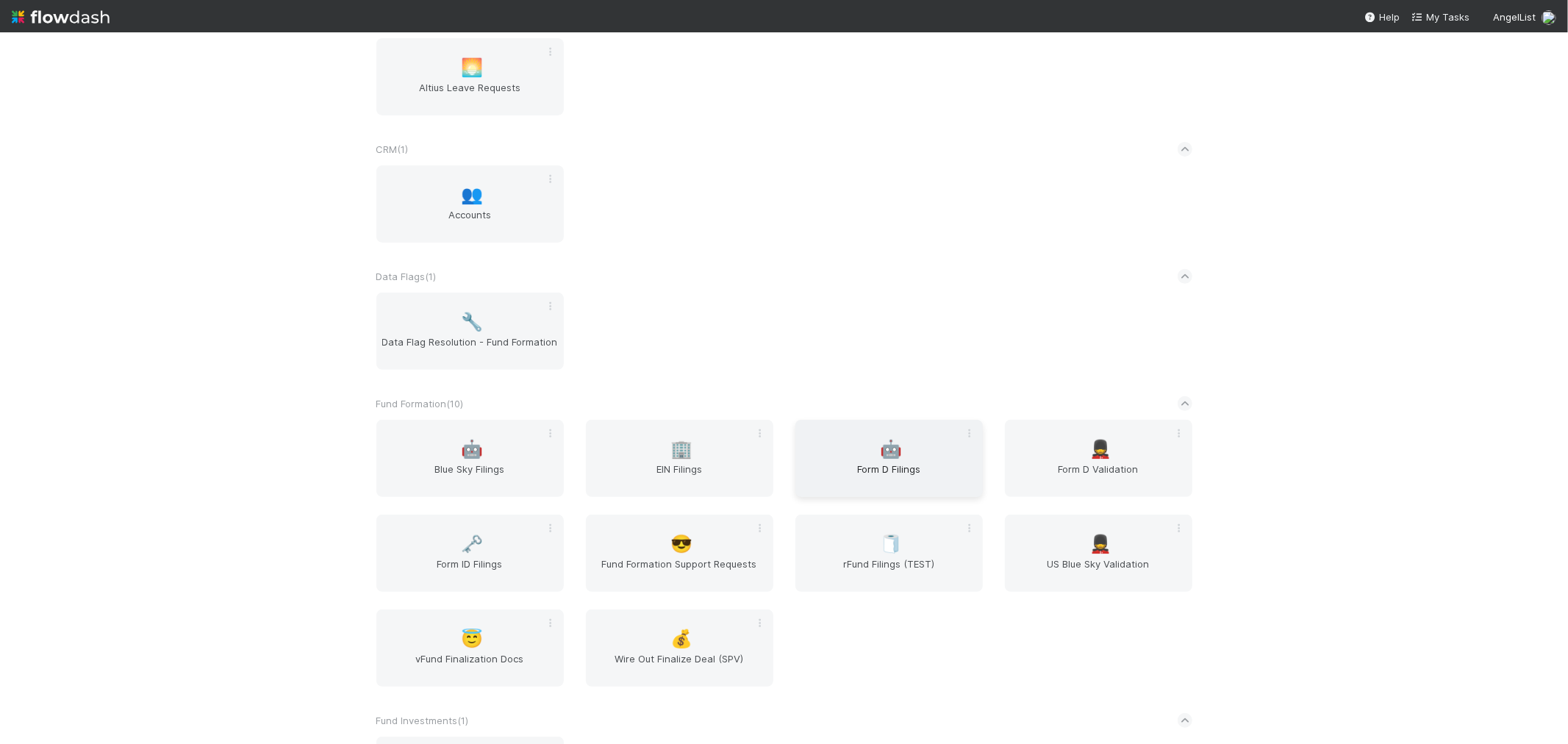
click at [882, 432] on div "🤖 Form D Filings" at bounding box center [890, 458] width 187 height 77
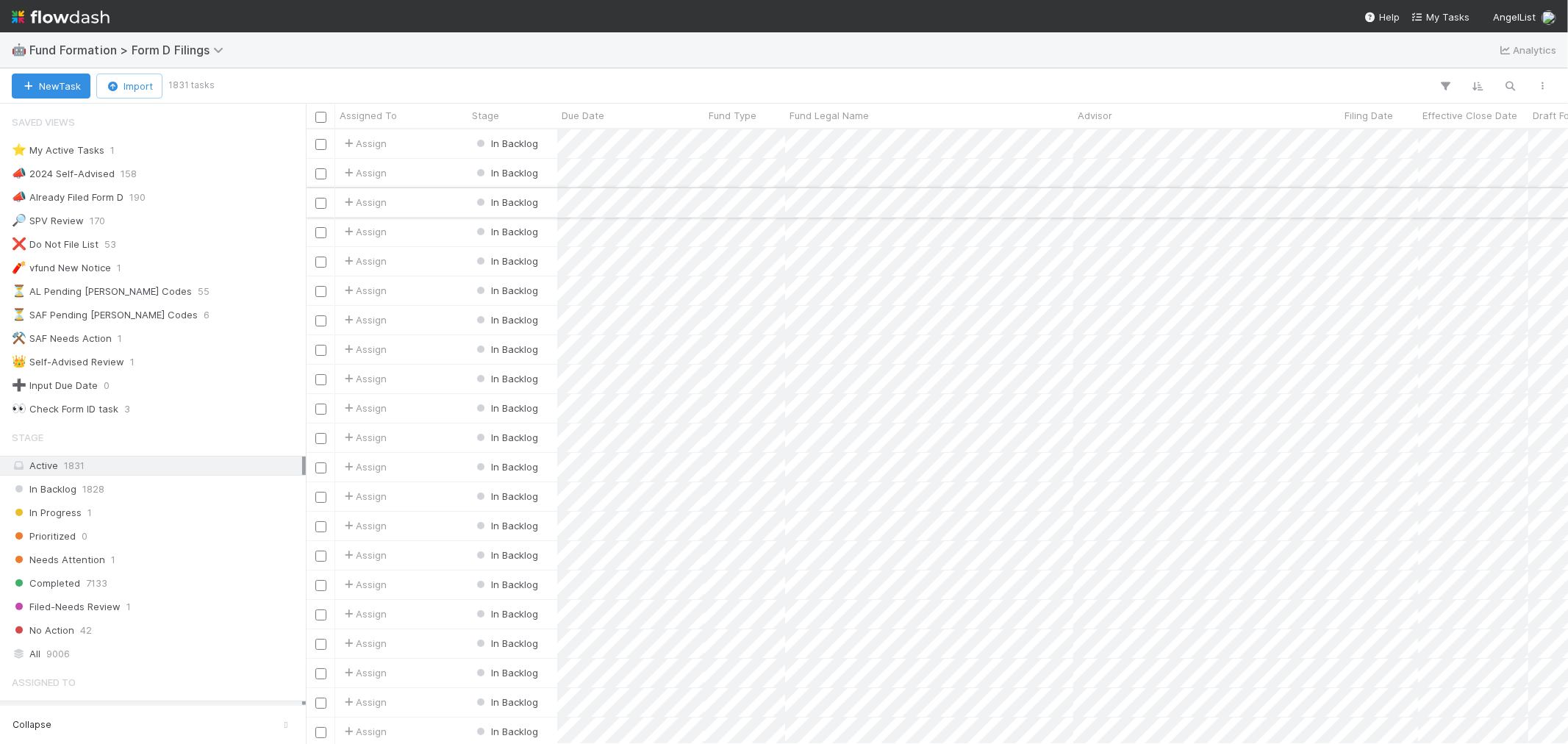
scroll to position [602, 1250]
click at [132, 151] on div "⭐ My Active Tasks 1" at bounding box center [157, 151] width 290 height 19
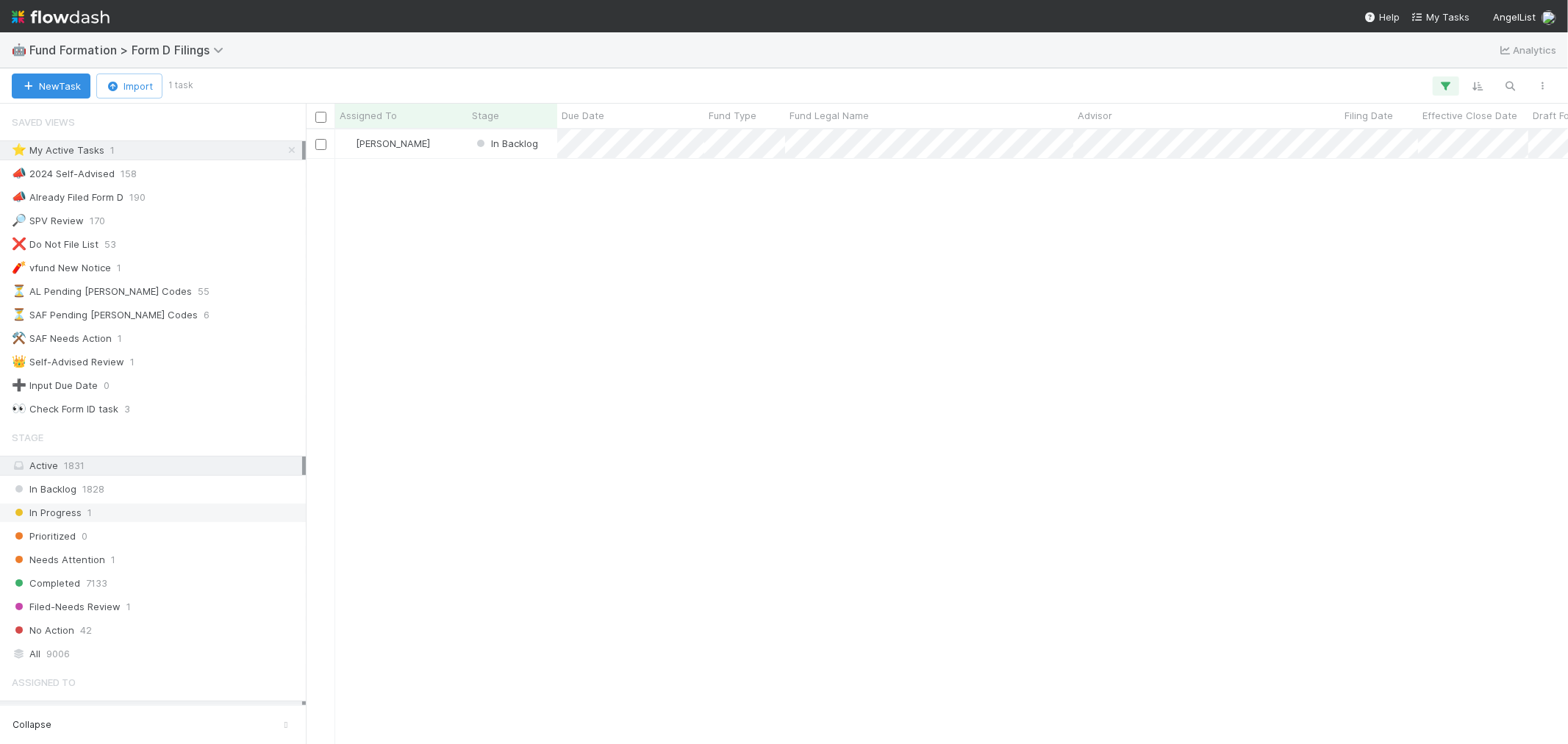
scroll to position [602, 1250]
click at [435, 143] on div "[PERSON_NAME]" at bounding box center [401, 144] width 132 height 29
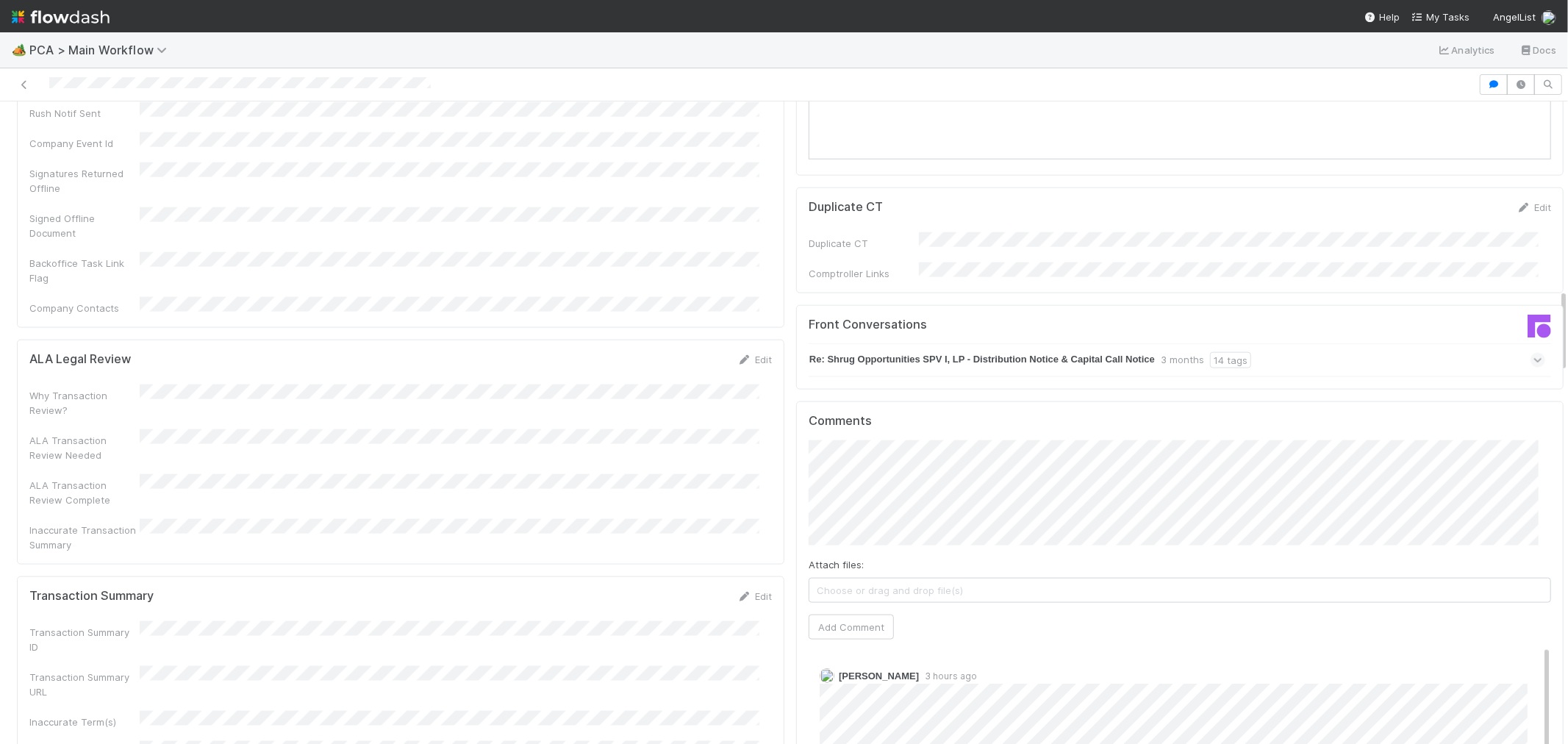
scroll to position [1470, 0]
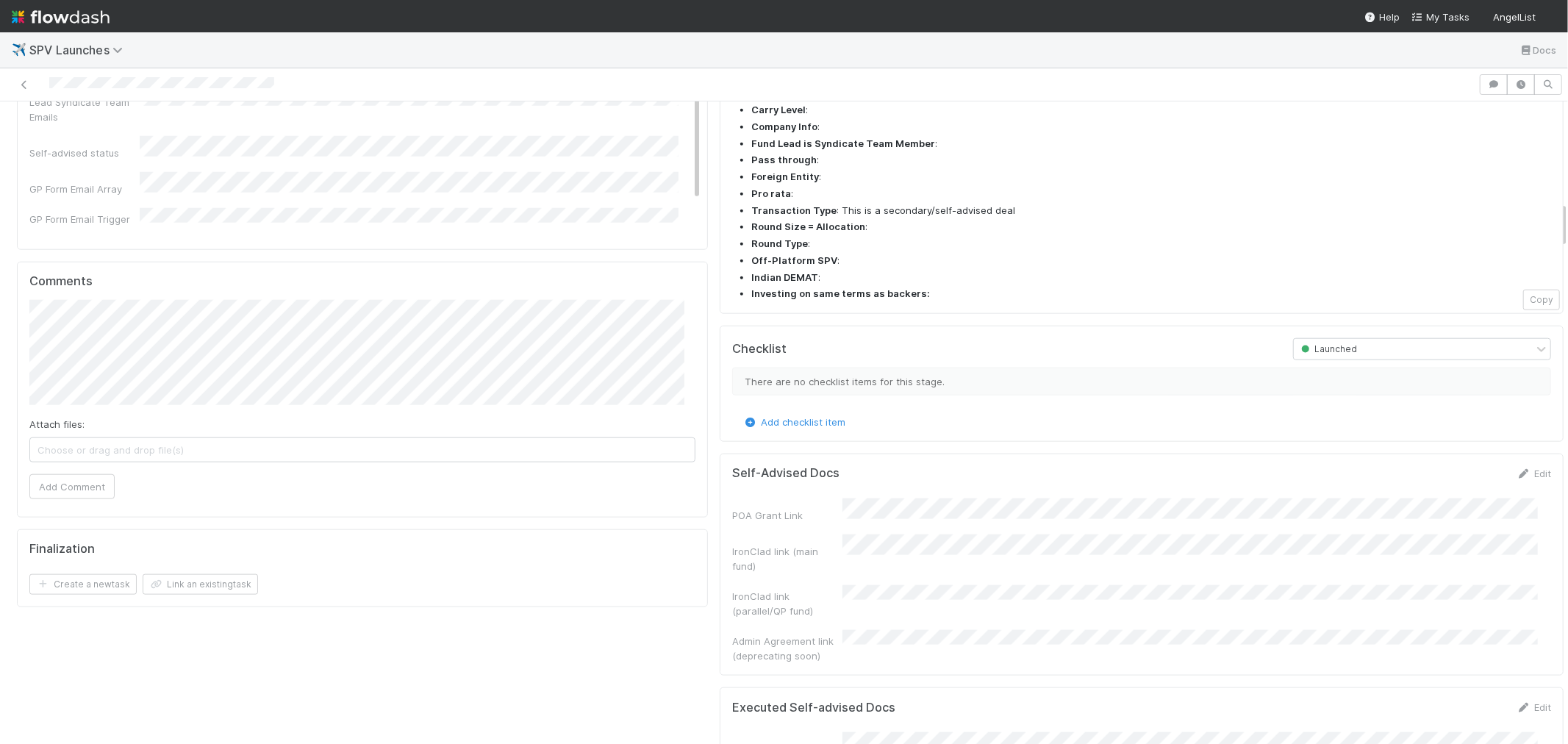
scroll to position [1388, 0]
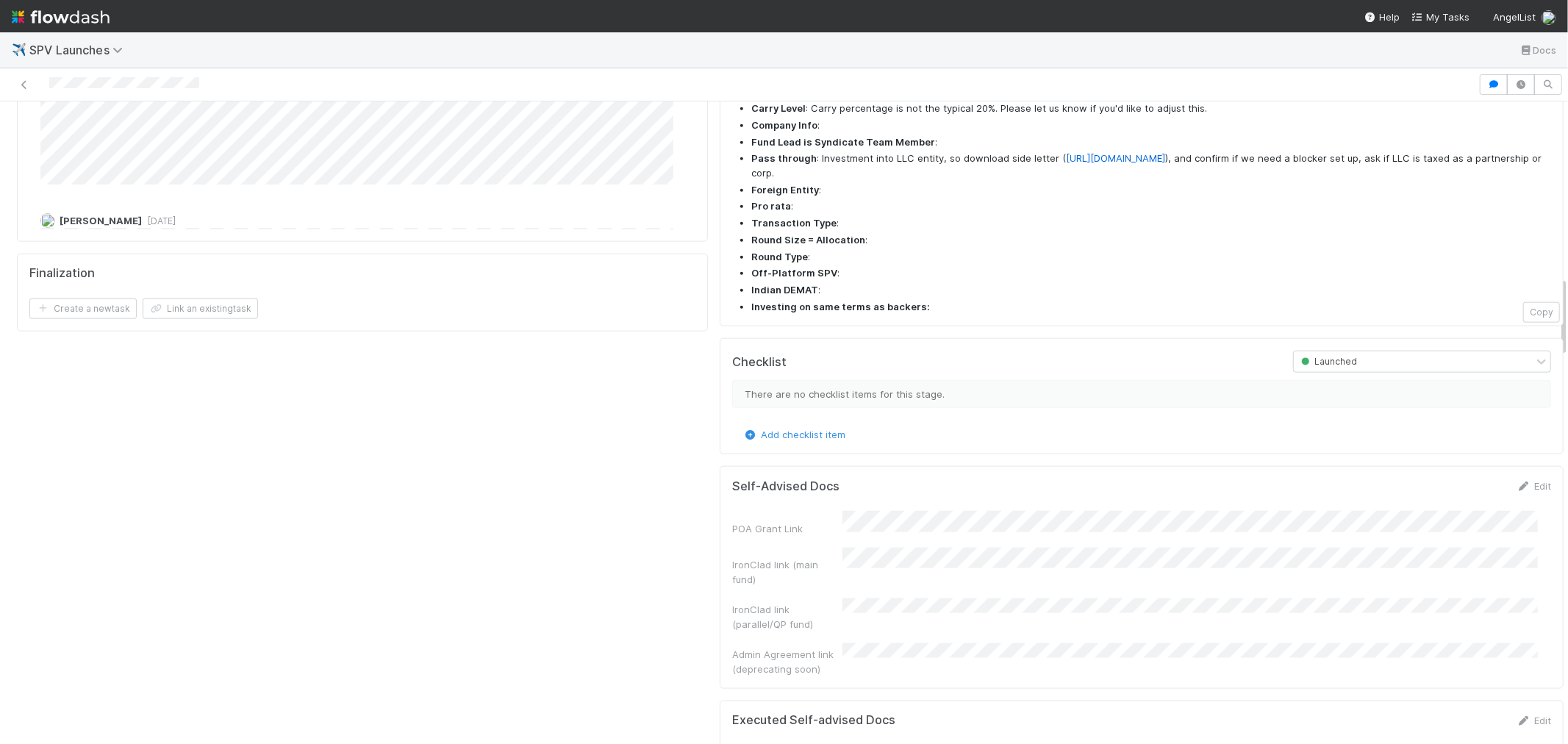
scroll to position [1634, 0]
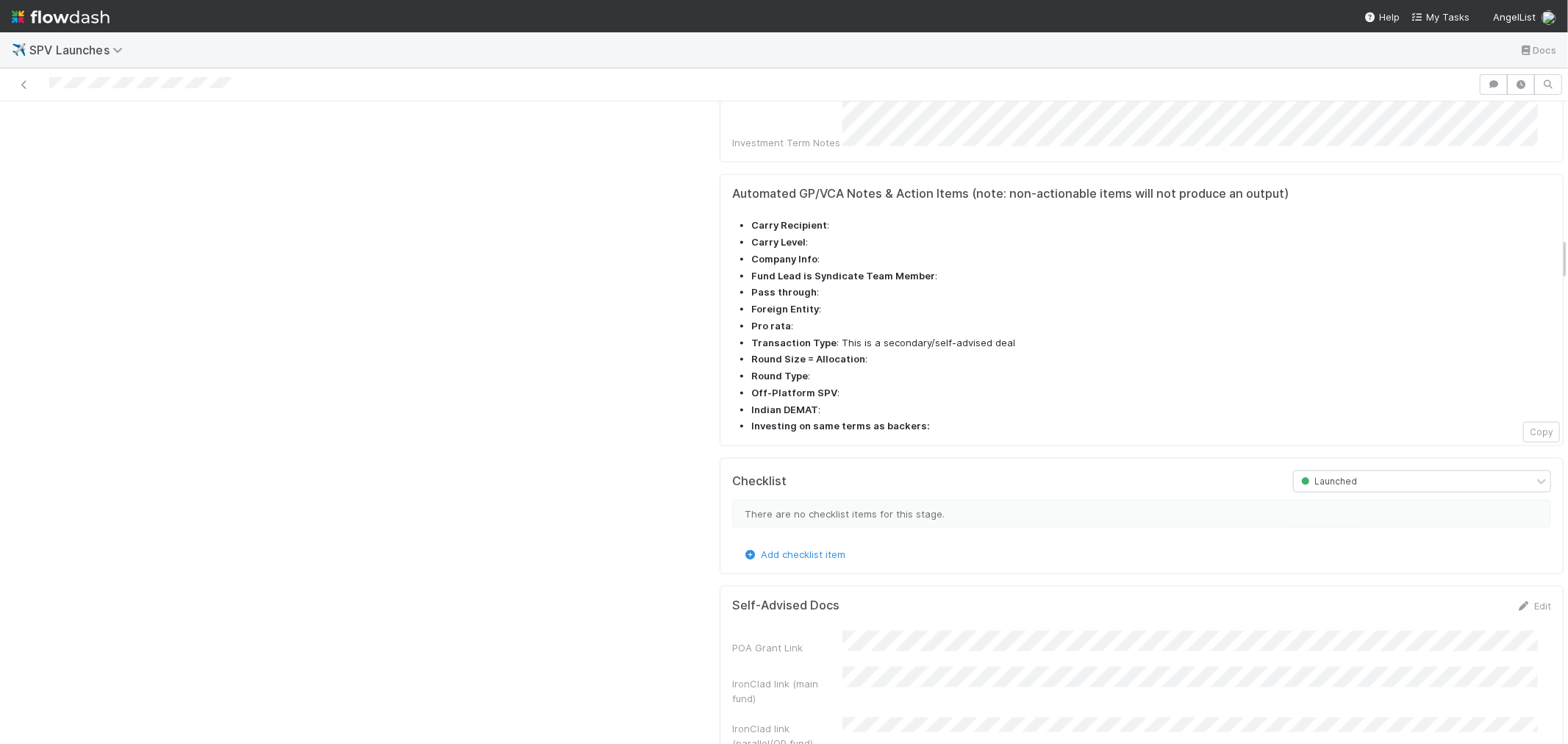
scroll to position [2042, 0]
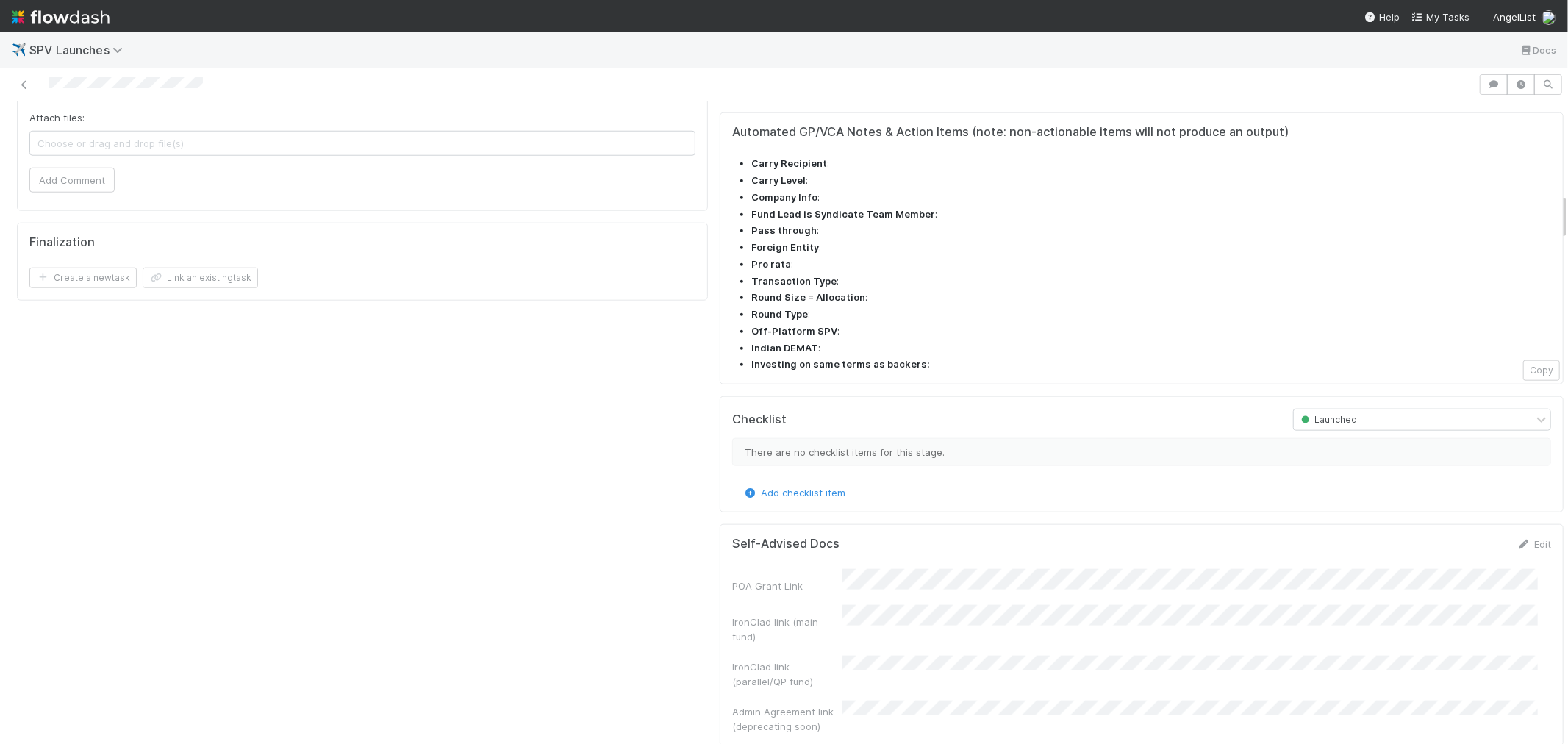
scroll to position [1470, 0]
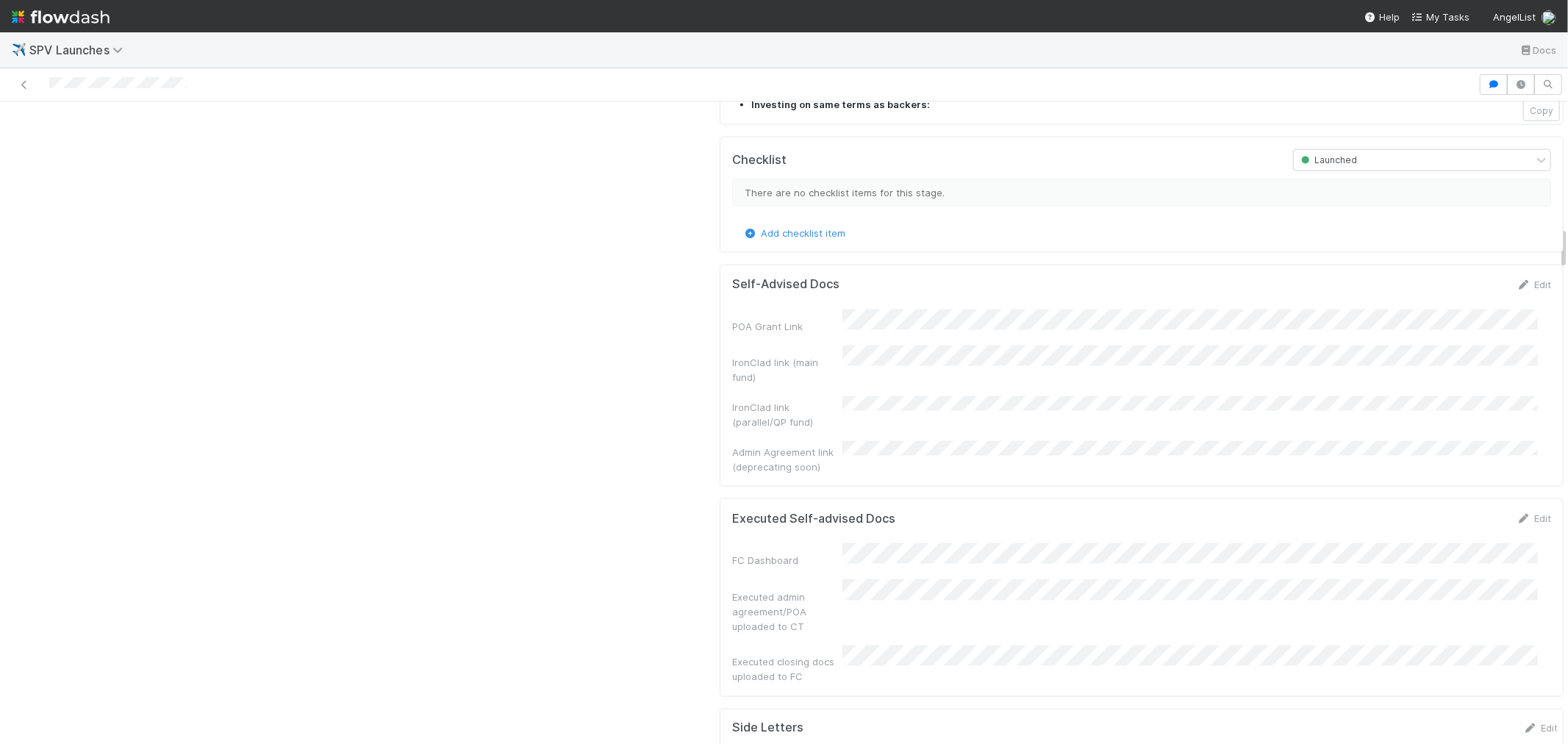
scroll to position [1879, 0]
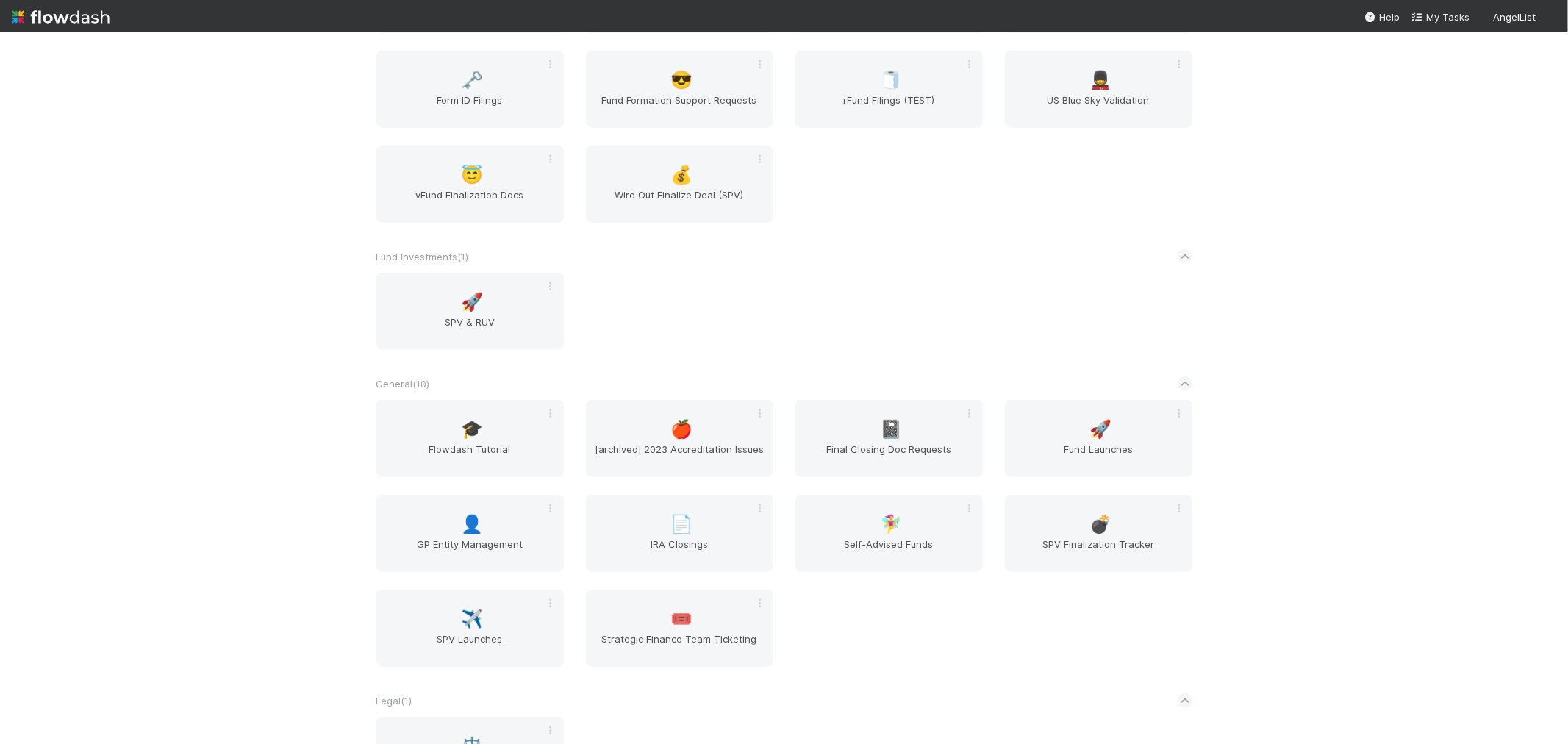
scroll to position [571, 0]
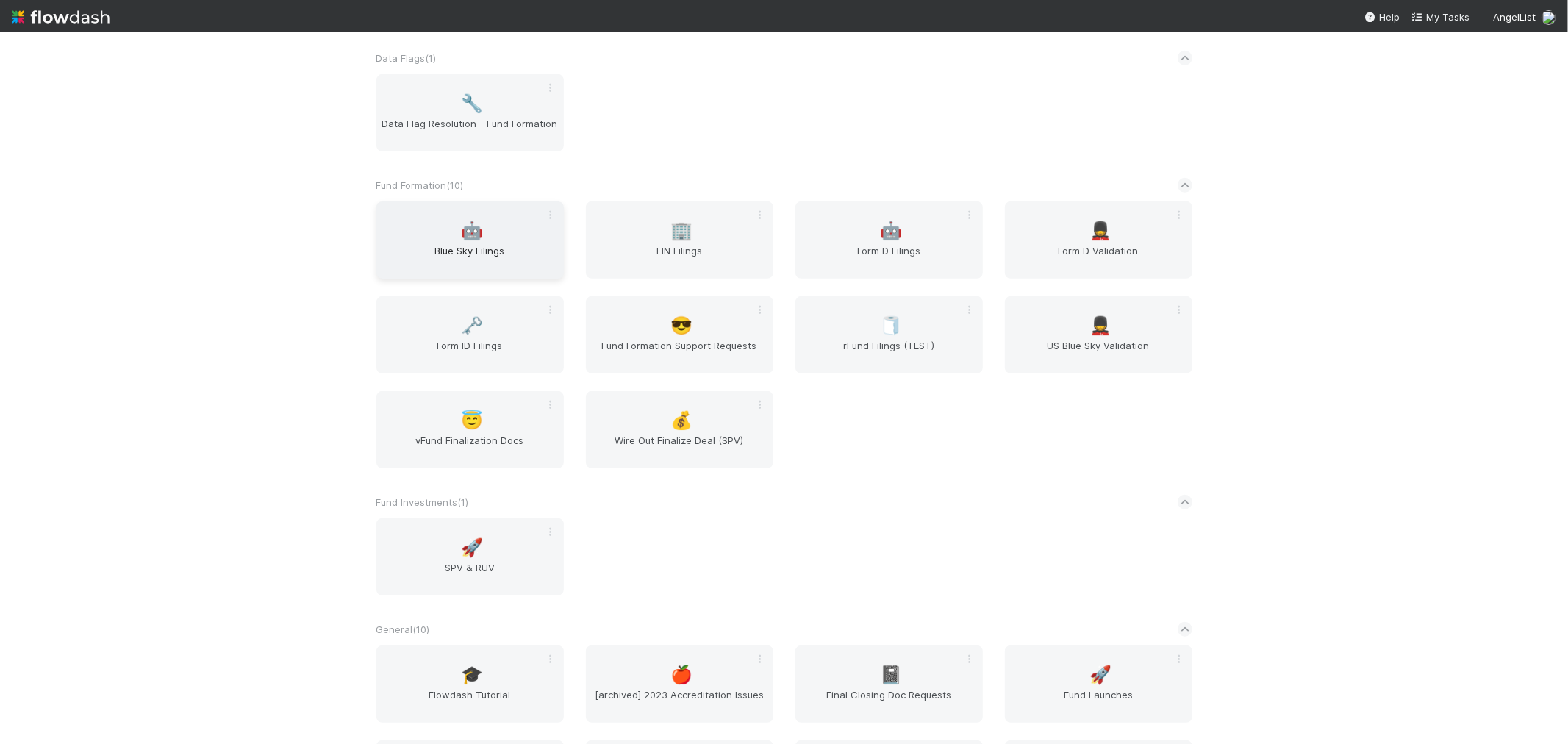
click at [472, 237] on span "🤖" at bounding box center [472, 231] width 22 height 19
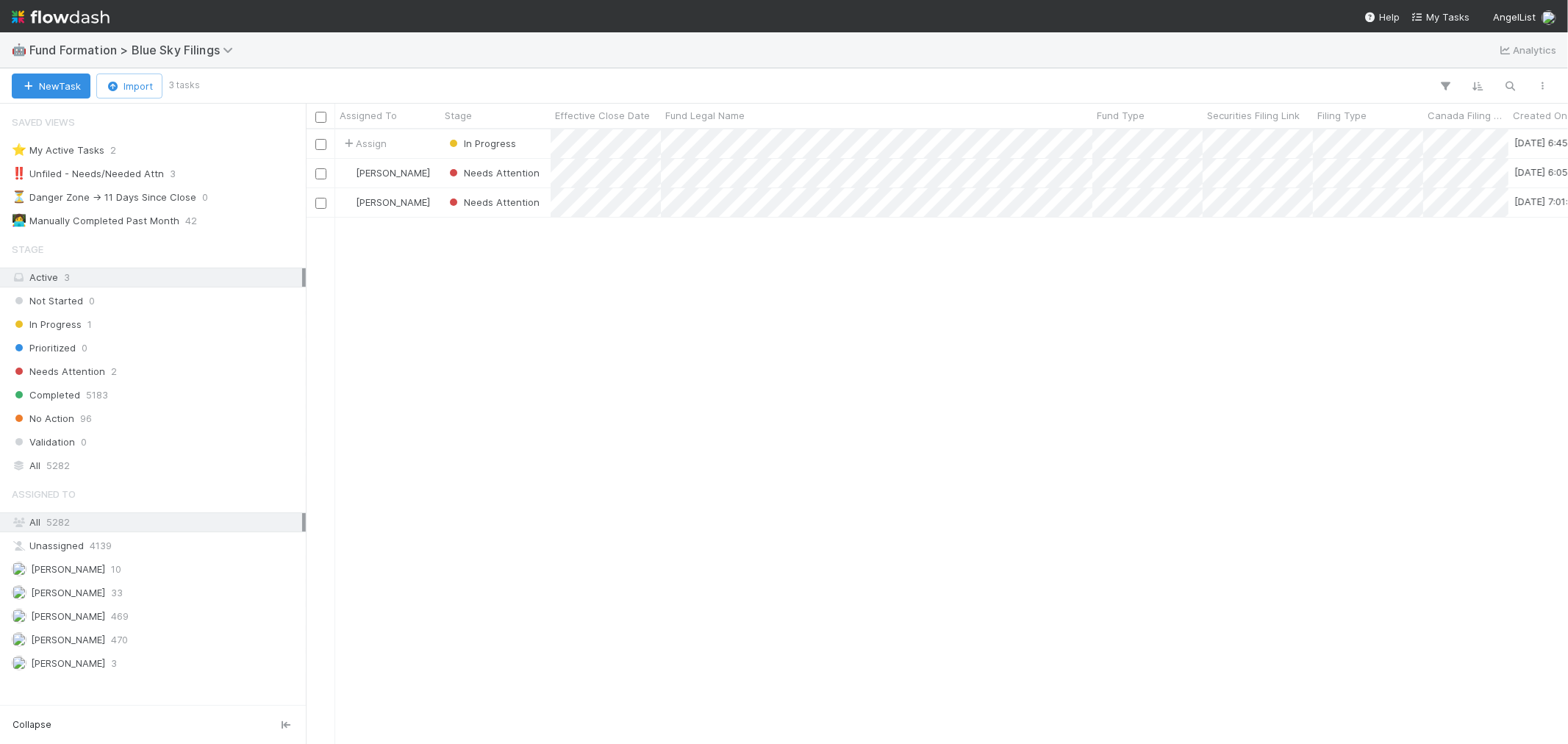
scroll to position [602, 1250]
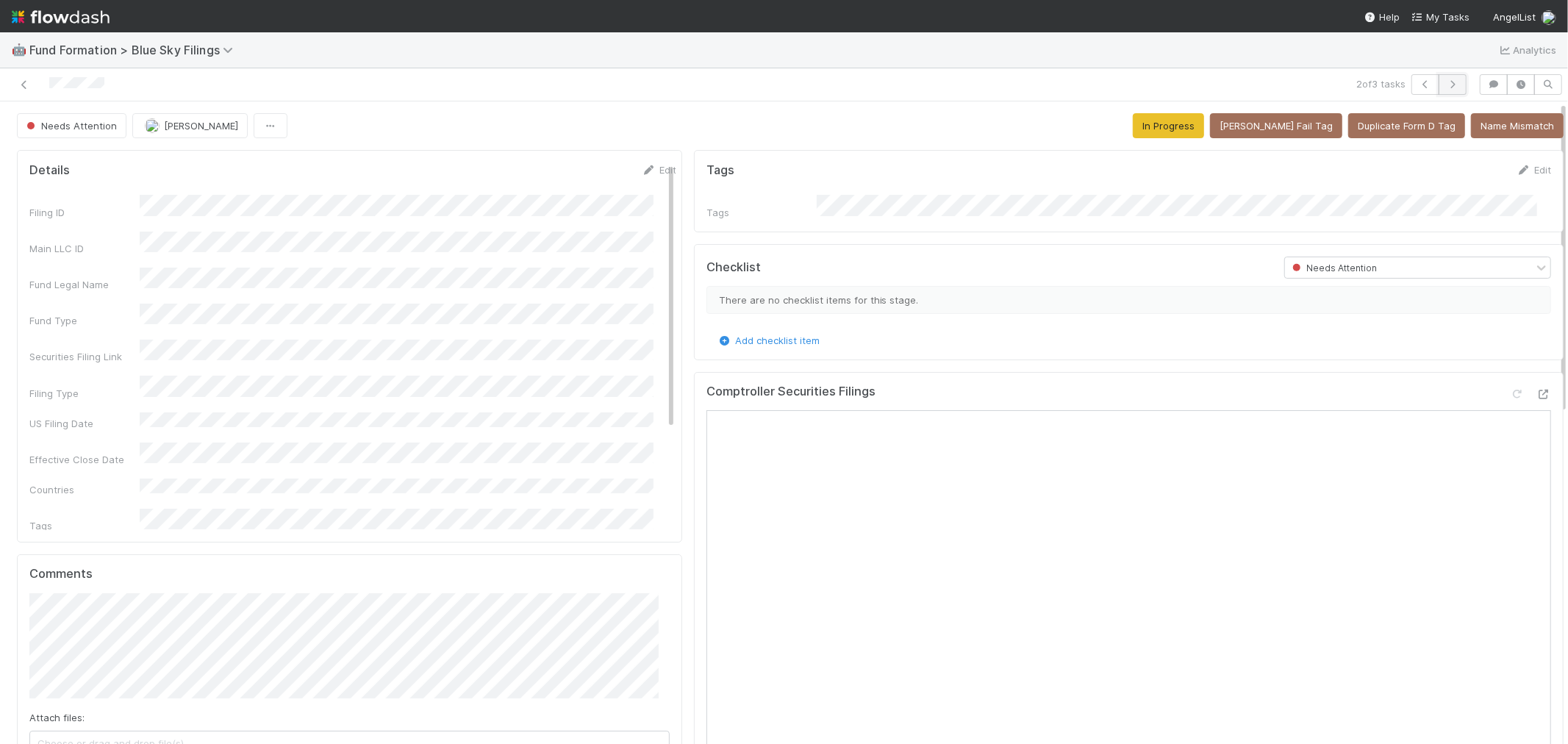
click at [1445, 87] on icon "button" at bounding box center [1452, 84] width 14 height 9
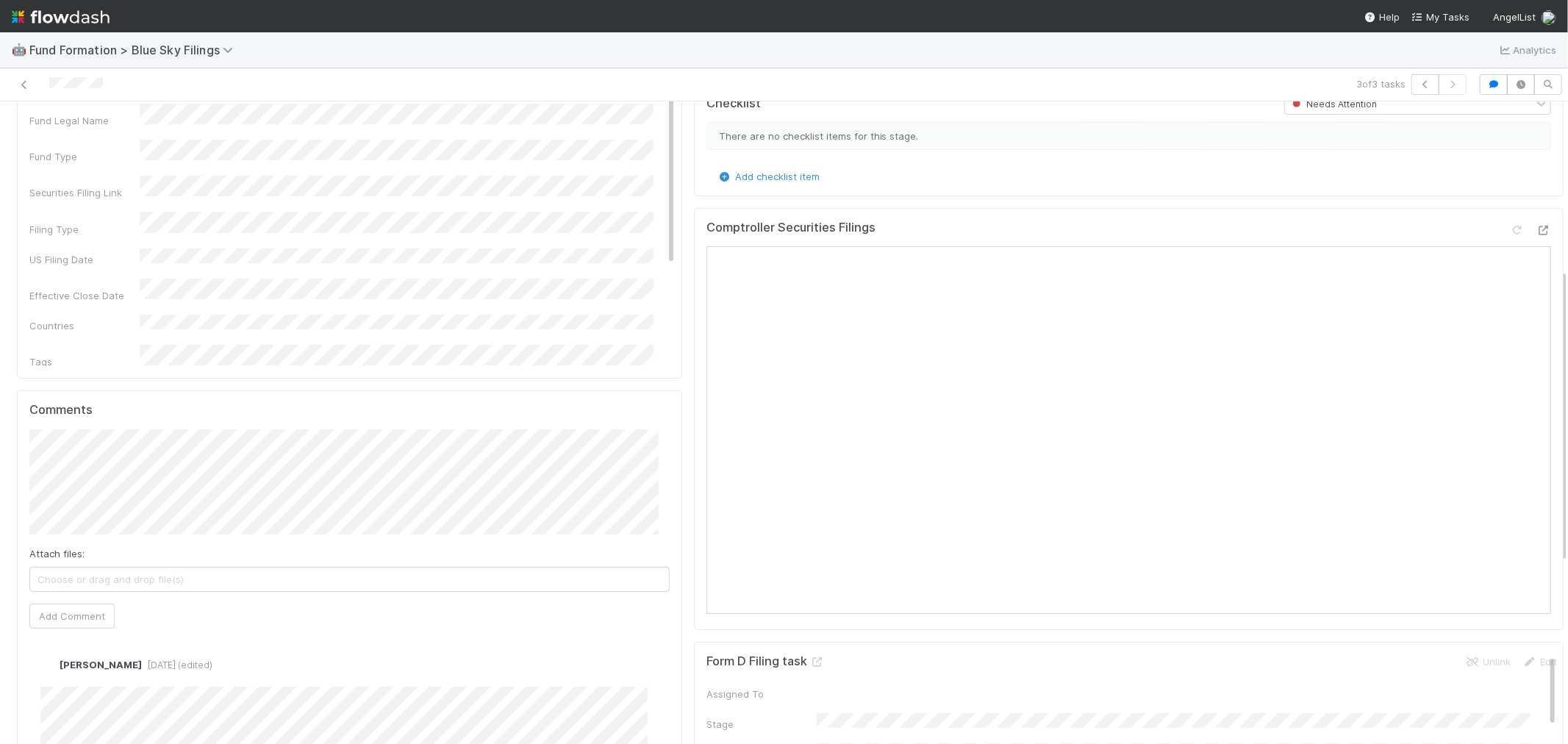
scroll to position [163, 0]
click at [1537, 224] on div at bounding box center [1543, 231] width 14 height 14
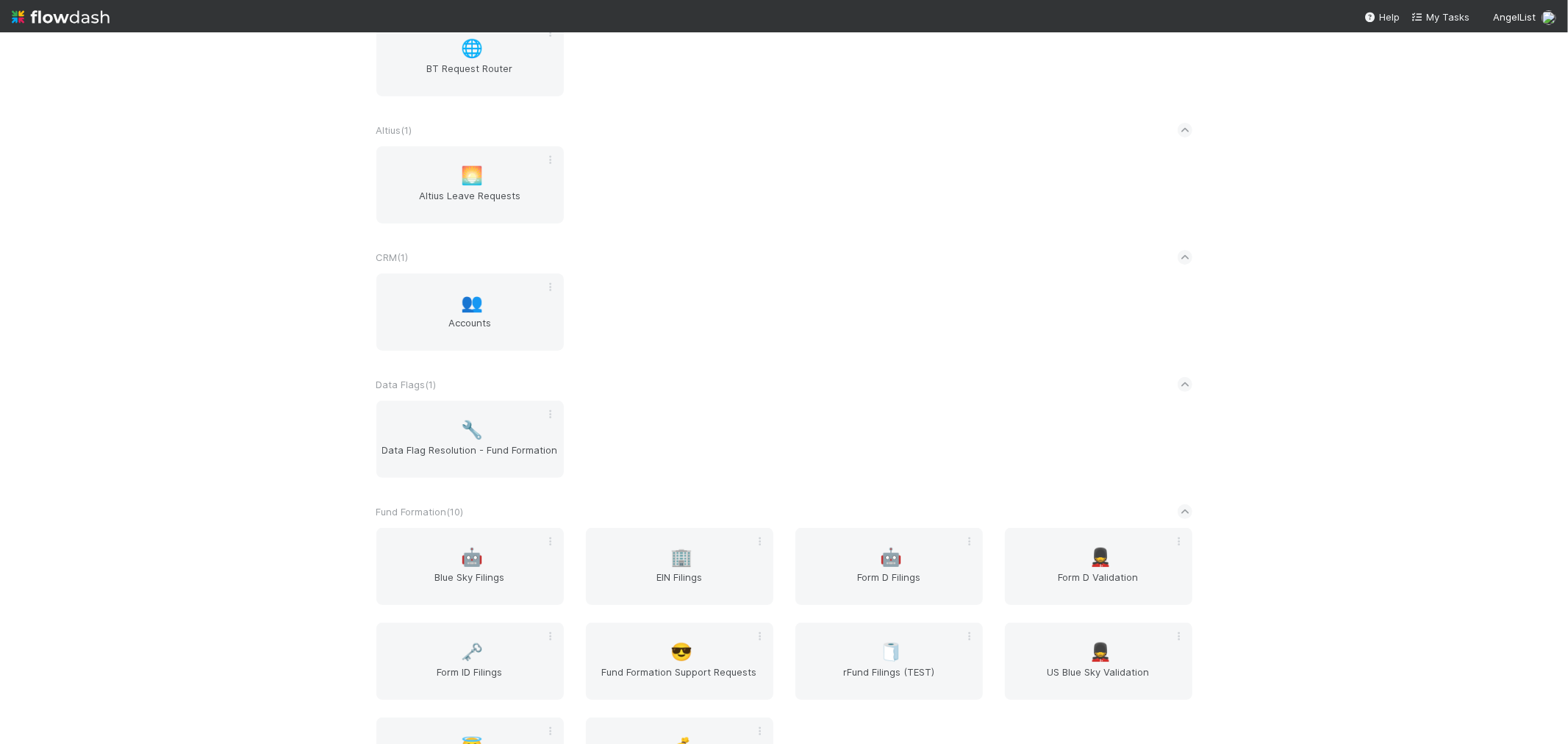
scroll to position [489, 0]
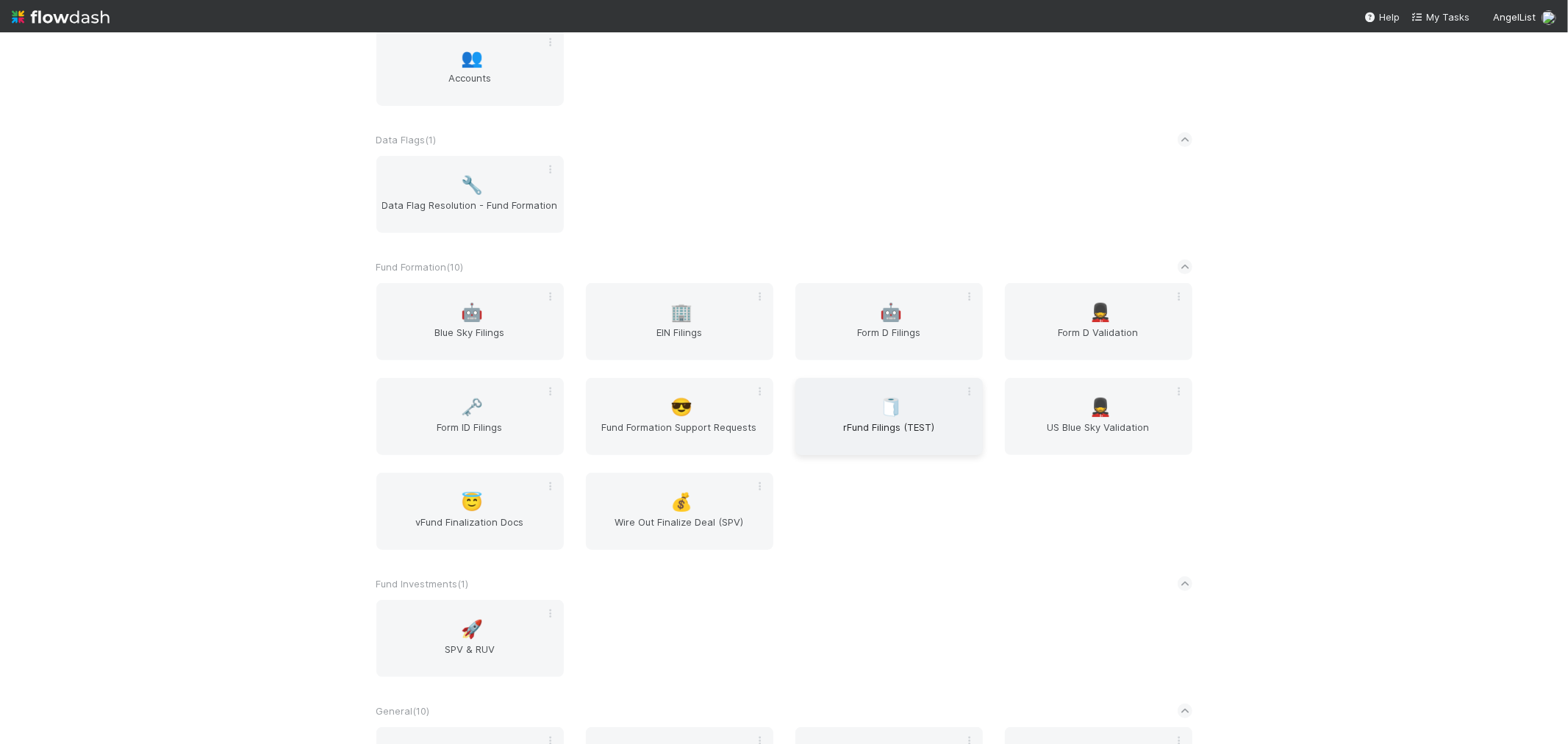
click at [847, 424] on span "rFund Filings (TEST)" at bounding box center [889, 434] width 175 height 30
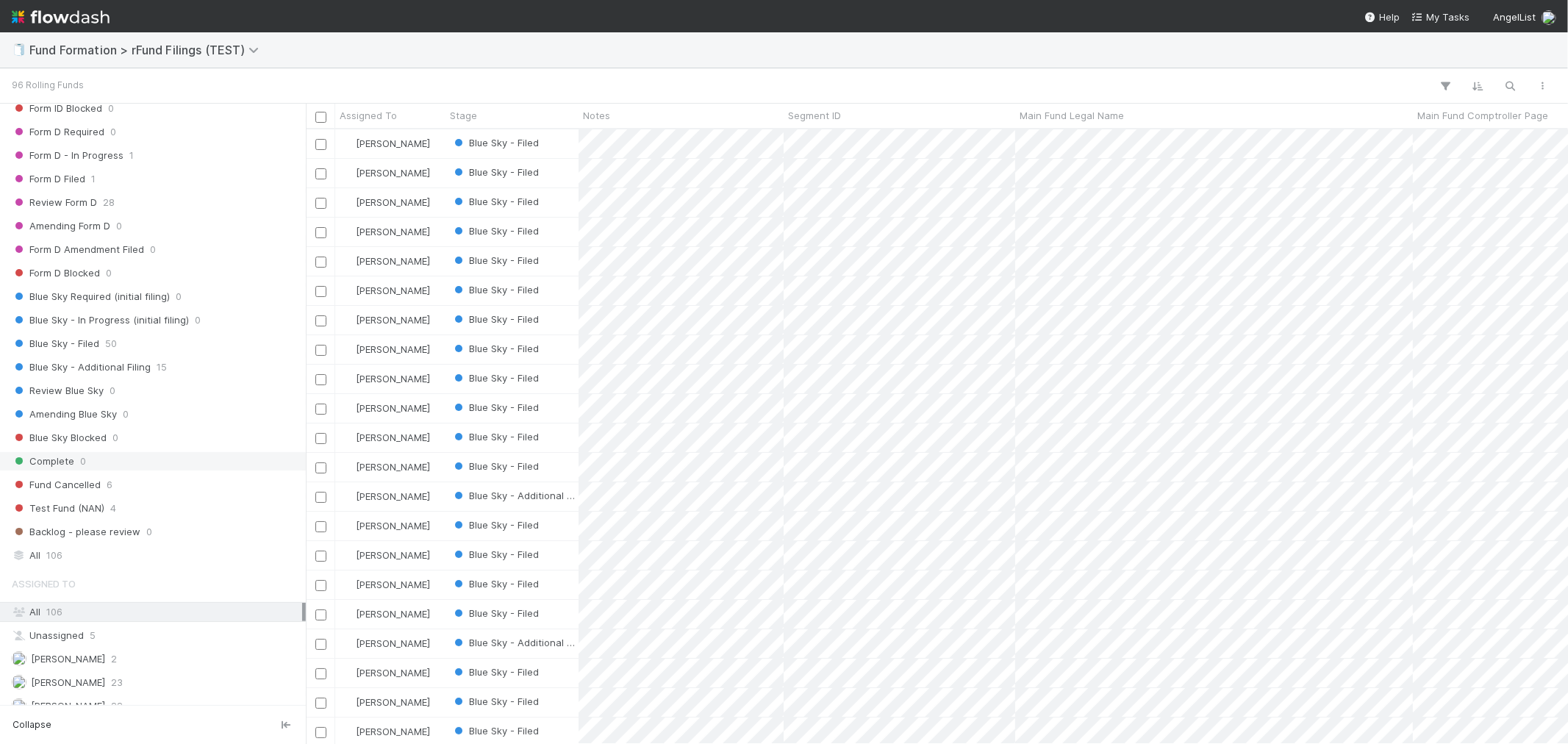
scroll to position [378, 0]
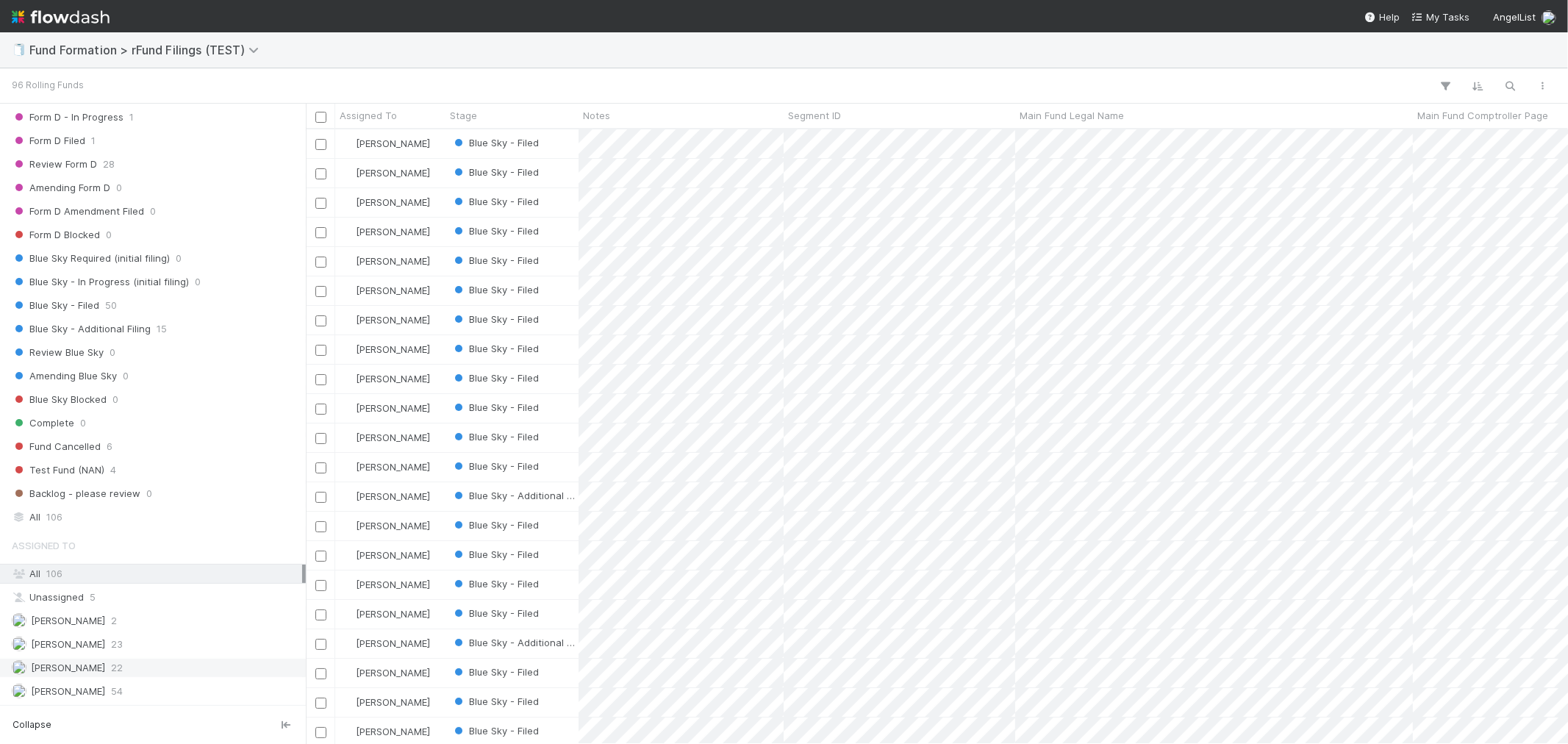
click at [134, 667] on div "[PERSON_NAME] 22" at bounding box center [157, 668] width 290 height 19
click at [119, 326] on span "Blue Sky - Additional Filing" at bounding box center [81, 329] width 139 height 19
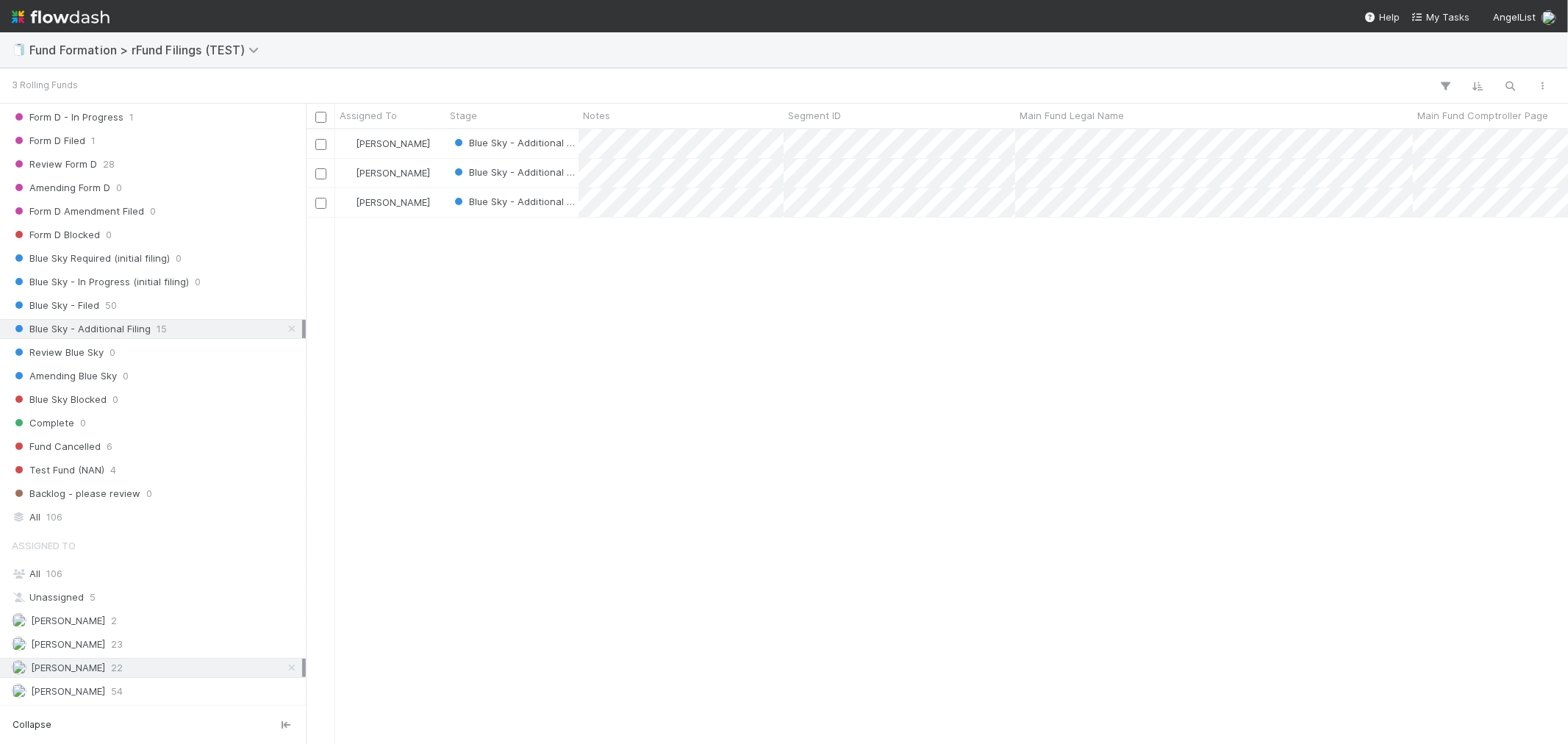
scroll to position [602, 1250]
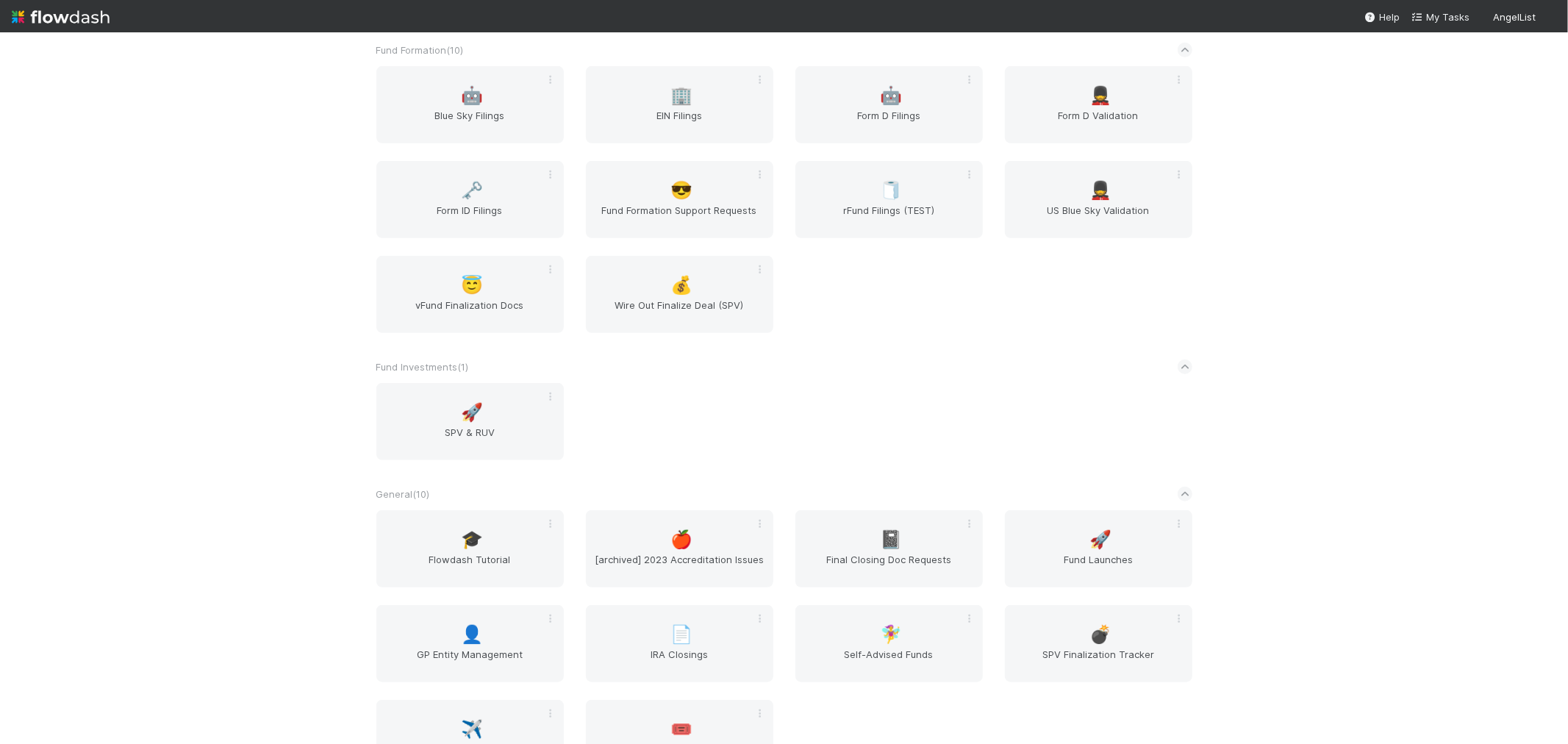
scroll to position [735, 0]
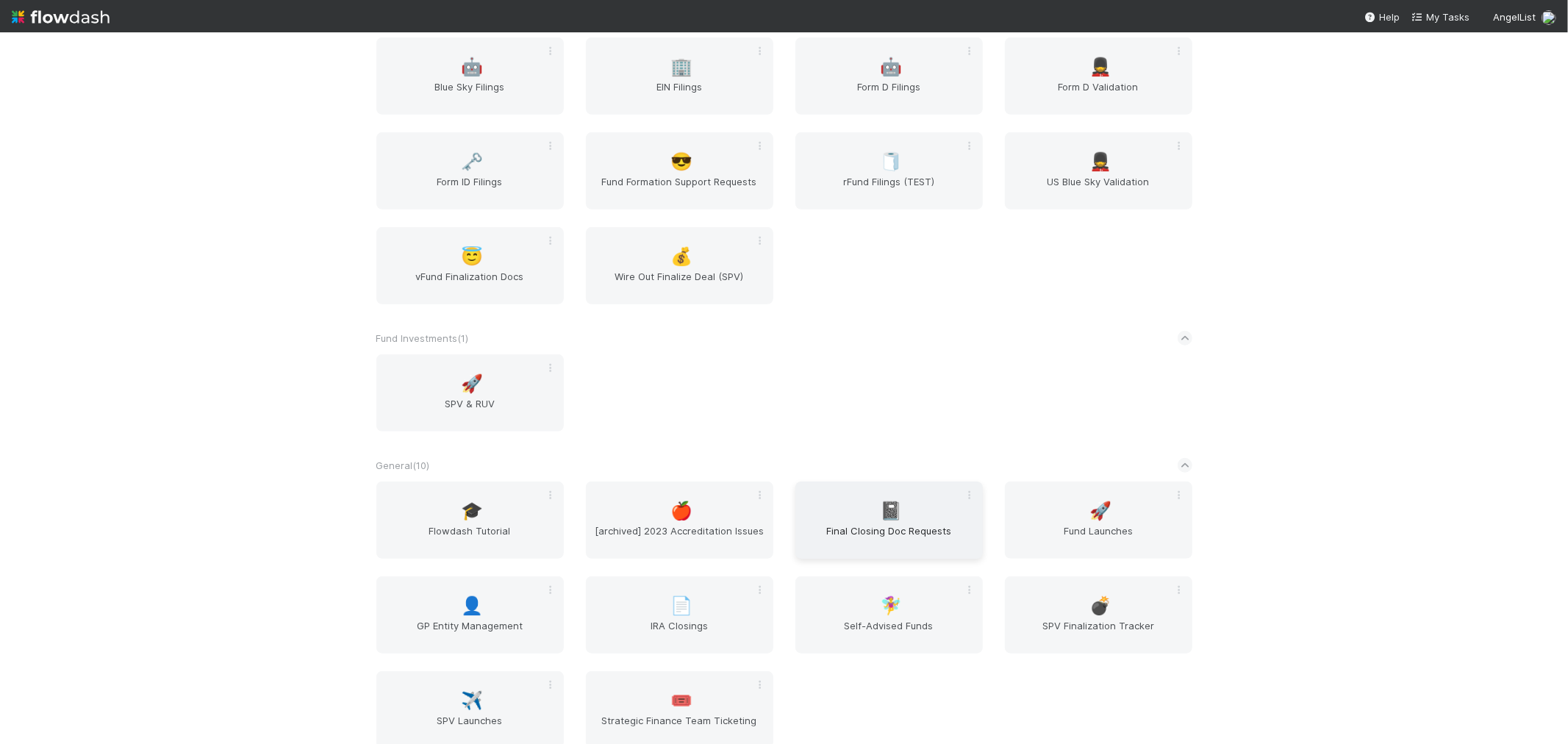
click at [893, 518] on div "📓 Final Closing Doc Requests" at bounding box center [890, 520] width 187 height 77
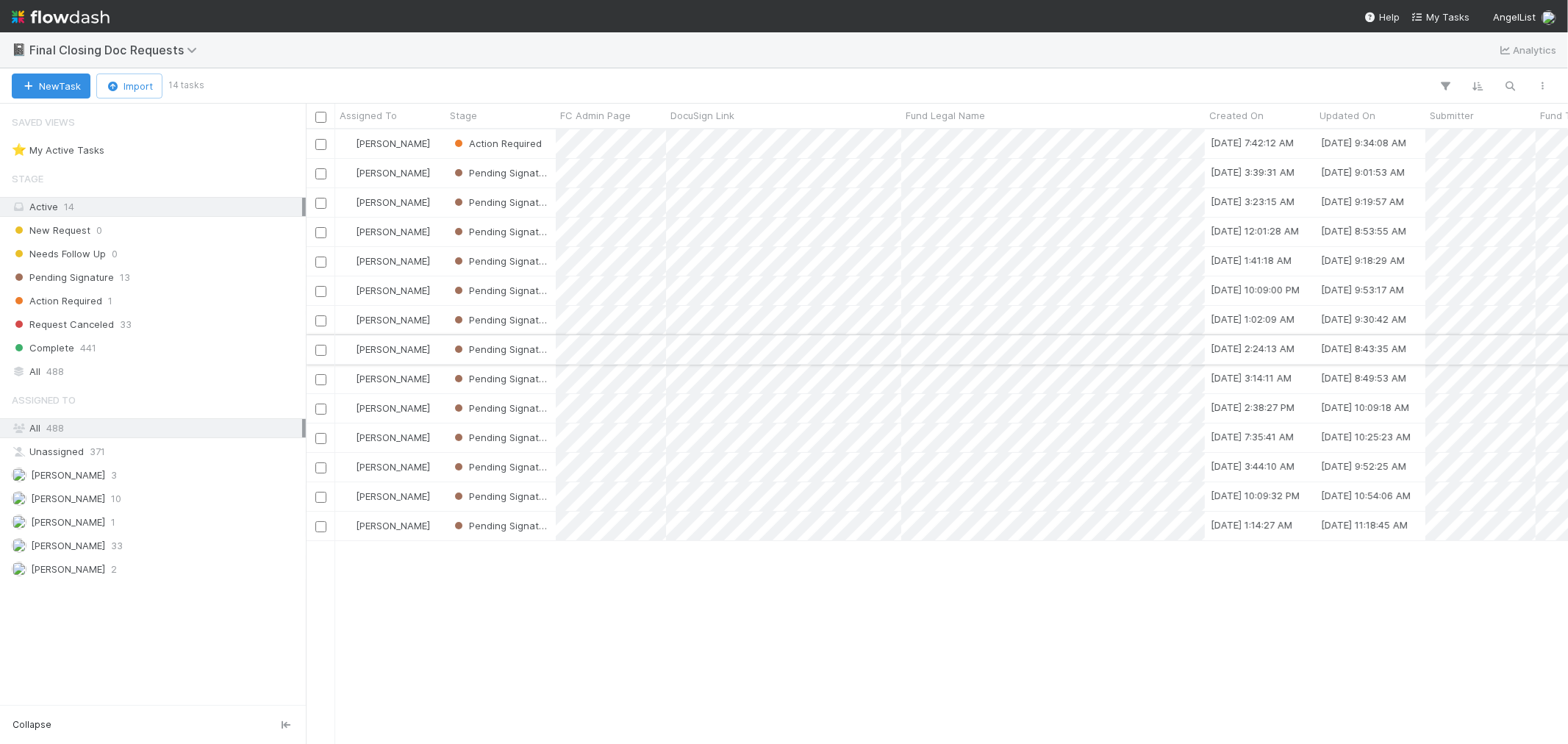
scroll to position [602, 1250]
click at [114, 301] on div "Action Required 1" at bounding box center [157, 301] width 290 height 19
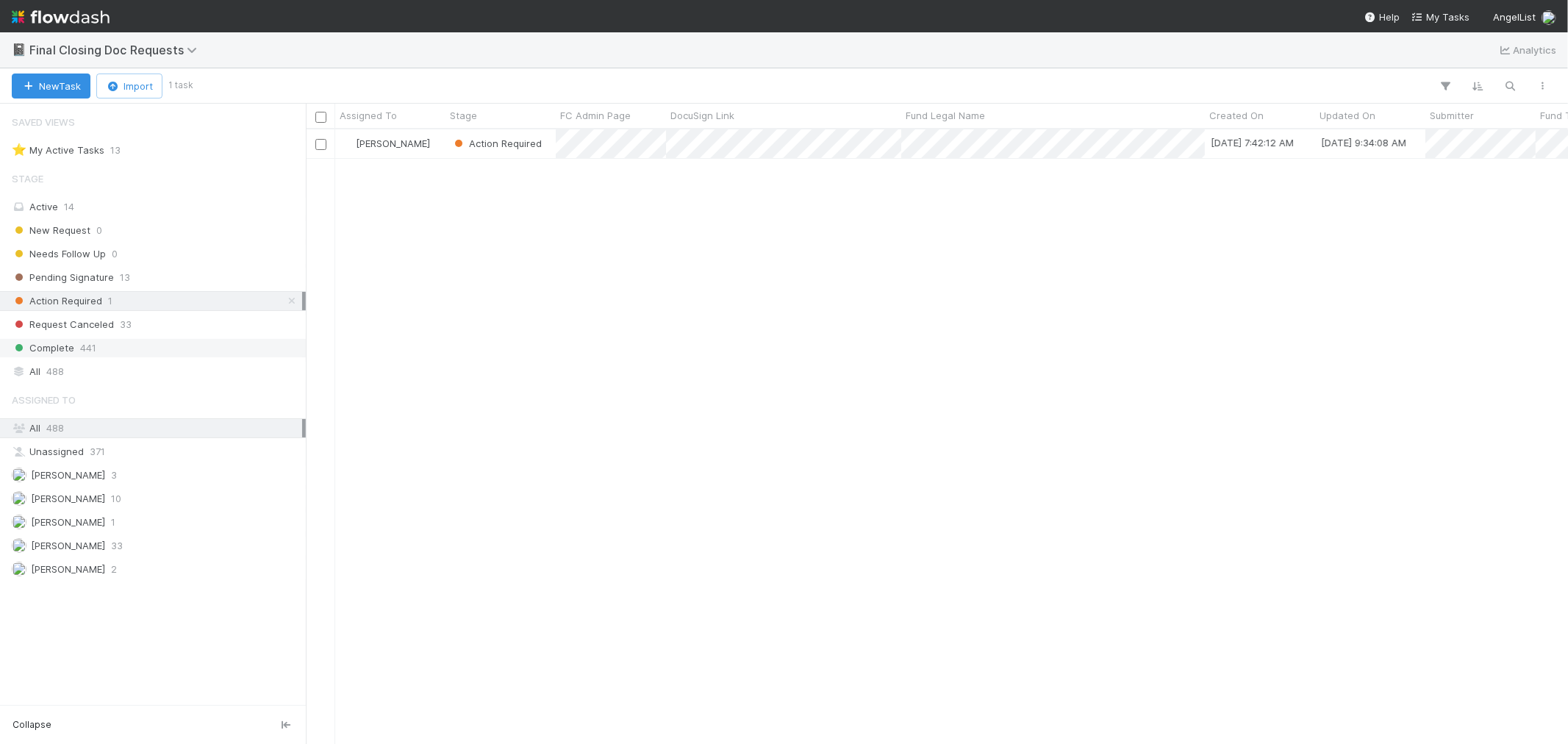
scroll to position [602, 1250]
click at [444, 152] on div "Catherine Lambright" at bounding box center [391, 144] width 111 height 29
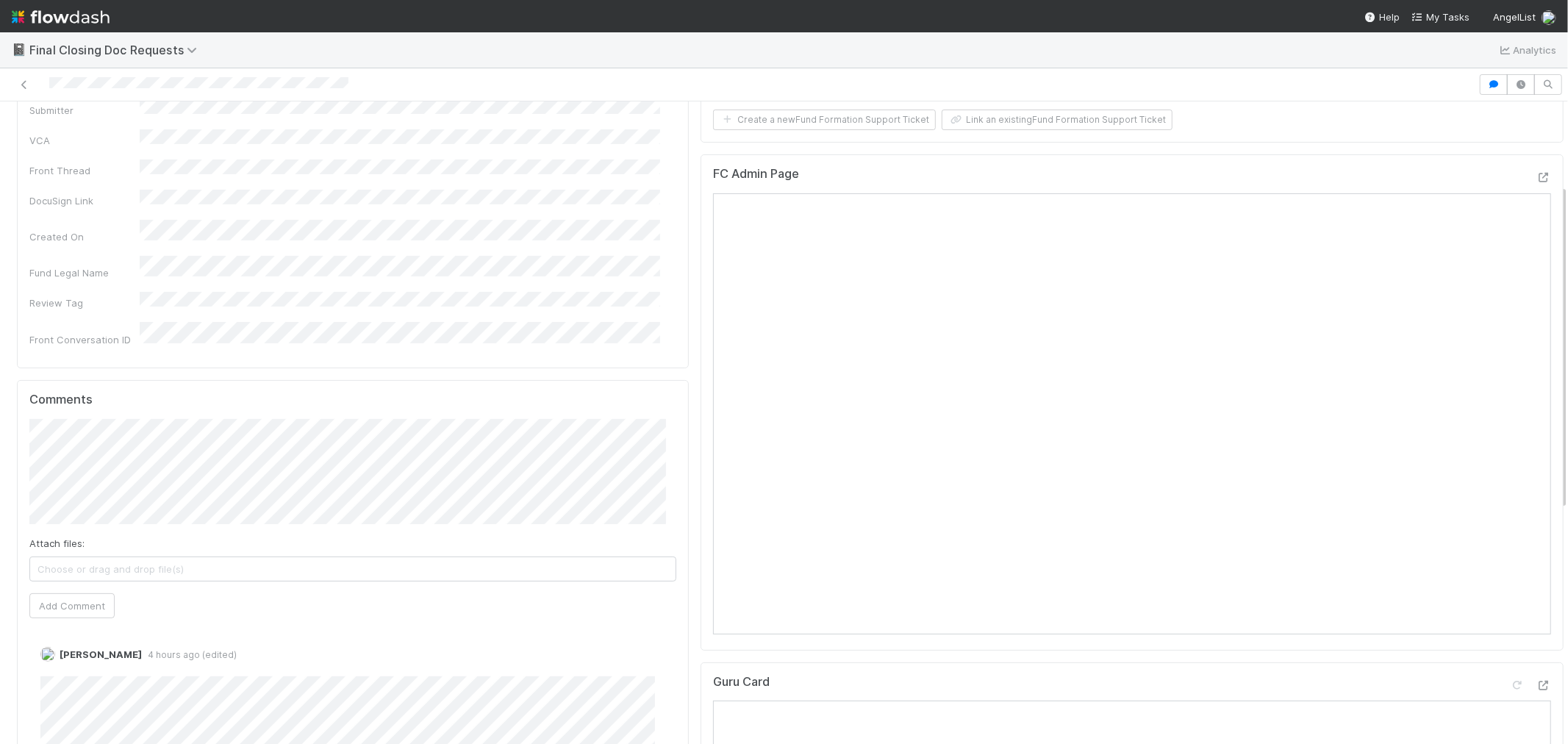
scroll to position [163, 0]
click at [1537, 192] on icon at bounding box center [1543, 188] width 14 height 9
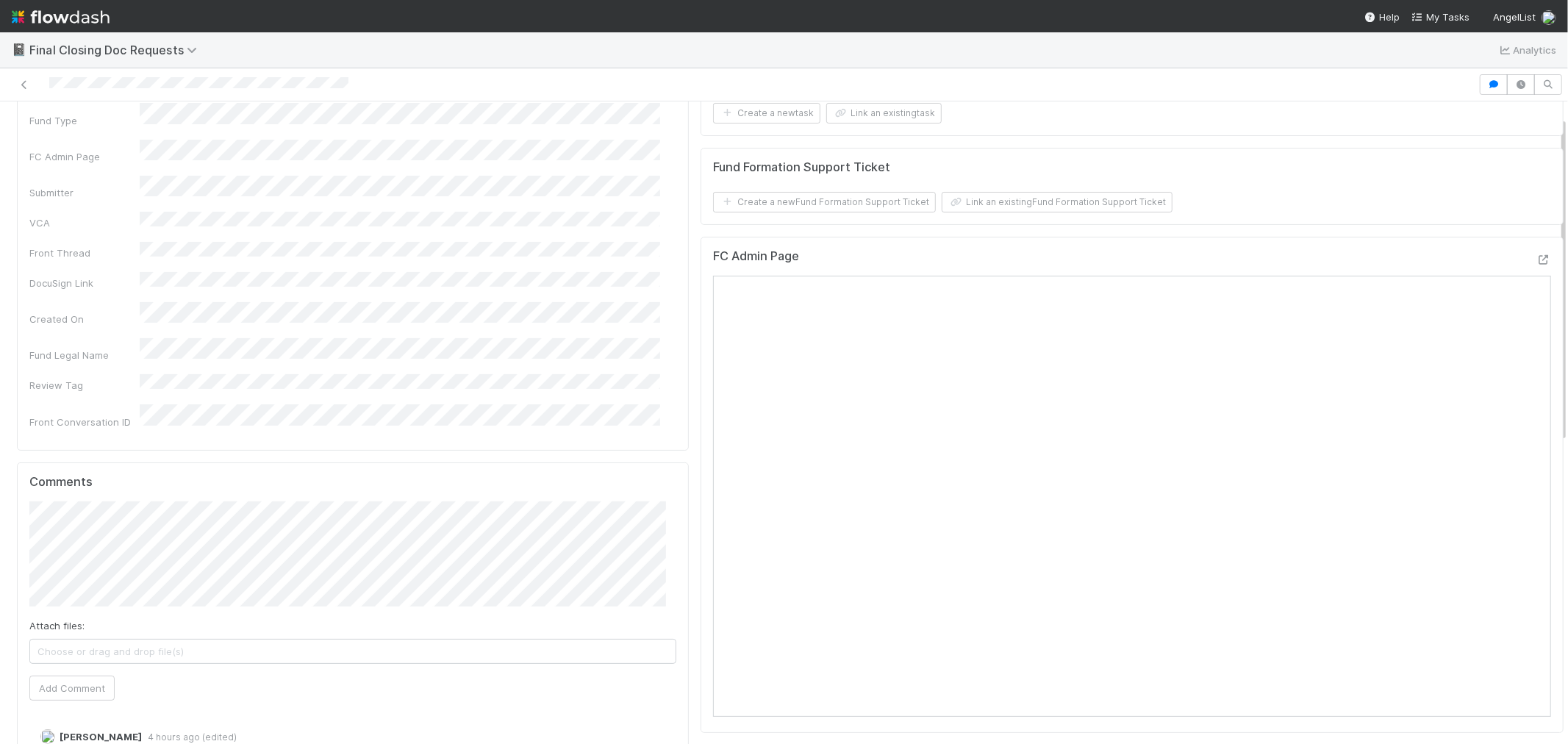
scroll to position [326, 0]
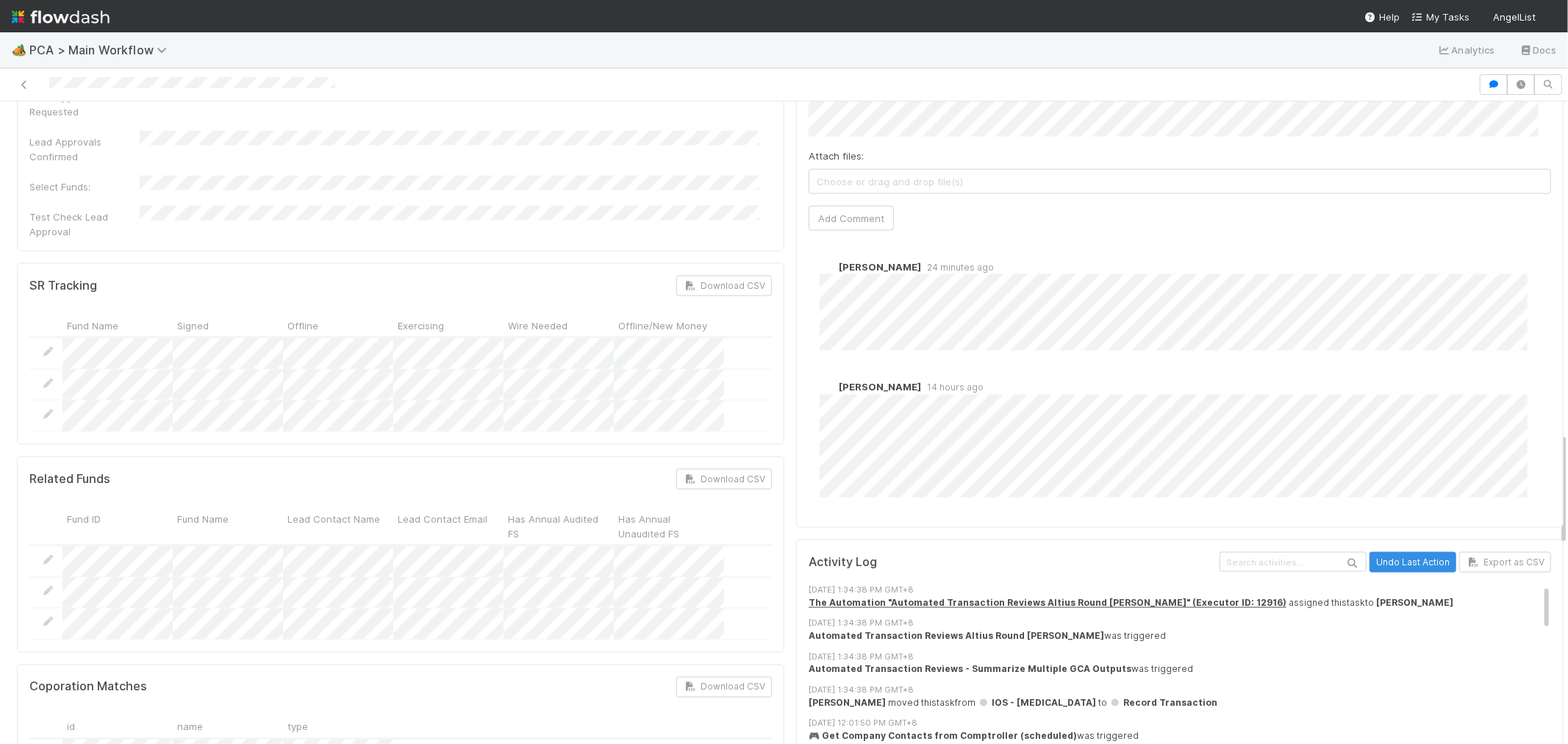
scroll to position [1879, 0]
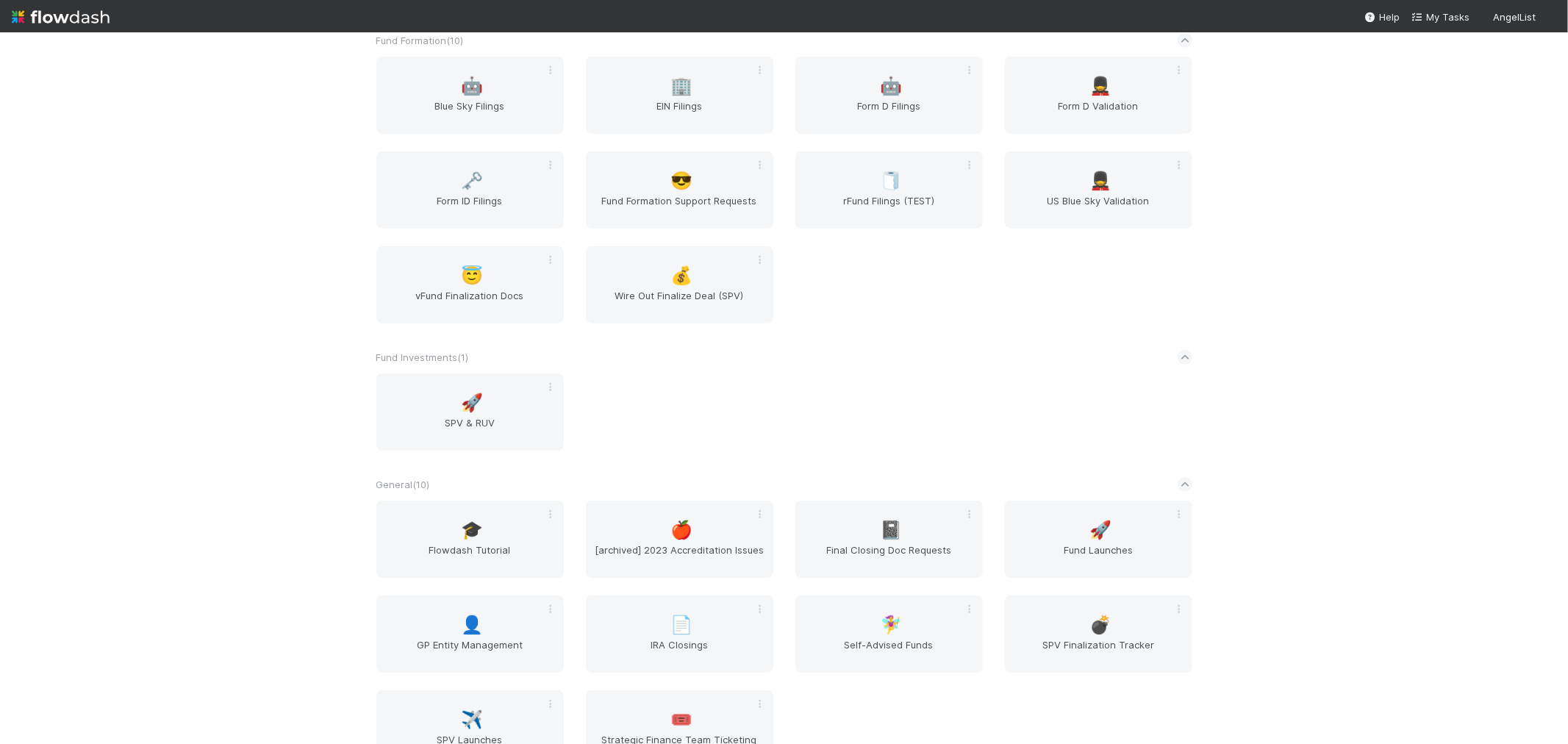
scroll to position [735, 0]
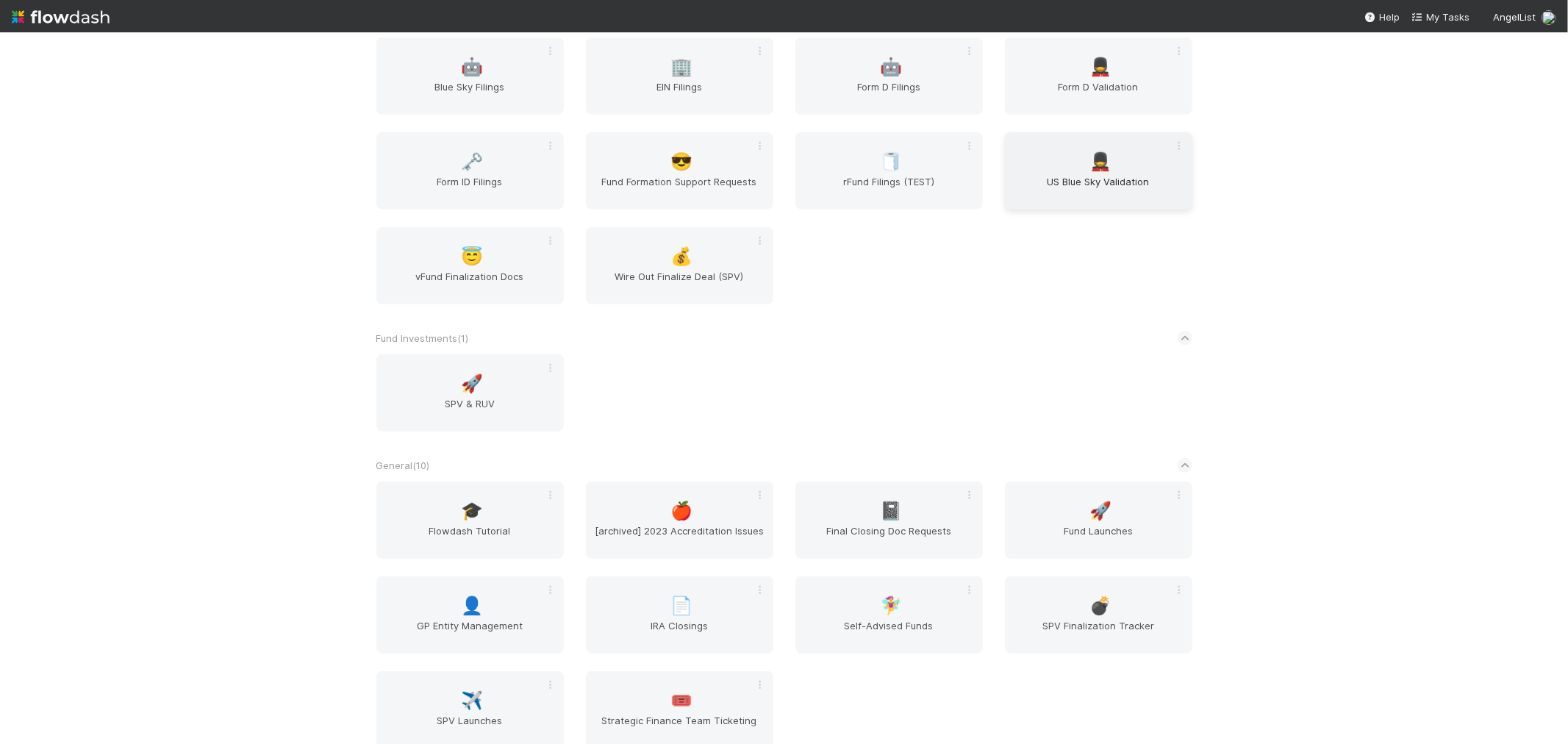
click at [1092, 175] on span "US Blue Sky Validation" at bounding box center [1099, 189] width 175 height 30
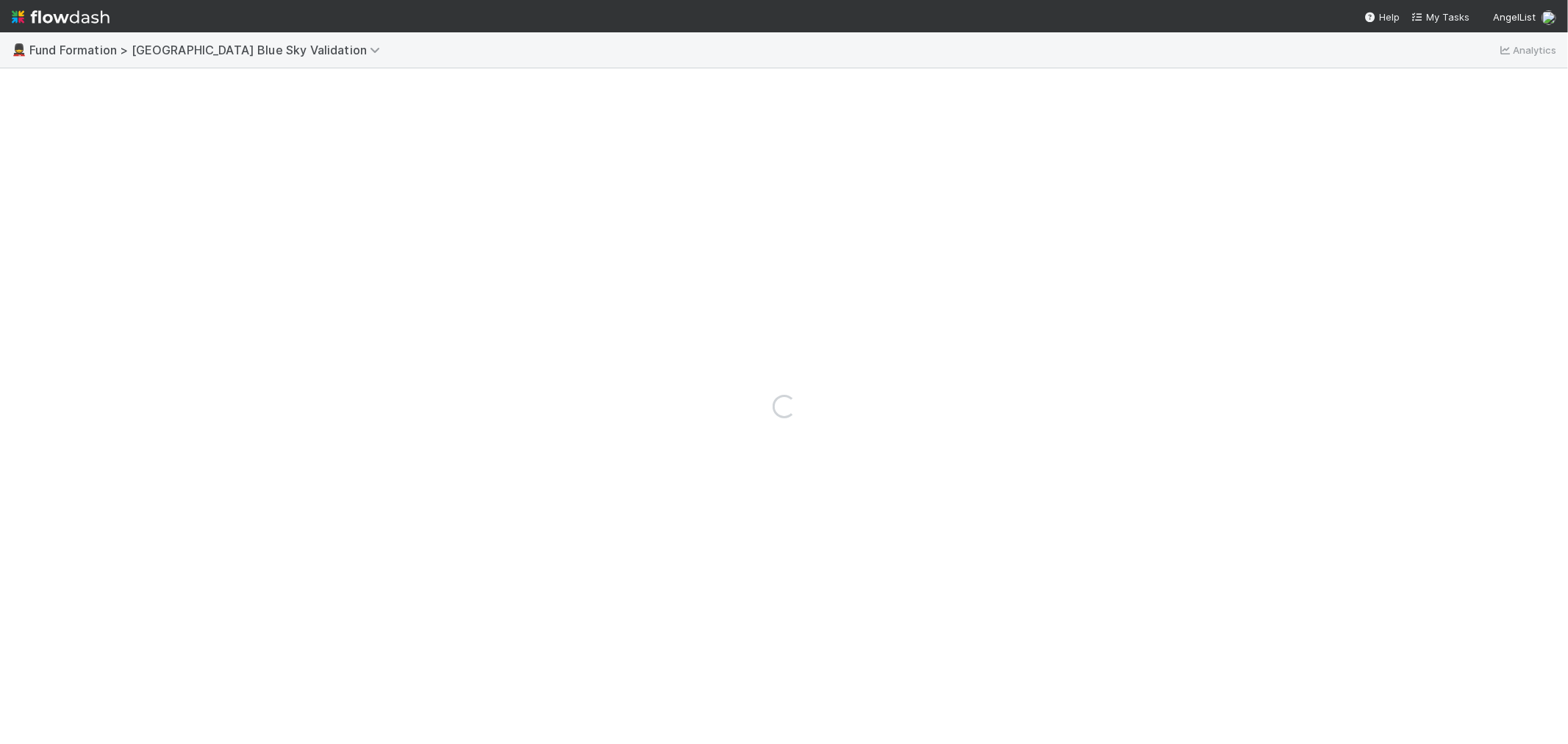
click at [60, 19] on img at bounding box center [60, 16] width 98 height 25
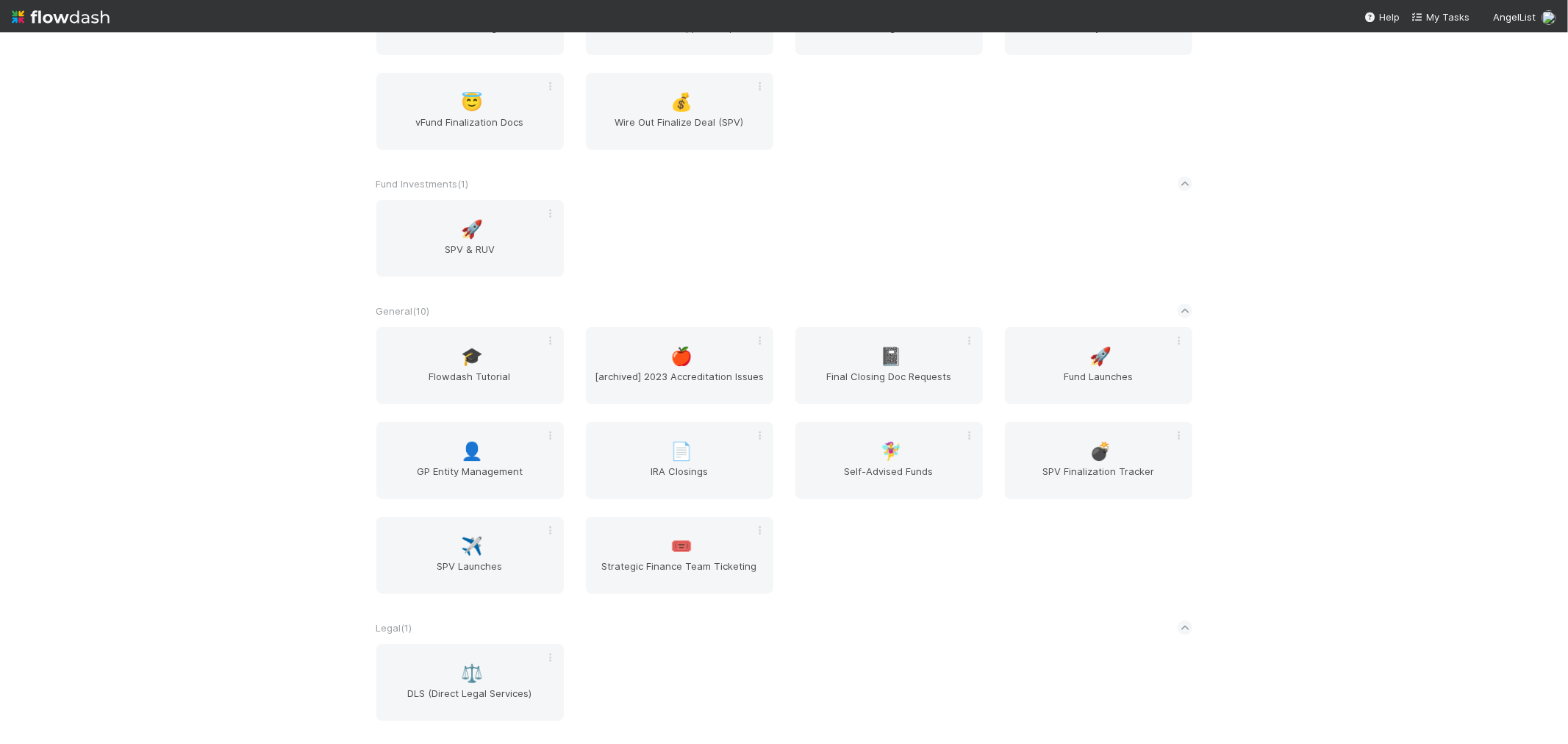
scroll to position [898, 0]
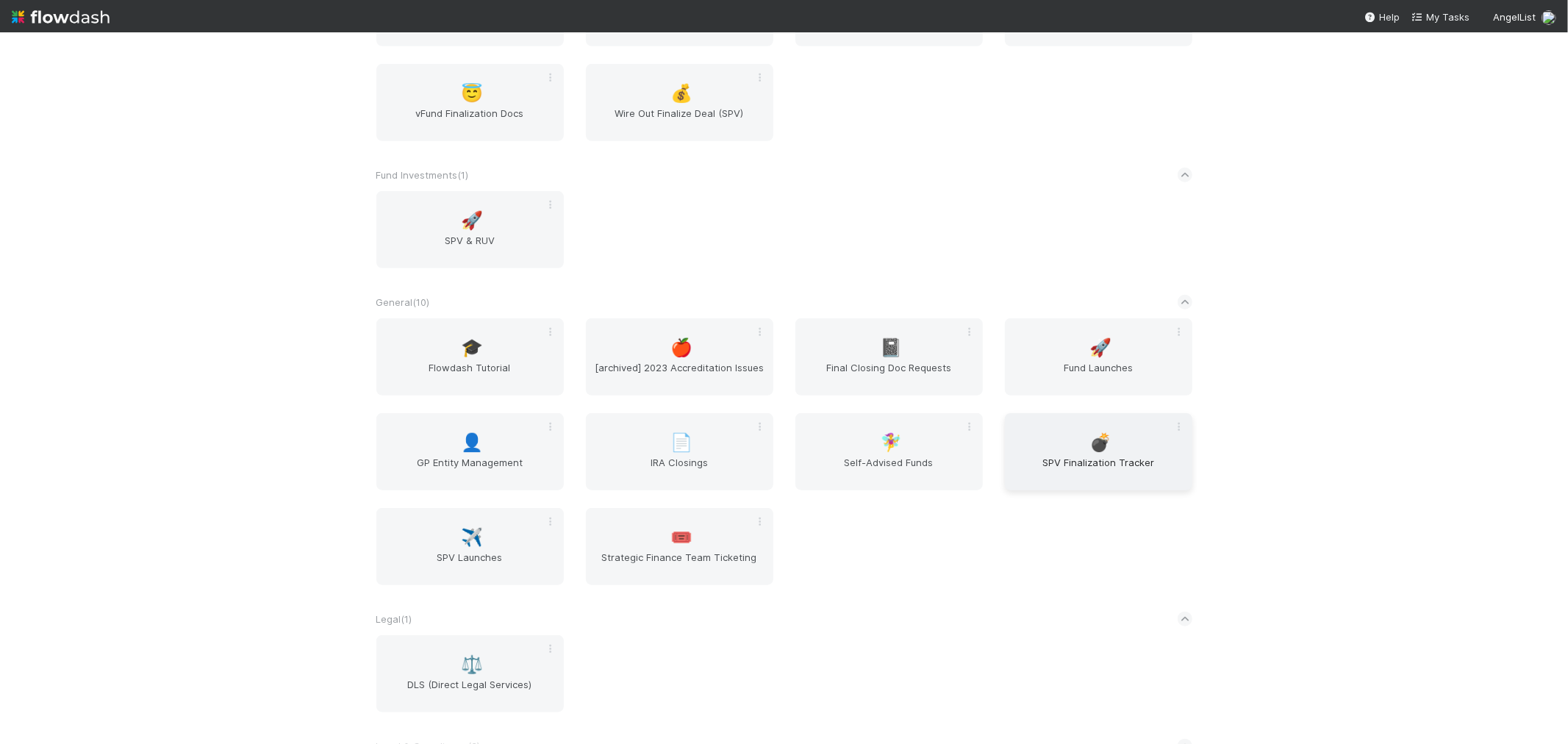
click at [1100, 435] on span "💣" at bounding box center [1101, 443] width 22 height 19
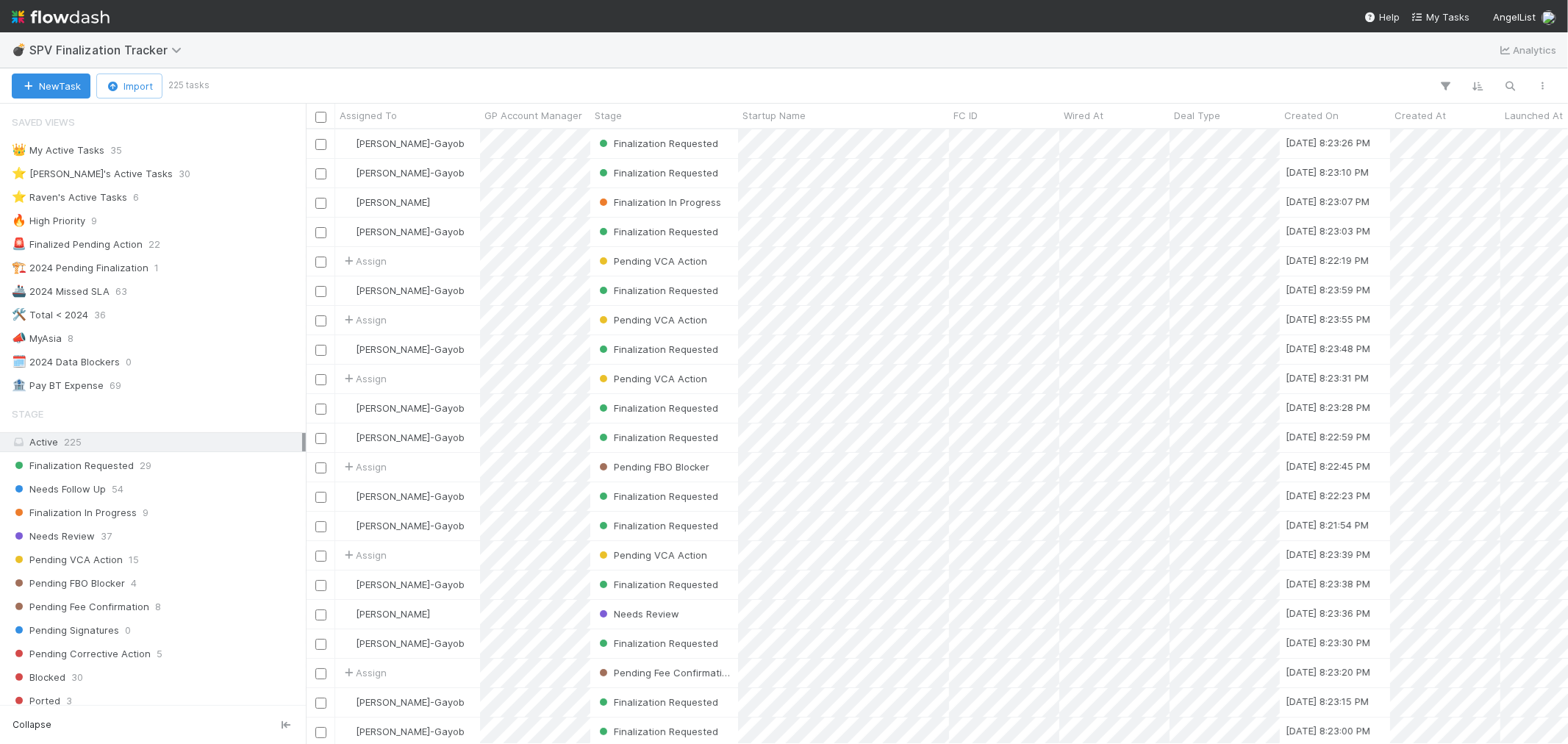
scroll to position [602, 1250]
click at [96, 192] on div "⭐ Raven's Active Tasks" at bounding box center [70, 197] width 116 height 19
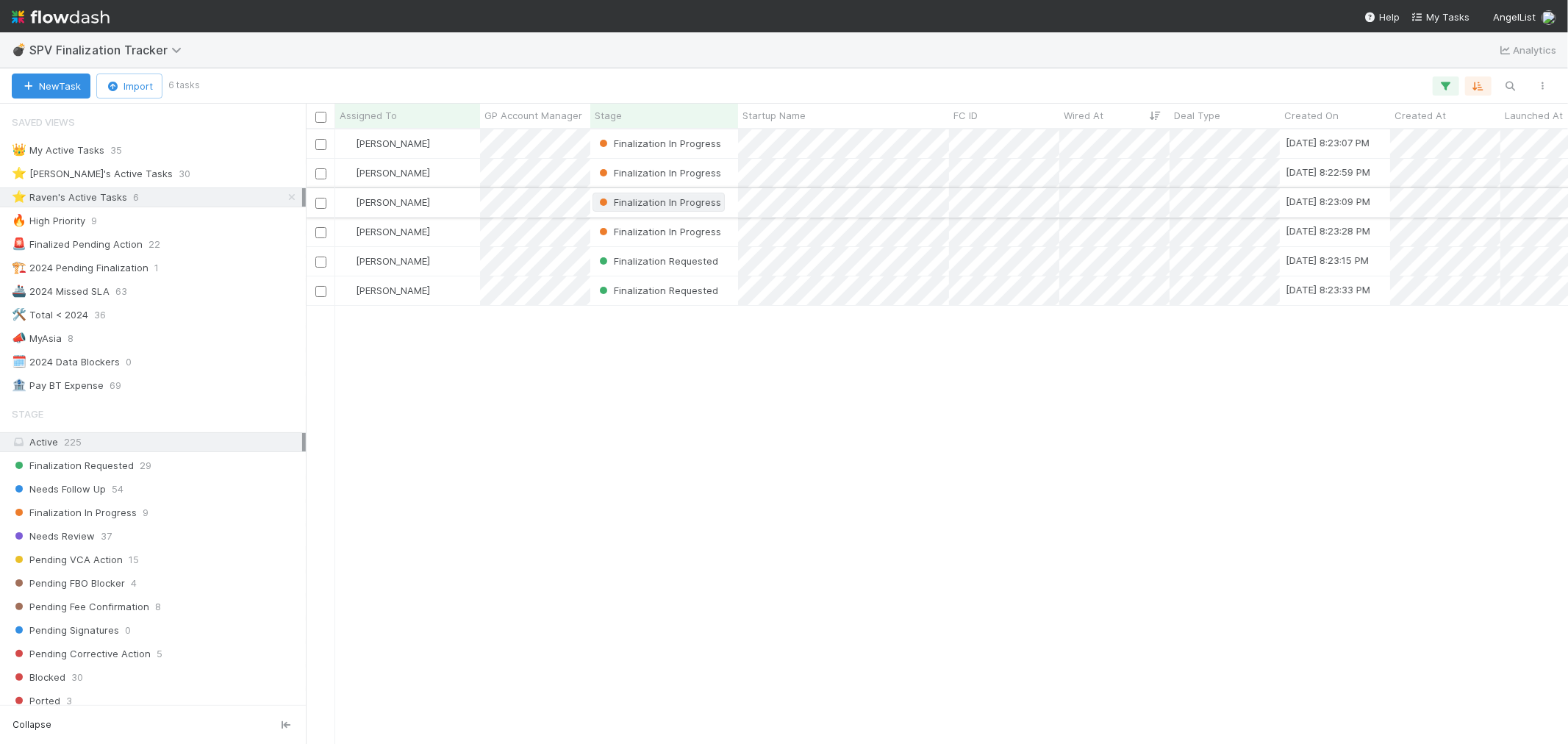
scroll to position [602, 1250]
click at [434, 232] on div "[PERSON_NAME]" at bounding box center [408, 232] width 145 height 29
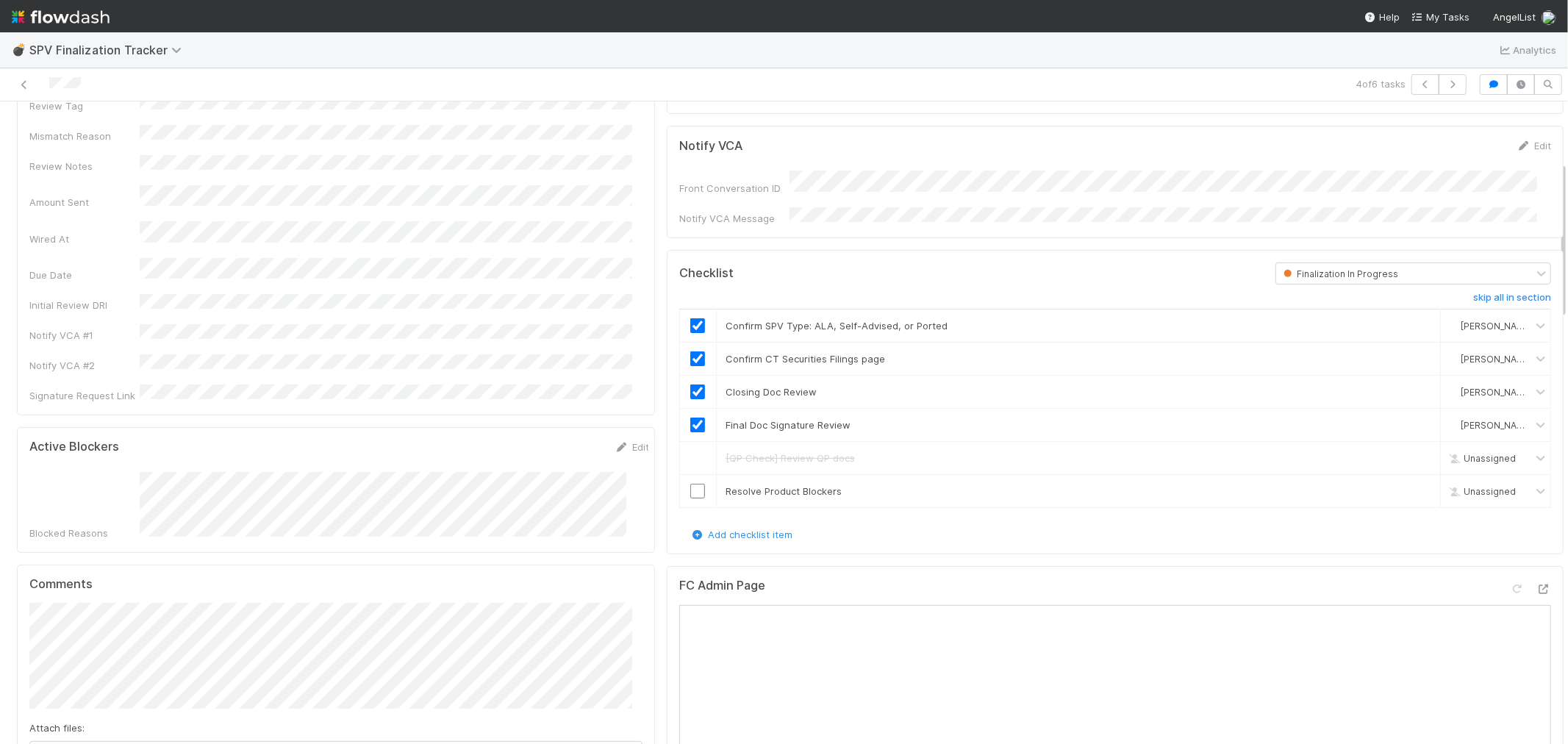
scroll to position [489, 0]
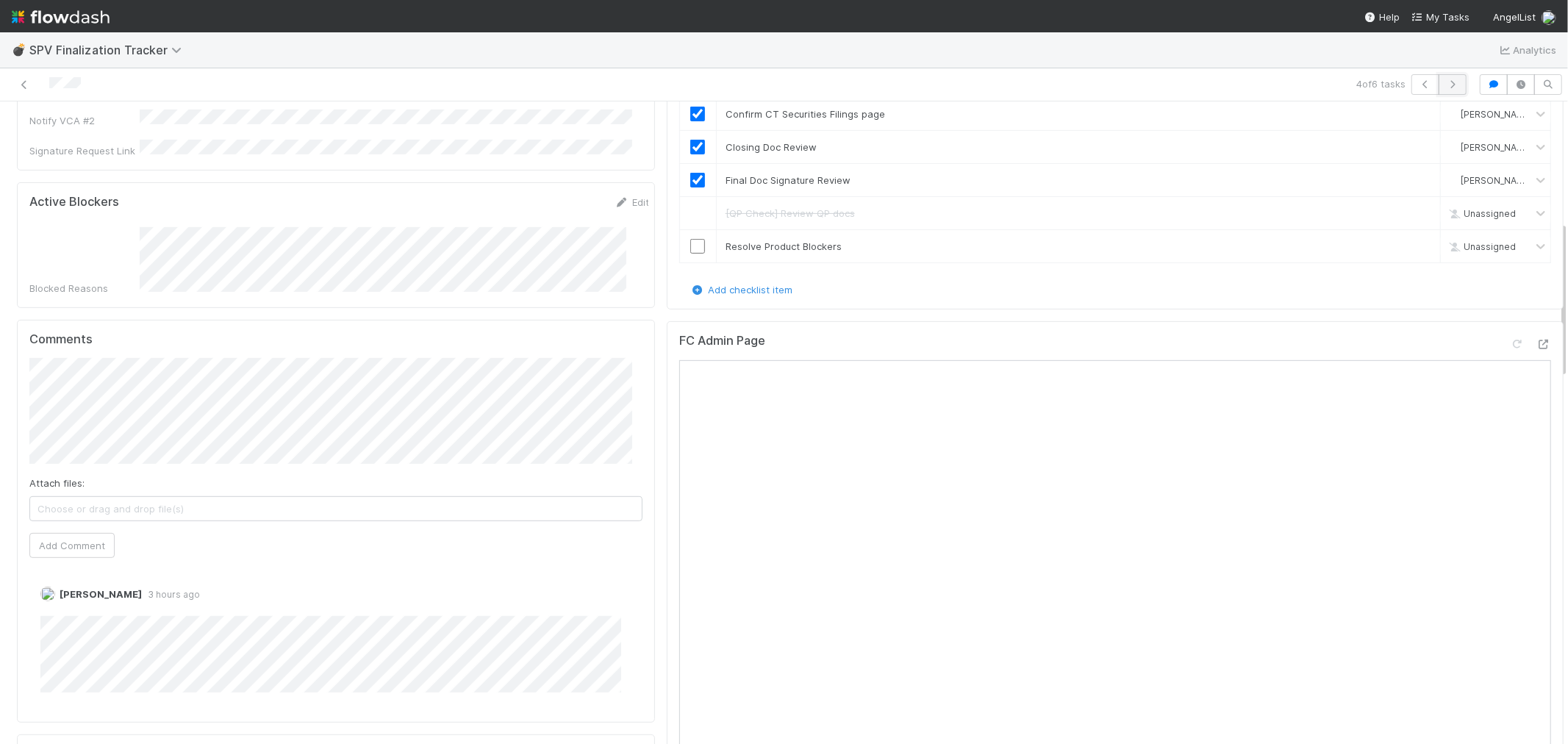
click at [1449, 78] on button "button" at bounding box center [1452, 84] width 28 height 20
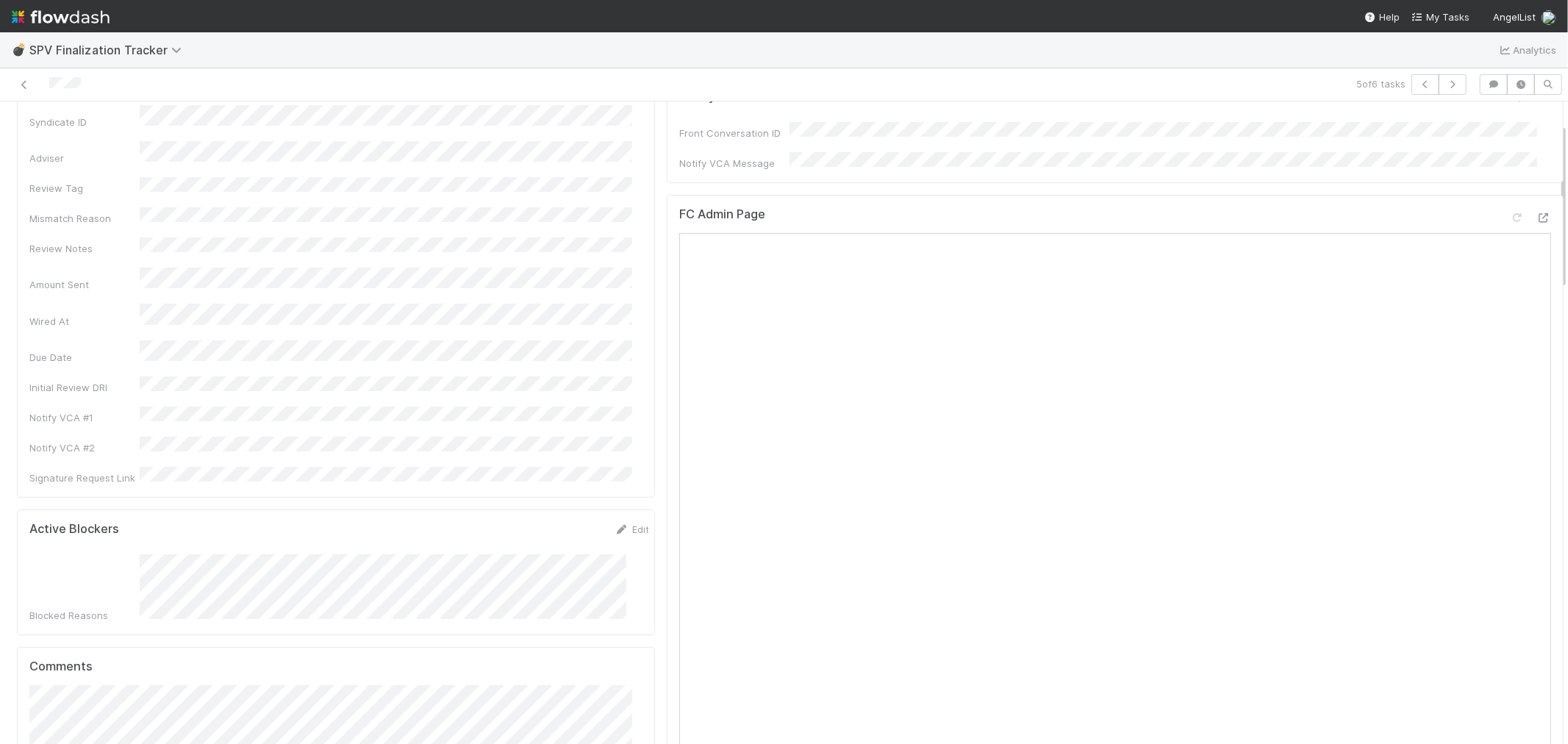
scroll to position [163, 0]
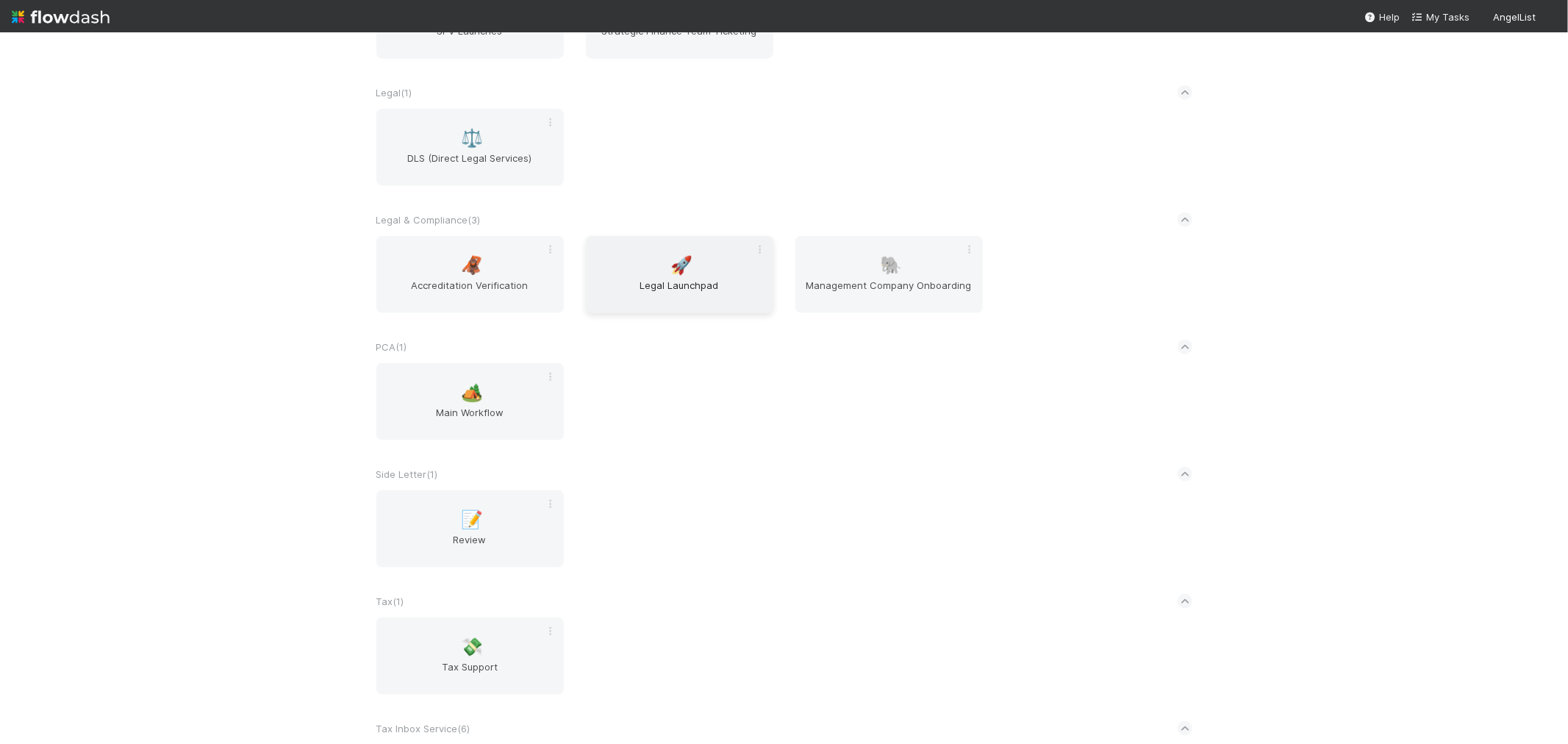
scroll to position [1552, 0]
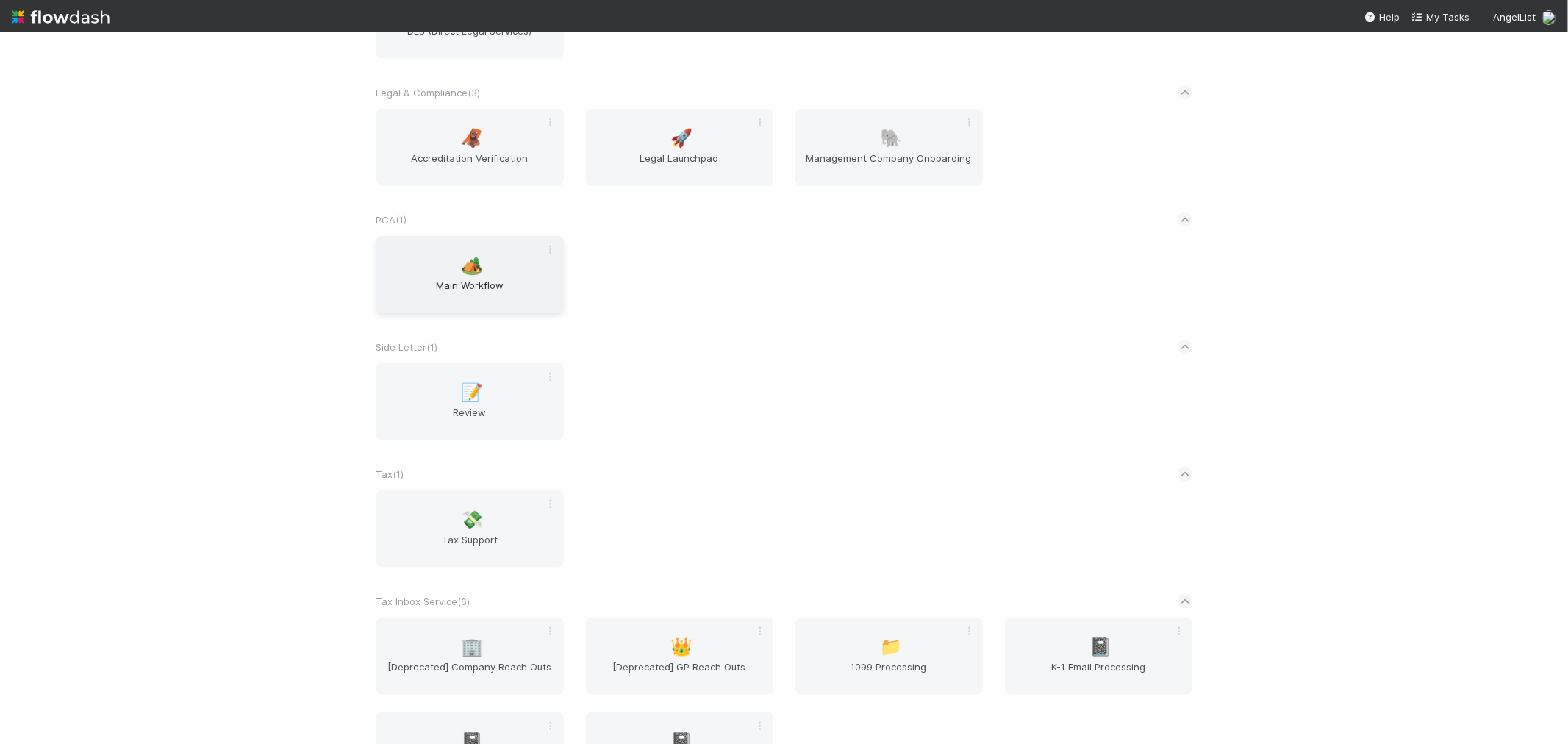
click at [434, 278] on span "Main Workflow" at bounding box center [470, 292] width 175 height 30
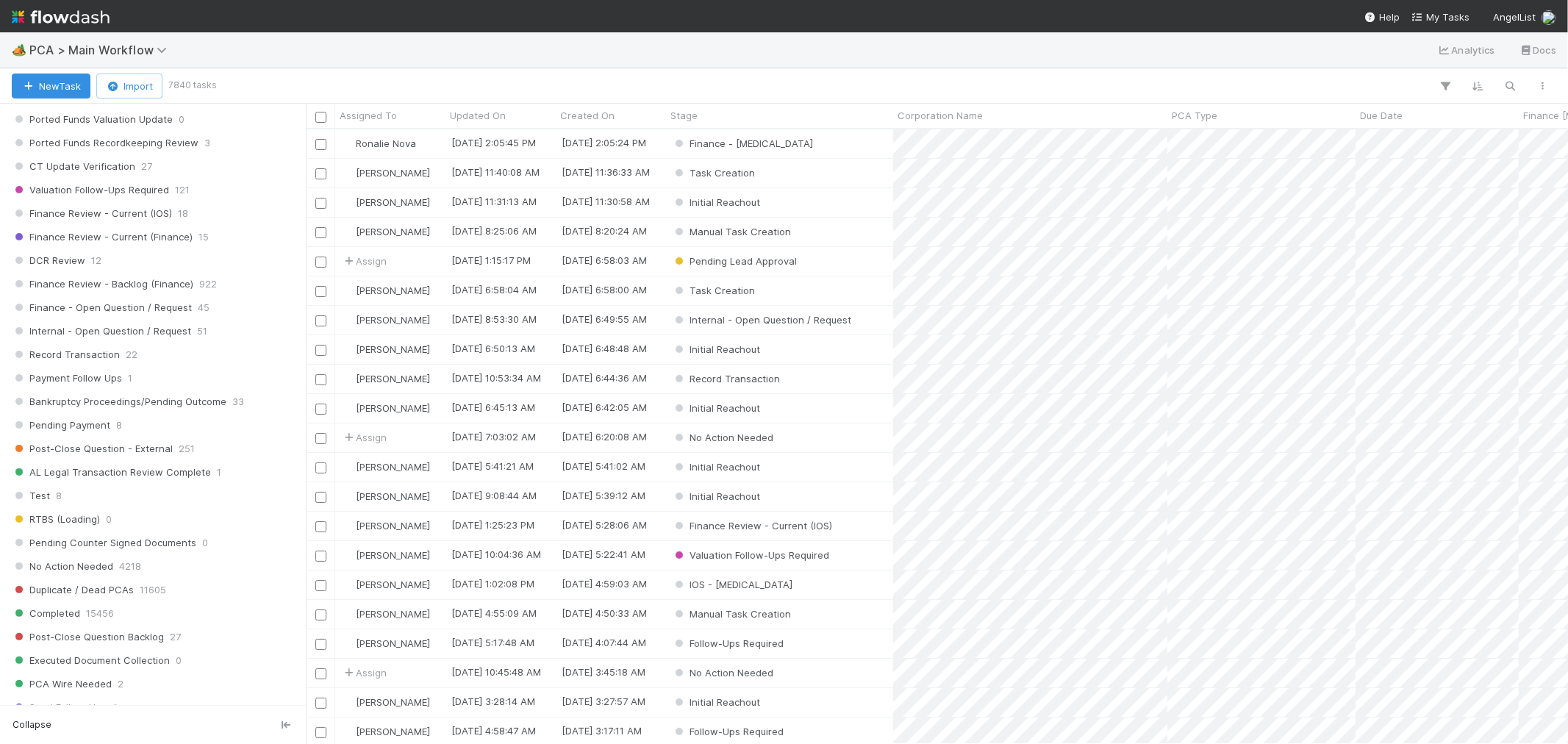
scroll to position [2037, 0]
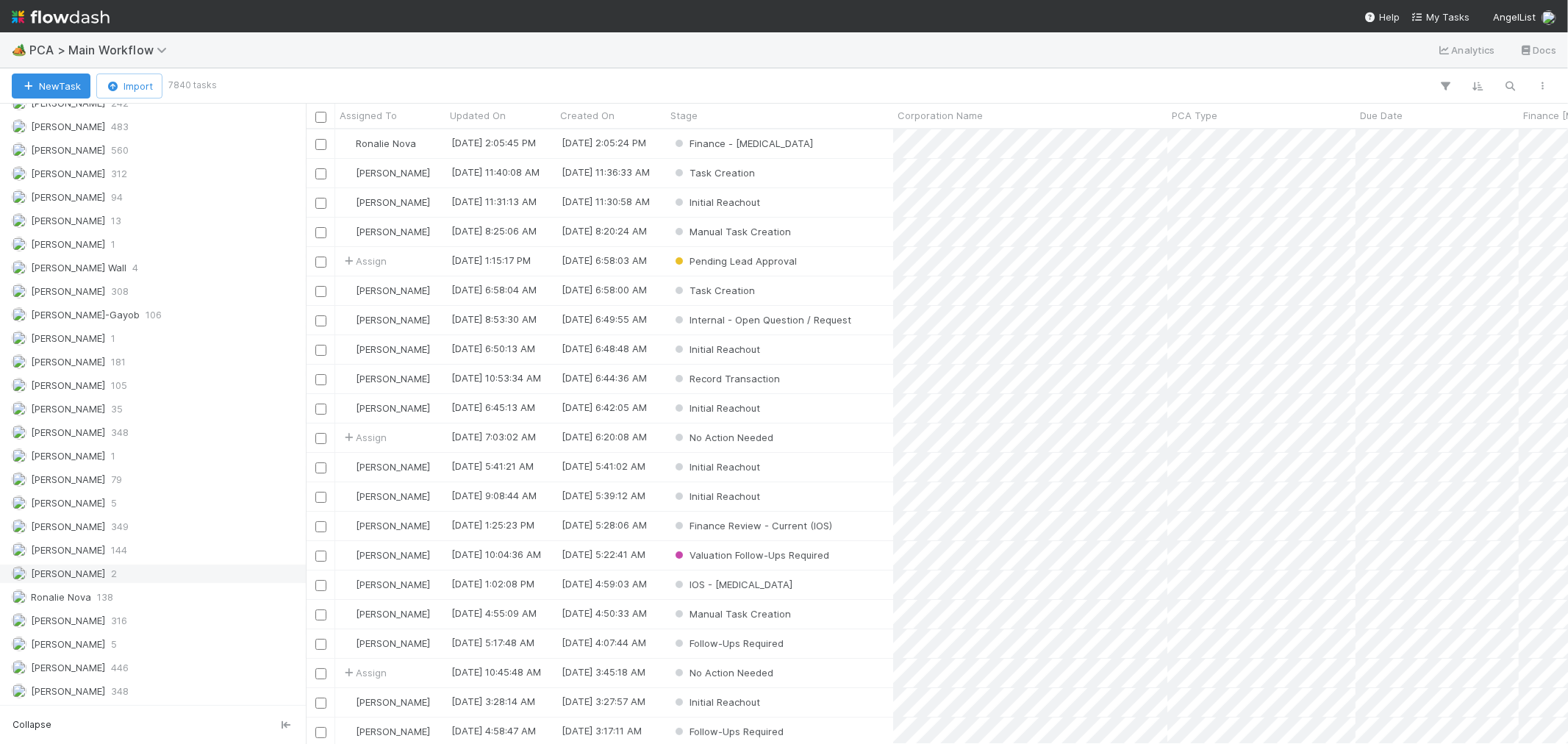
click at [130, 578] on div "Raven Jacinto 2" at bounding box center [157, 574] width 290 height 19
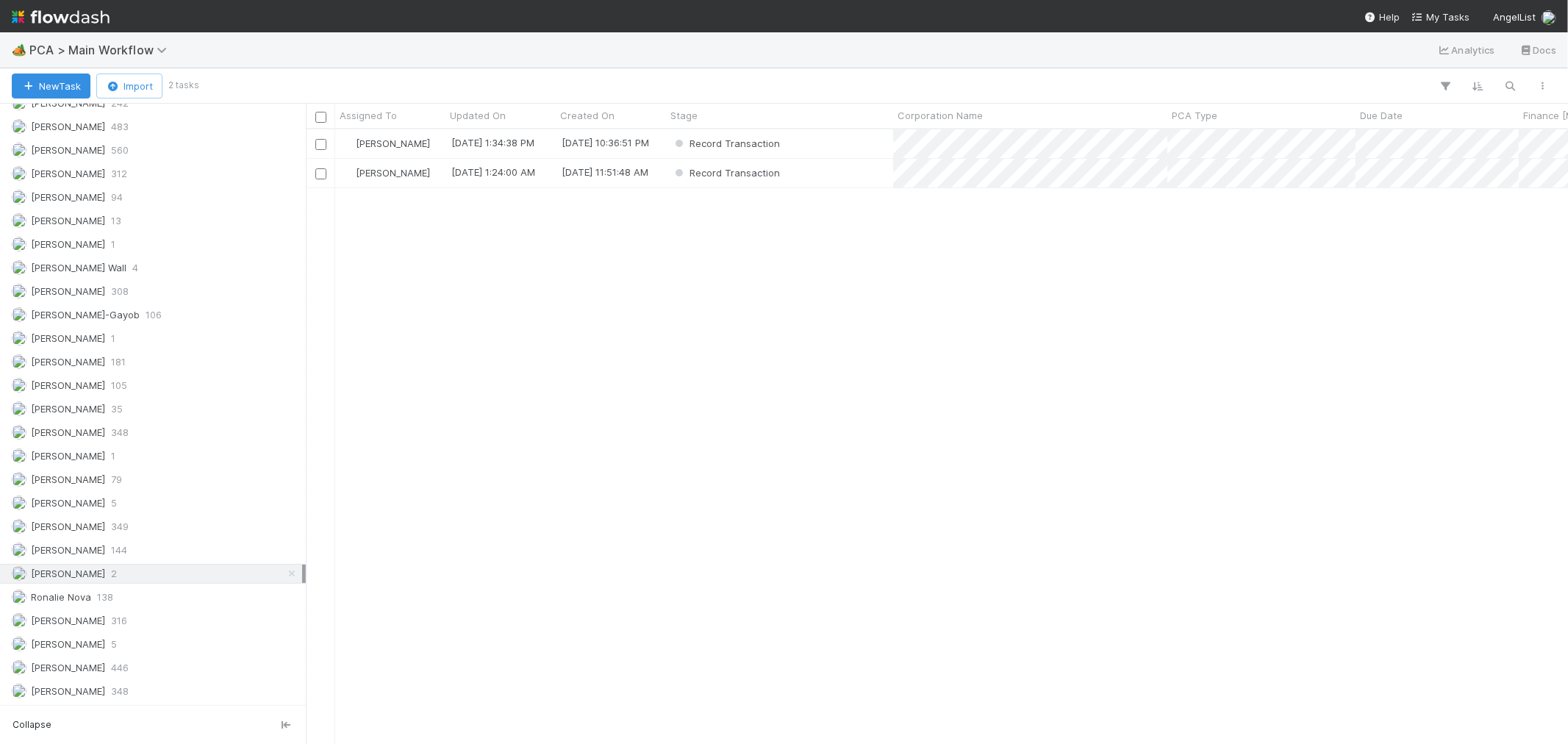
scroll to position [602, 1250]
click at [819, 149] on div "Record Transaction" at bounding box center [780, 144] width 227 height 29
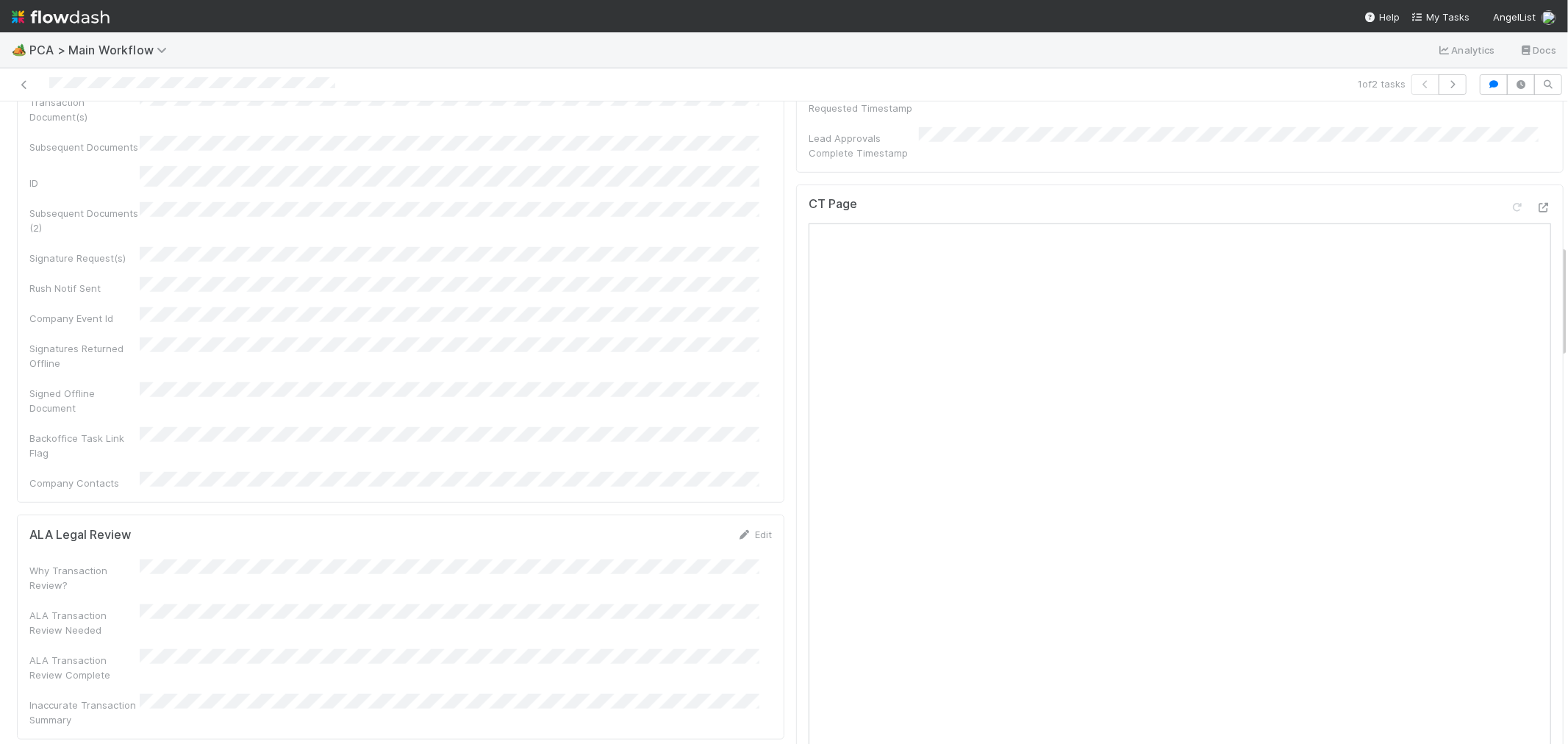
scroll to position [735, 0]
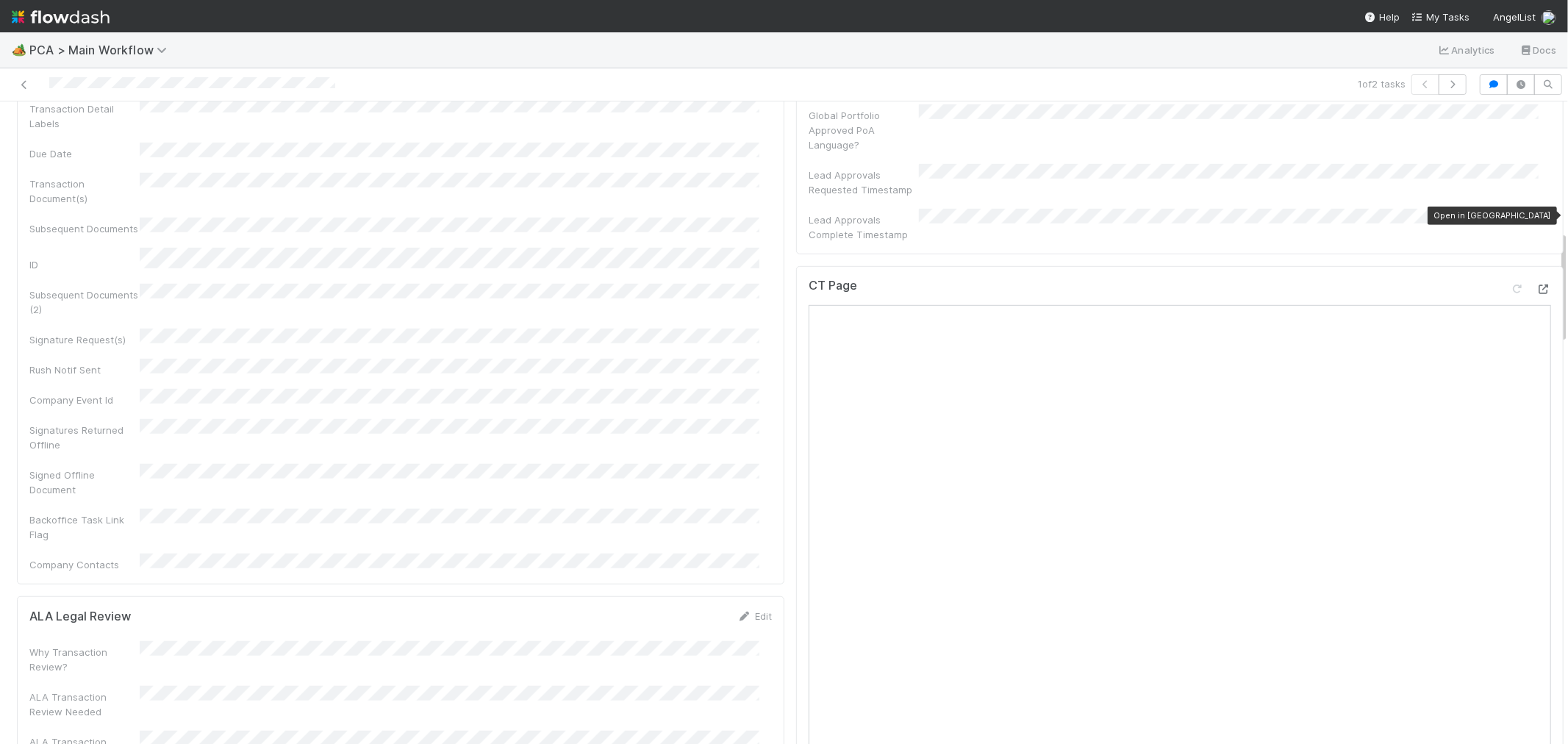
click at [1537, 284] on icon at bounding box center [1543, 289] width 14 height 9
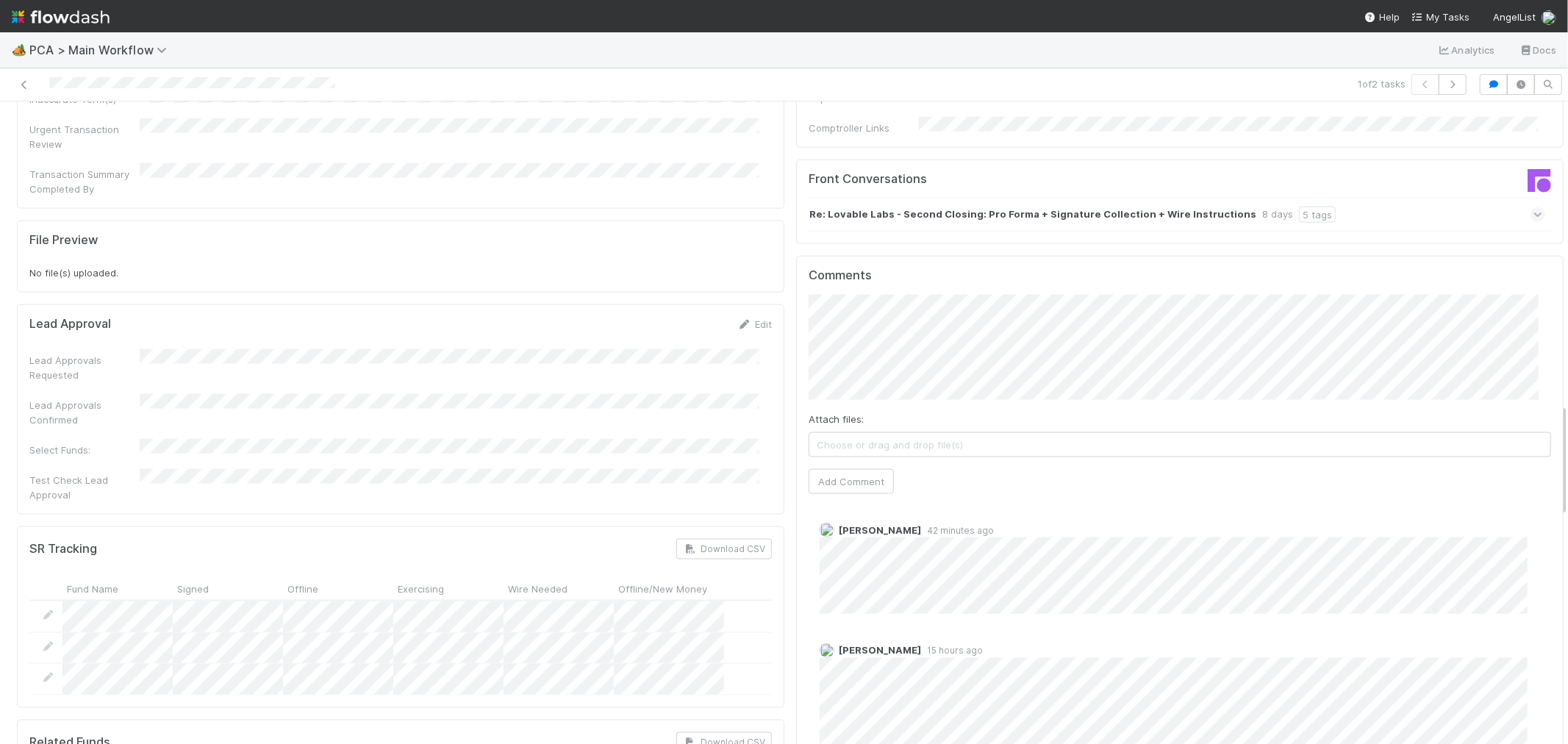
scroll to position [1470, 0]
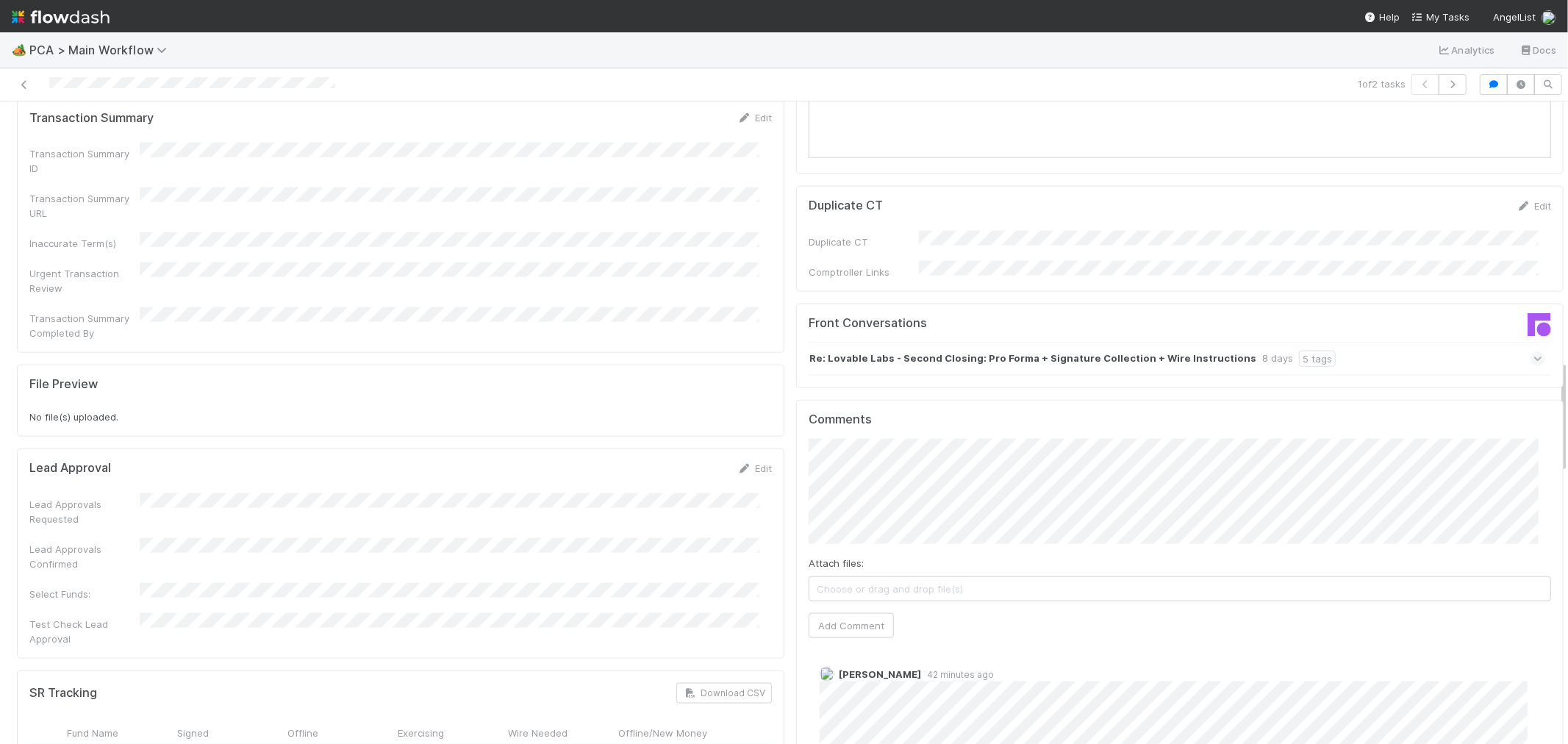
click at [1344, 342] on div "Re: Lovable Labs - Second Closing: Pro Forma + Signature Collection + Wire Inst…" at bounding box center [1176, 359] width 736 height 34
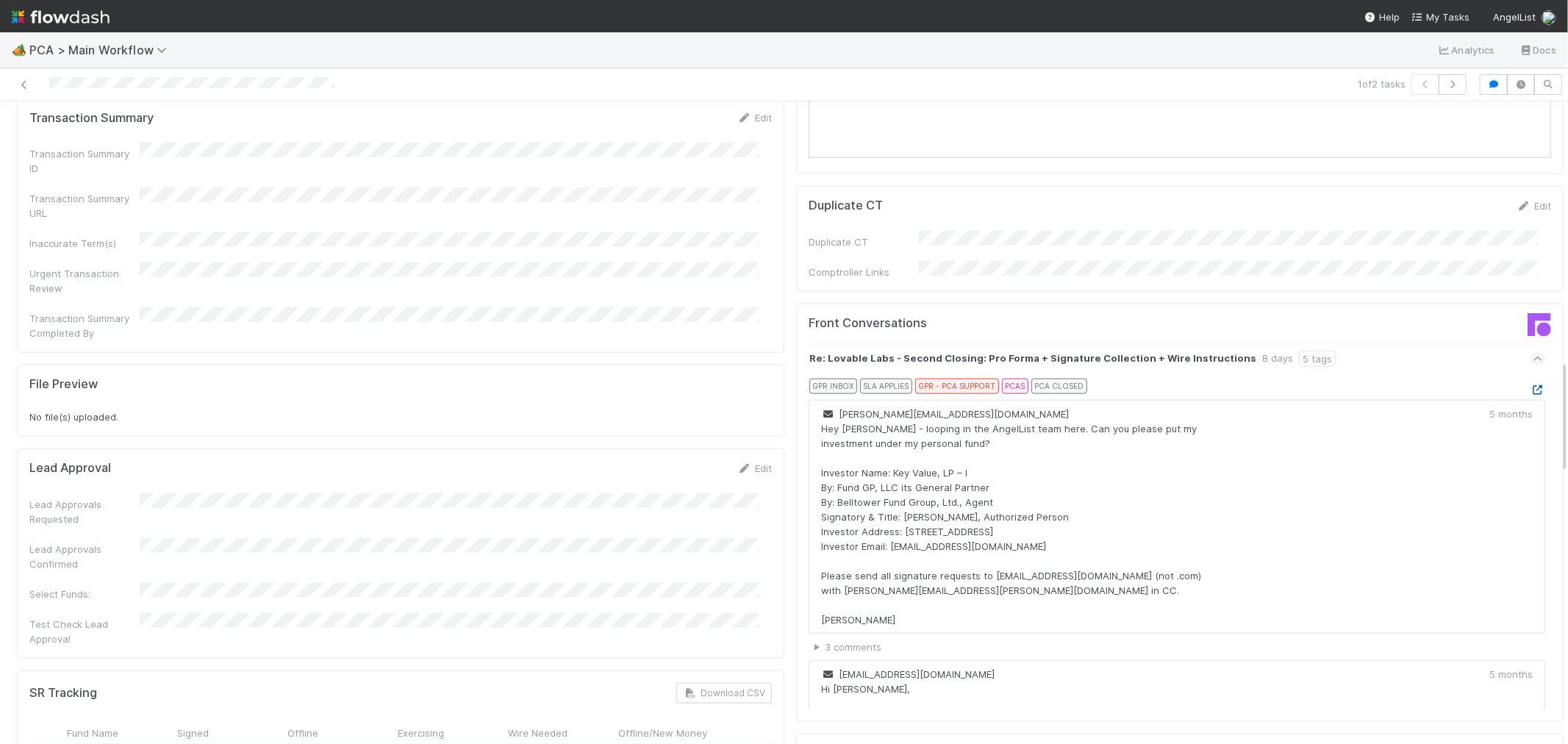
click at [1531, 386] on icon at bounding box center [1537, 390] width 14 height 9
click at [1376, 342] on div "Re: Lovable Labs - Second Closing: Pro Forma + Signature Collection + Wire Inst…" at bounding box center [1176, 359] width 736 height 34
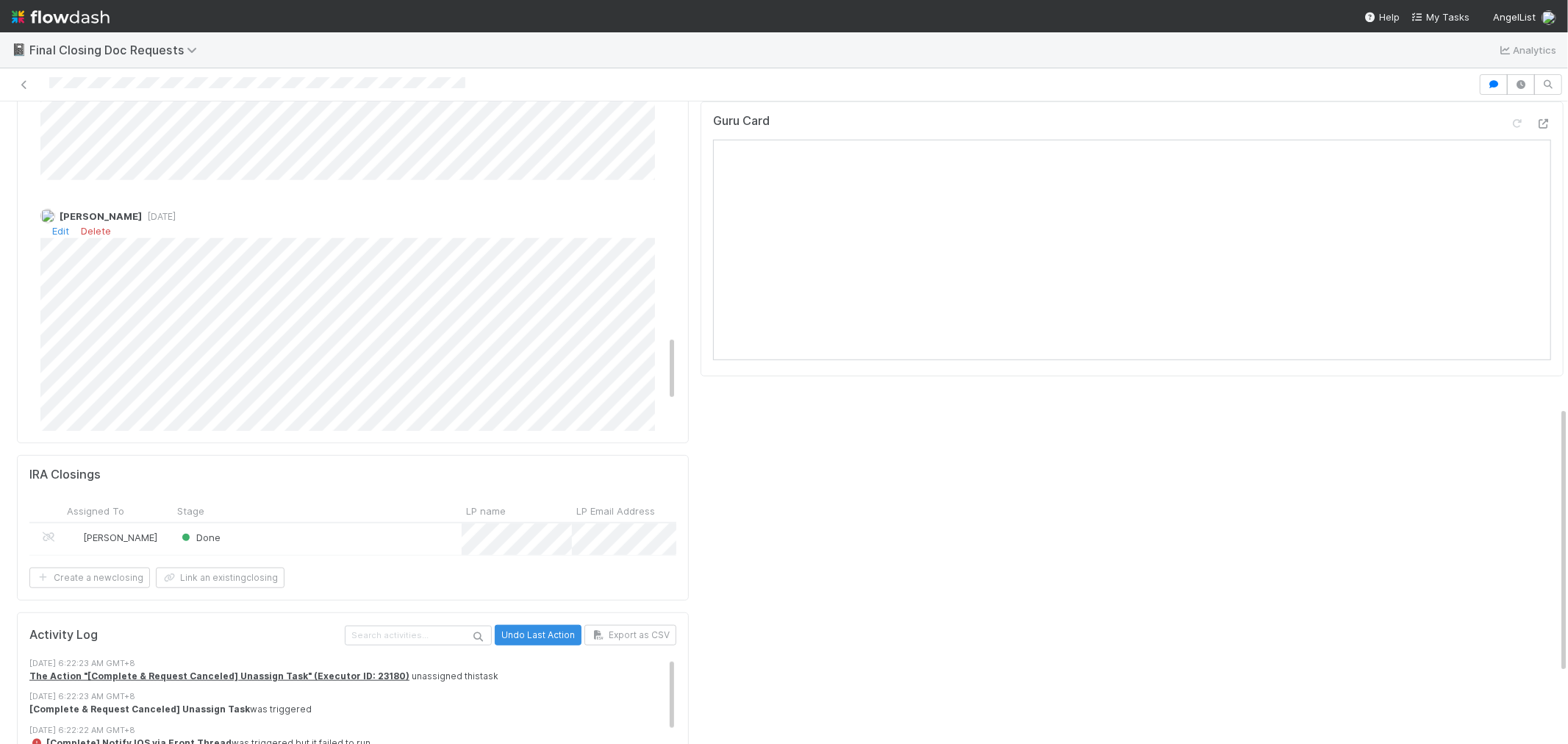
scroll to position [1424, 0]
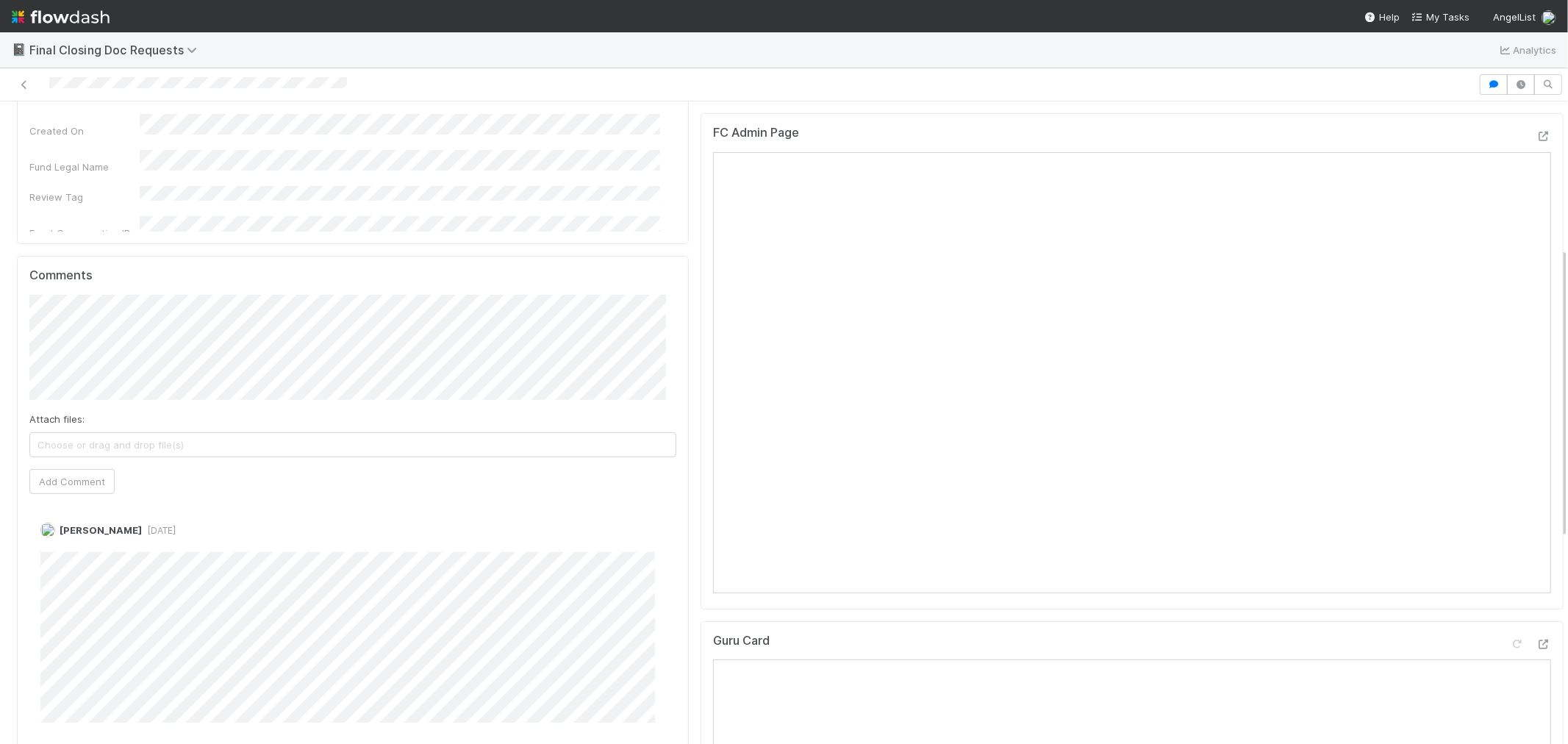
scroll to position [326, 0]
click at [75, 22] on img at bounding box center [60, 16] width 98 height 25
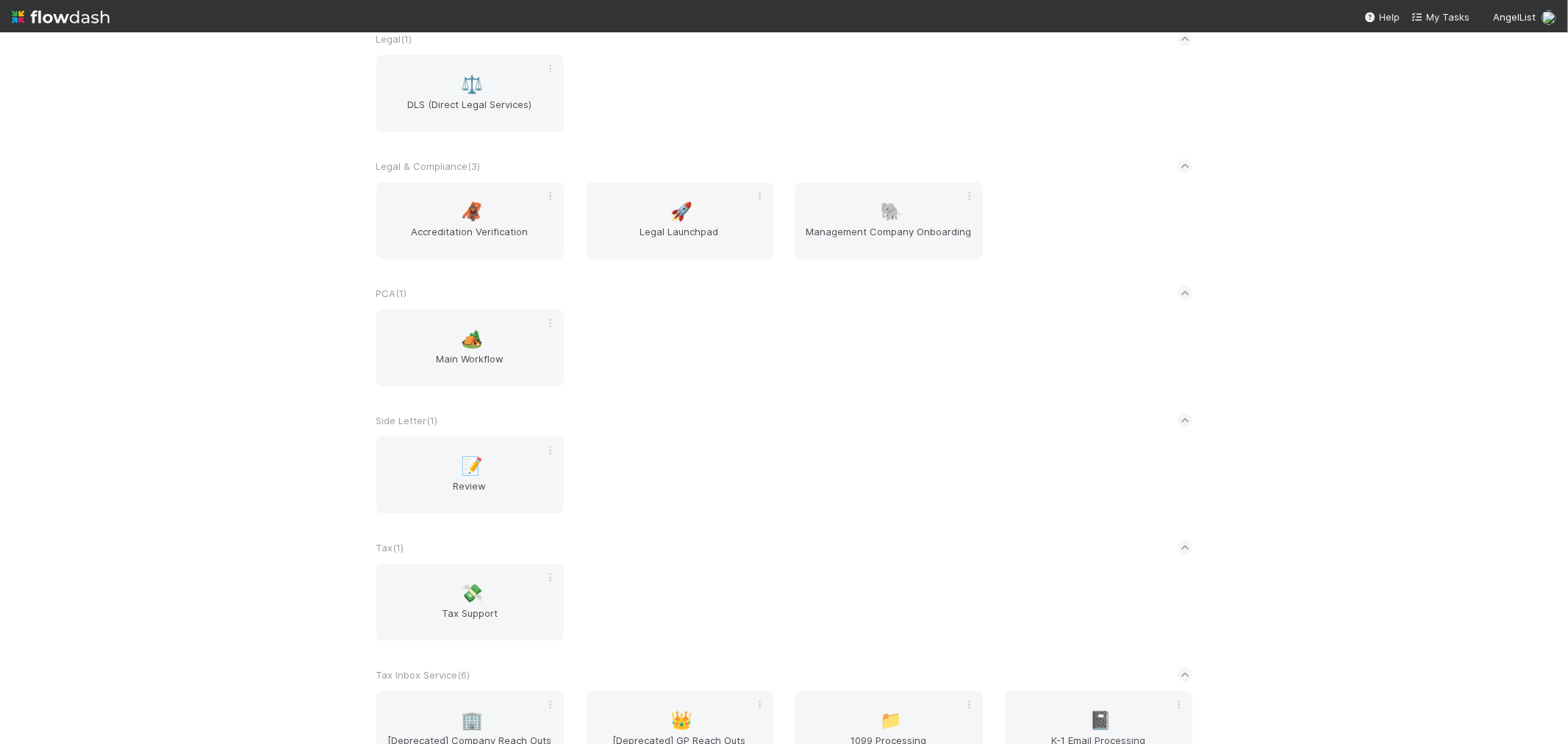
scroll to position [1497, 0]
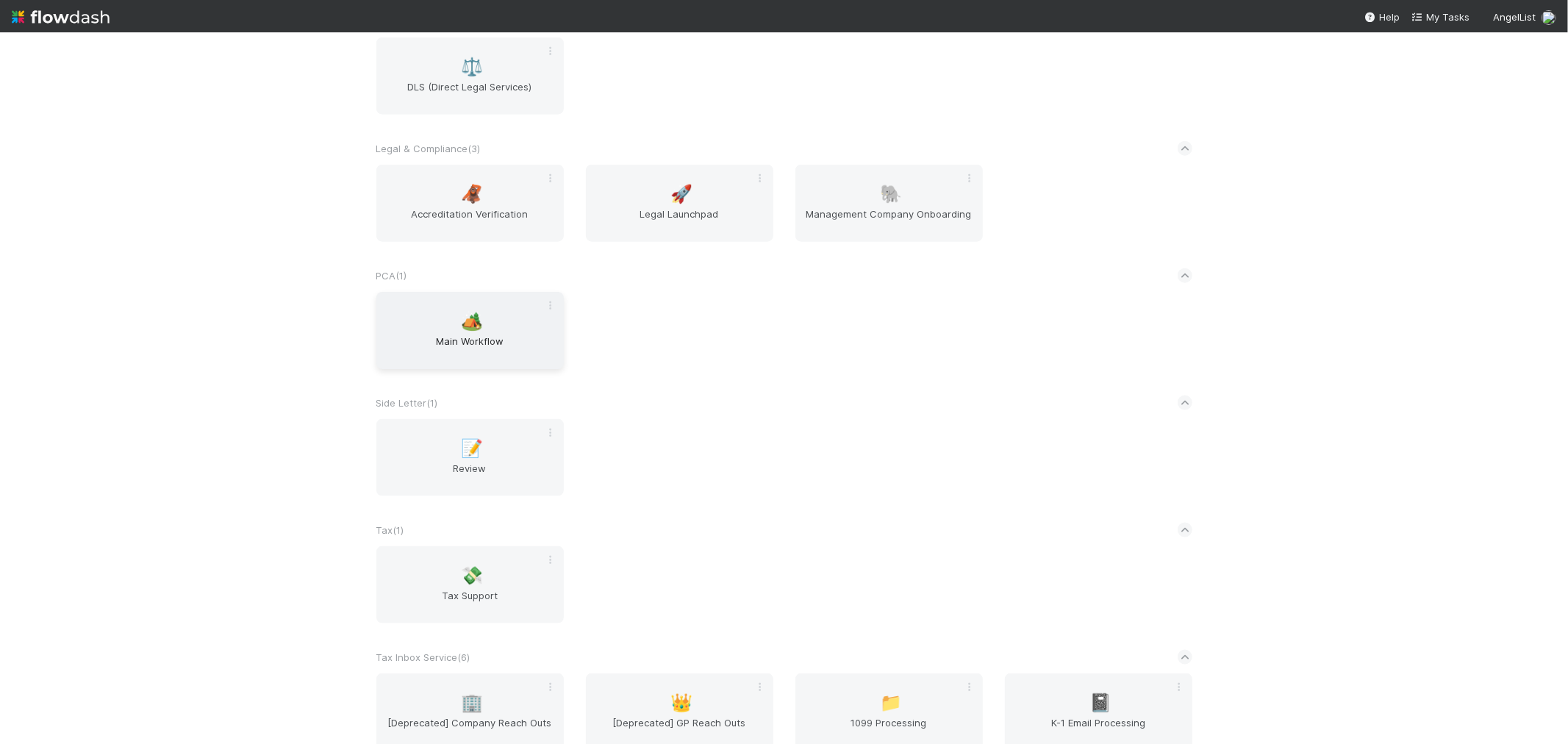
click at [518, 334] on span "Main Workflow" at bounding box center [470, 348] width 175 height 30
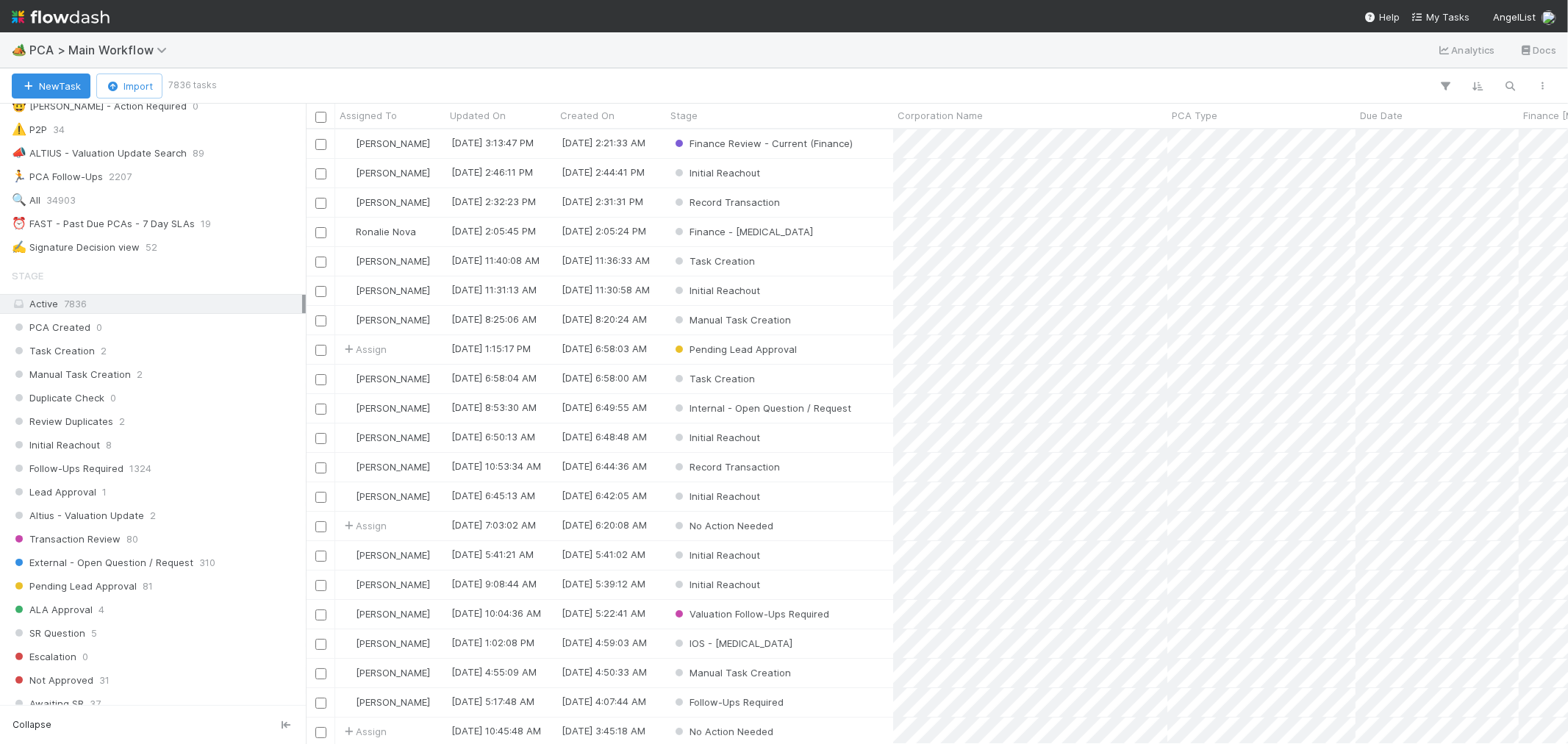
scroll to position [535, 0]
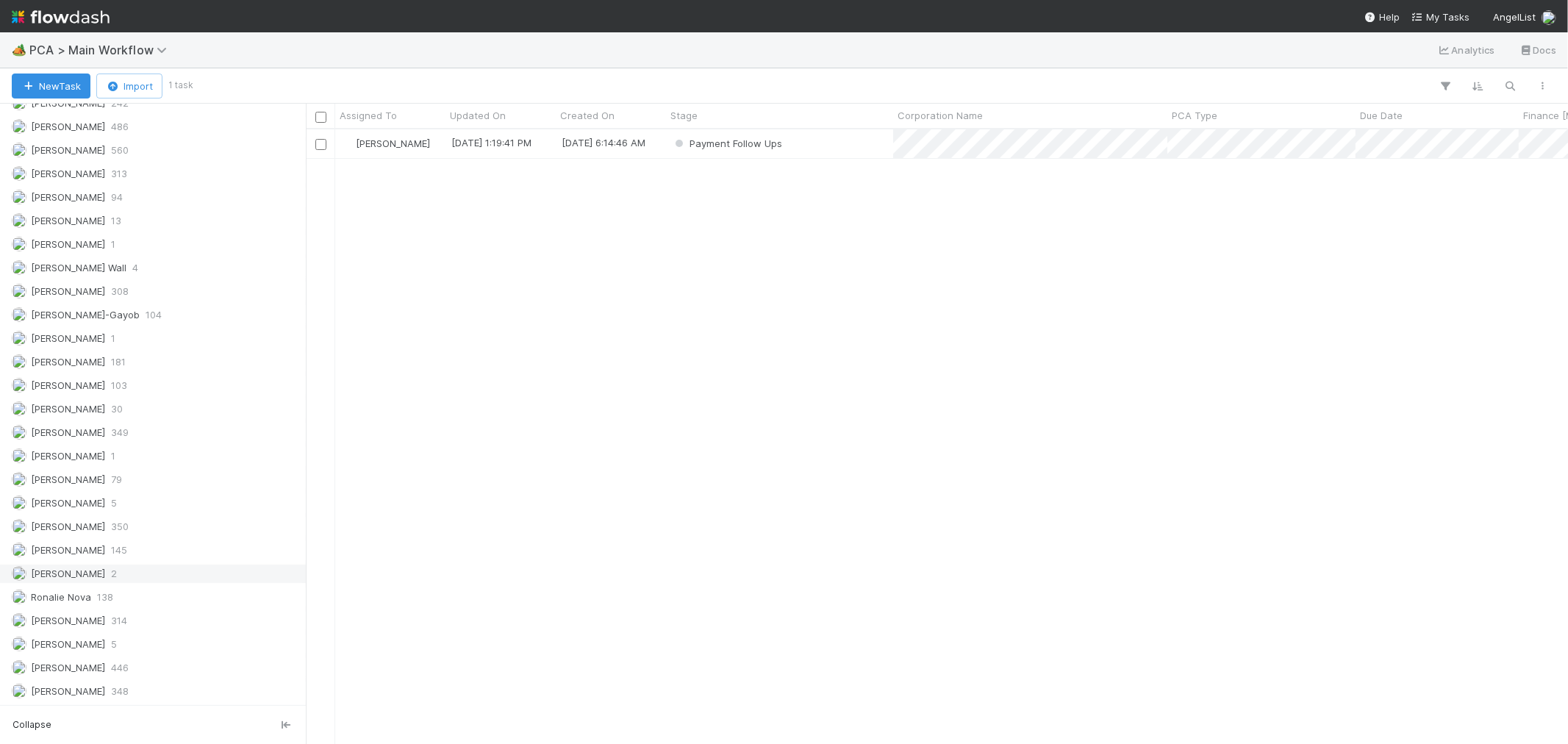
scroll to position [602, 1250]
click at [125, 577] on div "Raven Jacinto 2" at bounding box center [157, 574] width 290 height 19
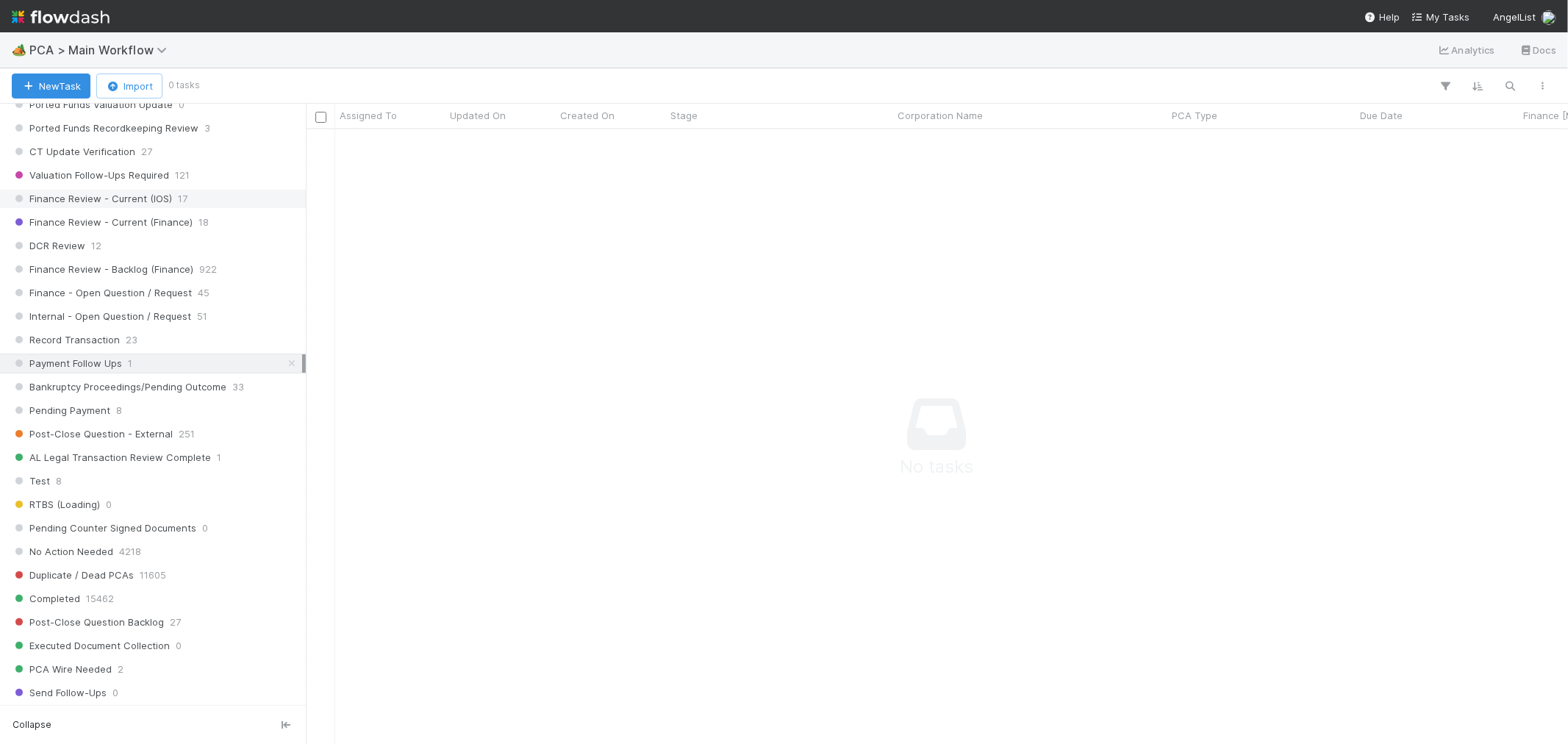
scroll to position [1137, 0]
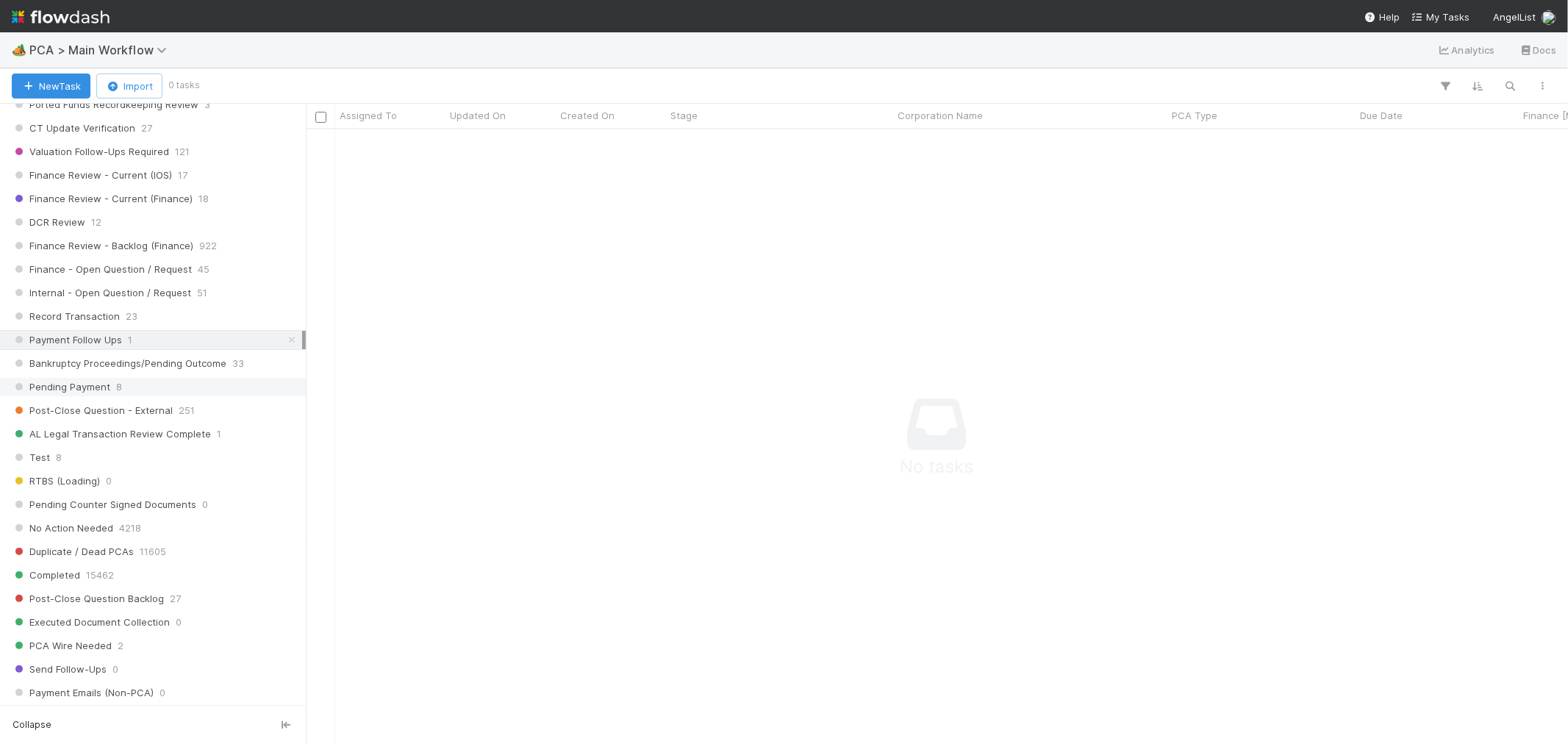
drag, startPoint x: 278, startPoint y: 348, endPoint x: 278, endPoint y: 386, distance: 38.0
click at [284, 345] on icon at bounding box center [291, 340] width 14 height 9
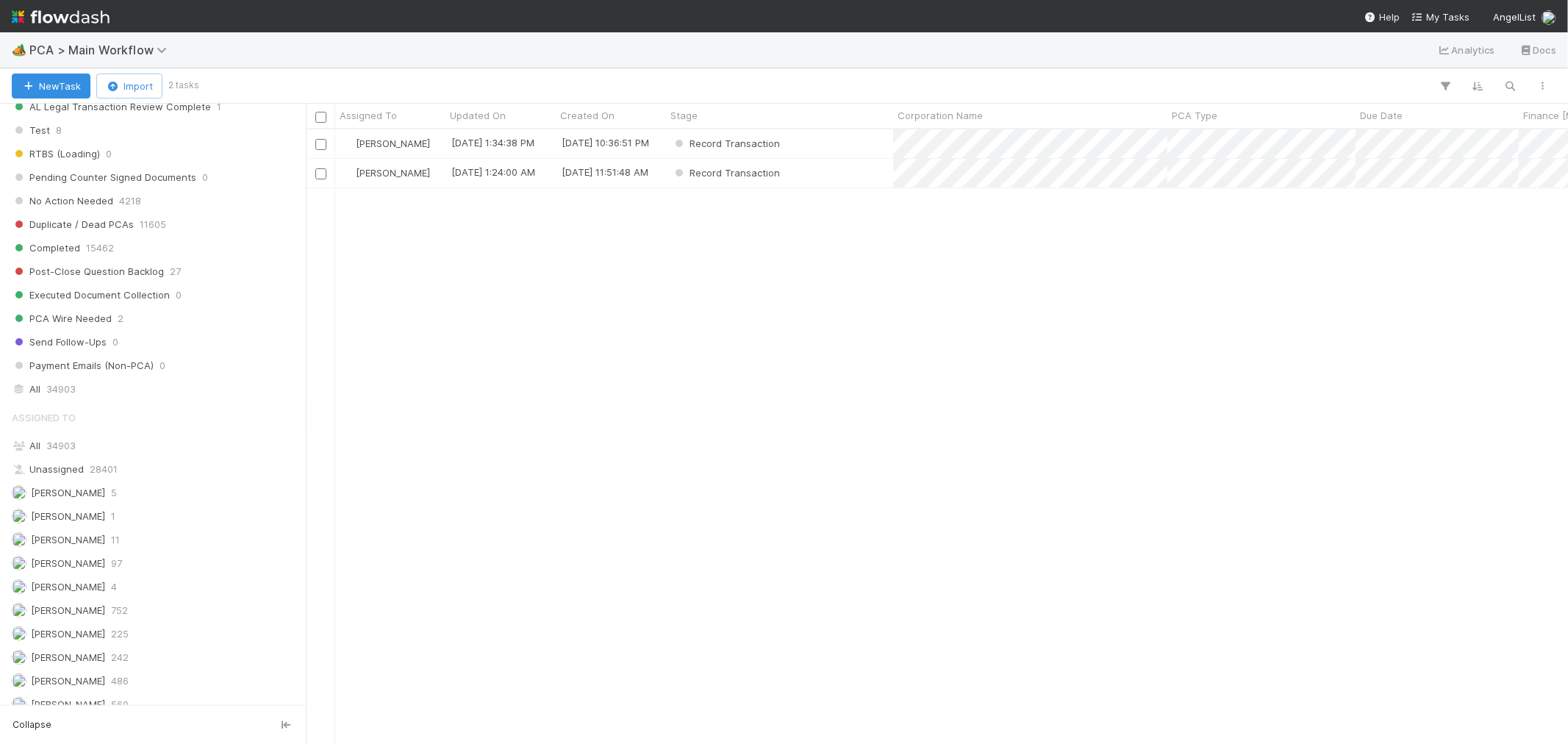
scroll to position [602, 1250]
click at [821, 148] on div "Record Transaction" at bounding box center [780, 144] width 227 height 29
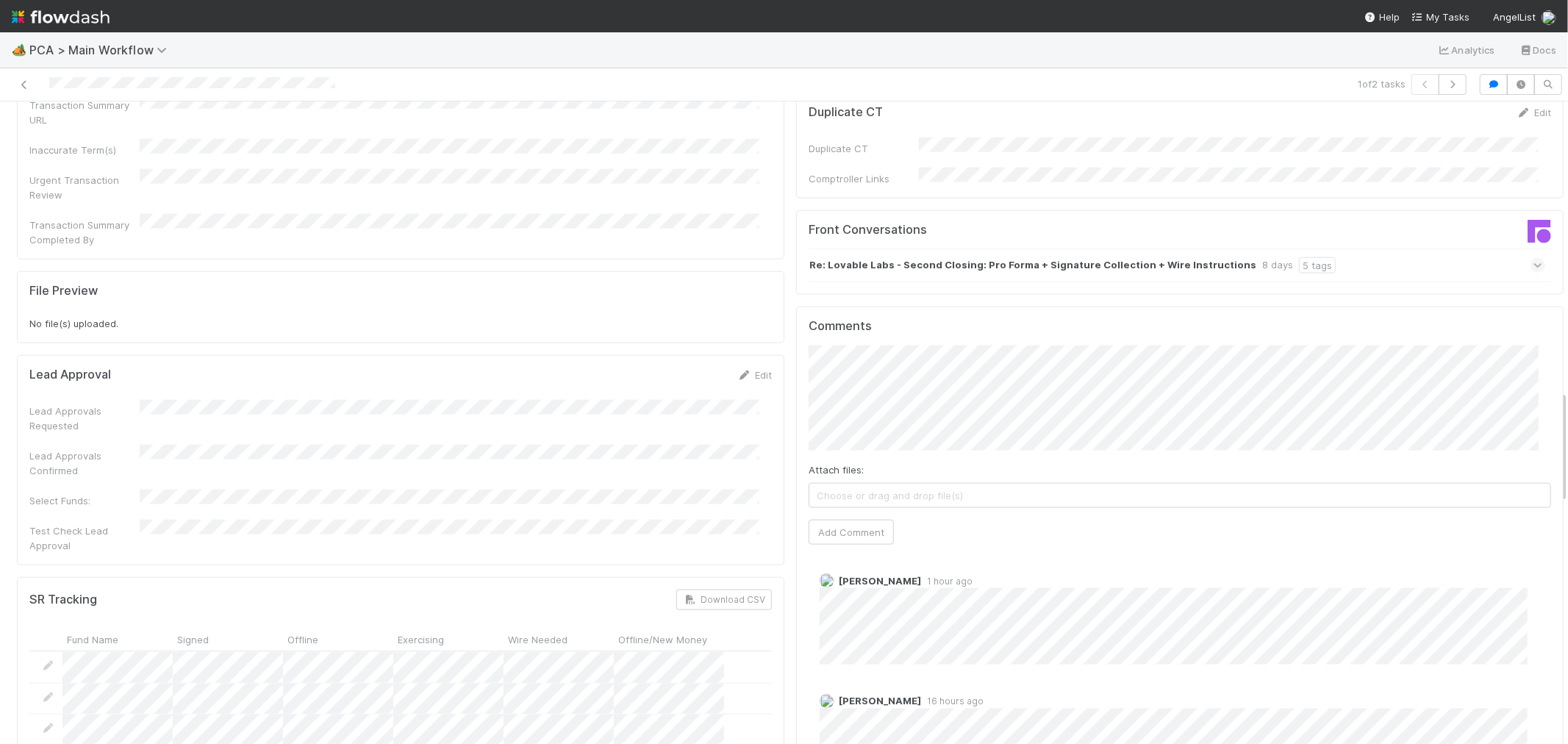
scroll to position [1552, 0]
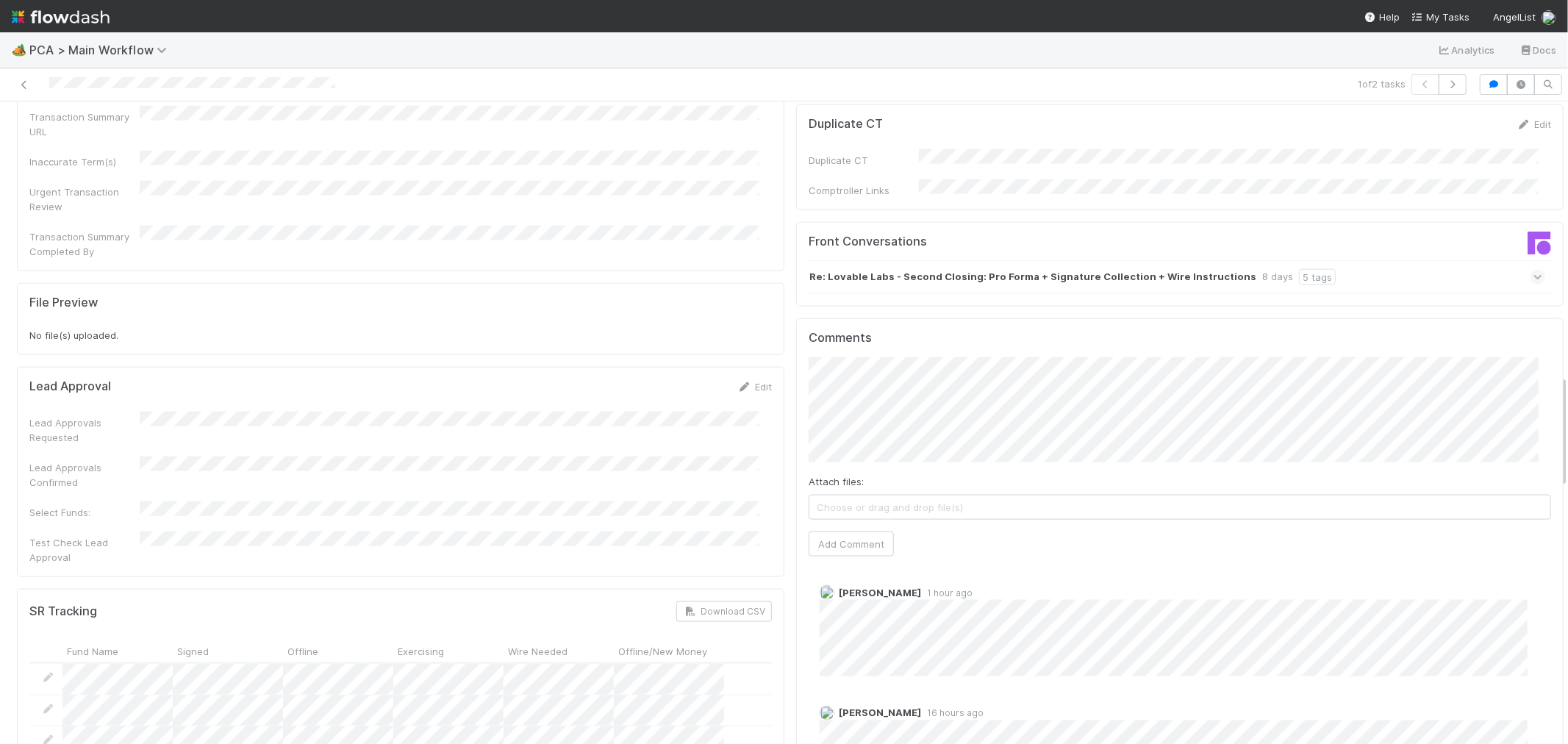
click at [1349, 260] on div "Re: Lovable Labs - Second Closing: Pro Forma + Signature Collection + Wire Inst…" at bounding box center [1176, 278] width 736 height 34
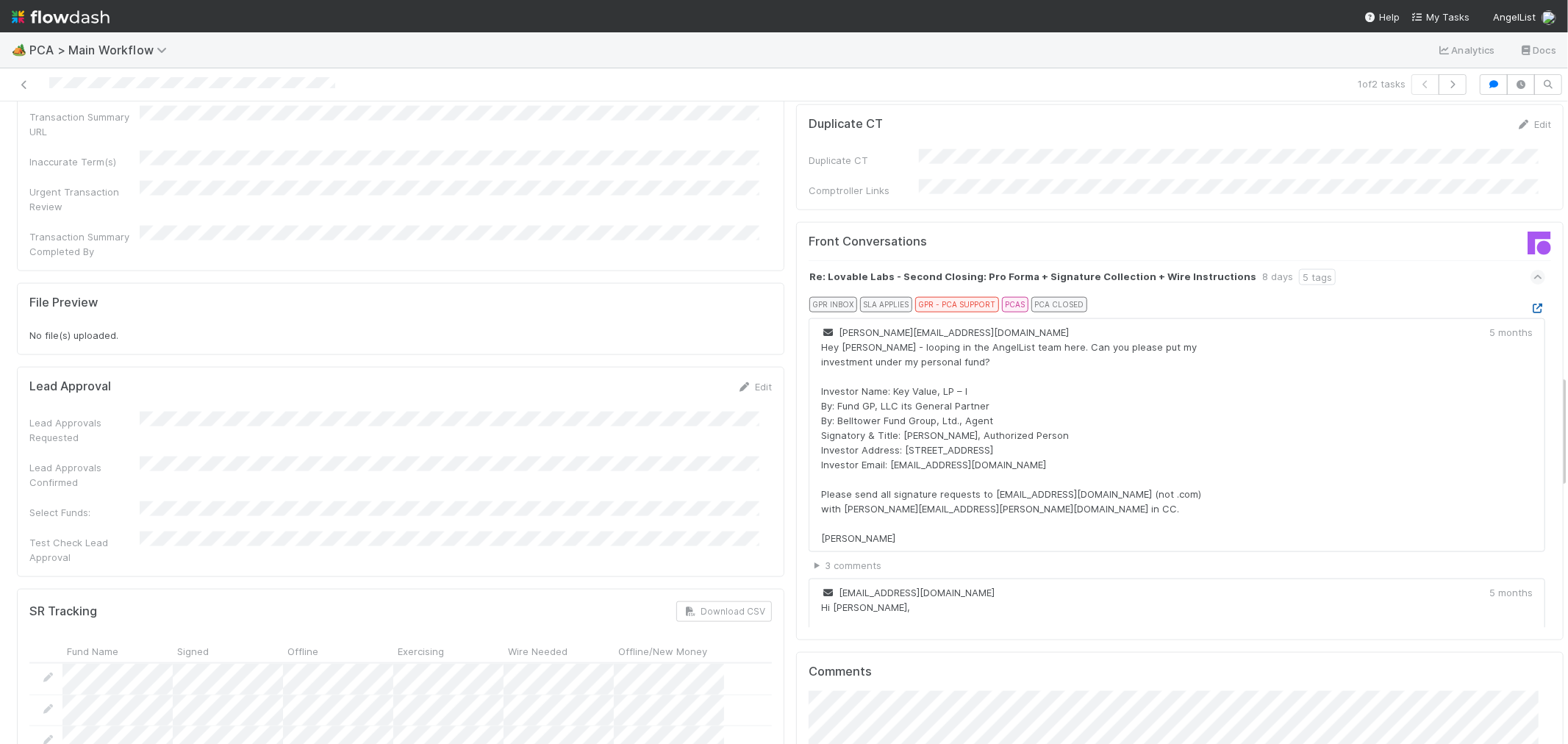
click at [1531, 304] on icon at bounding box center [1537, 308] width 14 height 9
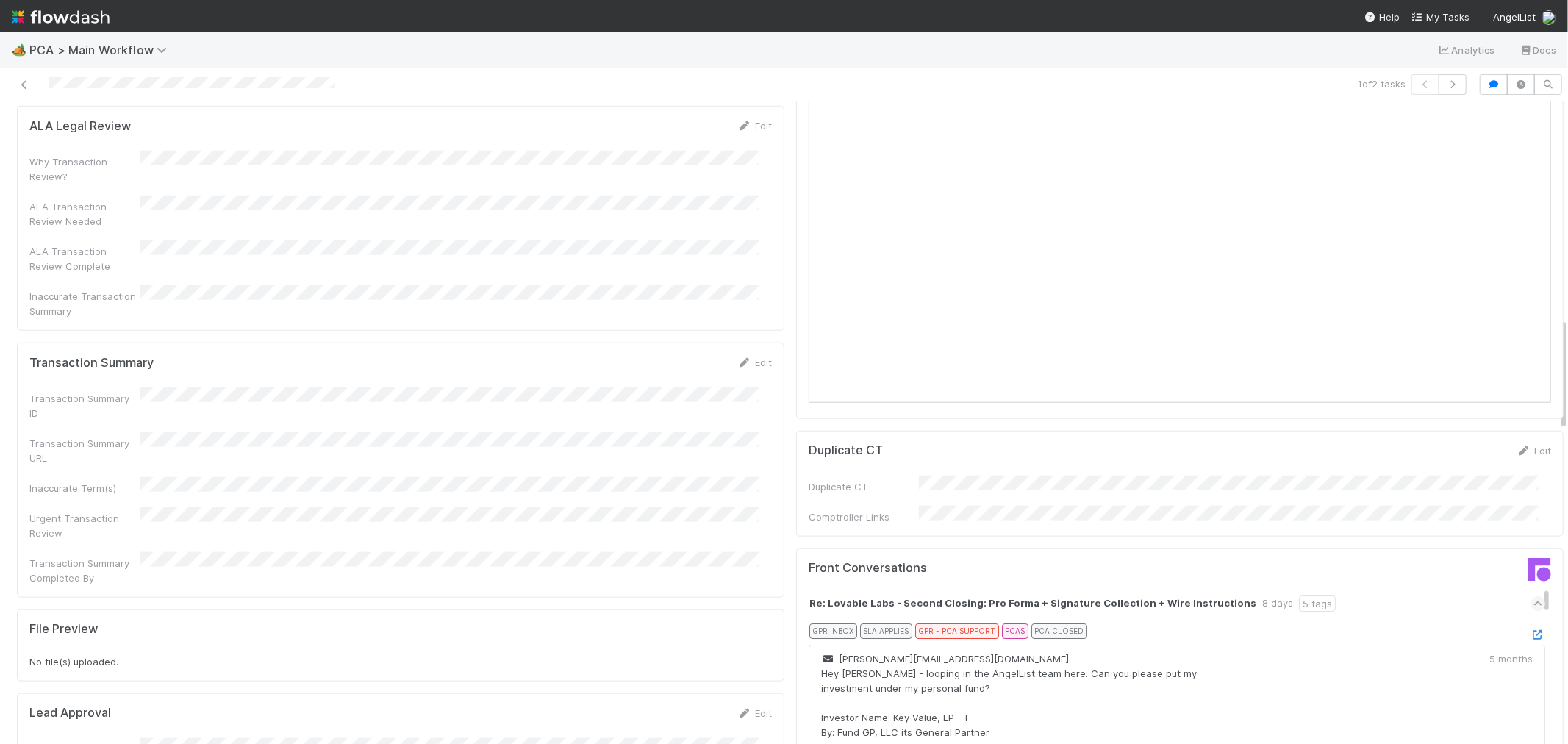
scroll to position [1225, 0]
click at [1366, 587] on div "Re: Lovable Labs - Second Closing: Pro Forma + Signature Collection + Wire Inst…" at bounding box center [1176, 604] width 736 height 34
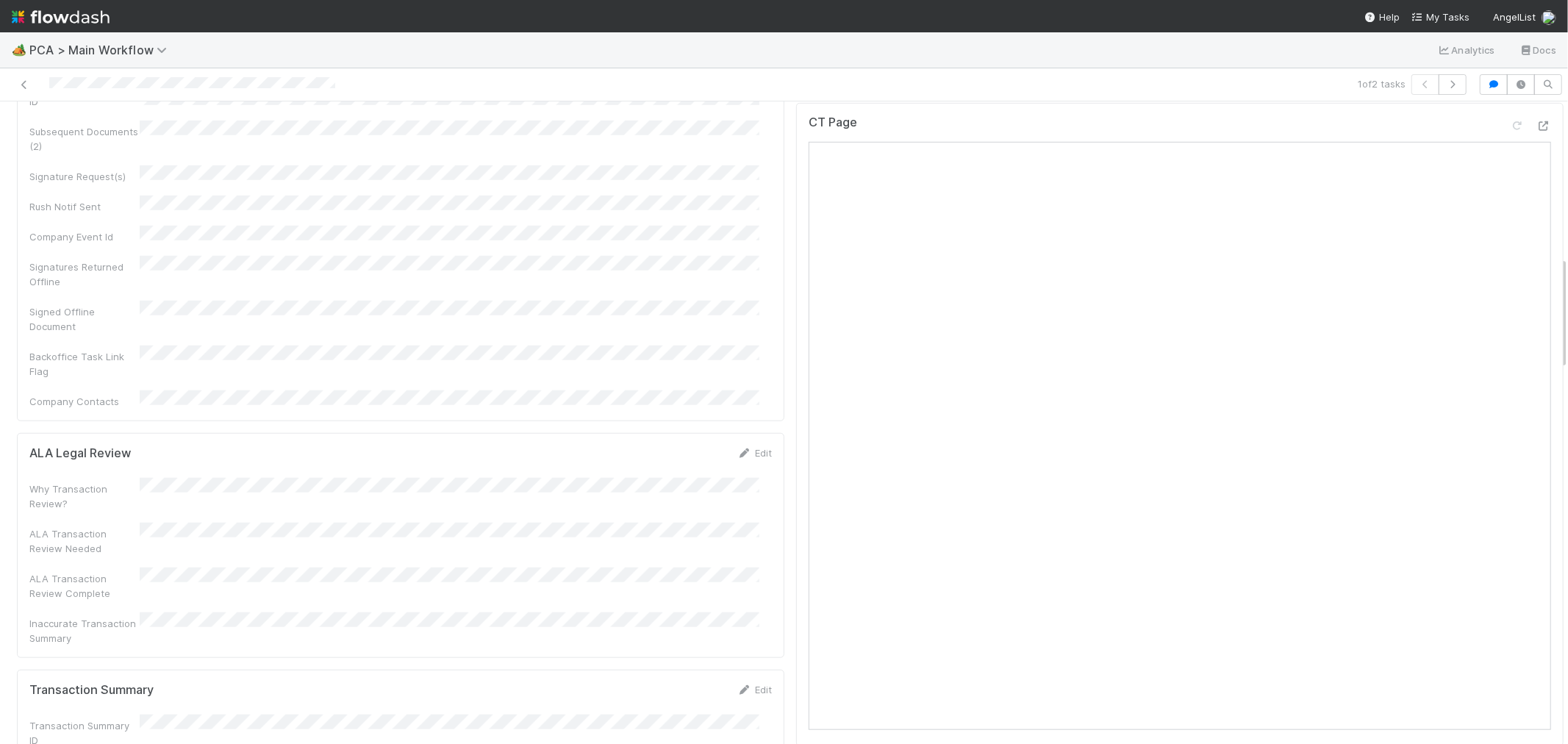
scroll to position [653, 0]
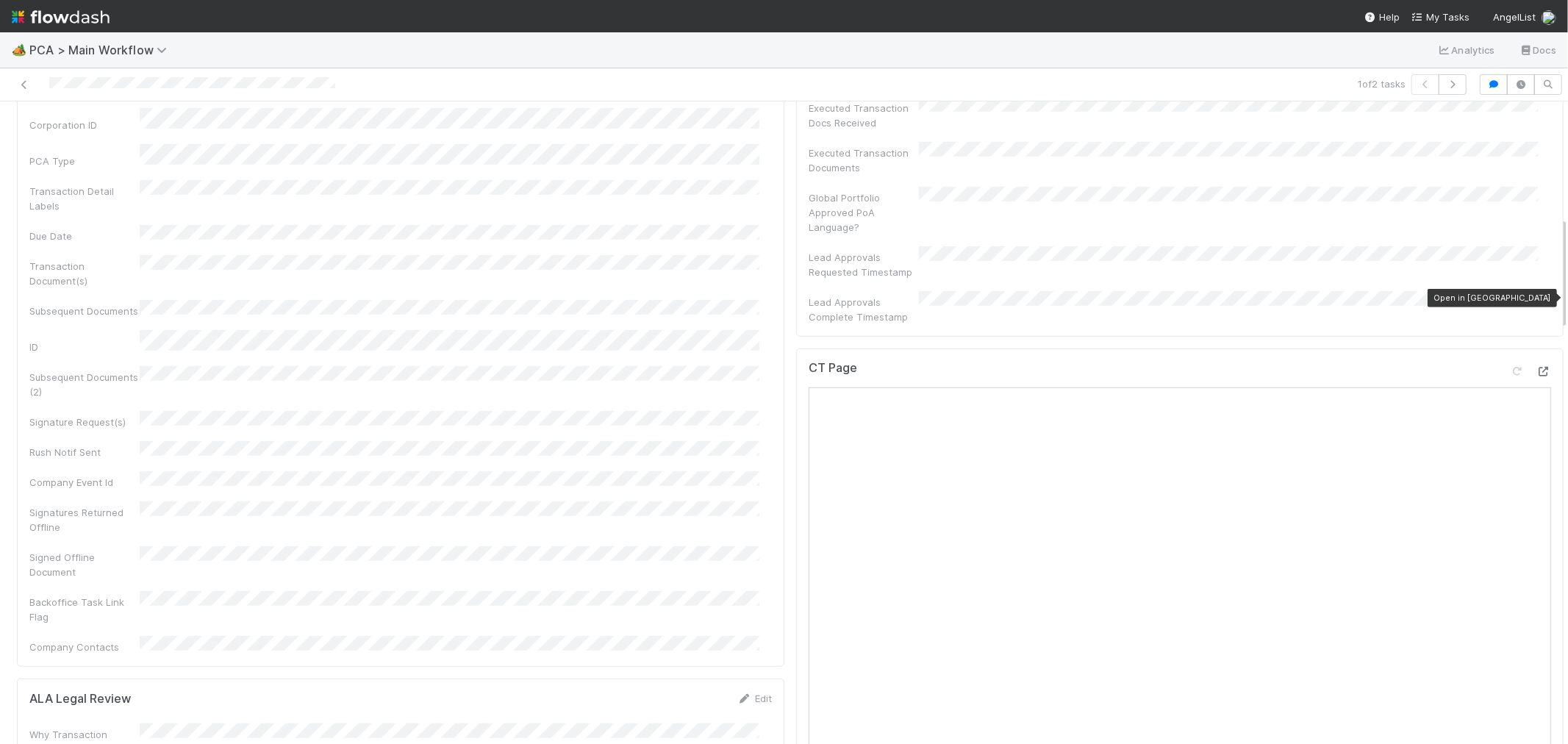
click at [1537, 367] on icon at bounding box center [1543, 371] width 14 height 9
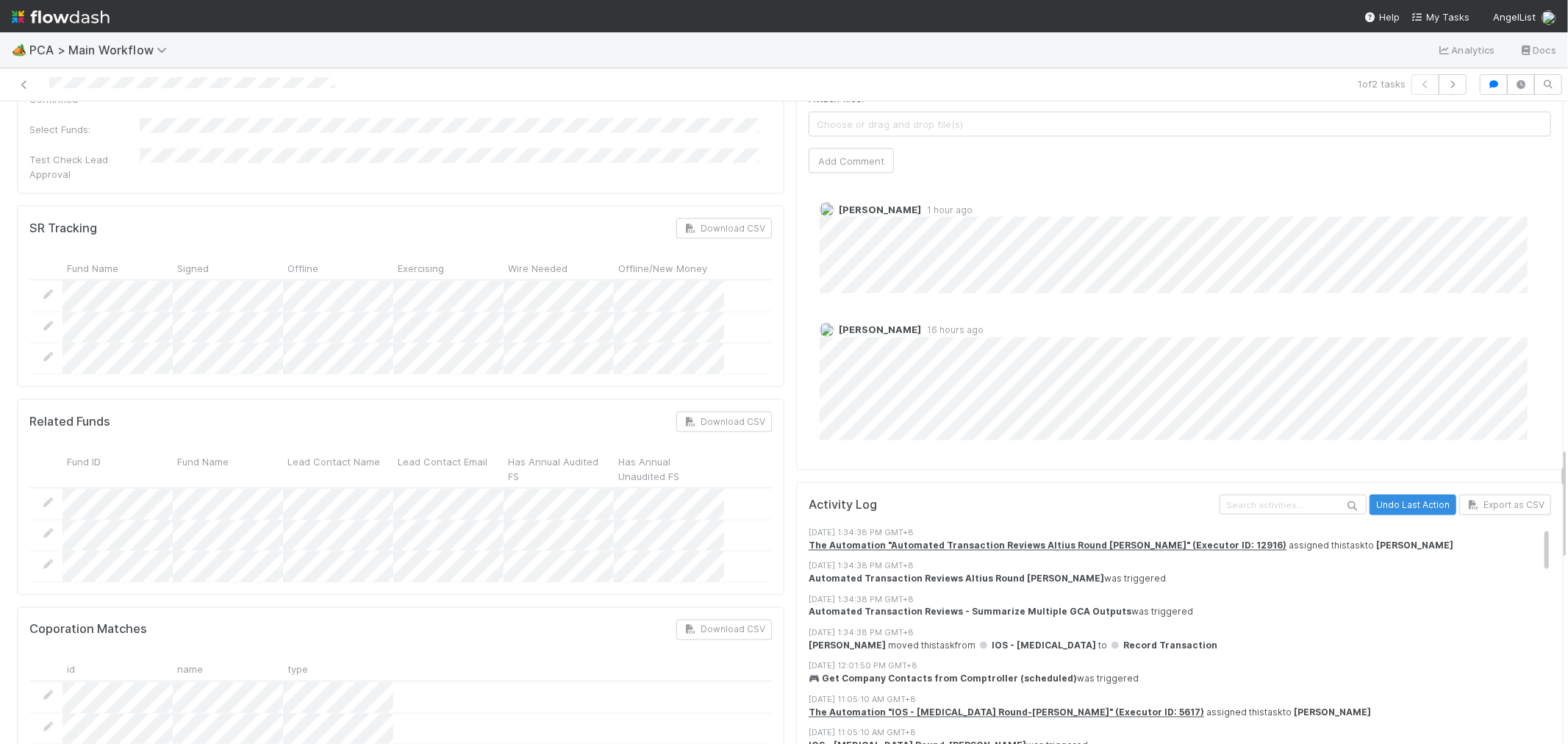
scroll to position [1960, 0]
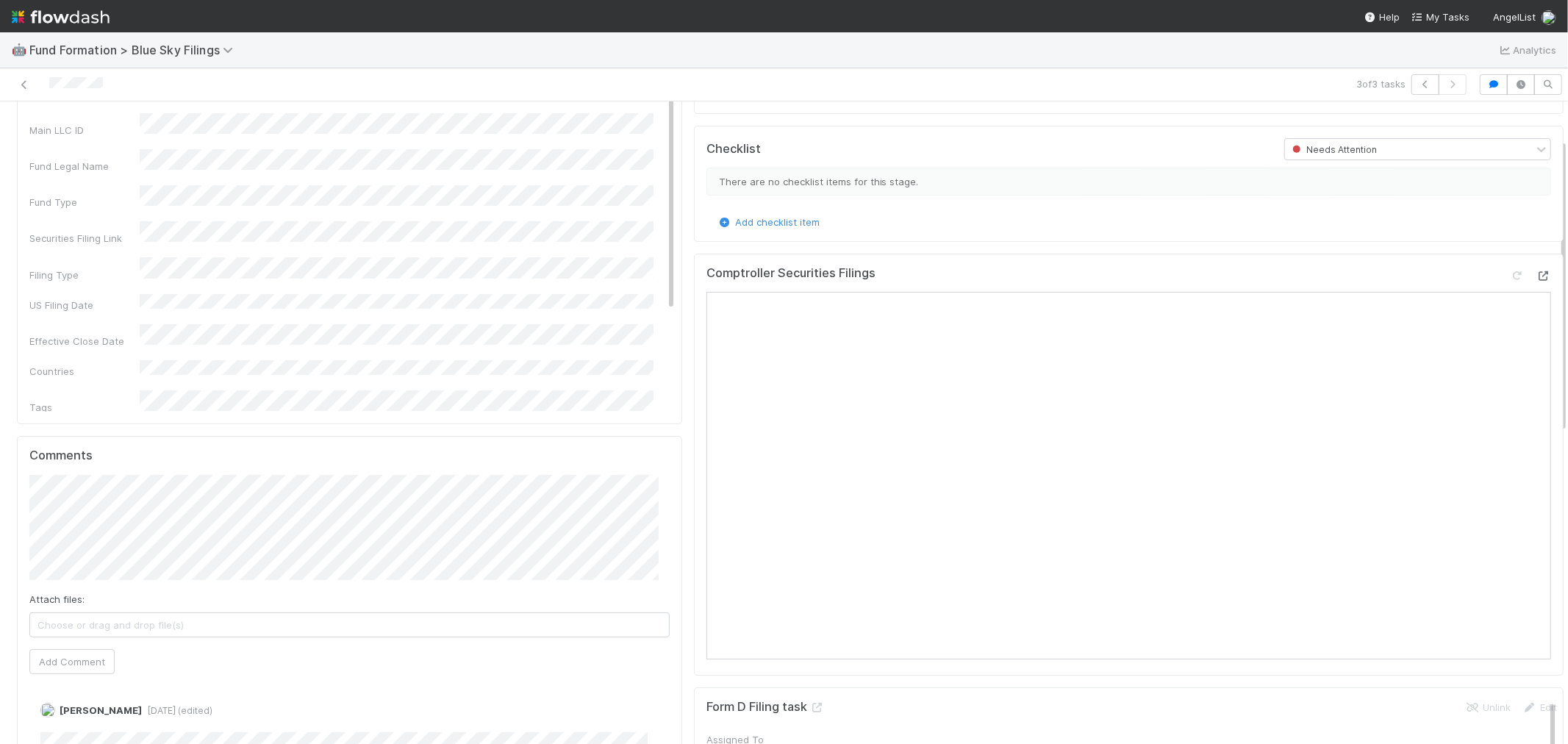
scroll to position [82, 0]
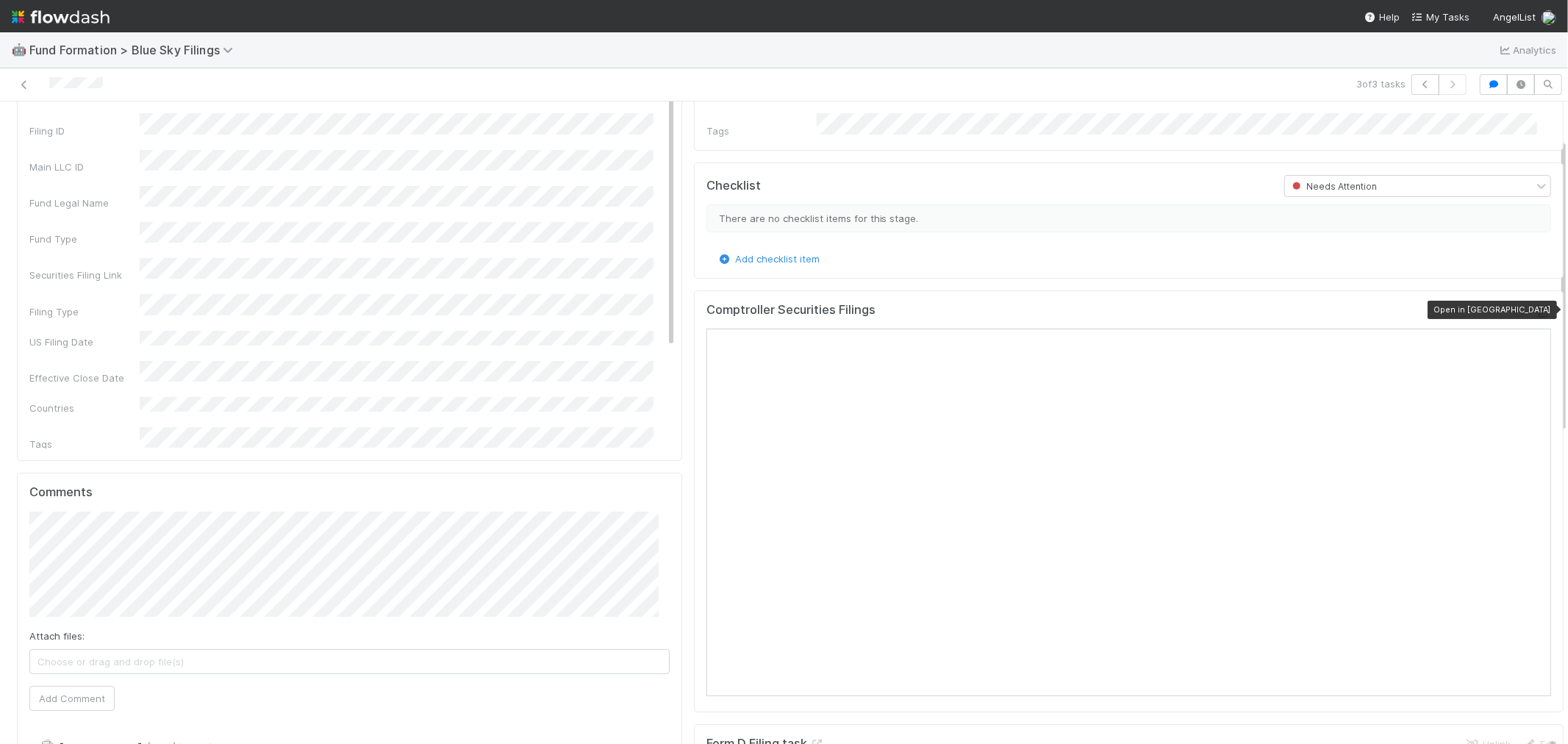
click at [1537, 309] on icon at bounding box center [1543, 312] width 14 height 9
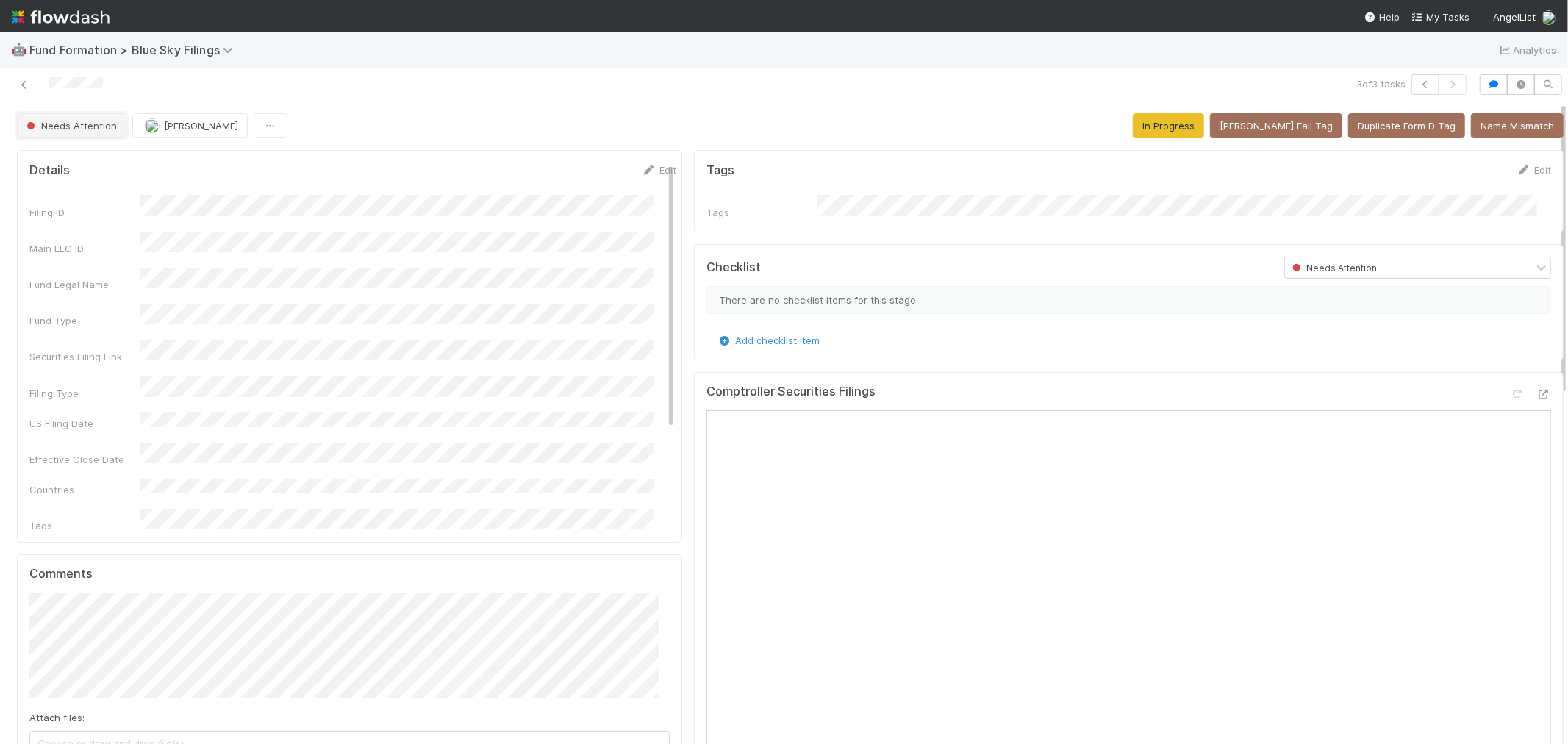
click at [87, 133] on button "Needs Attention" at bounding box center [72, 125] width 110 height 25
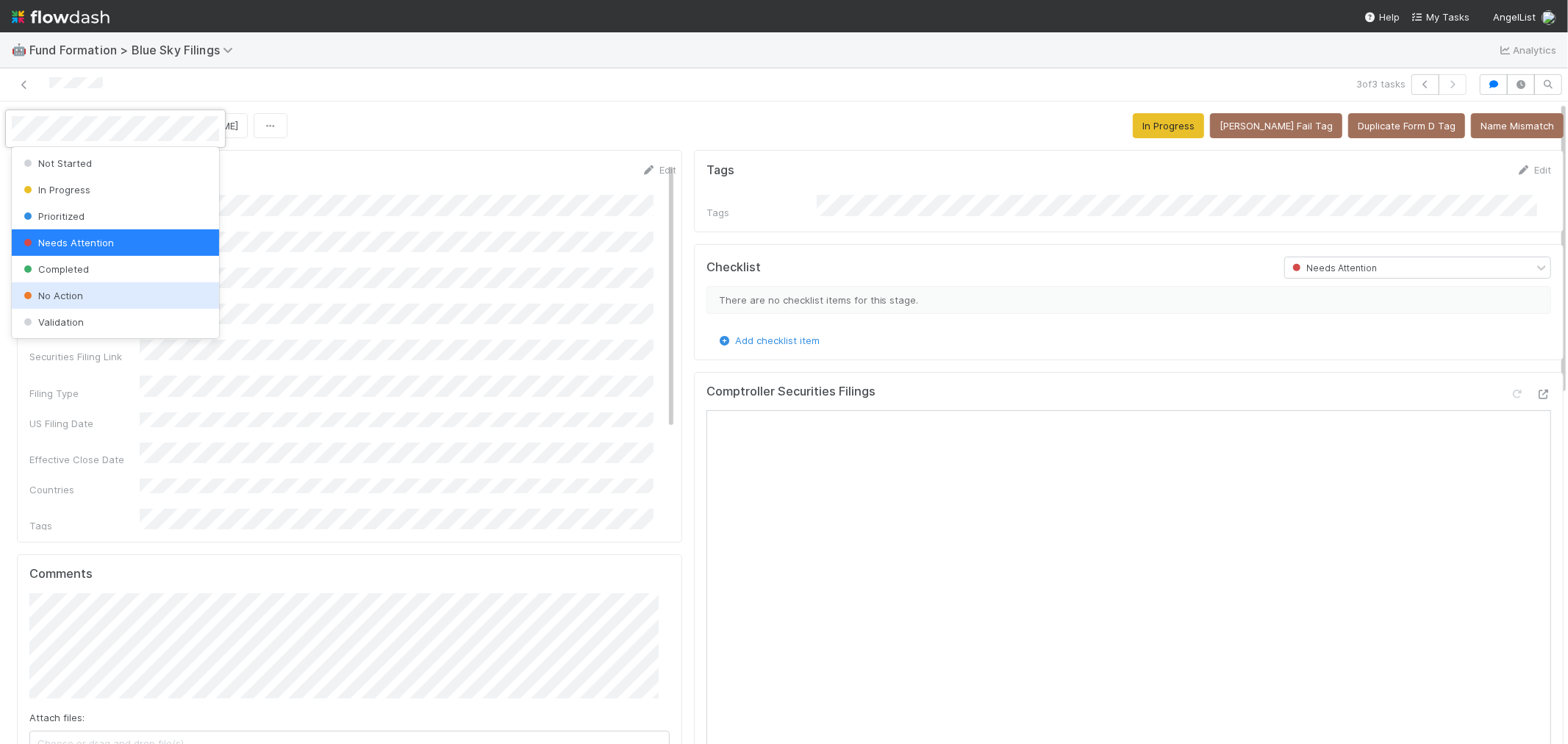
click at [81, 294] on span "No Action" at bounding box center [51, 295] width 62 height 12
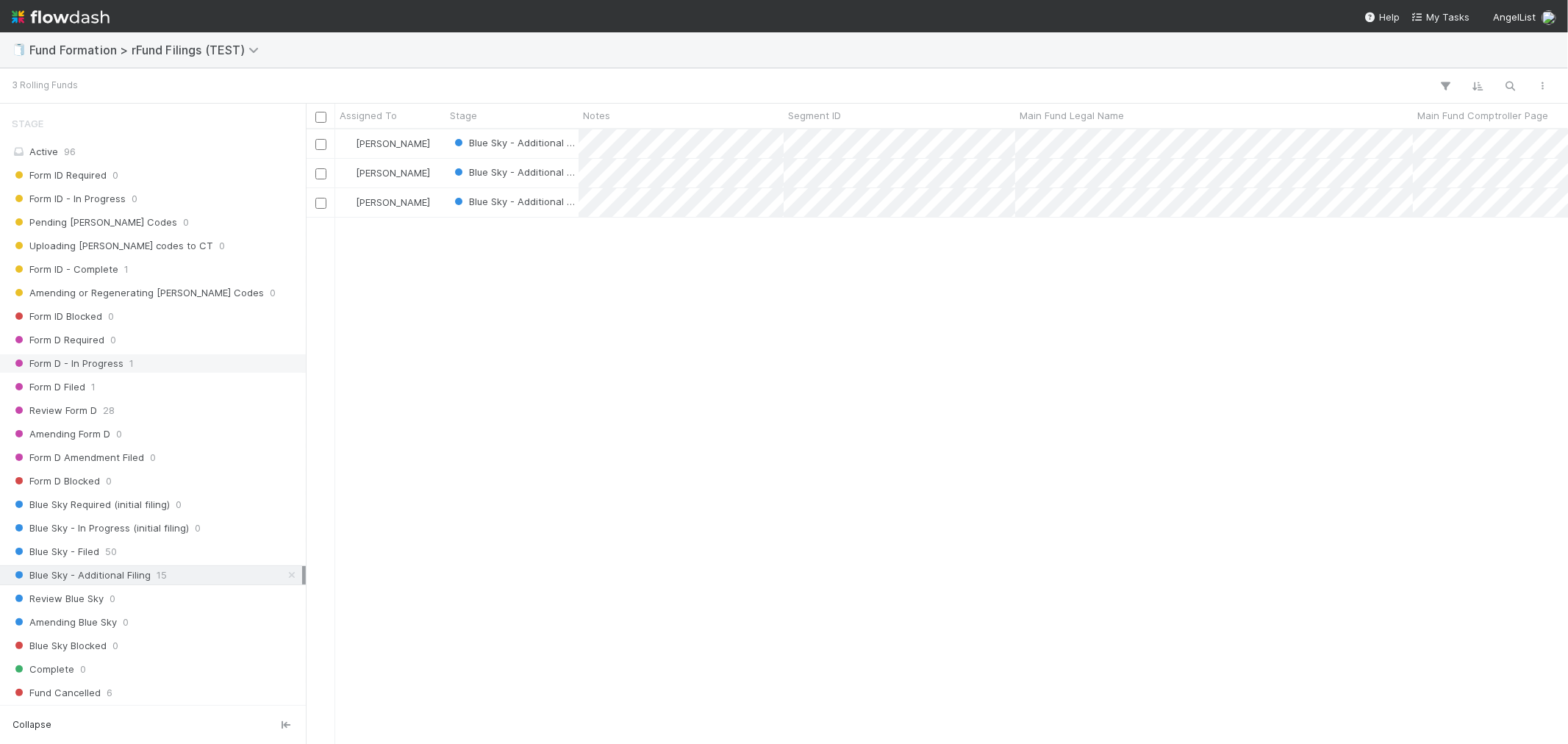
scroll to position [245, 0]
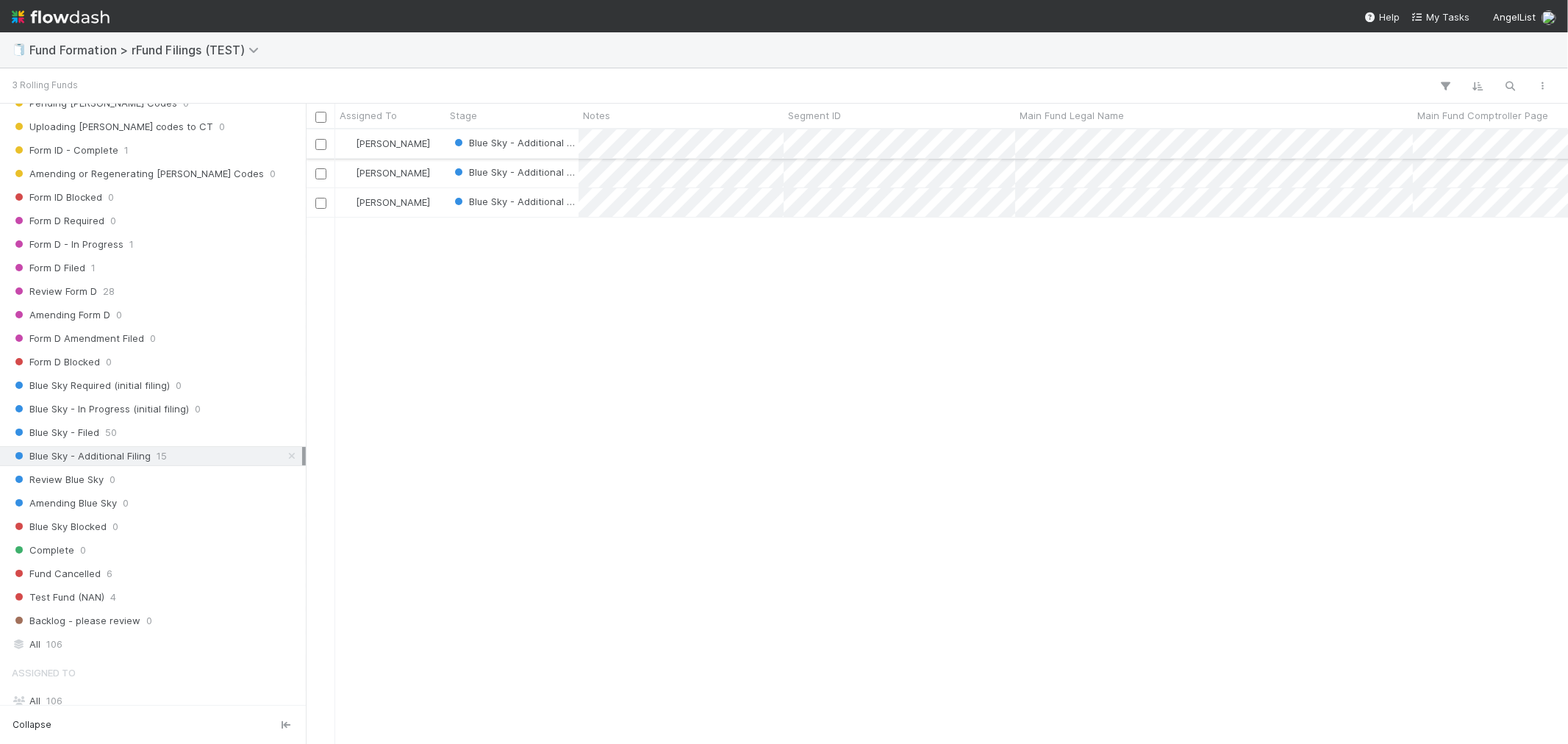
click at [434, 148] on div "[PERSON_NAME]" at bounding box center [391, 144] width 111 height 29
click at [434, 171] on div "[PERSON_NAME]" at bounding box center [391, 174] width 111 height 29
click at [436, 202] on div "[PERSON_NAME]" at bounding box center [391, 203] width 111 height 29
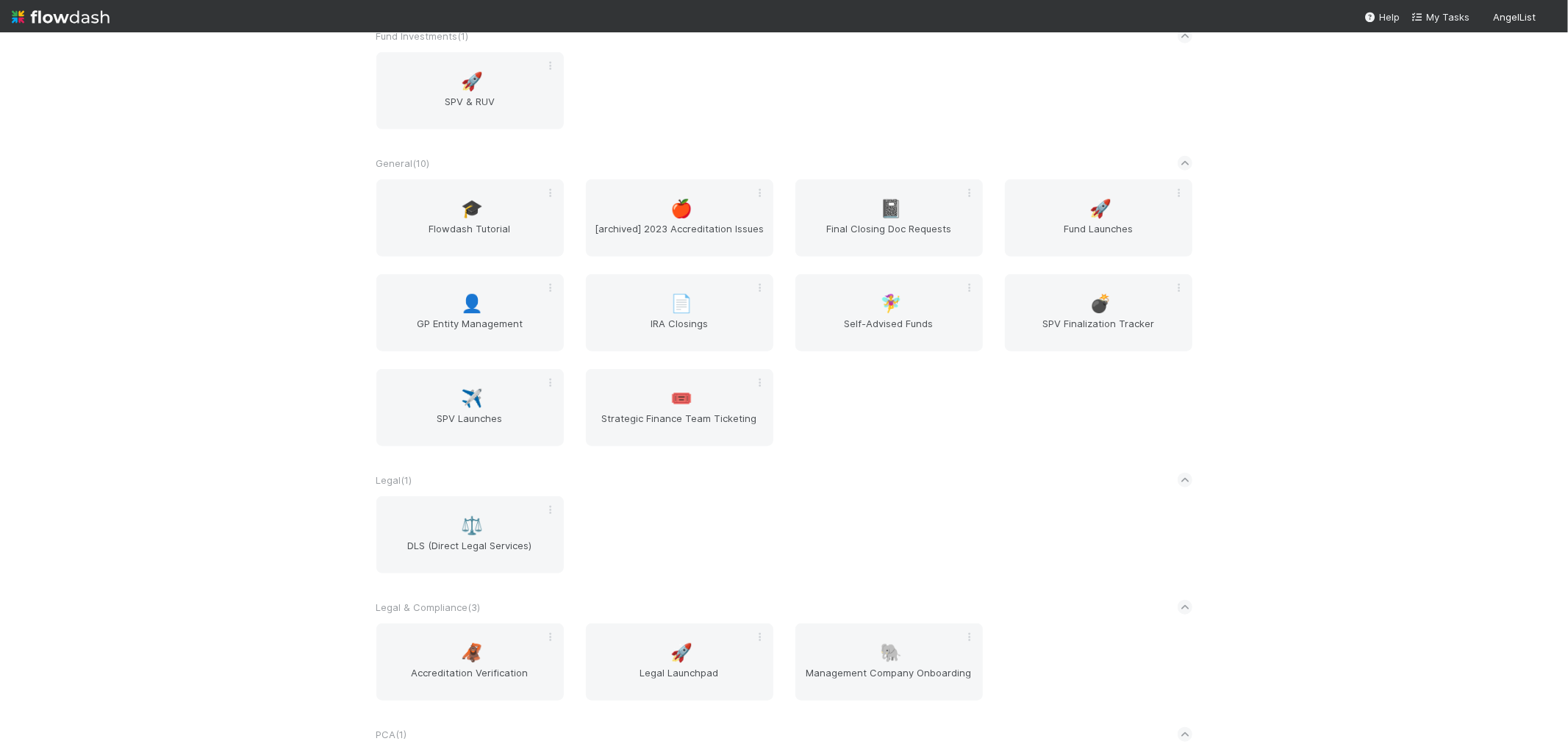
scroll to position [1062, 0]
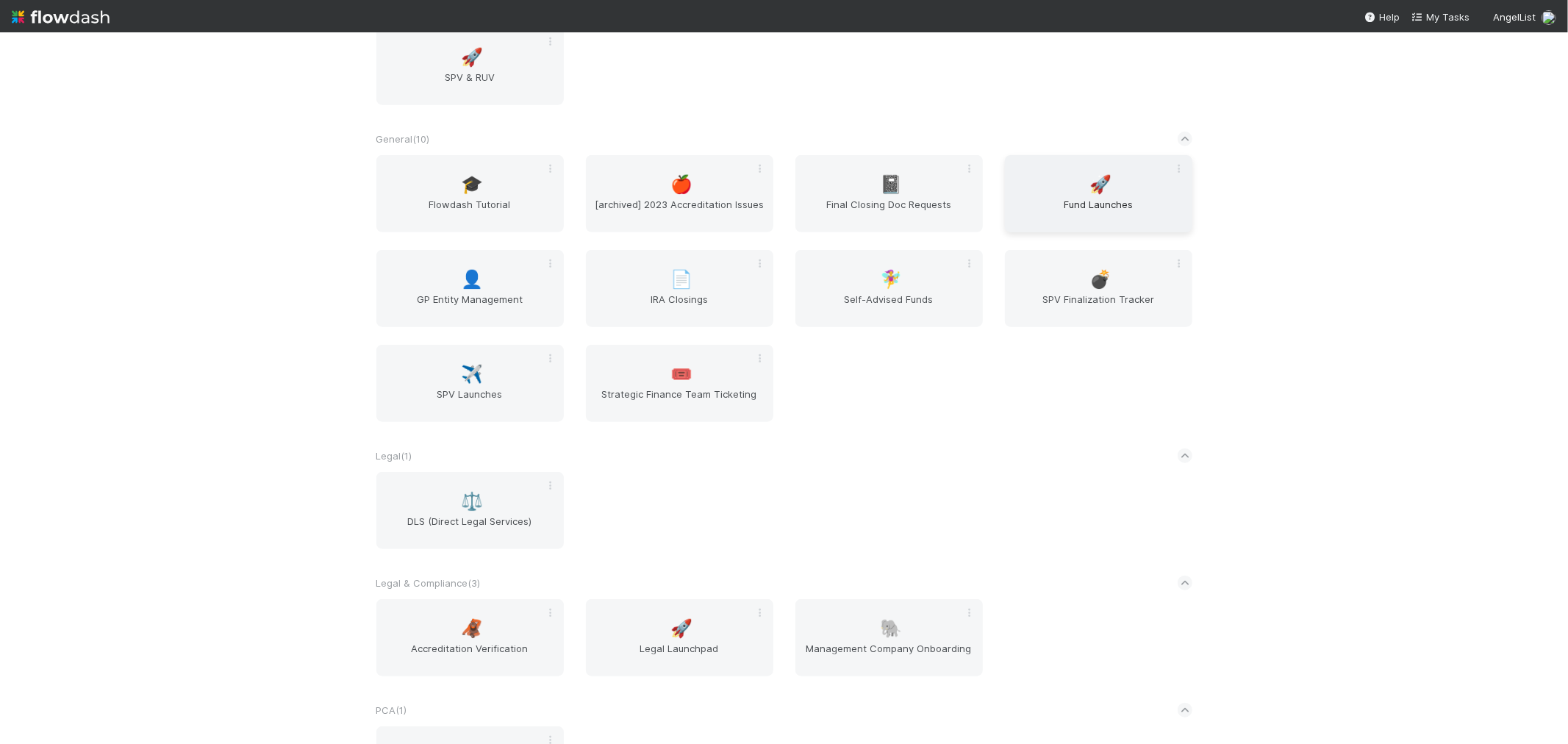
click at [1157, 210] on span "Fund Launches" at bounding box center [1099, 211] width 175 height 30
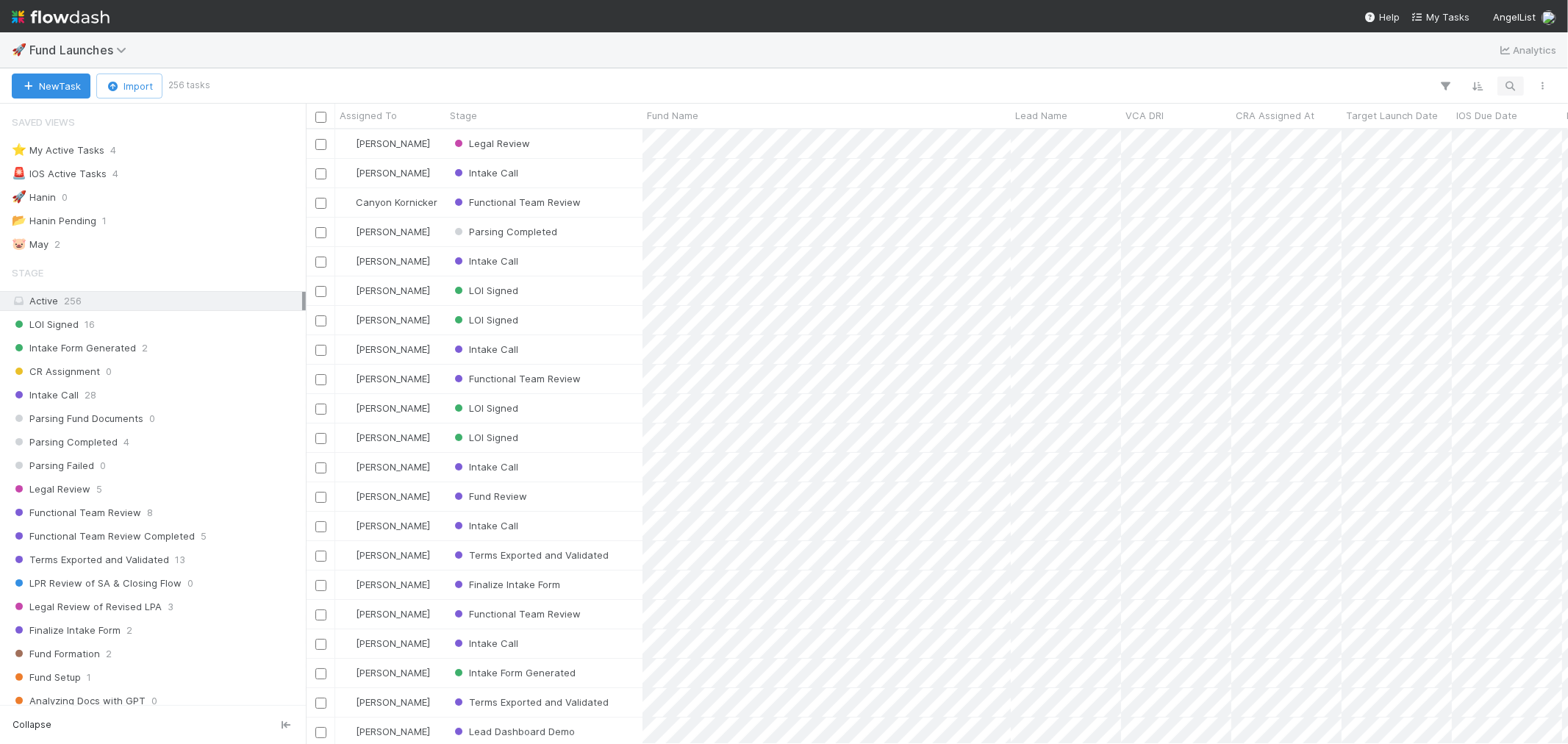
scroll to position [602, 1250]
click at [1514, 82] on icon "button" at bounding box center [1510, 86] width 14 height 14
click at [1368, 67] on input at bounding box center [1434, 61] width 147 height 18
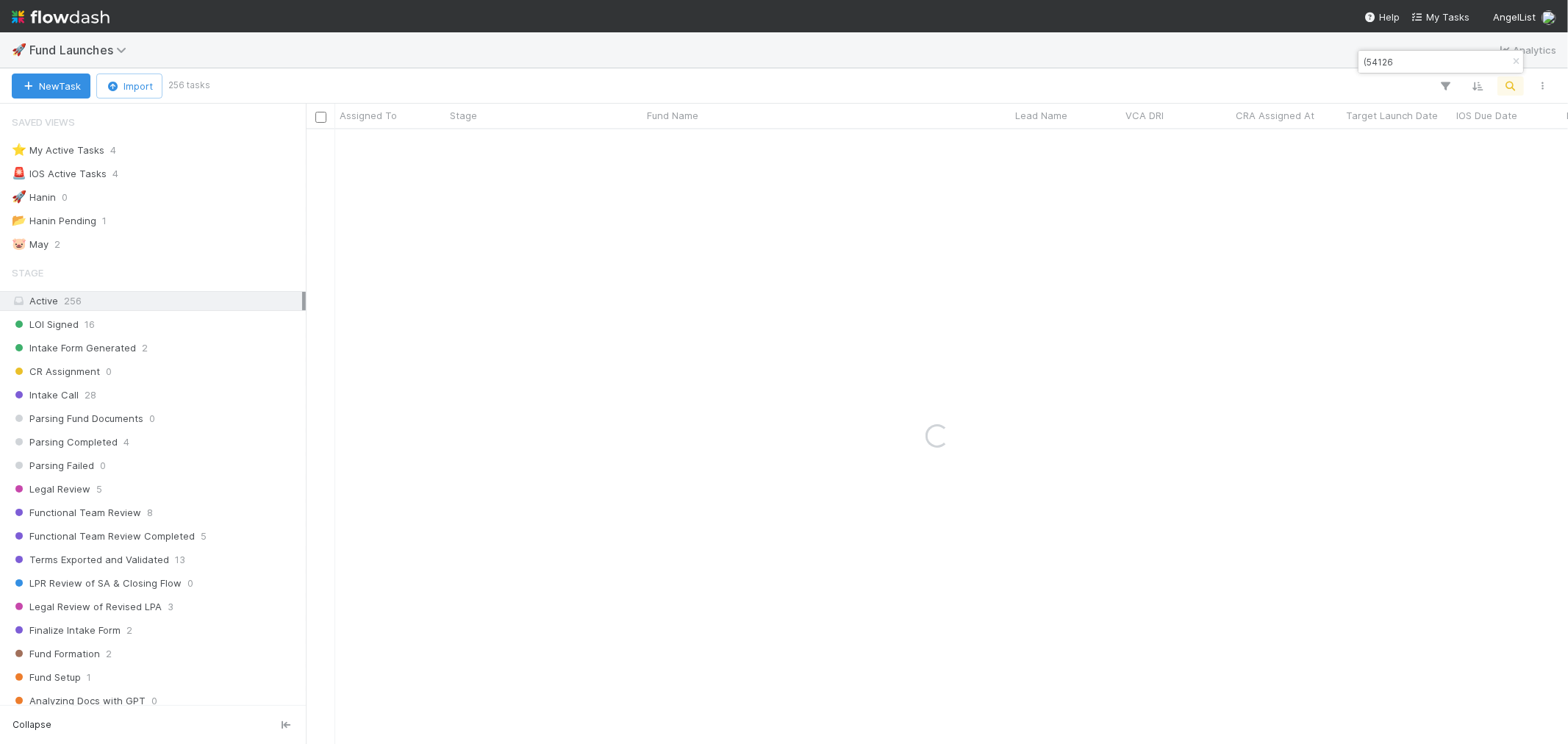
click at [1369, 68] on input "(54126" at bounding box center [1434, 61] width 147 height 18
type input "54126"
click at [578, 149] on div "Fund Review" at bounding box center [543, 144] width 197 height 29
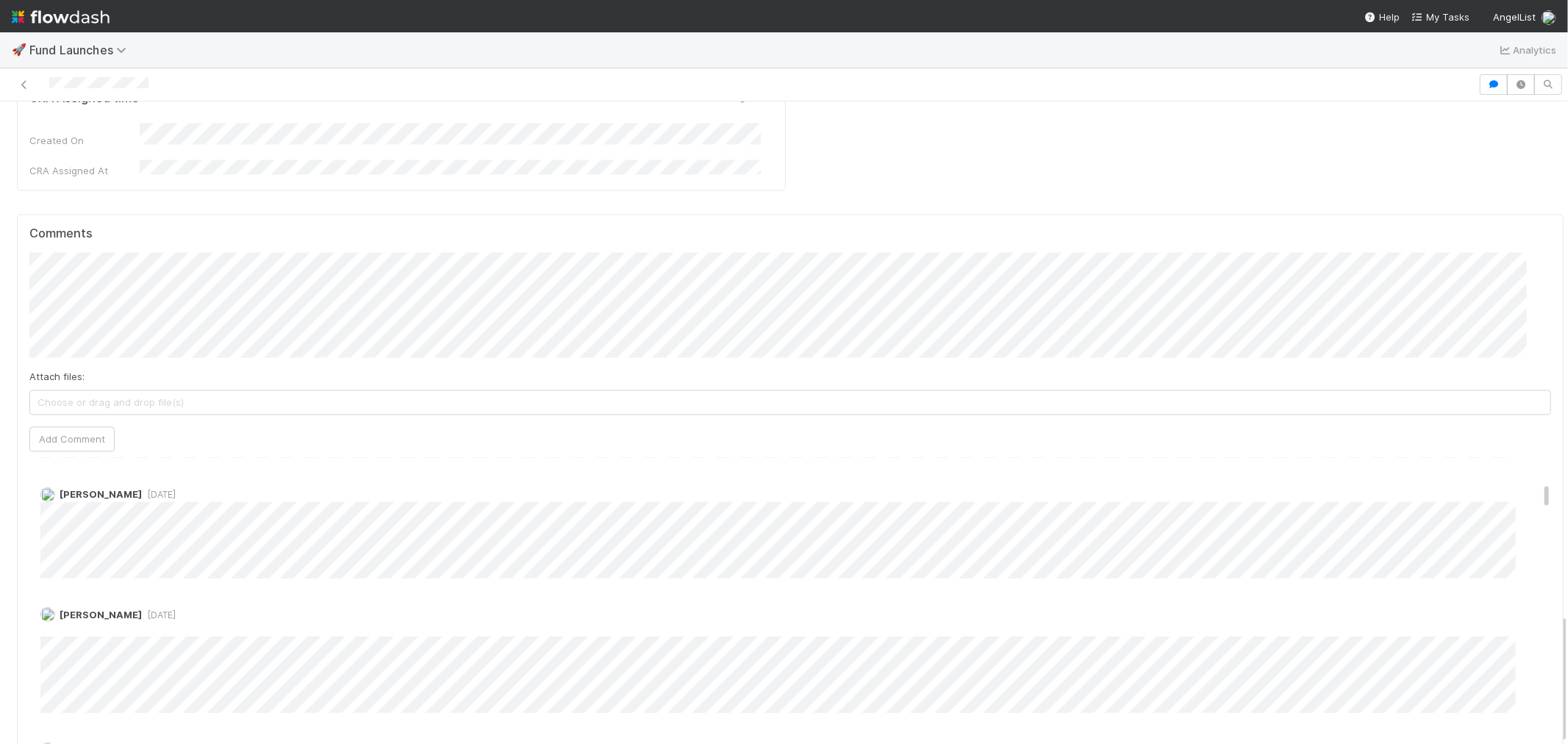
scroll to position [1388, 0]
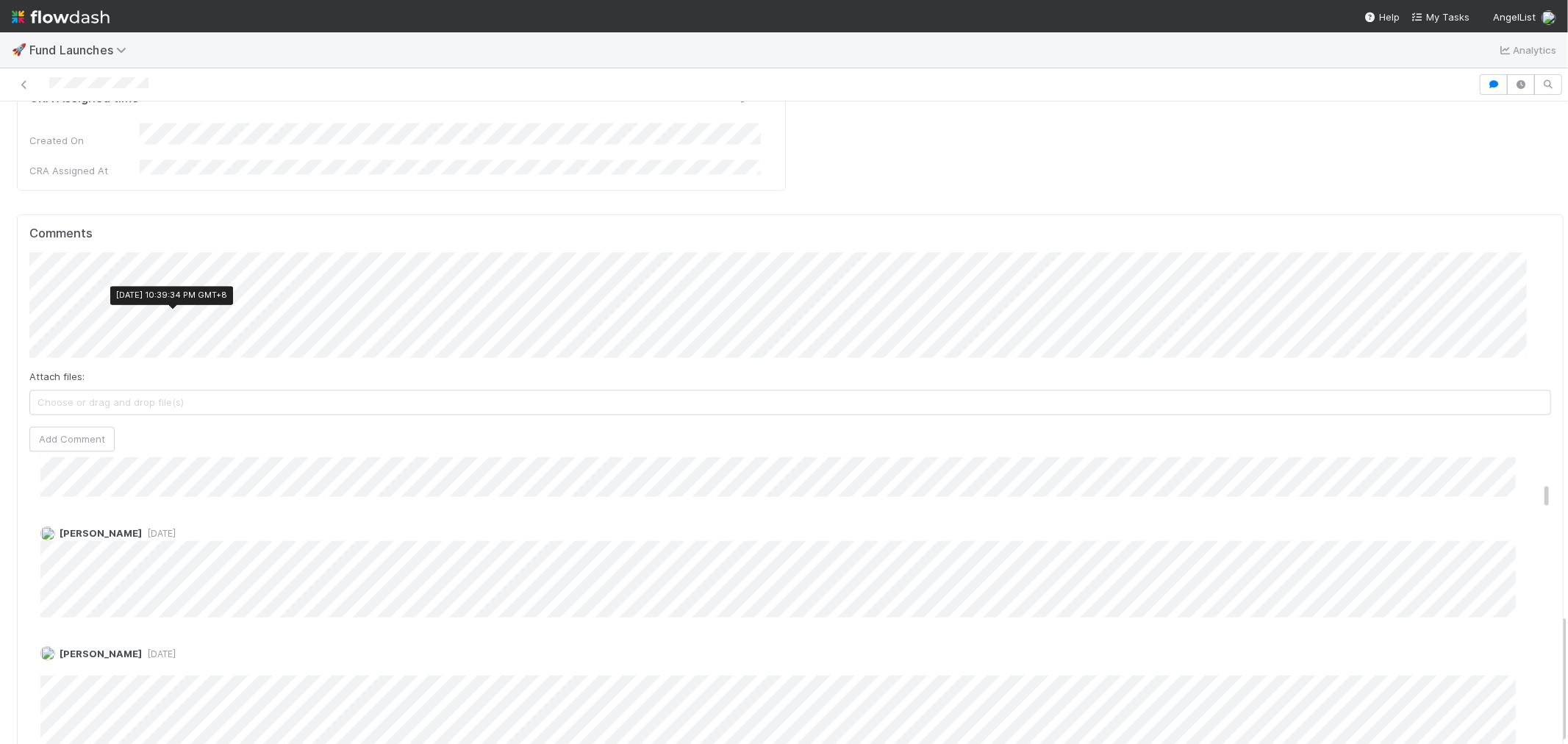
drag, startPoint x: 216, startPoint y: 321, endPoint x: 148, endPoint y: 318, distance: 68.1
click at [148, 514] on div "Catherine Nguyen 1 month ago" at bounding box center [797, 565] width 1535 height 102
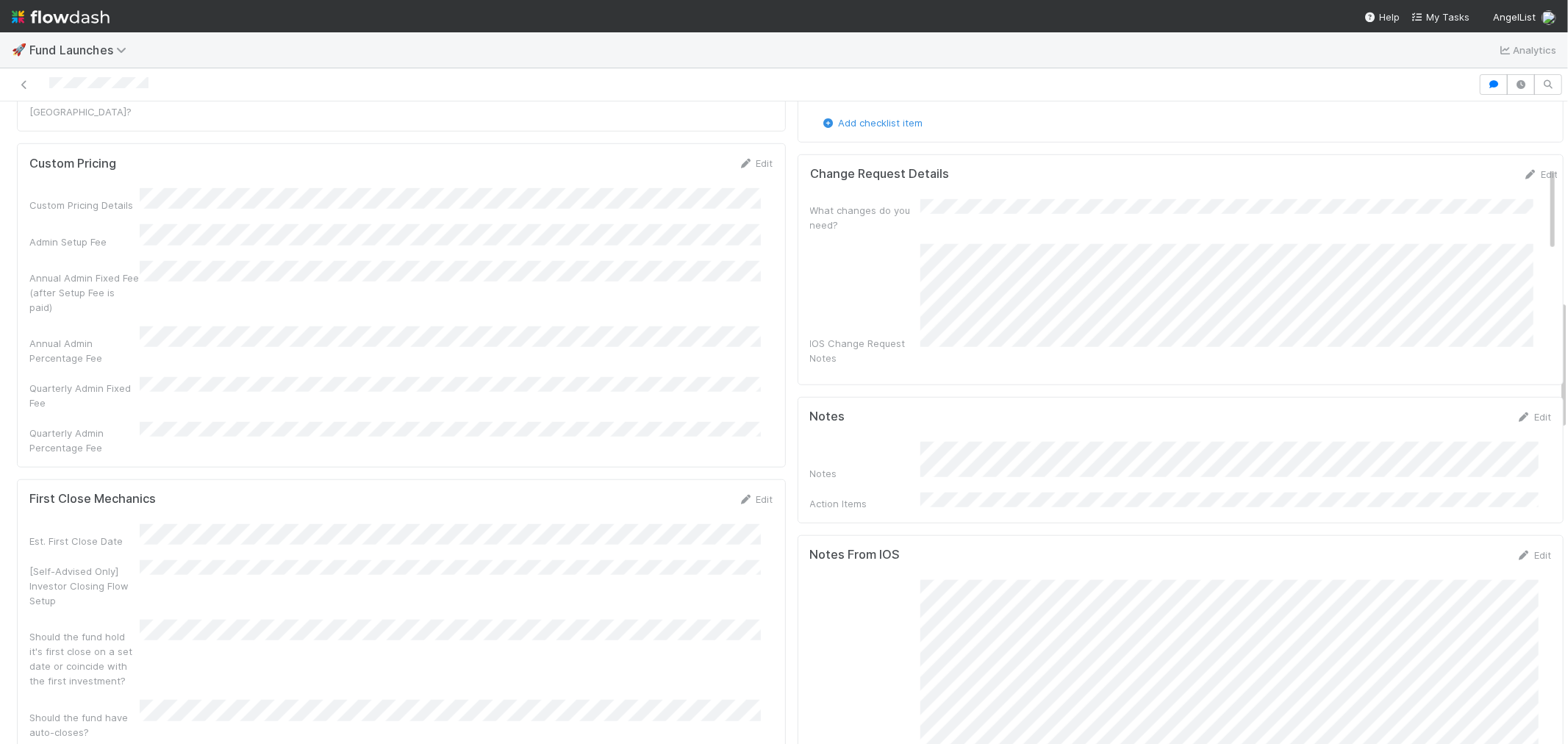
scroll to position [971, 0]
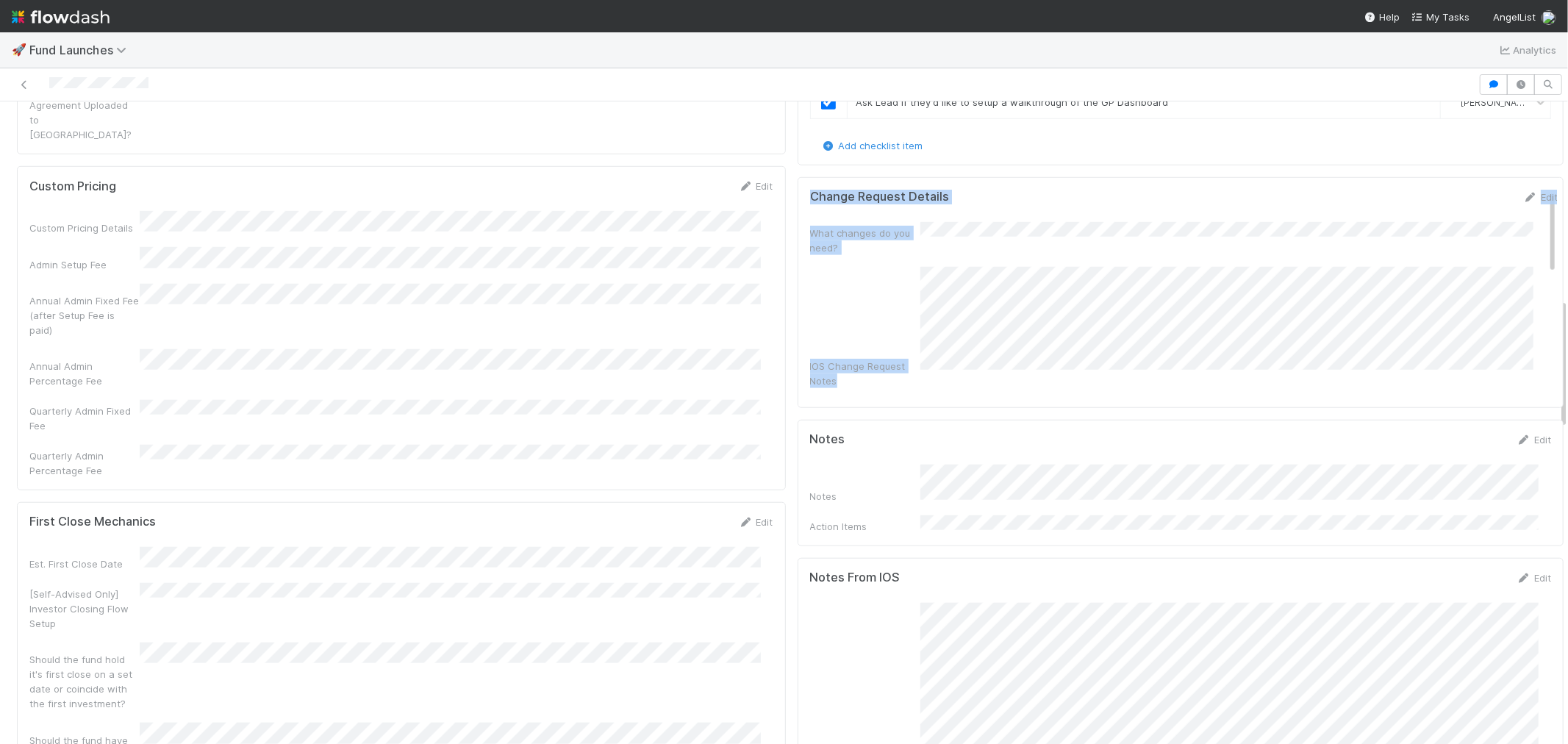
click at [1195, 251] on div "Change Request Details Edit What changes do you need? IOS Change Request Notes …" at bounding box center [1181, 292] width 766 height 231
click at [1247, 356] on div "What changes do you need? IOS Change Request Notes Historical Change Requests" at bounding box center [1184, 476] width 747 height 508
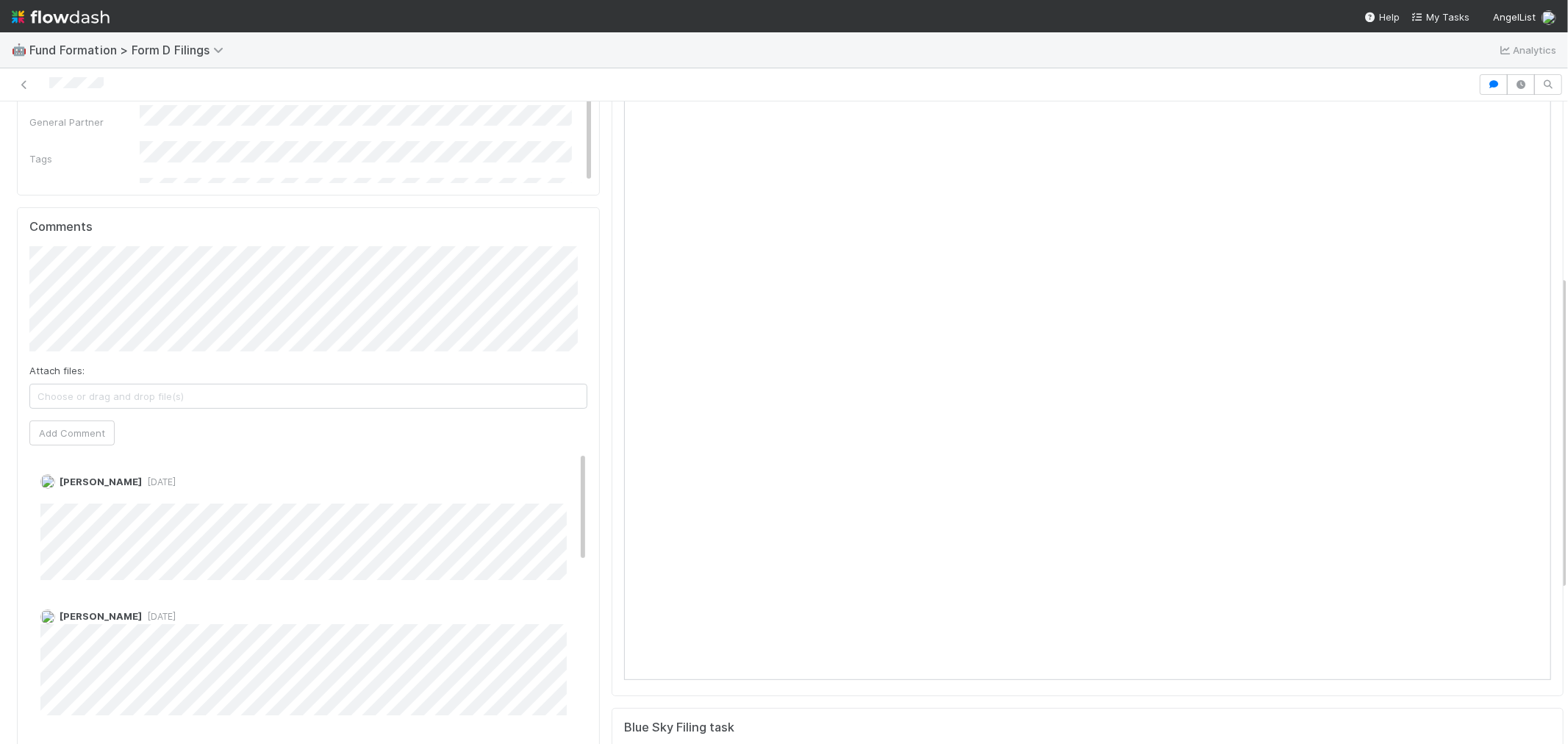
scroll to position [342, 0]
click at [606, 284] on div "Form ID Flowdash Task Unlink Edit Assigned To Stage Fund Legal Name [PERSON_NAM…" at bounding box center [1088, 437] width 964 height 1268
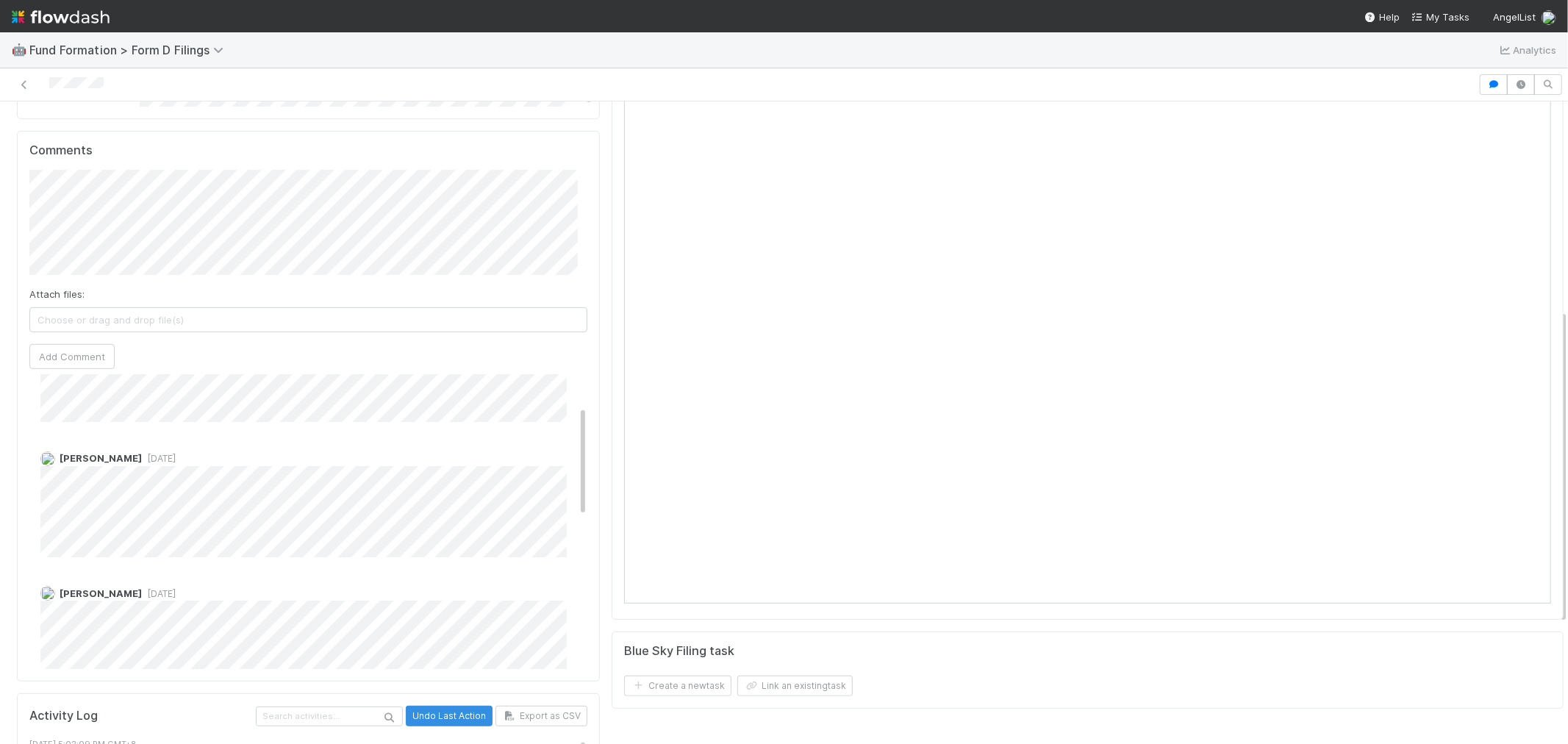
scroll to position [0, 0]
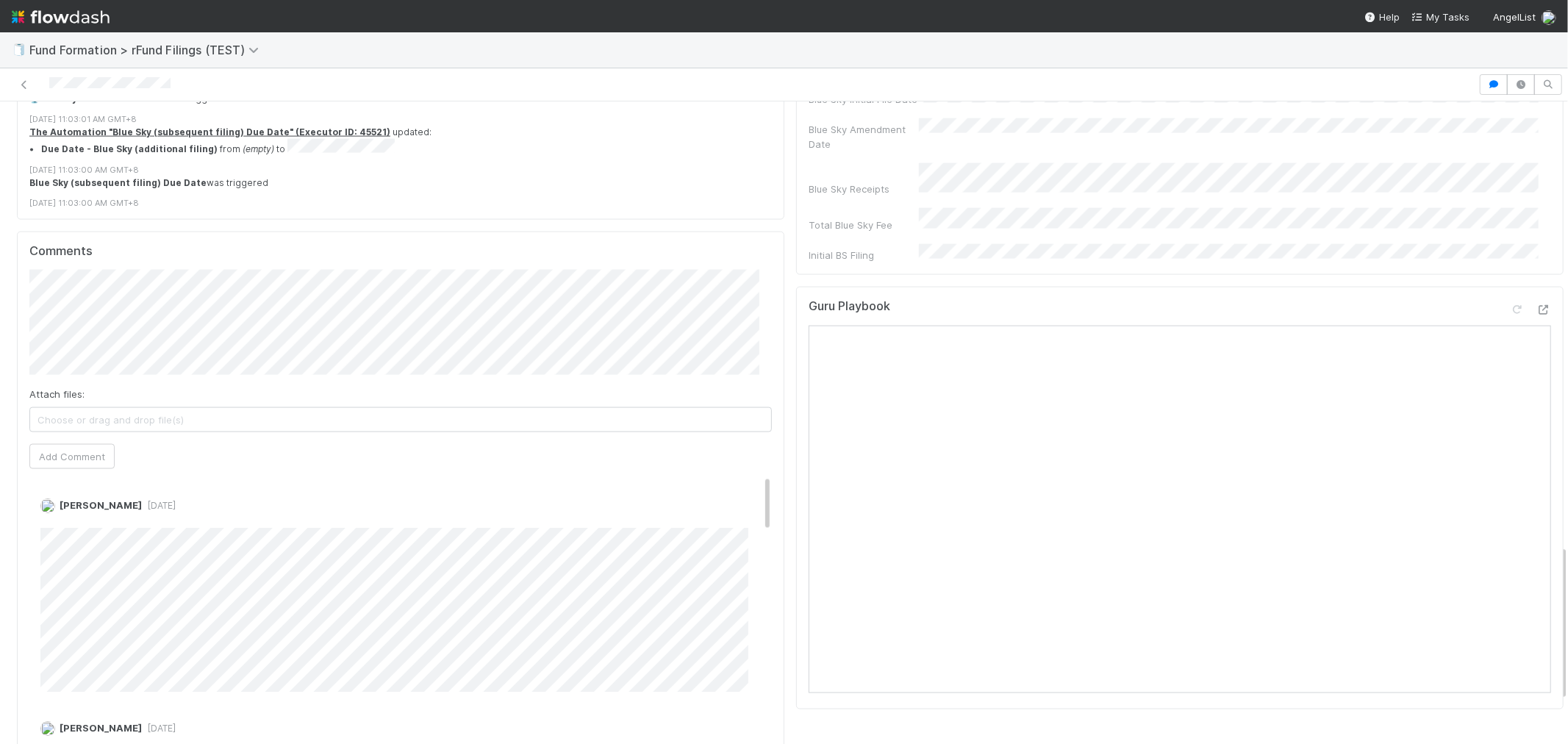
scroll to position [1879, 0]
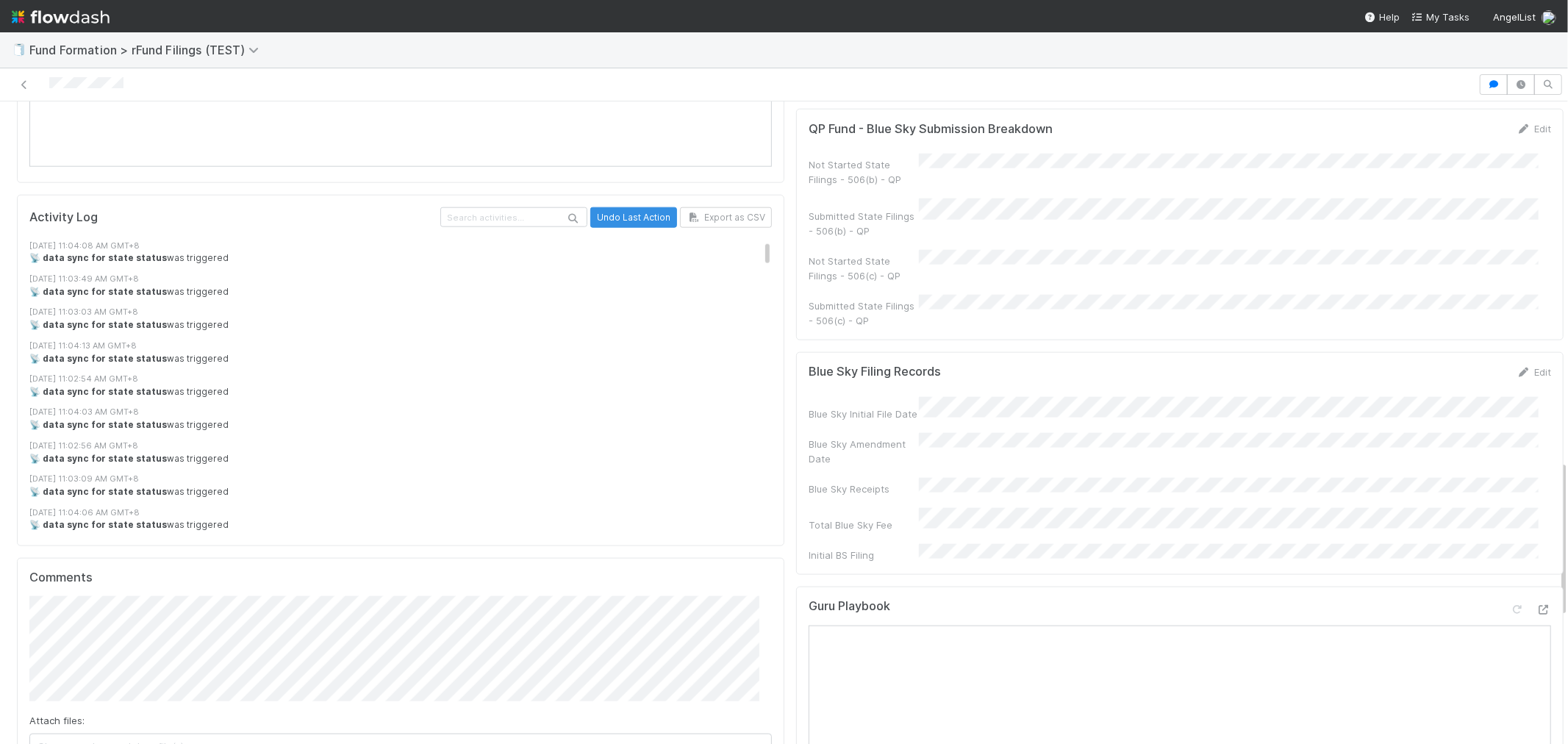
scroll to position [1715, 0]
